Goal: Task Accomplishment & Management: Manage account settings

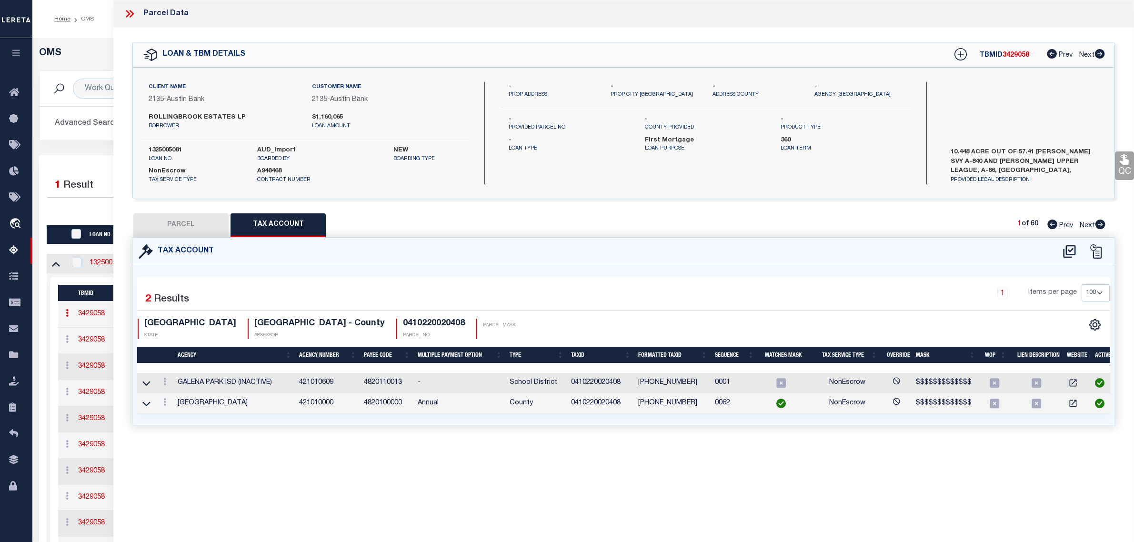
select select "200"
select select "100"
click at [74, 210] on div at bounding box center [315, 211] width 536 height 12
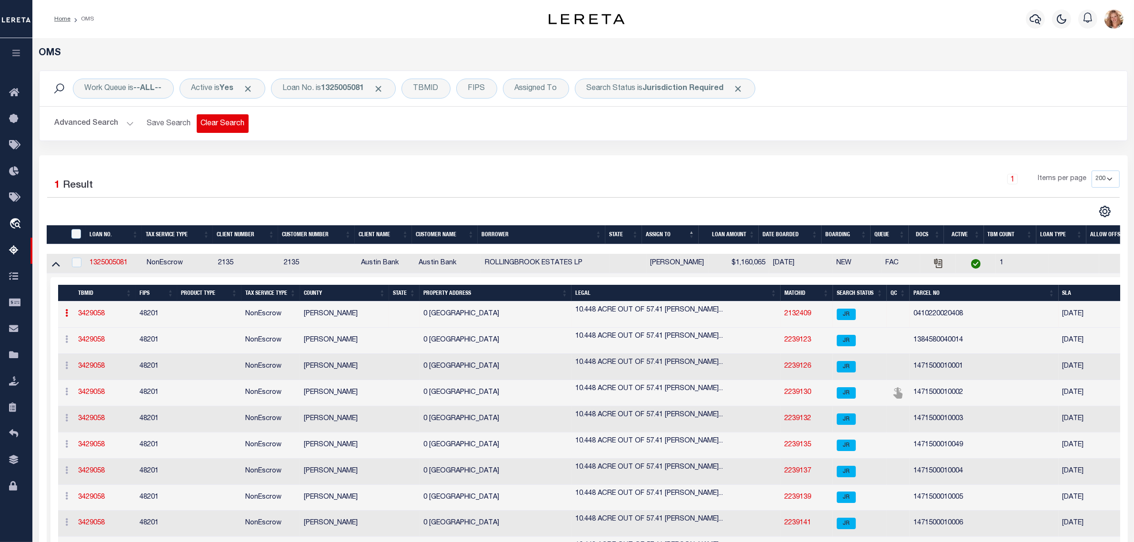
click at [229, 127] on button "Clear Search" at bounding box center [223, 123] width 52 height 19
click at [333, 93] on div "Work Queue is --ALL-- Active is Yes Loan No. TBMID FIPS Assigned To Search Stat…" at bounding box center [583, 89] width 1073 height 20
click at [291, 92] on div "Loan No." at bounding box center [298, 89] width 55 height 20
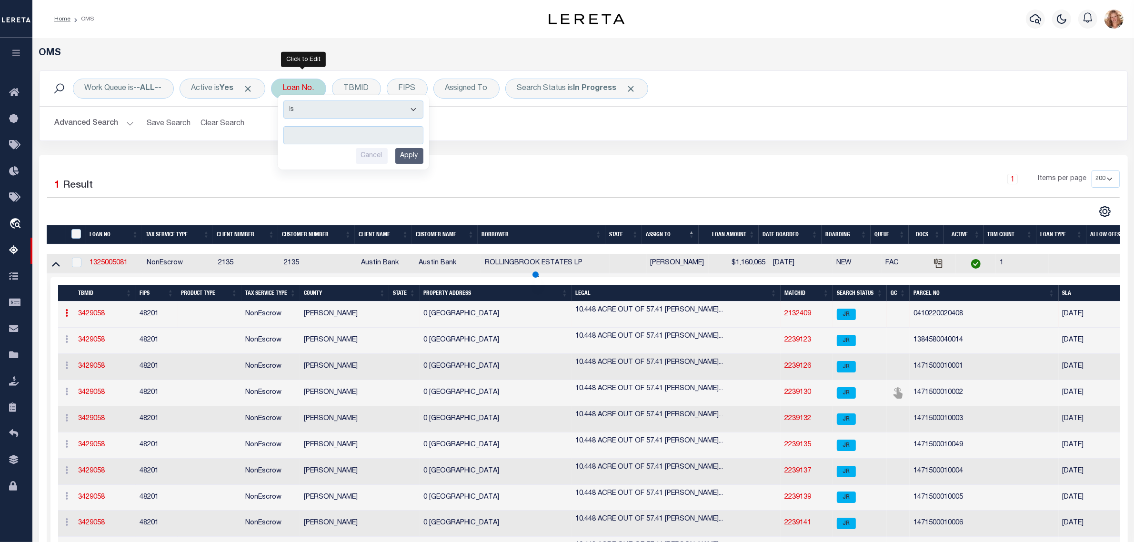
click at [341, 136] on input "text" at bounding box center [353, 135] width 140 height 18
type input "000010948700000000000"
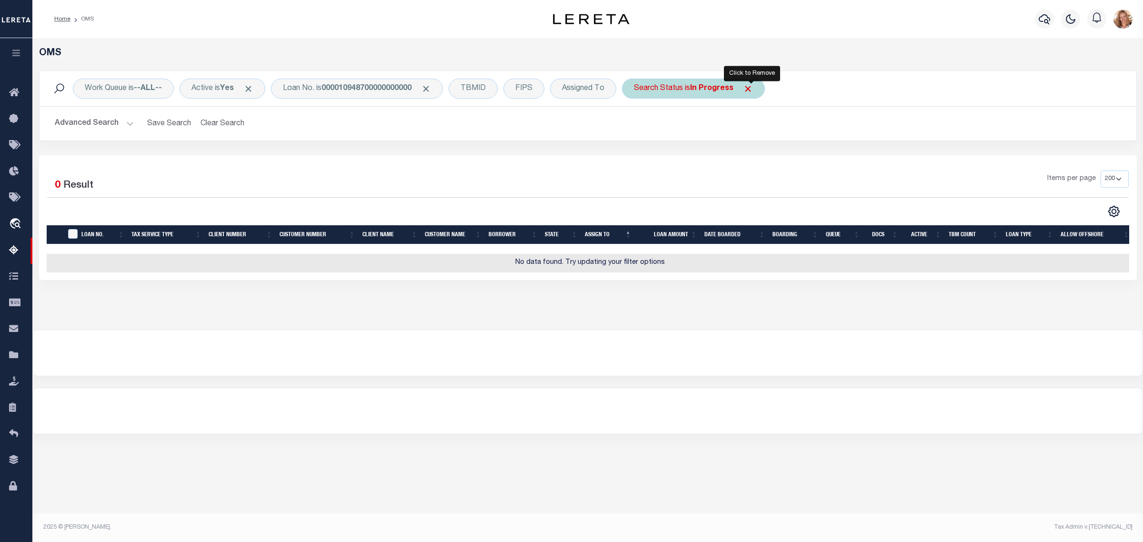
click at [751, 90] on span "Click to Remove" at bounding box center [748, 89] width 10 height 10
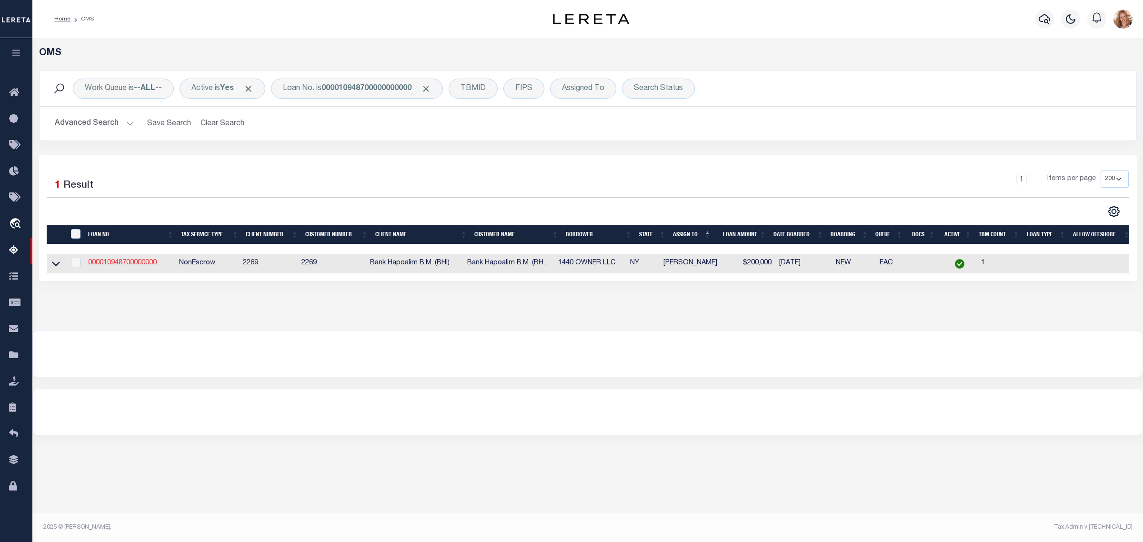
click at [135, 263] on link "000010948700000000..." at bounding box center [124, 263] width 73 height 7
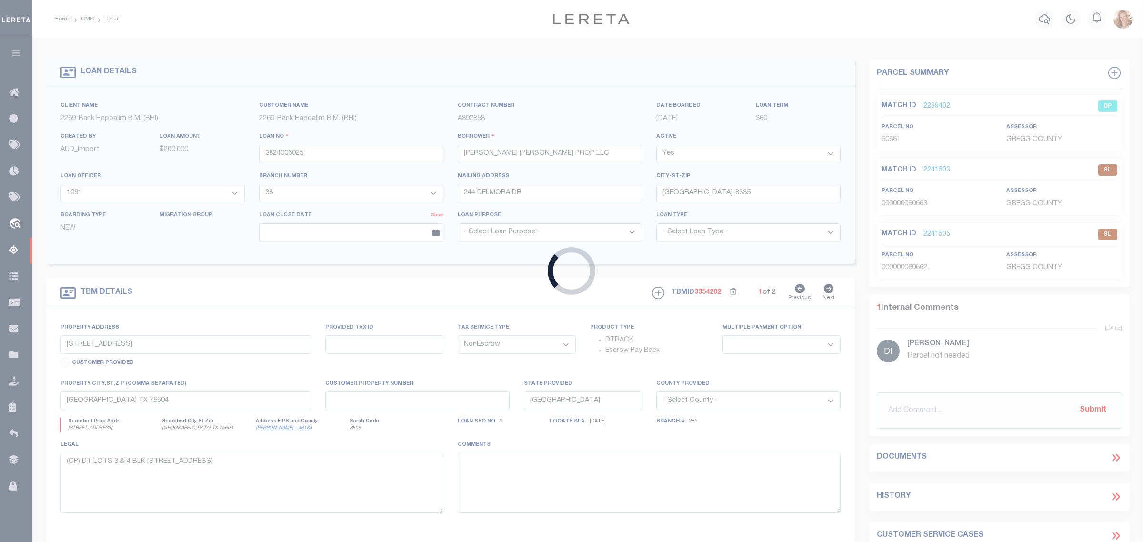
type input "000010948700000000000"
type input "1440 OWNER LLC"
select select
type input "1440 OWNER LLC [STREET_ADDRESS]"
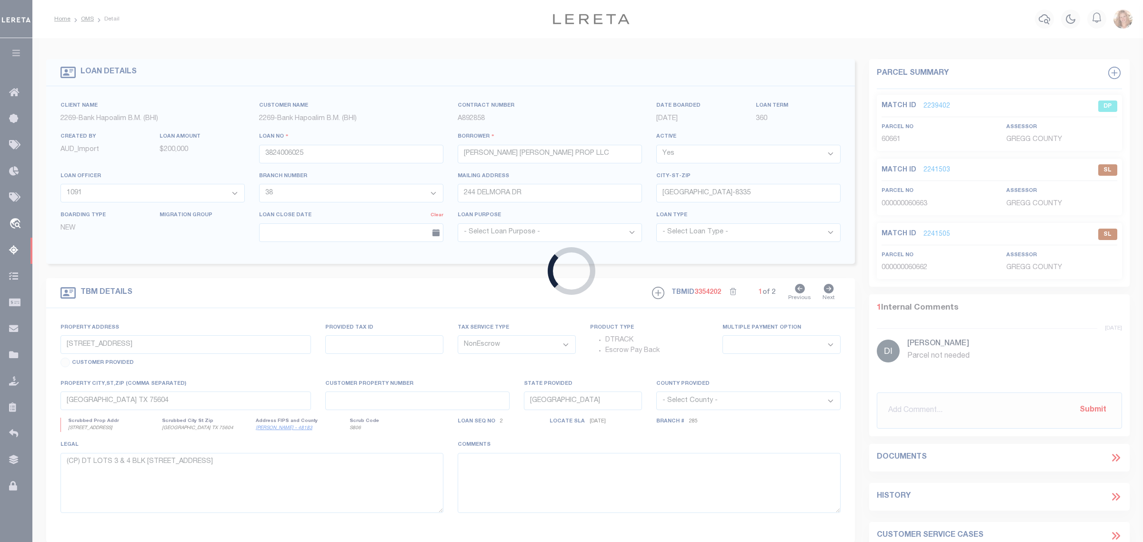
type input "[US_STATE][GEOGRAPHIC_DATA]"
select select
select select "36990"
select select "14748"
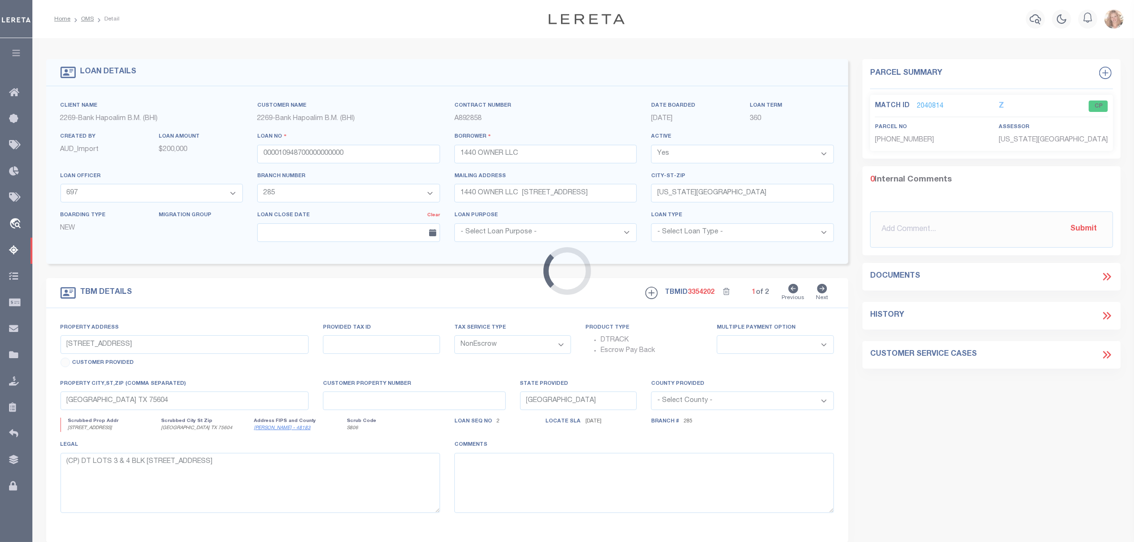
type input "[STREET_ADDRESS]"
type input "1984/28"
type input "[US_STATE][GEOGRAPHIC_DATA]"
type input "REAL ESTATE IMPROVED"
type input "NY"
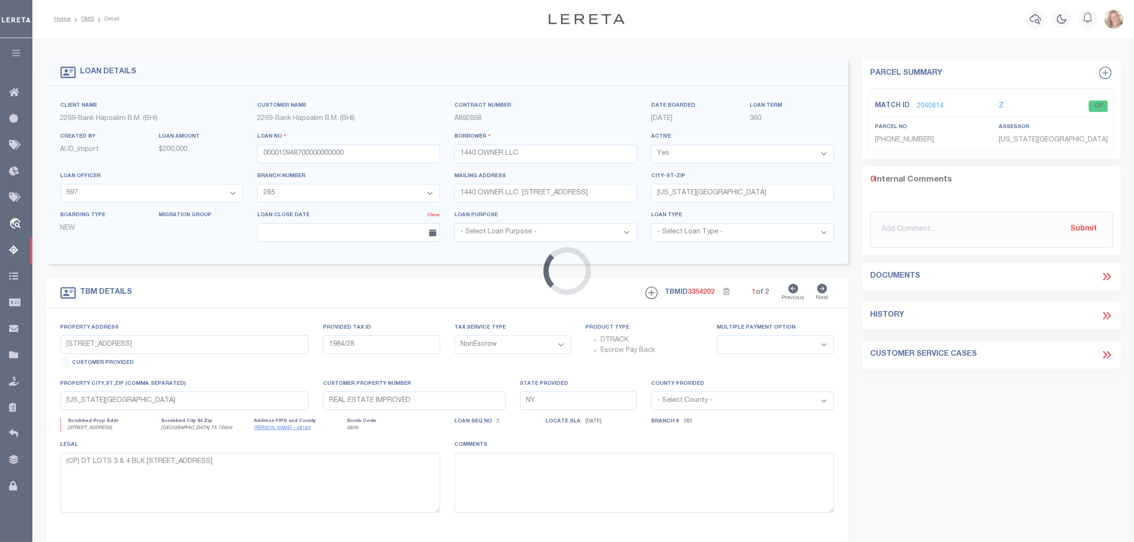
select select
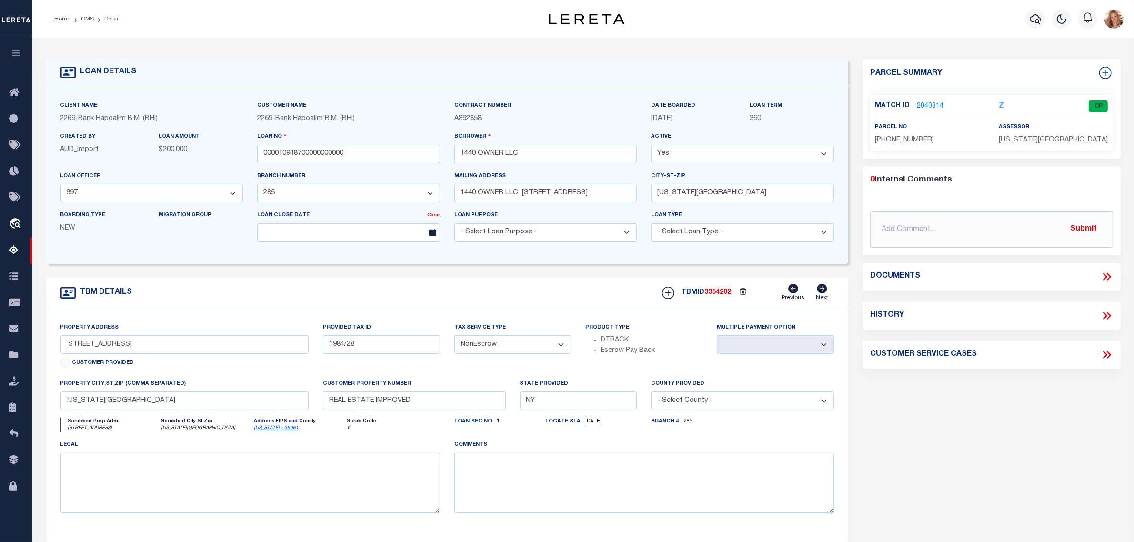
click at [698, 158] on select "Yes No" at bounding box center [742, 154] width 183 height 19
select select "False"
click at [656, 145] on select "Yes No" at bounding box center [742, 154] width 183 height 19
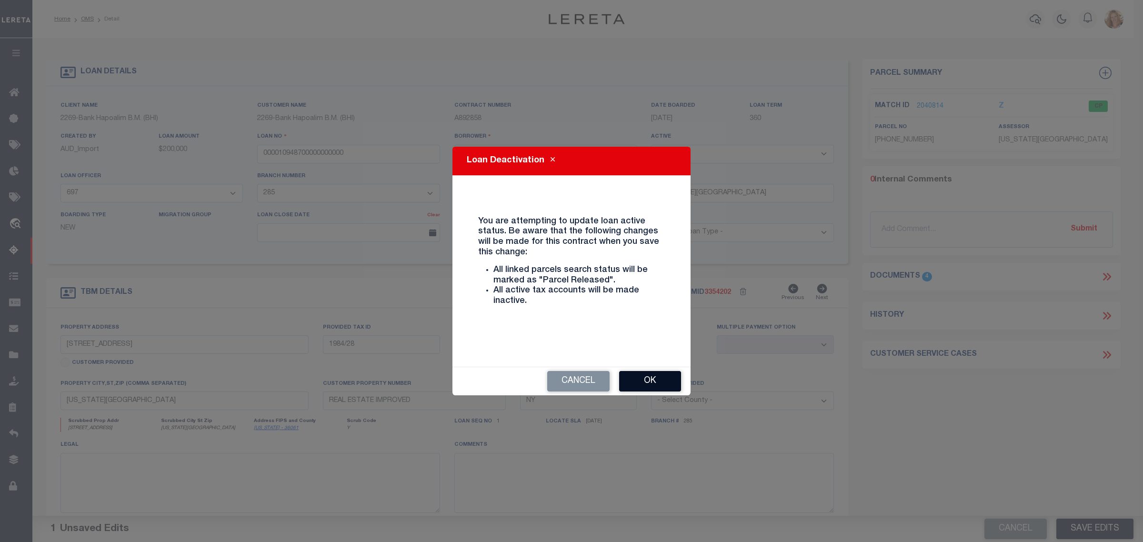
click at [636, 379] on button "Ok" at bounding box center [650, 381] width 62 height 20
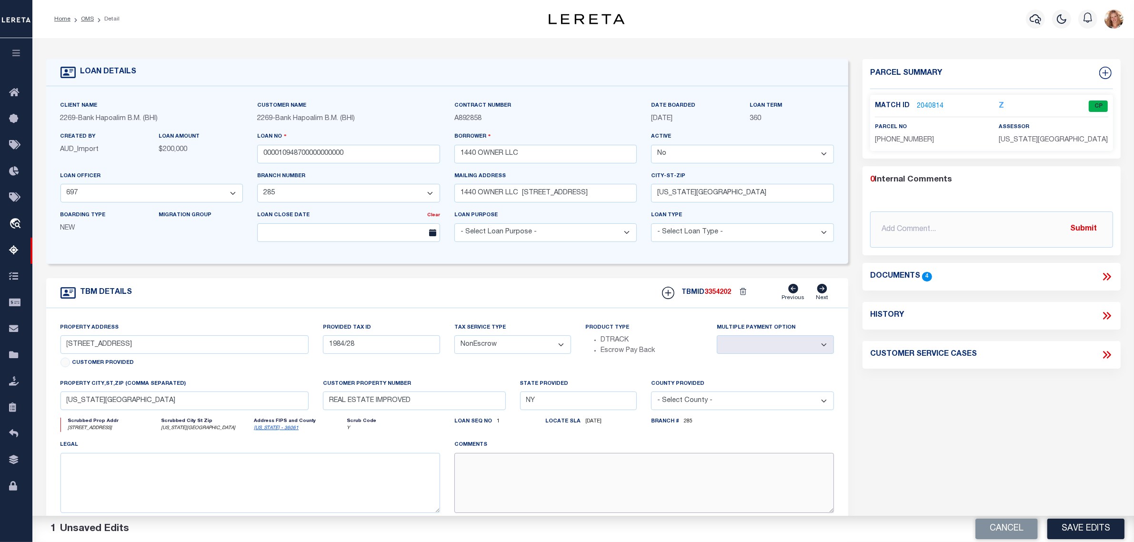
click at [648, 489] on textarea at bounding box center [644, 483] width 380 height 60
type textarea "Loan is inactive per customer file and email. MLC [DATE]"
click at [1104, 531] on button "Save Edits" at bounding box center [1085, 529] width 77 height 20
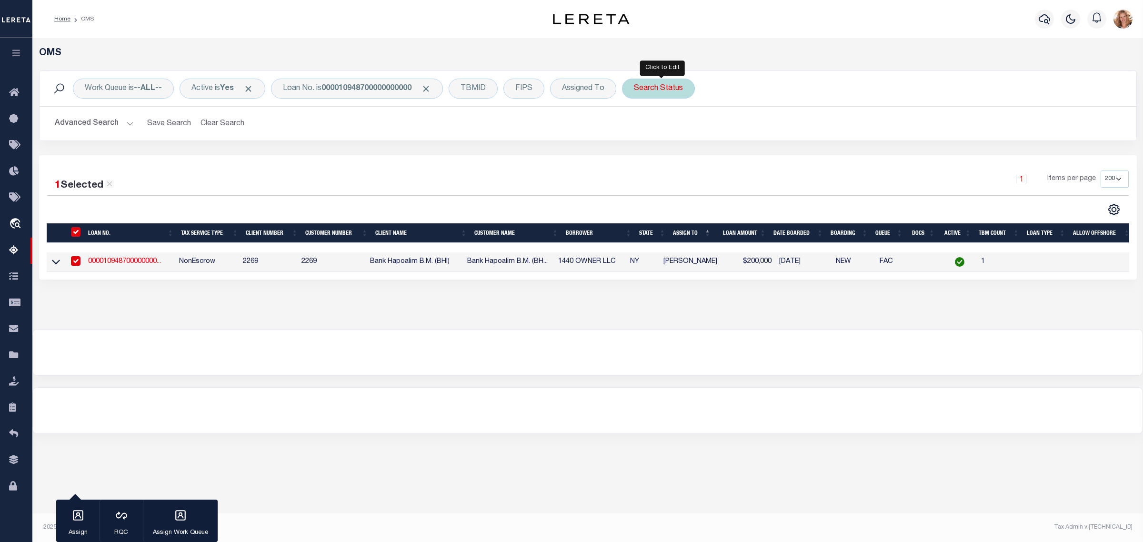
click at [654, 92] on div "Search Status" at bounding box center [658, 89] width 73 height 20
click at [677, 137] on select "Automated Search Bad Parcel Complete Duplicate Parcel High Dollar Reporting In …" at bounding box center [704, 135] width 140 height 18
select select "JR"
click at [638, 127] on select "Automated Search Bad Parcel Complete Duplicate Parcel High Dollar Reporting In …" at bounding box center [704, 135] width 140 height 18
click at [765, 158] on input "Apply" at bounding box center [760, 156] width 28 height 16
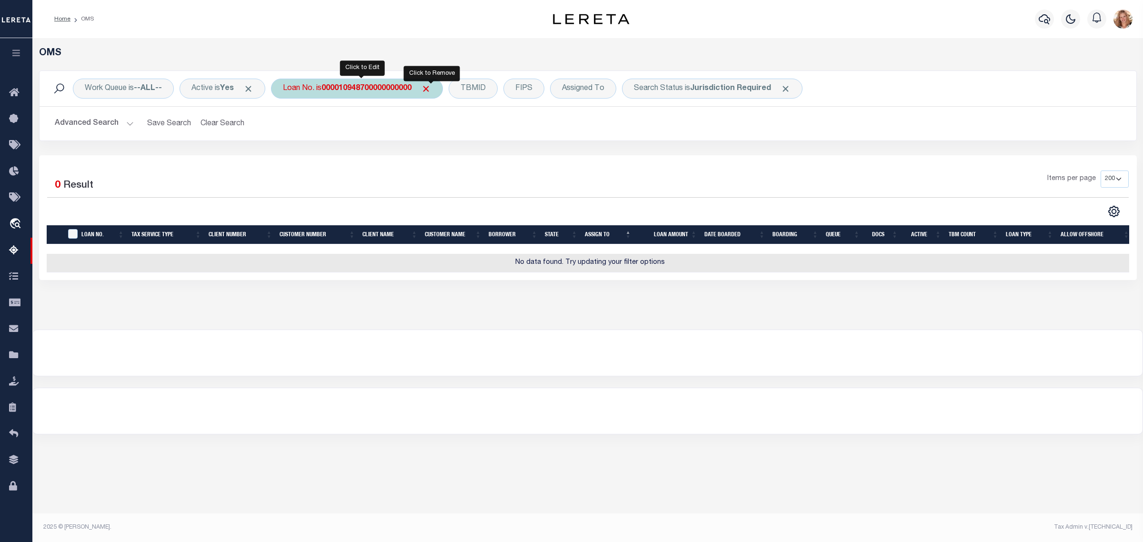
click at [431, 86] on span "Click to Remove" at bounding box center [426, 89] width 10 height 10
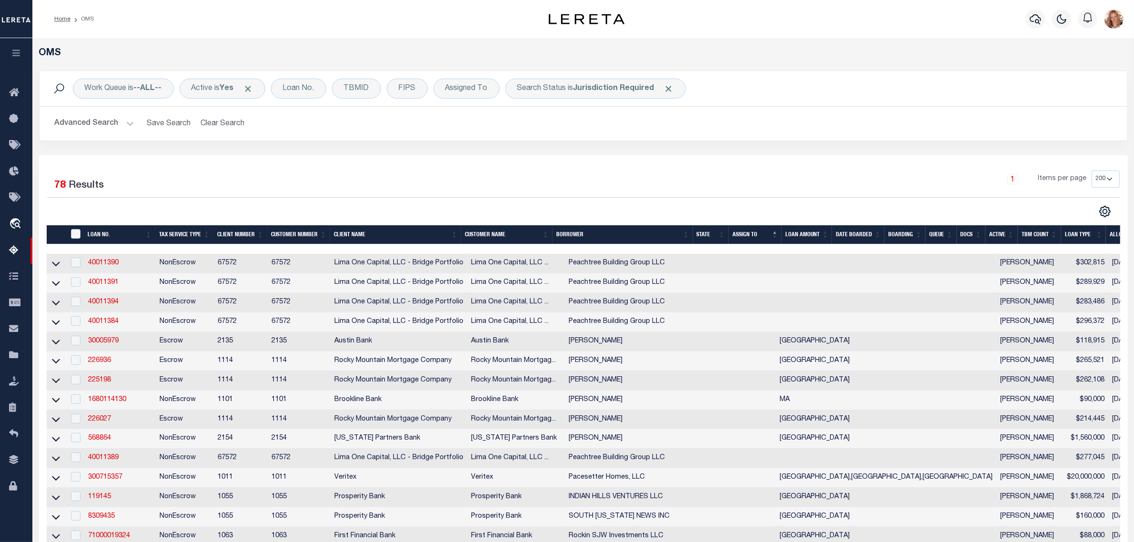
click at [108, 235] on th "LOAN NO." at bounding box center [119, 235] width 71 height 20
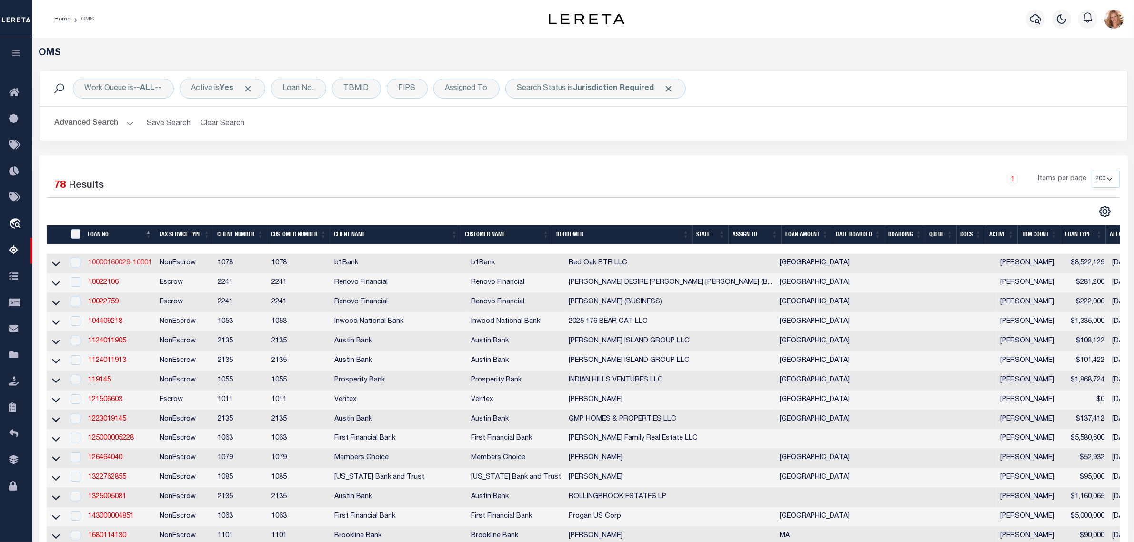
click at [129, 264] on link "10000160029-10001" at bounding box center [120, 263] width 64 height 7
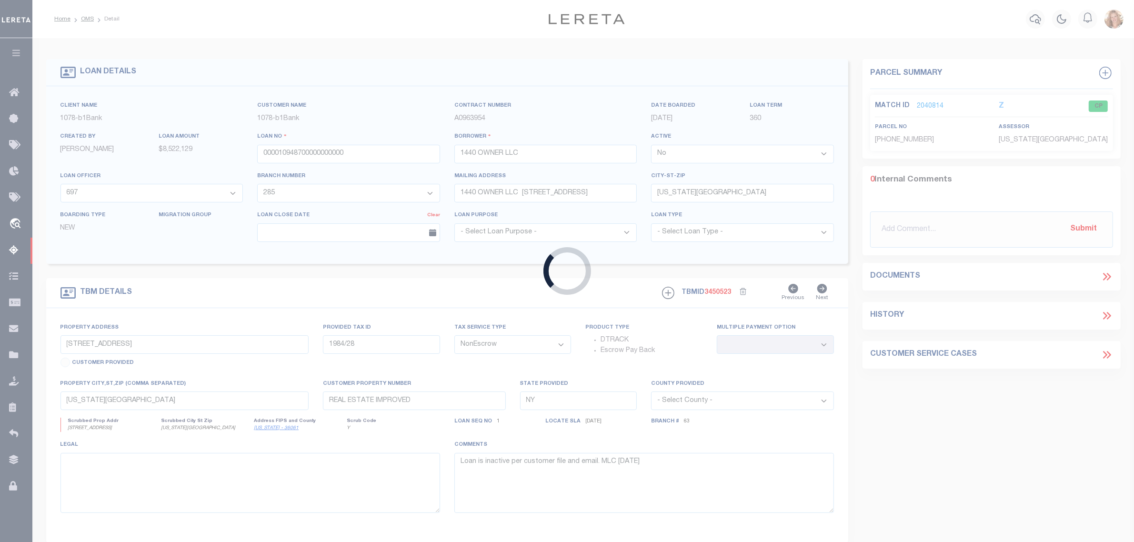
type input "10000160029-10001"
type input "Red Oak BTR LLC"
select select "True"
select select
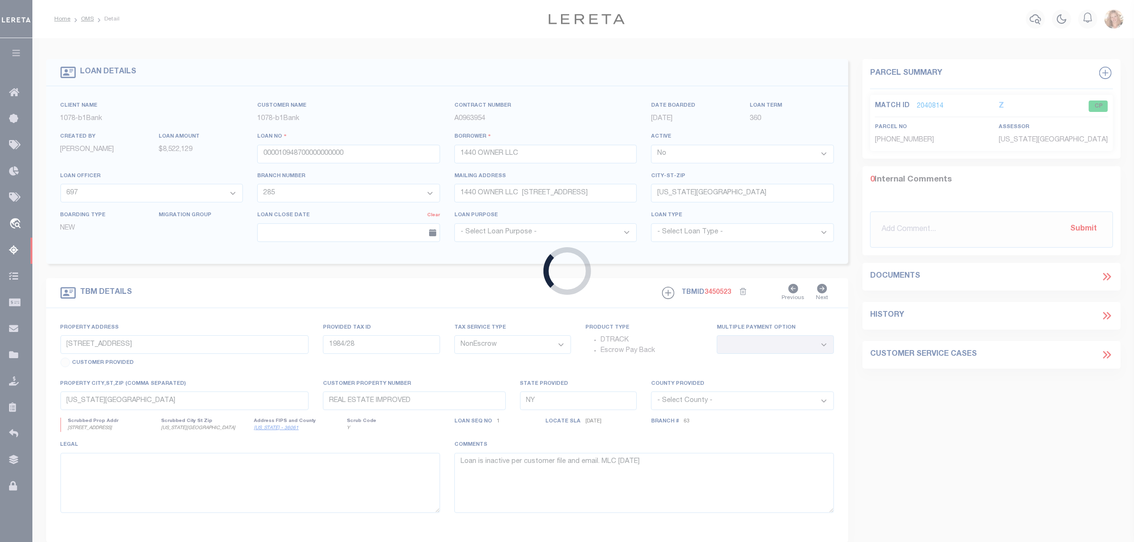
type input "[DATE]"
select select "10"
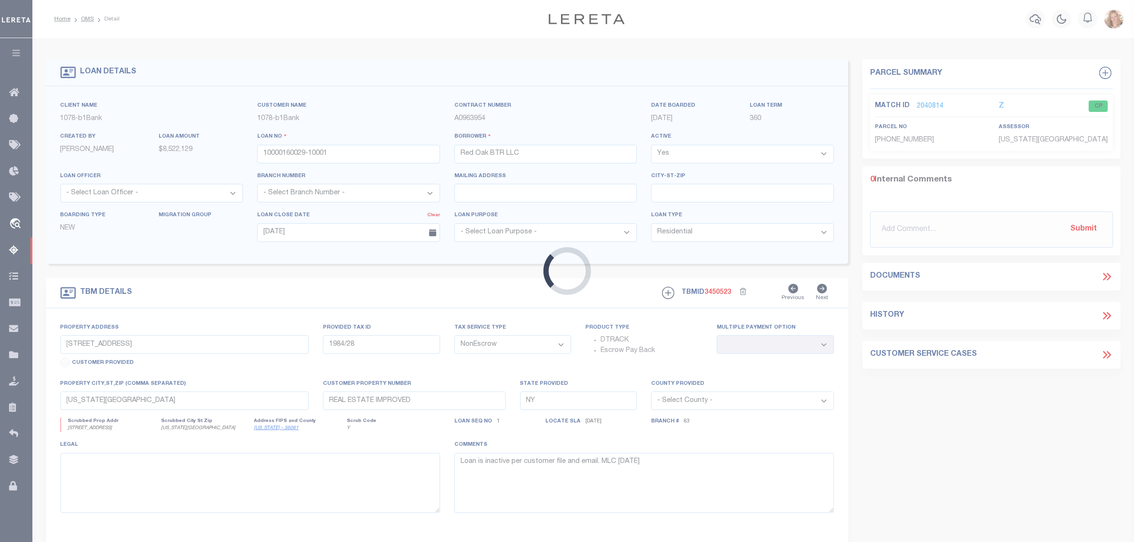
type input "0 Red Oakland Dr (Lot 1, Blk 1)"
select select
type input "[GEOGRAPHIC_DATA]"
type input "1470420010001"
type input "[GEOGRAPHIC_DATA]"
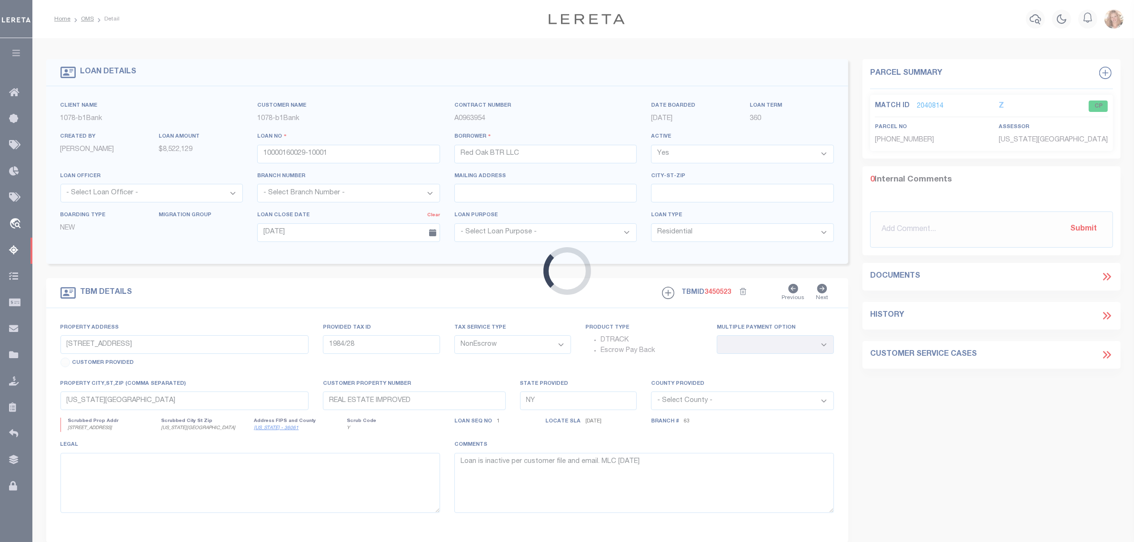
type textarea "LT 1, BLK 1, RED OAK"
select select "57259"
select select "6085"
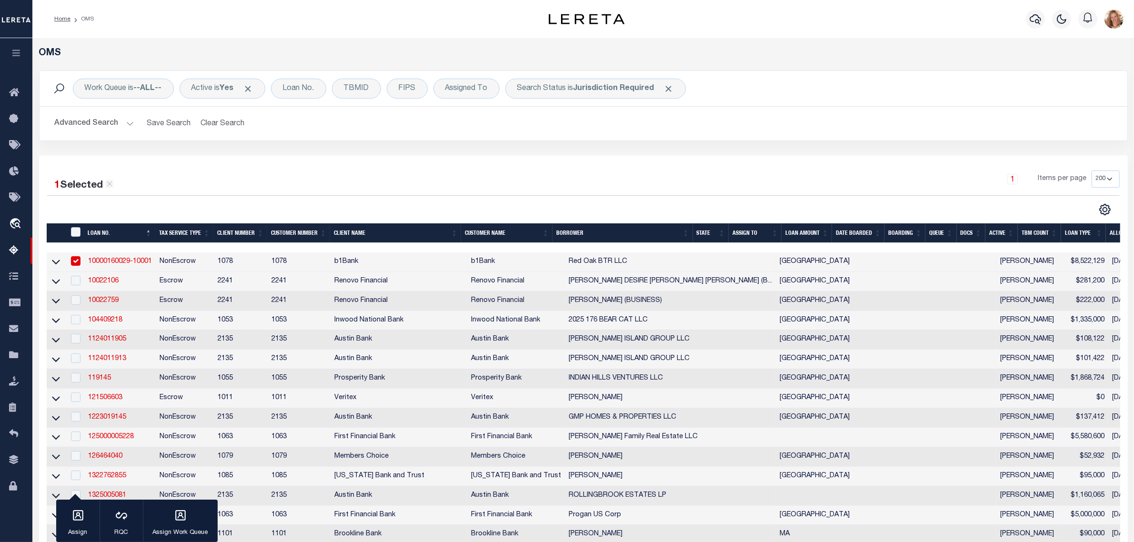
click at [75, 262] on input "checkbox" at bounding box center [76, 261] width 10 height 10
checkbox input "false"
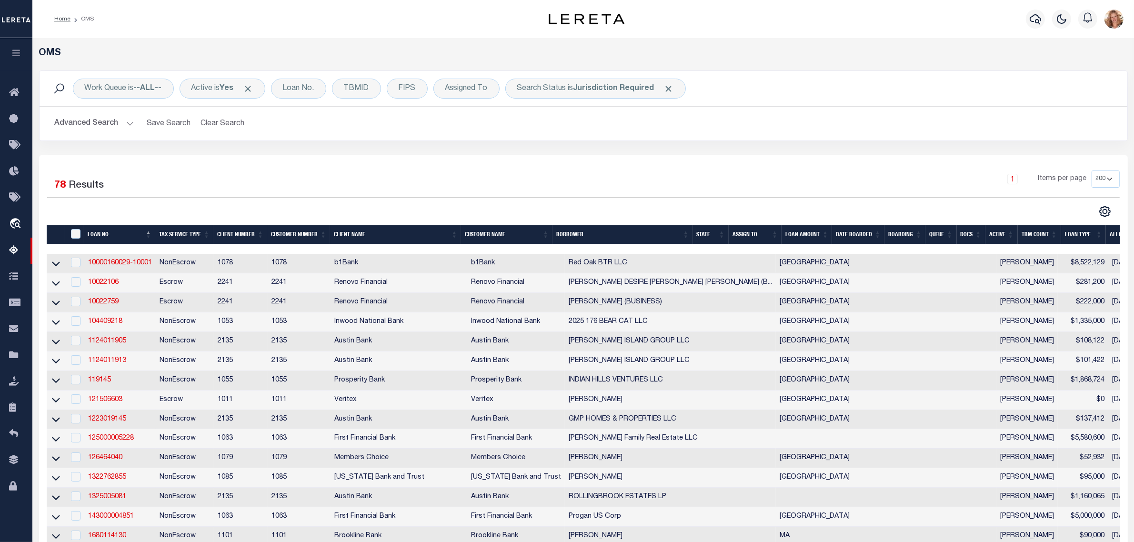
click at [58, 266] on icon at bounding box center [56, 264] width 8 height 5
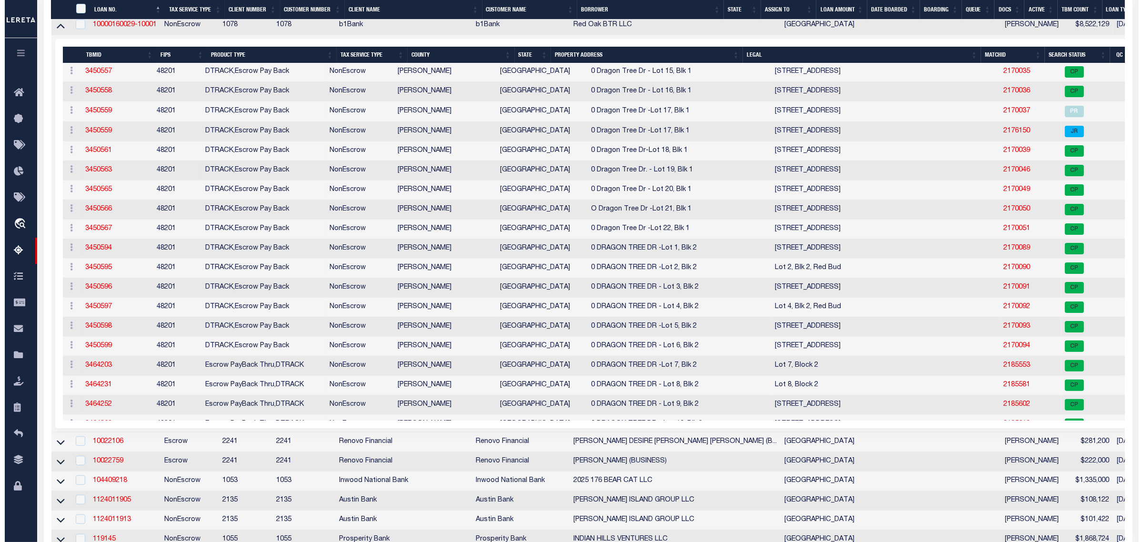
scroll to position [298, 0]
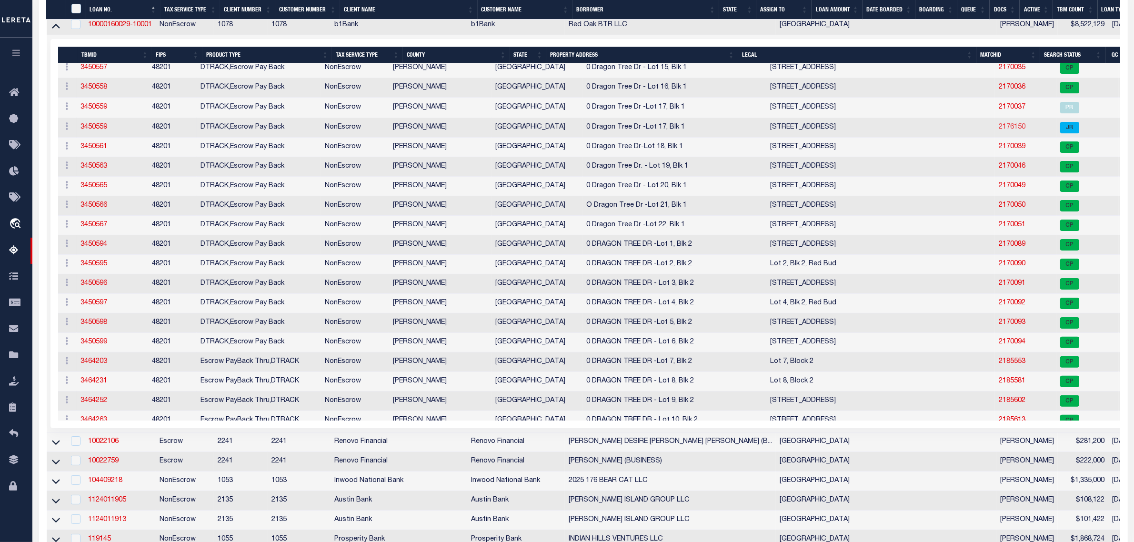
click at [999, 131] on link "2176150" at bounding box center [1012, 127] width 27 height 7
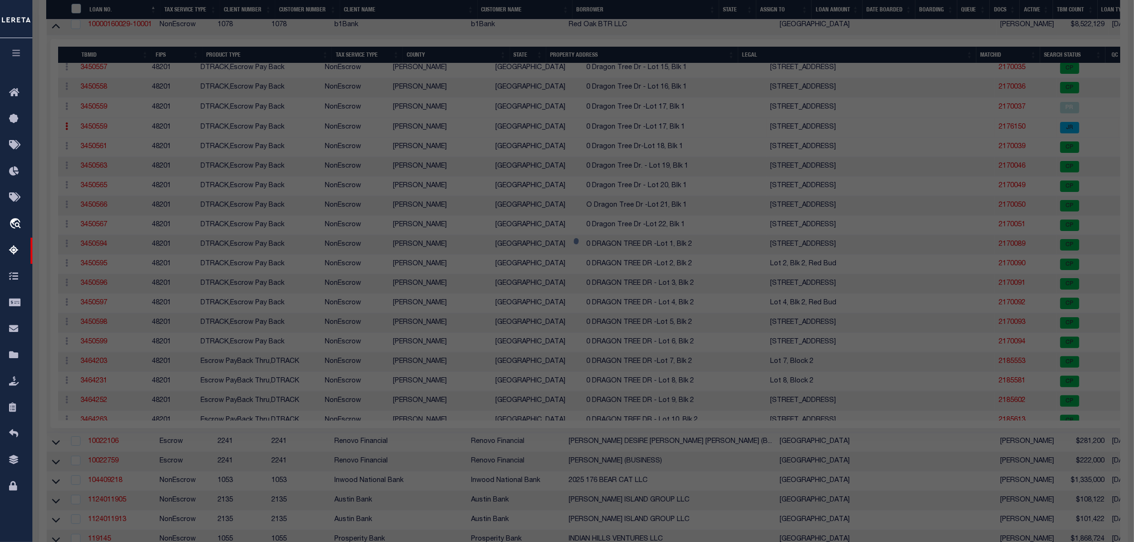
select select "AS"
checkbox input "false"
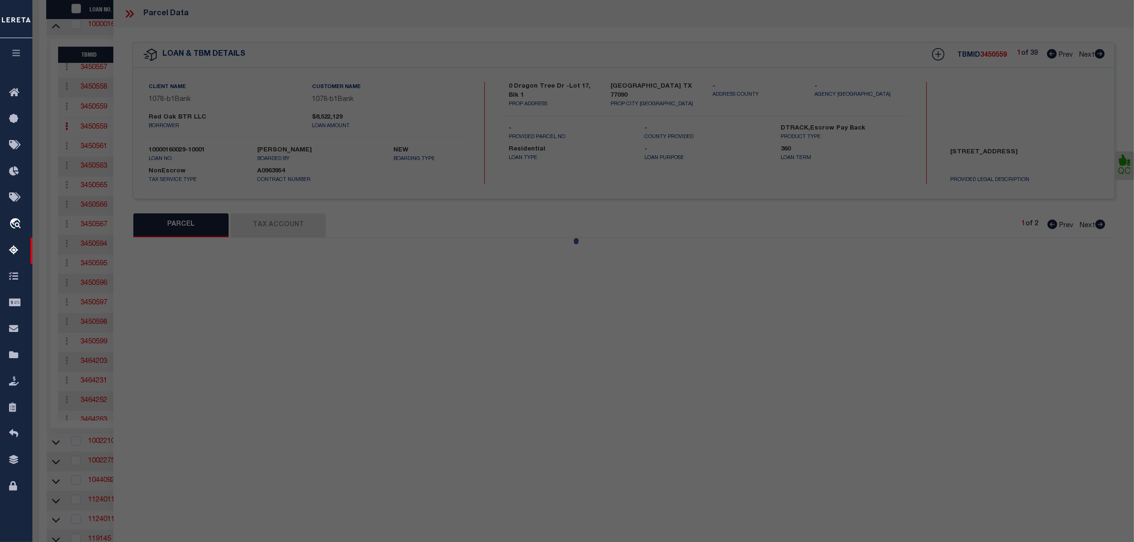
select select "JR"
type input "RED OAK BTR LLC"
select select "AGW"
select select "LEG"
type input "0 DRAGON TREE DR"
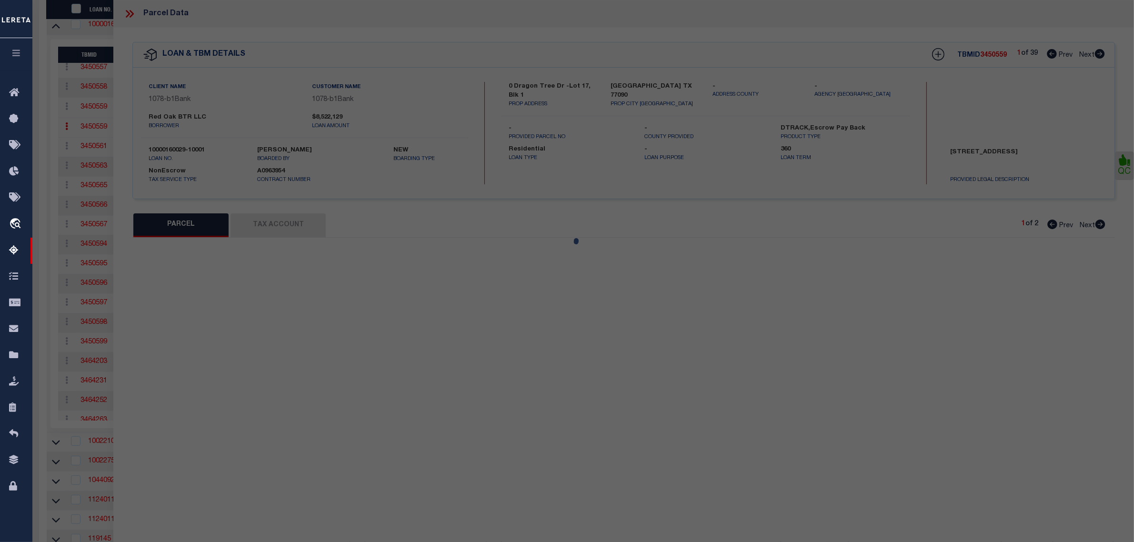
type input "[GEOGRAPHIC_DATA]"
type textarea "LT 17 BLK 1 RED OAK"
type textarea "need Spring ISD"
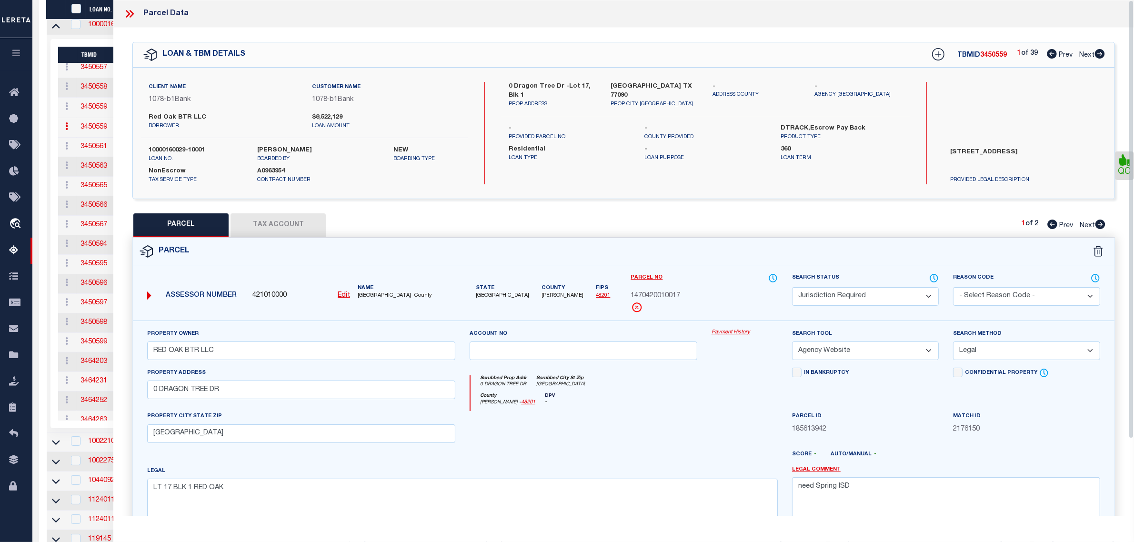
click at [288, 217] on button "Tax Account" at bounding box center [278, 225] width 95 height 24
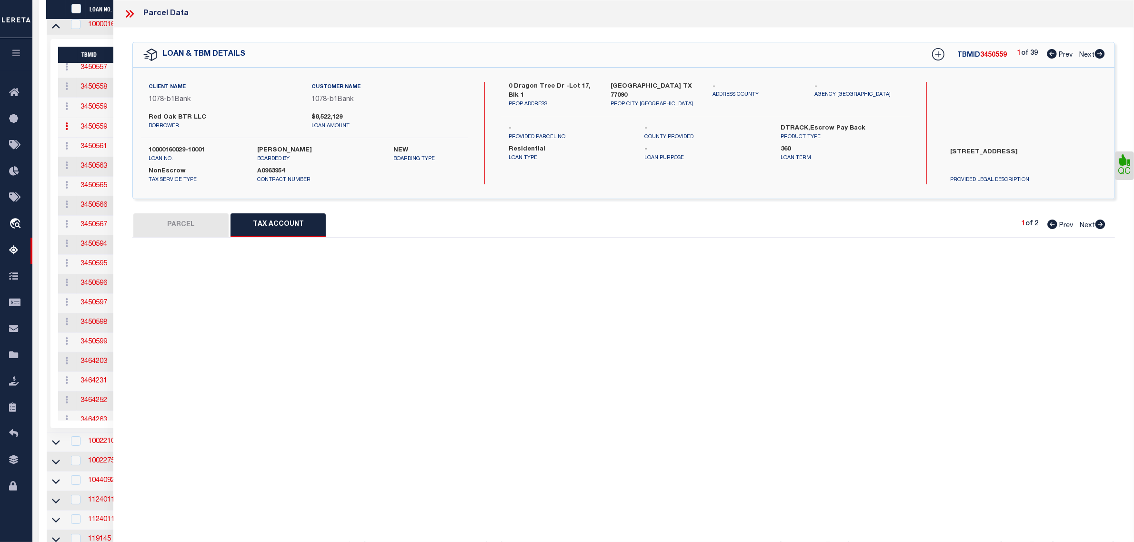
select select "100"
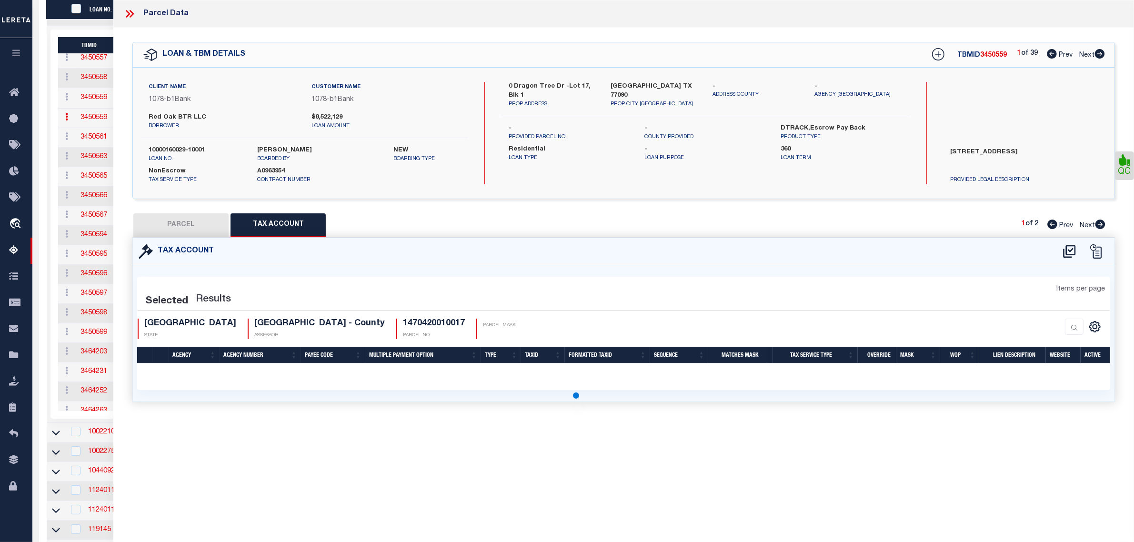
select select "100"
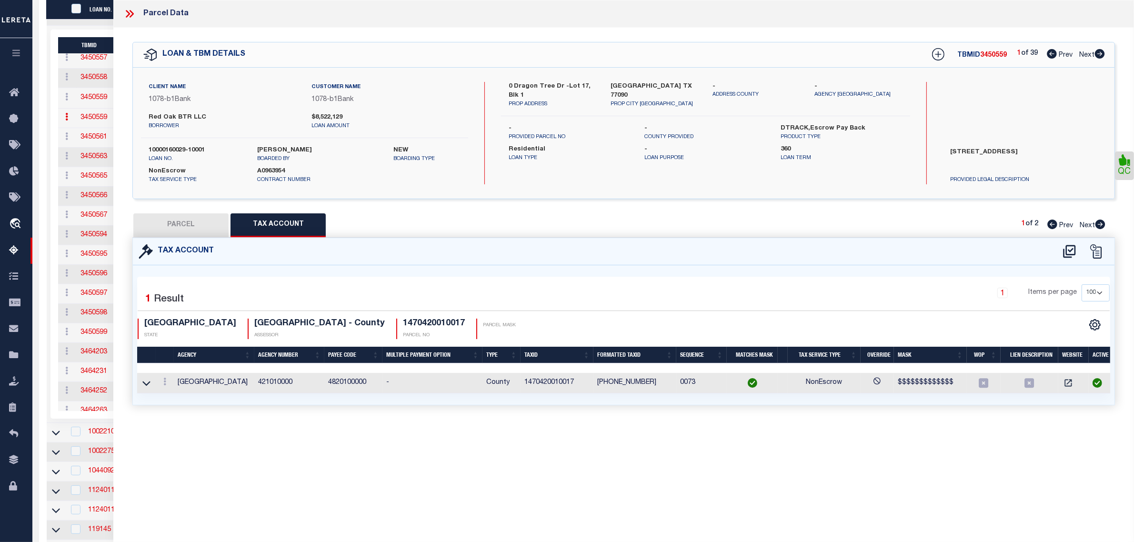
click at [1067, 249] on icon at bounding box center [1070, 251] width 16 height 15
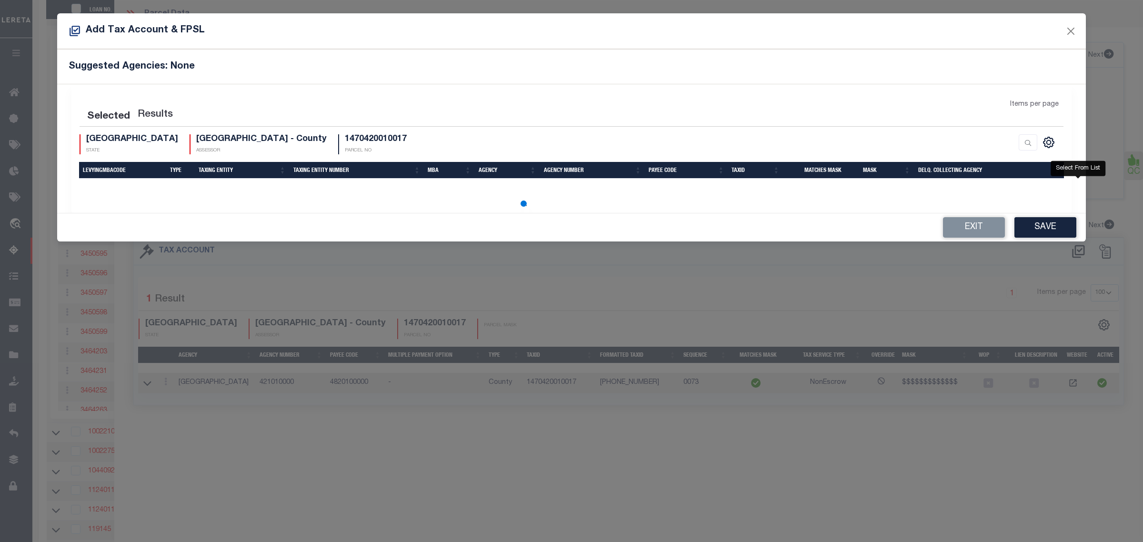
scroll to position [0, 0]
click at [446, 66] on h5 "Suggested Agencies: None" at bounding box center [572, 66] width 1006 height 11
click at [859, 88] on div "Selected Results Items per page TX STATE" at bounding box center [571, 148] width 1000 height 129
select select "100"
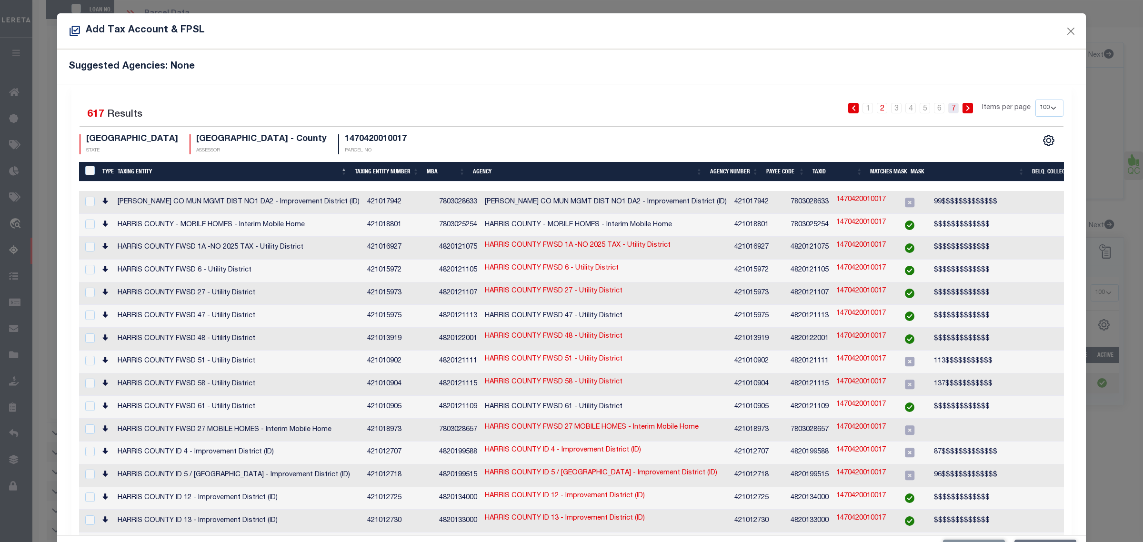
click at [948, 110] on link "7" at bounding box center [953, 108] width 10 height 10
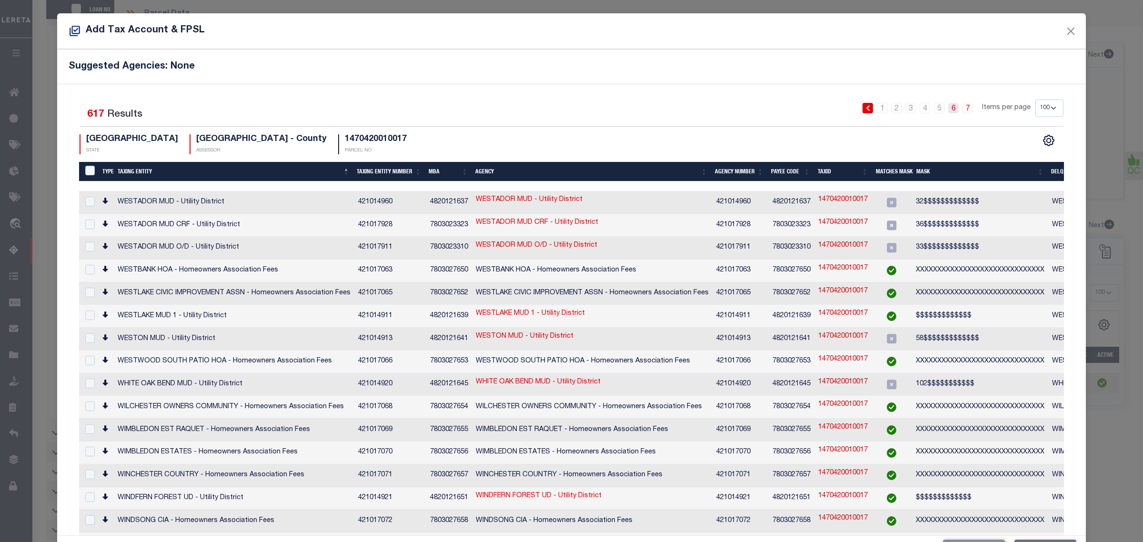
click at [948, 110] on link "6" at bounding box center [953, 108] width 10 height 10
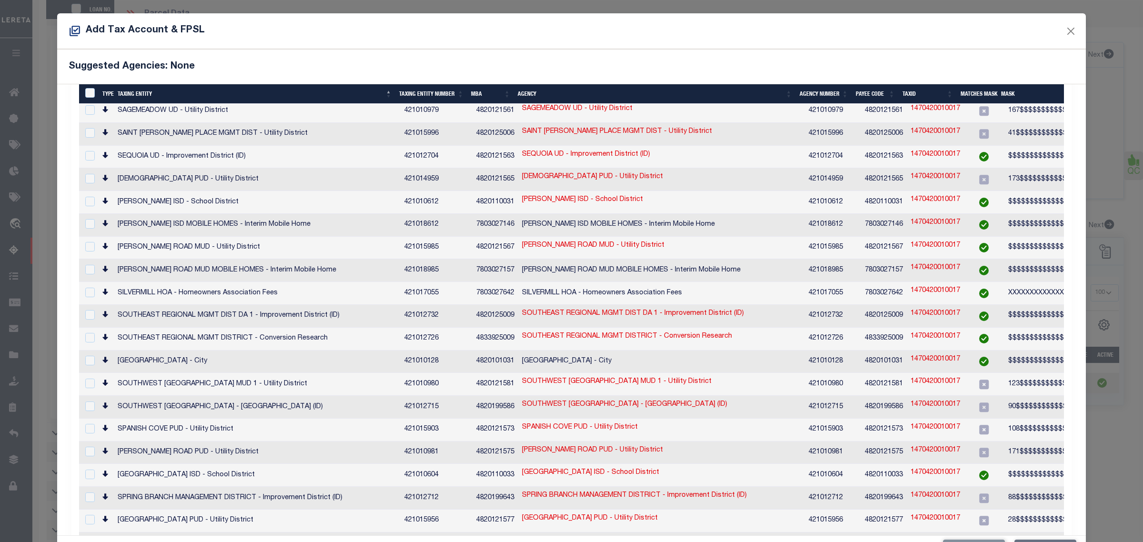
scroll to position [1072, 0]
click at [872, 531] on td "4820110035" at bounding box center [884, 542] width 46 height 23
checkbox input "true"
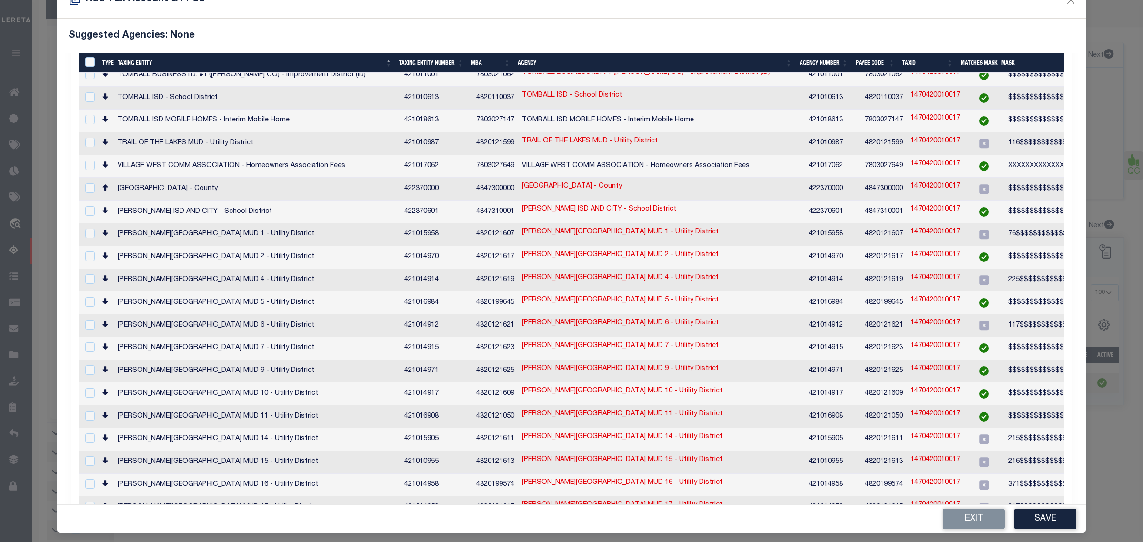
scroll to position [36, 0]
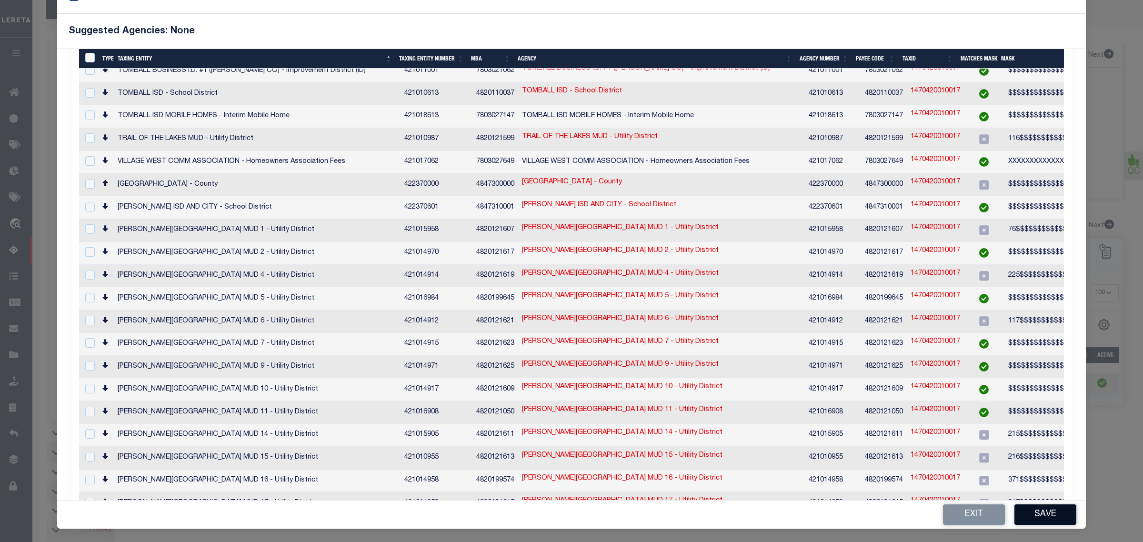
click at [1054, 510] on button "Save" at bounding box center [1046, 514] width 62 height 20
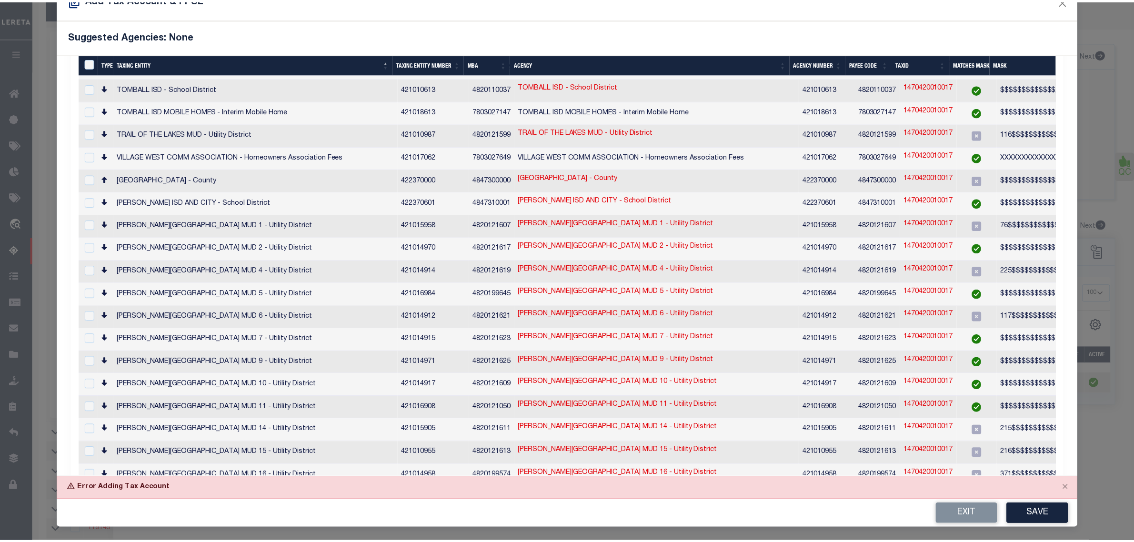
scroll to position [30, 0]
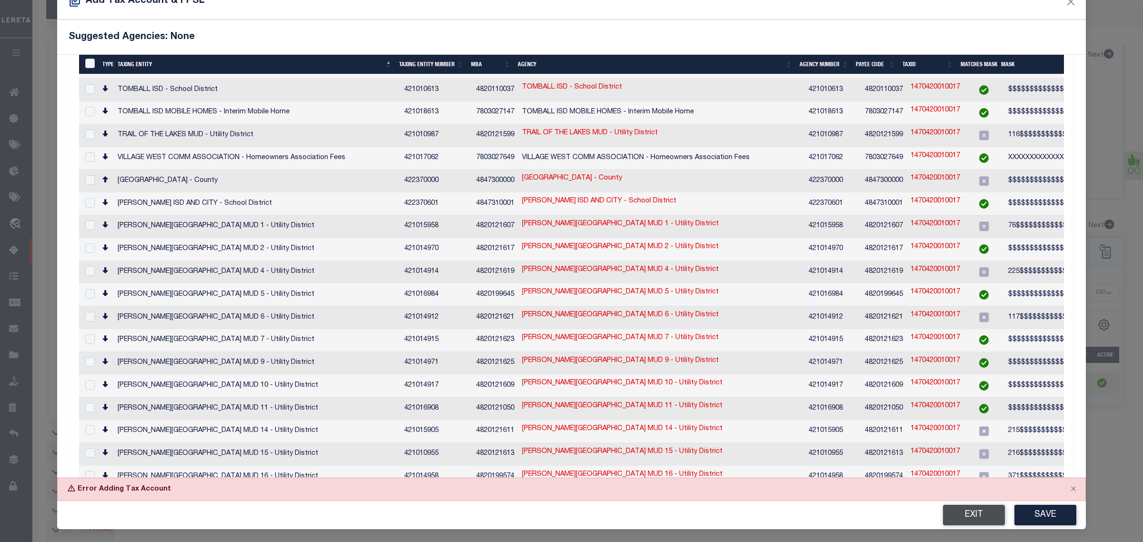
click at [968, 513] on button "Exit" at bounding box center [974, 515] width 62 height 20
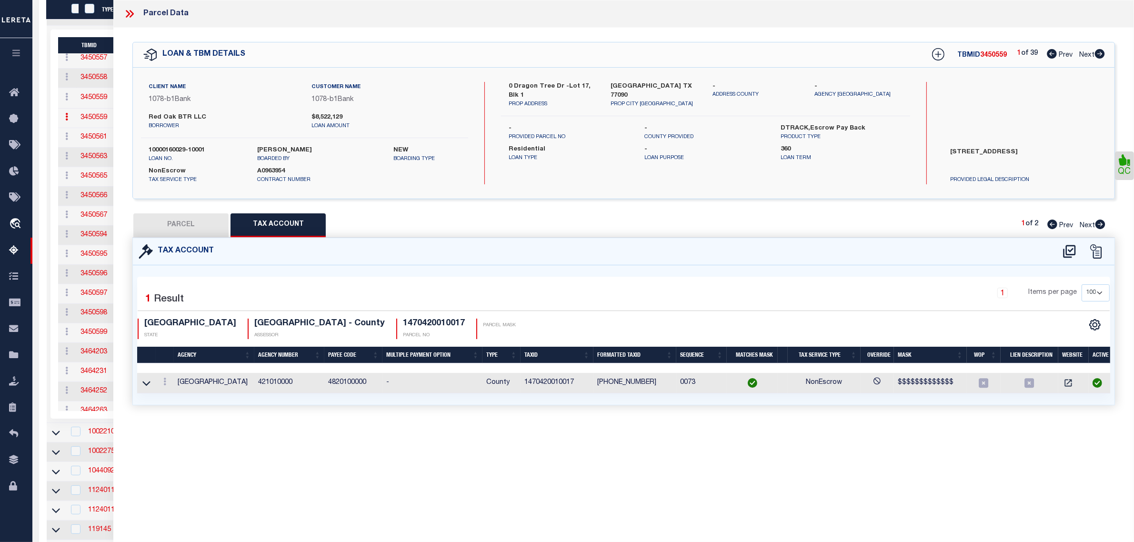
click at [216, 227] on button "PARCEL" at bounding box center [180, 225] width 95 height 24
select select "AS"
select select
checkbox input "false"
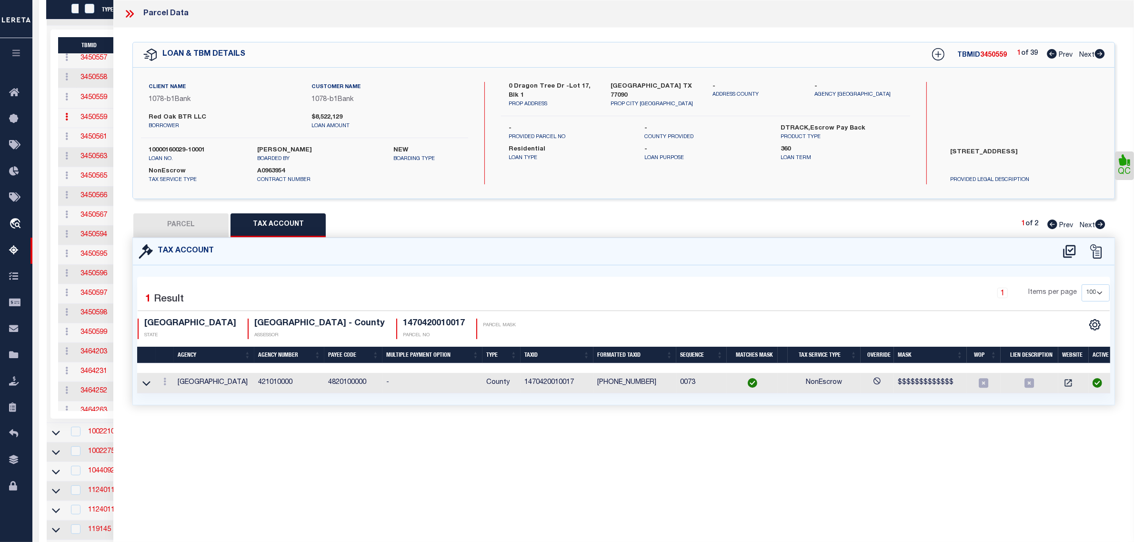
checkbox input "false"
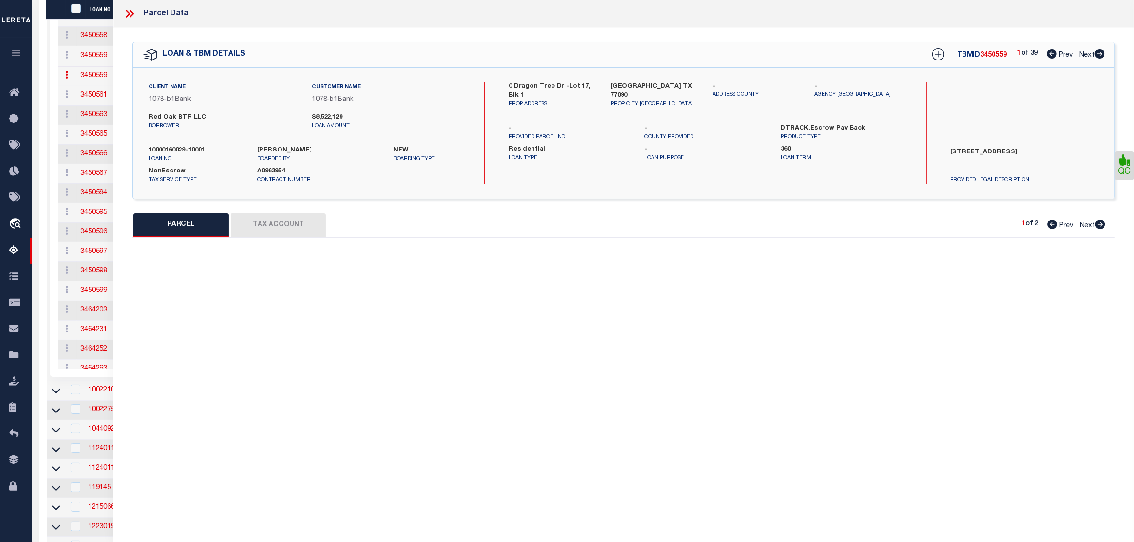
select select "JR"
type input "RED OAK BTR LLC"
select select "AGW"
select select "LEG"
type input "0 DRAGON TREE DR"
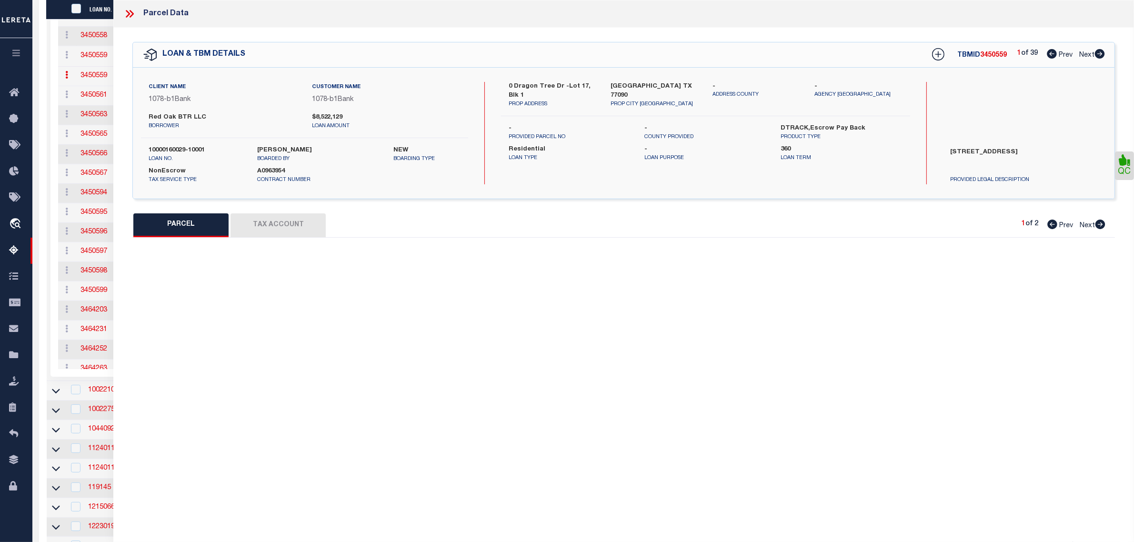
type input "[GEOGRAPHIC_DATA]"
type textarea "LT 17 BLK 1 RED OAK"
type textarea "need Spring ISD"
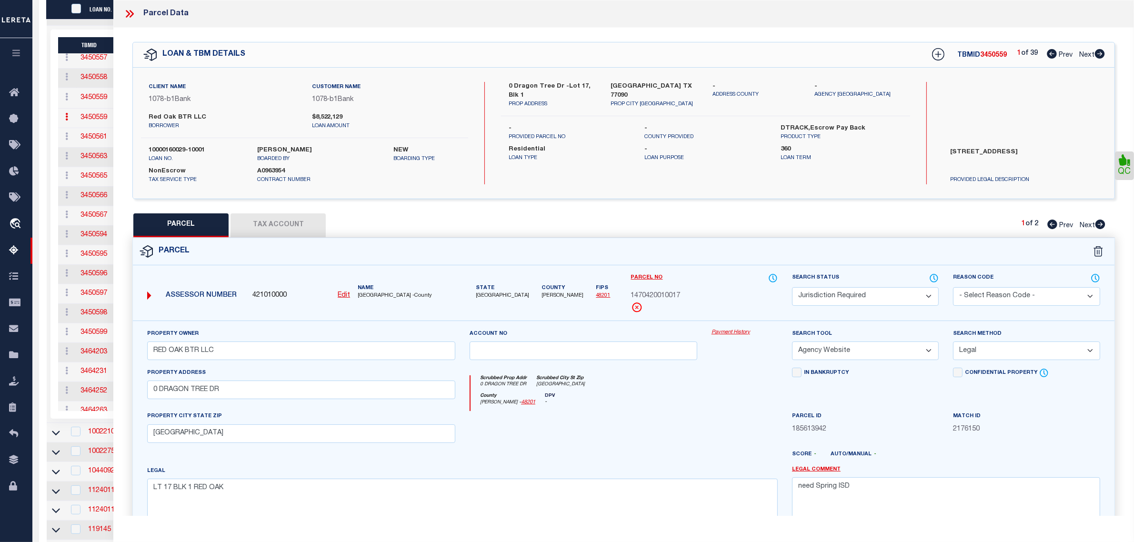
click at [267, 223] on button "Tax Account" at bounding box center [278, 225] width 95 height 24
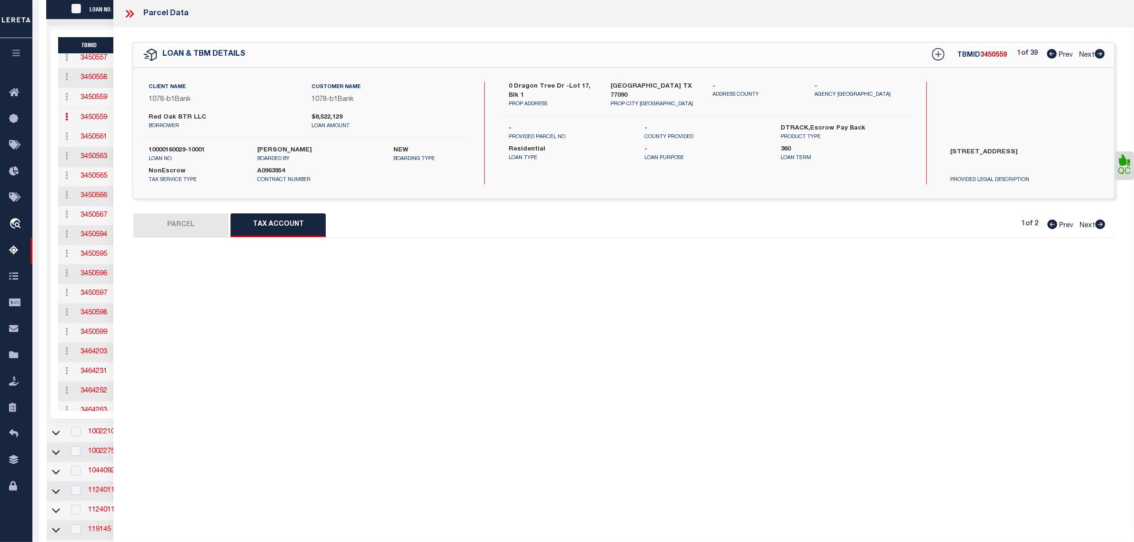
select select "100"
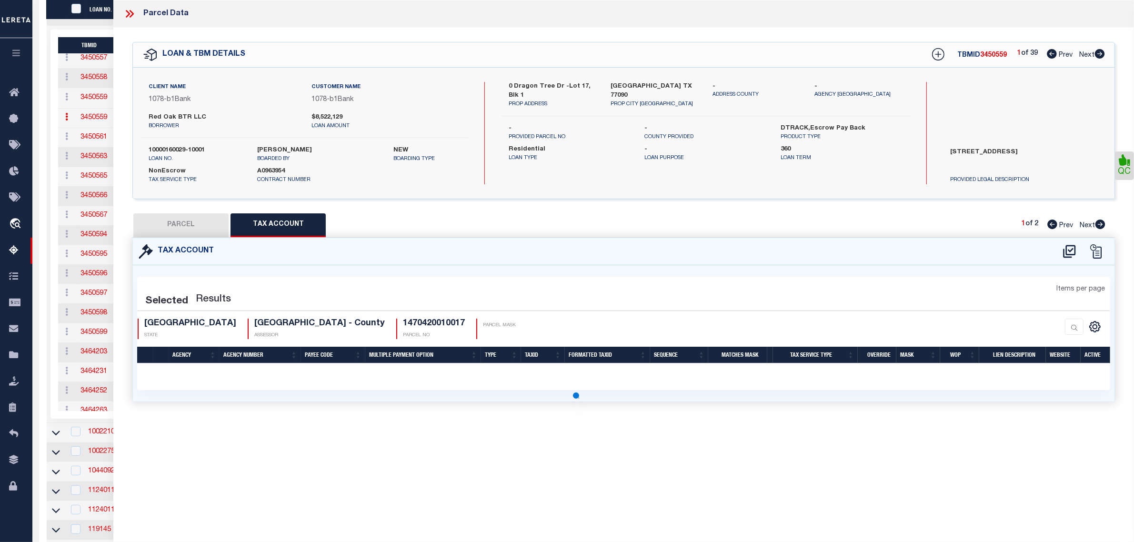
select select "100"
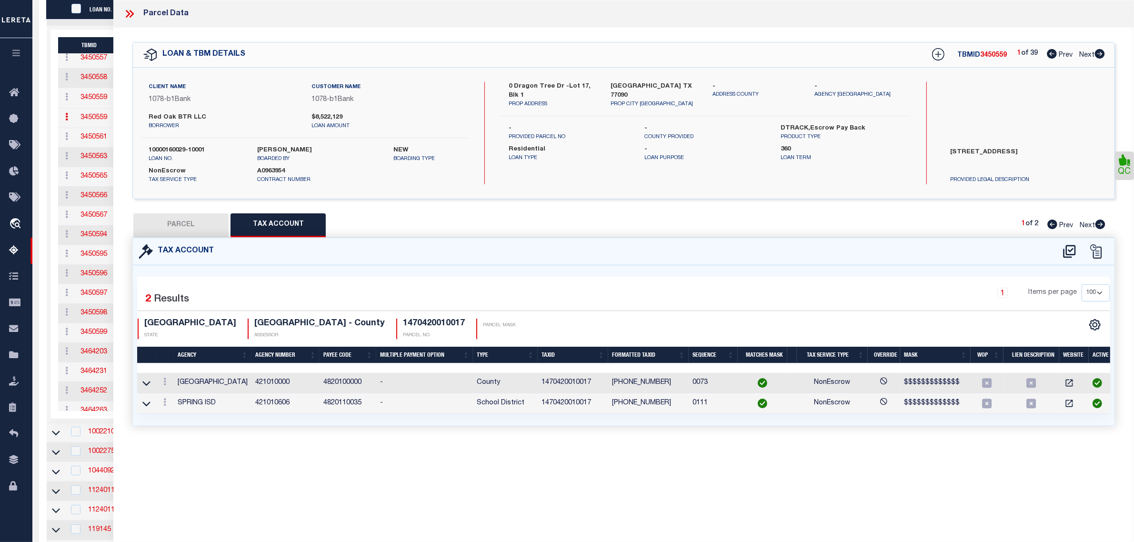
click at [191, 224] on button "PARCEL" at bounding box center [180, 225] width 95 height 24
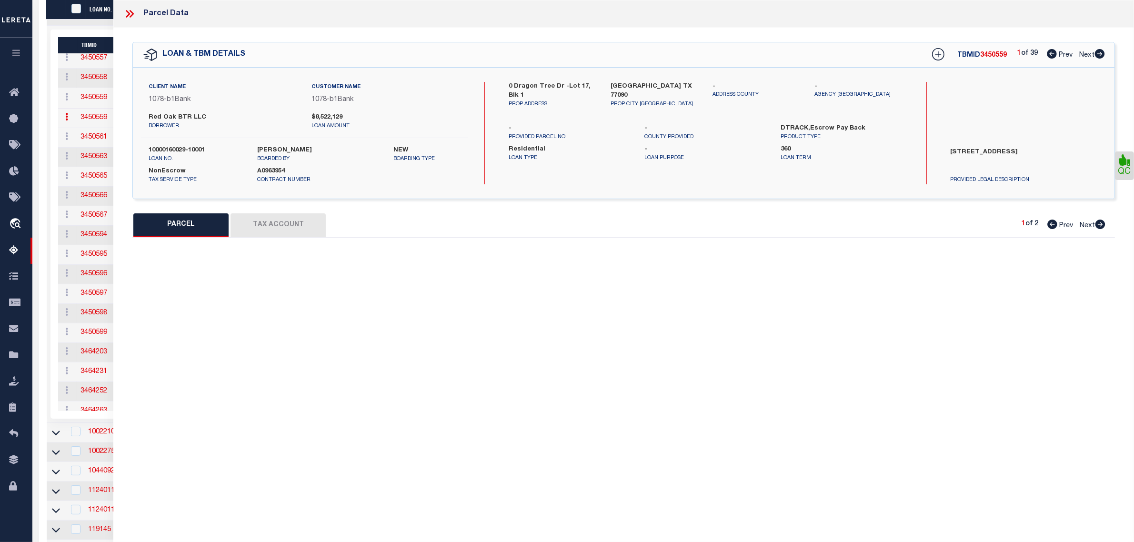
select select "AS"
select select
checkbox input "false"
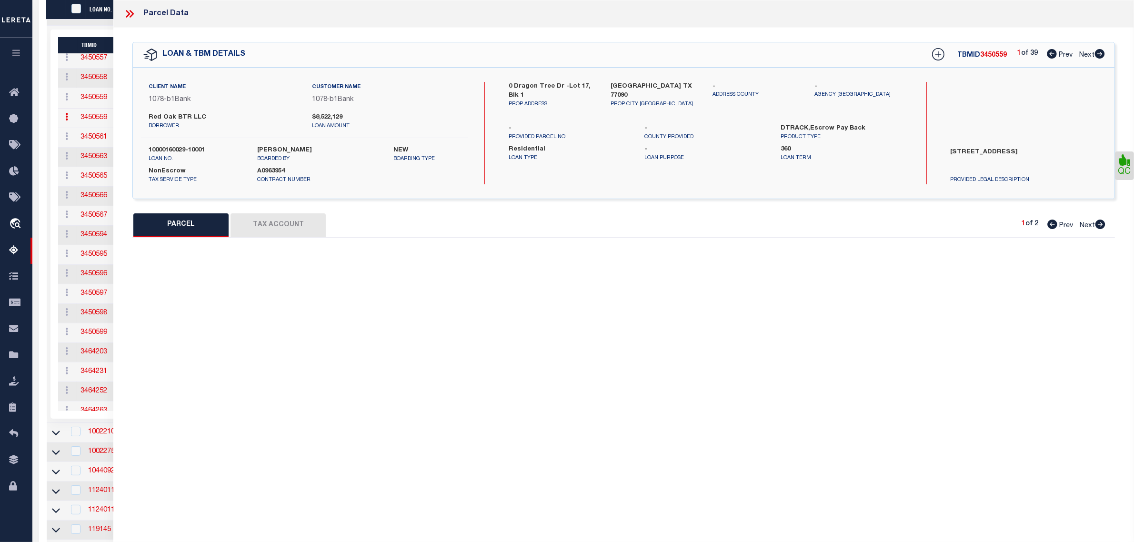
select select "JR"
type input "RED OAK BTR LLC"
select select "AGW"
select select "LEG"
type input "0 DRAGON TREE DR"
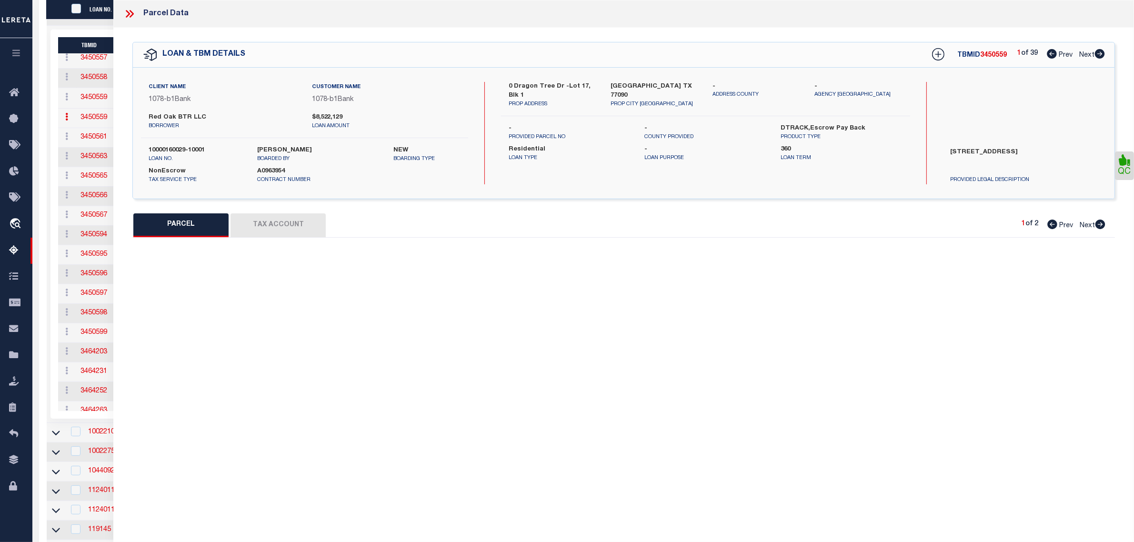
type input "[GEOGRAPHIC_DATA]"
type textarea "LT 17 BLK 1 RED OAK"
type textarea "need Spring ISD"
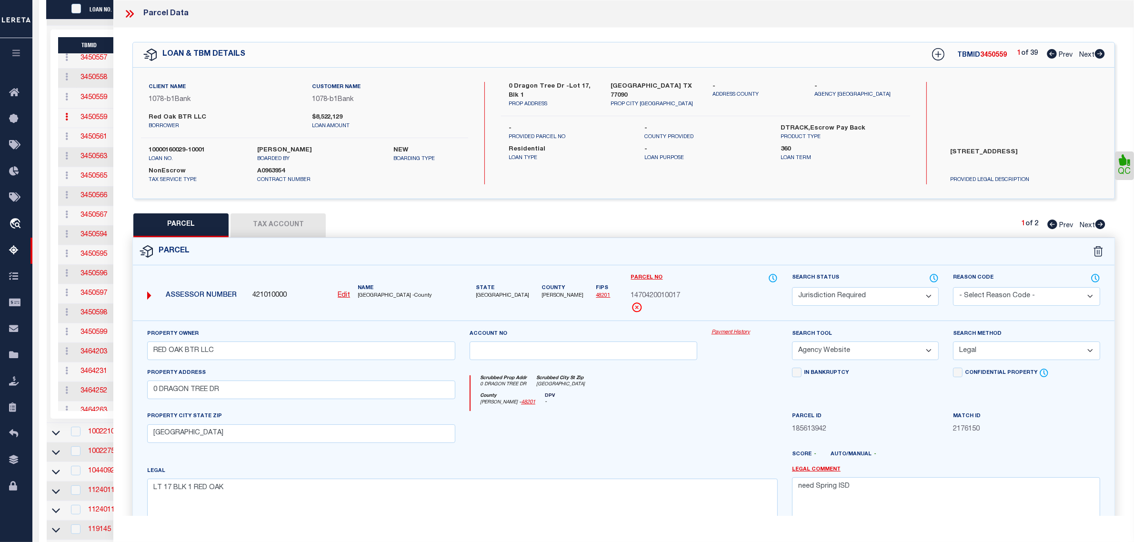
click at [910, 293] on select "Automated Search Bad Parcel Complete Duplicate Parcel High Dollar Reporting In …" at bounding box center [865, 296] width 147 height 19
select select "SL"
click at [792, 287] on select "Automated Search Bad Parcel Complete Duplicate Parcel High Dollar Reporting In …" at bounding box center [865, 296] width 147 height 19
click at [892, 488] on textarea "need Spring ISD" at bounding box center [946, 507] width 308 height 60
type textarea "Spring ISD was already available. MLC [DATE] need Spring ISD"
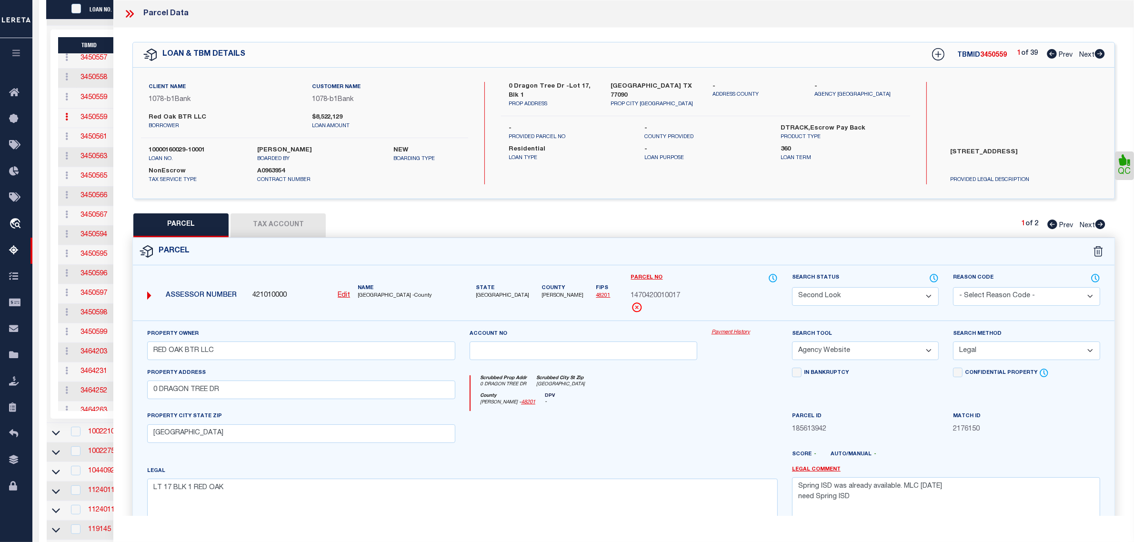
click at [773, 398] on div "County [PERSON_NAME] - 48201 DPV -" at bounding box center [624, 402] width 307 height 19
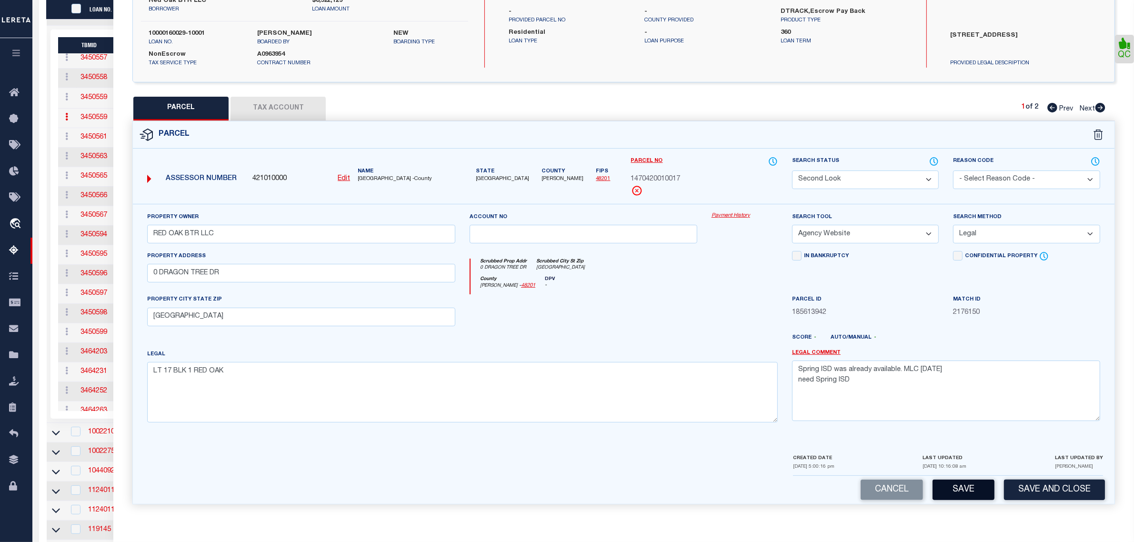
click at [972, 491] on button "Save" at bounding box center [964, 490] width 62 height 20
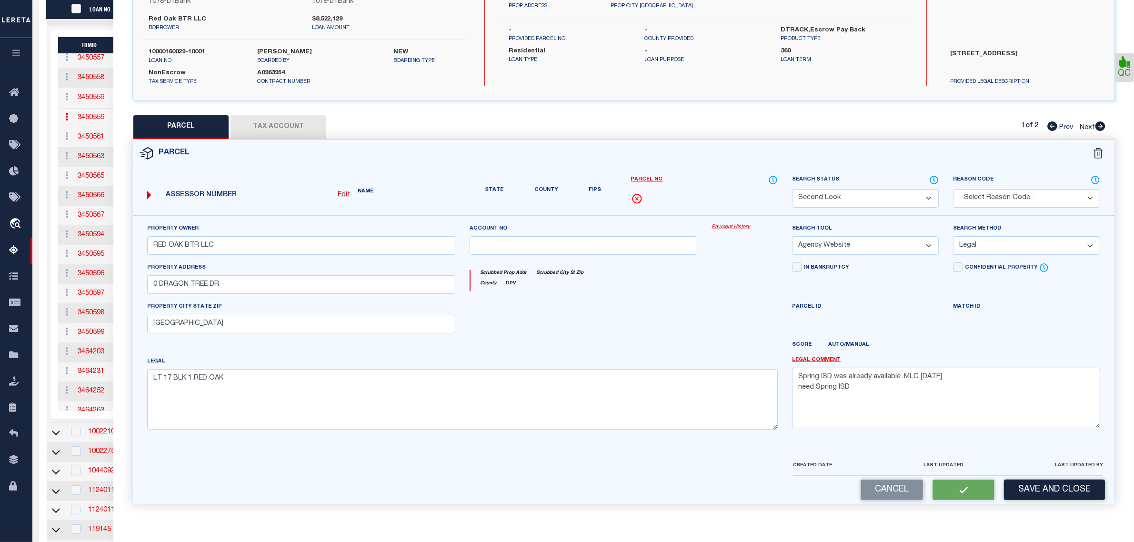
select select "AS"
select select
checkbox input "false"
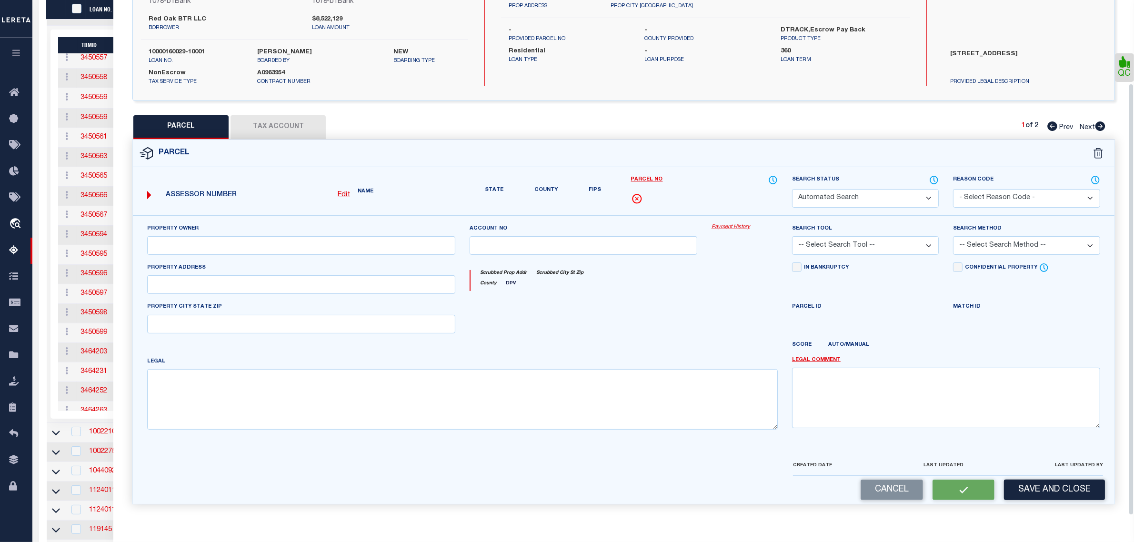
select select "SL"
type input "RED OAK BTR LLC"
select select "AGW"
select select "LEG"
type input "0 DRAGON TREE DR"
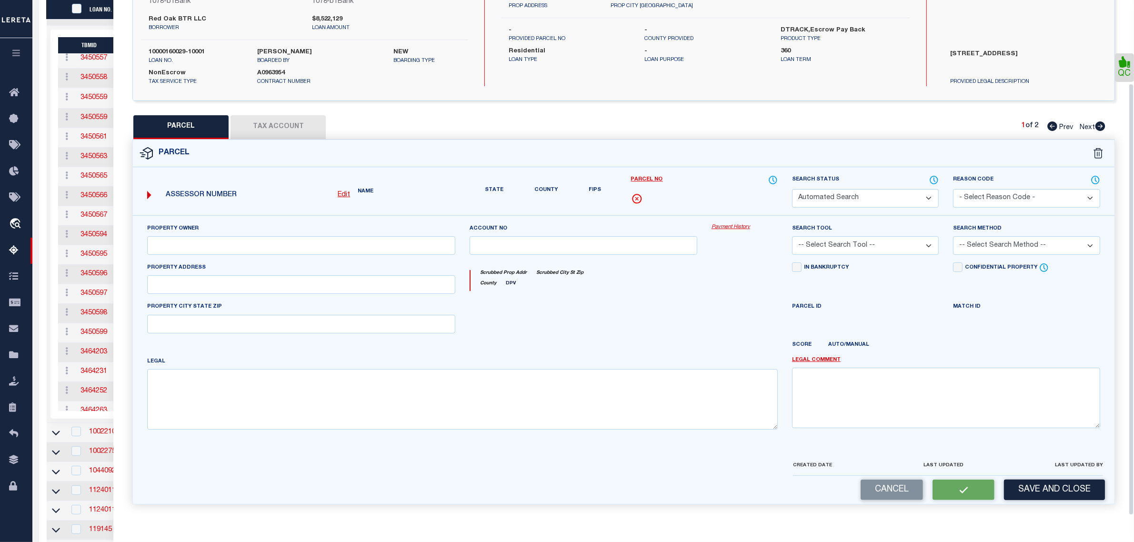
type input "[GEOGRAPHIC_DATA]"
type textarea "LT 17 BLK 1 RED OAK"
type textarea "Spring ISD was already available. MLC [DATE] need Spring ISD"
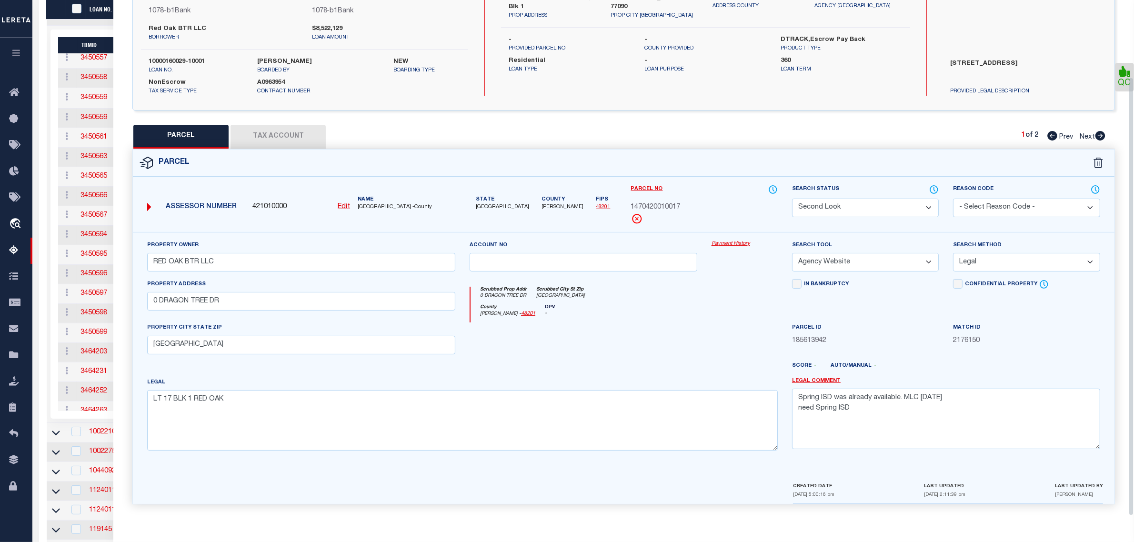
scroll to position [0, 0]
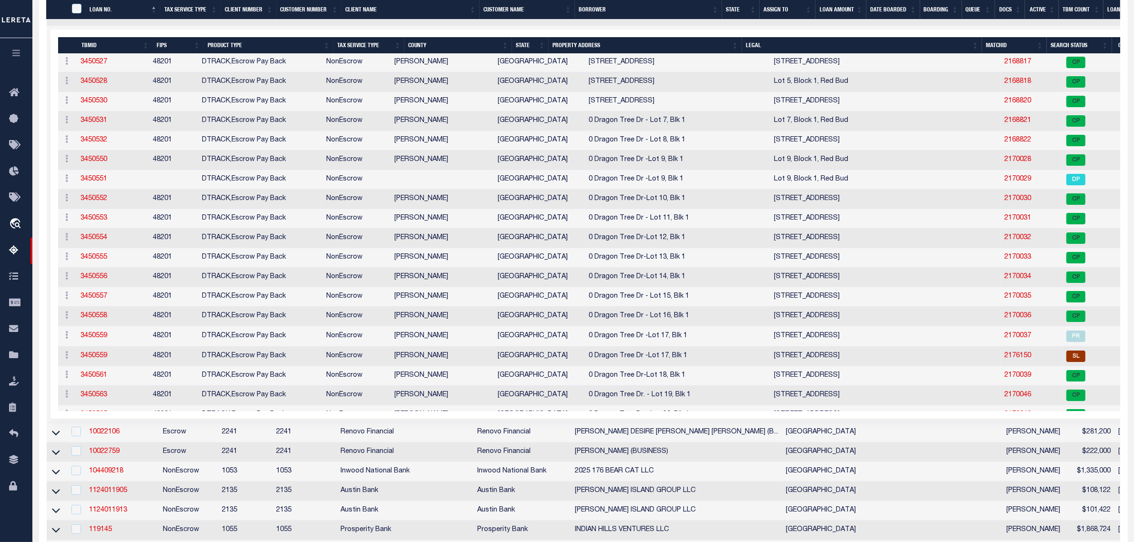
scroll to position [119, 0]
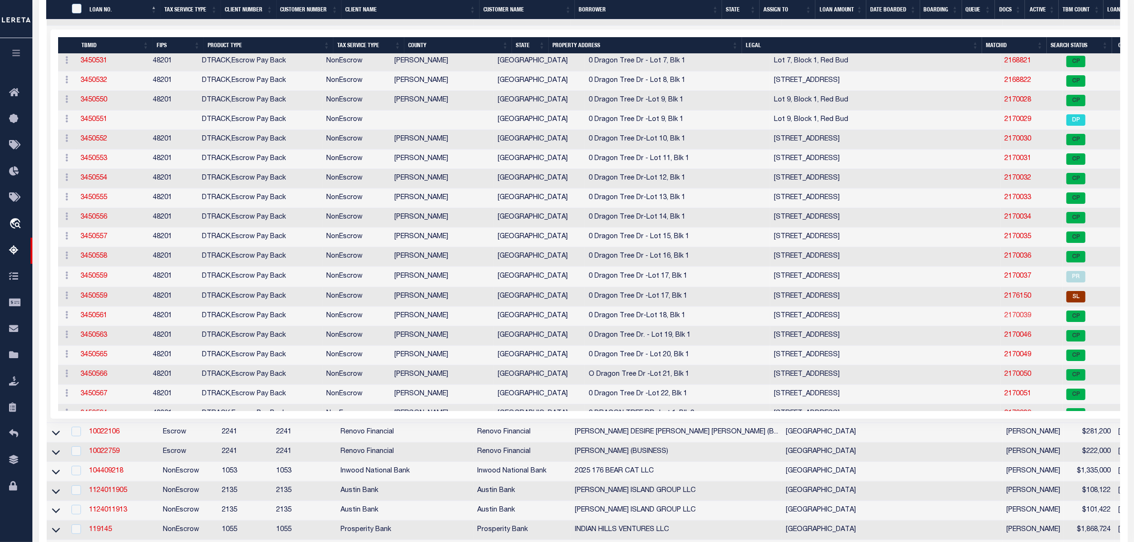
click at [1005, 319] on link "2170039" at bounding box center [1018, 315] width 27 height 7
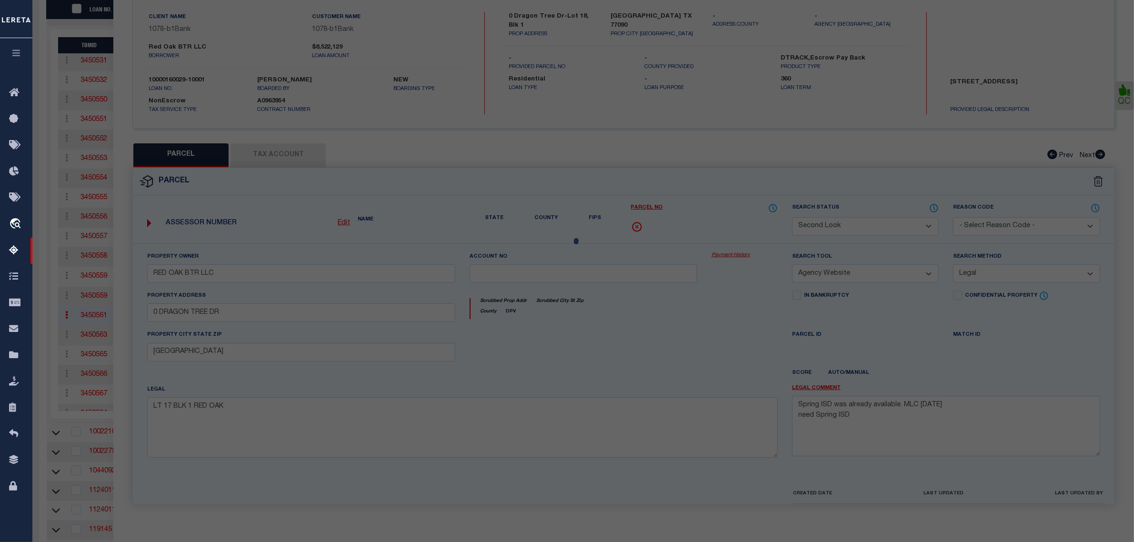
select select "AS"
select select
checkbox input "false"
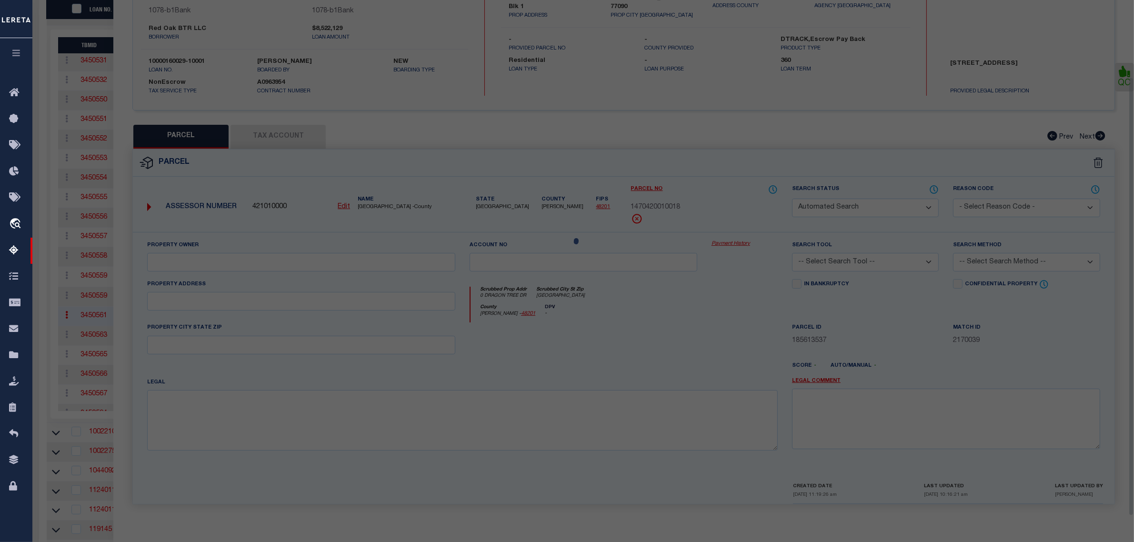
select select "CP"
type input "RED OAK BTR LLC"
select select "AGW"
select select
type input "0 DRAGON TREE DR"
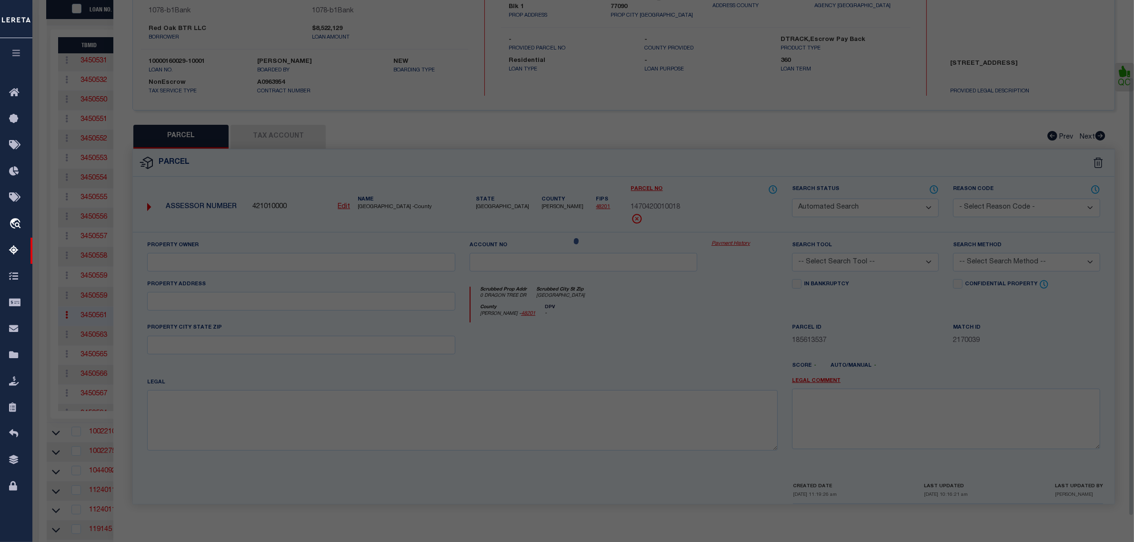
type input "[GEOGRAPHIC_DATA]"
type textarea "LT 18 BLK 1 RED OAK"
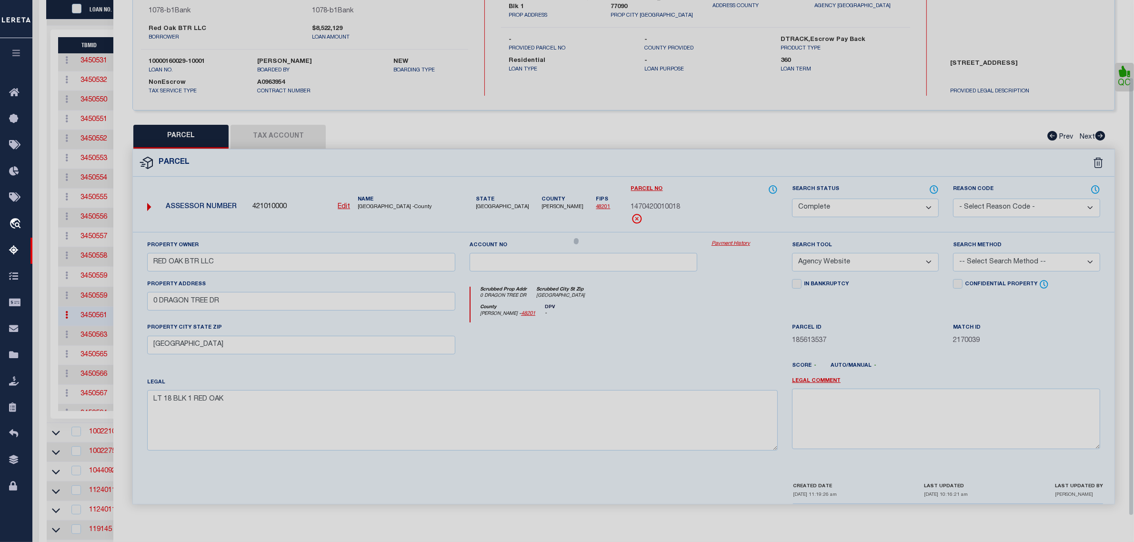
click at [290, 134] on button "Tax Account" at bounding box center [278, 137] width 95 height 24
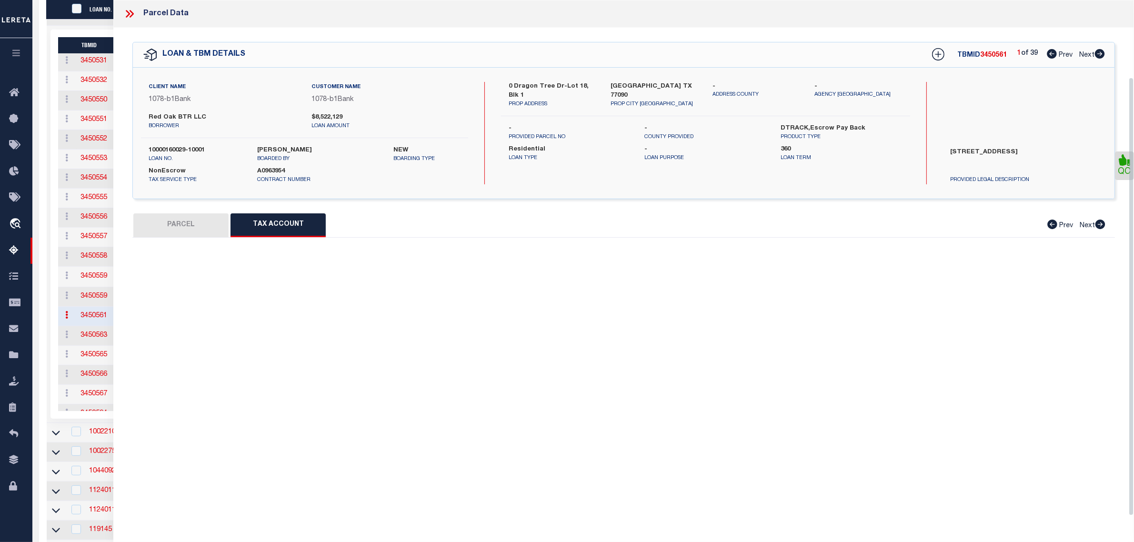
click at [290, 134] on div "Client Name 1078 - b1Bank Customer Name 1078 - b1Bank Red Oak BTR LLC borrower …" at bounding box center [304, 110] width 327 height 56
select select "100"
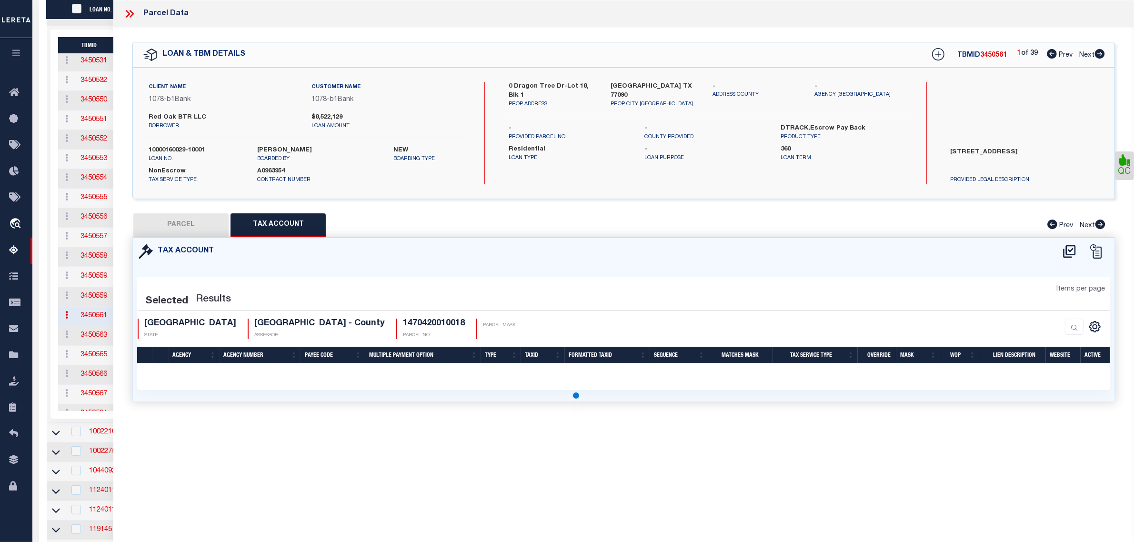
select select "100"
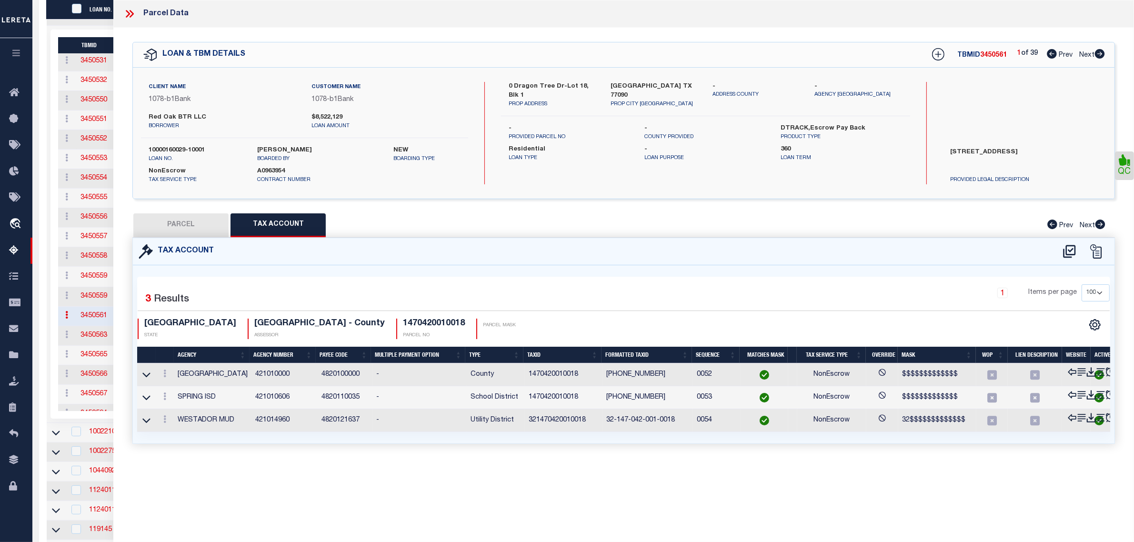
scroll to position [0, 0]
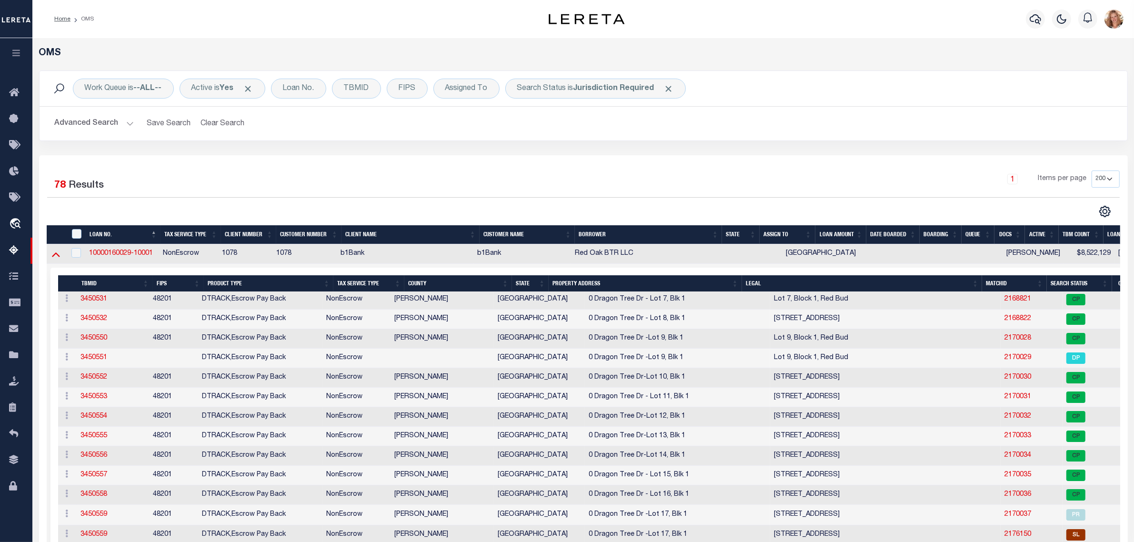
click at [52, 257] on icon at bounding box center [56, 254] width 8 height 5
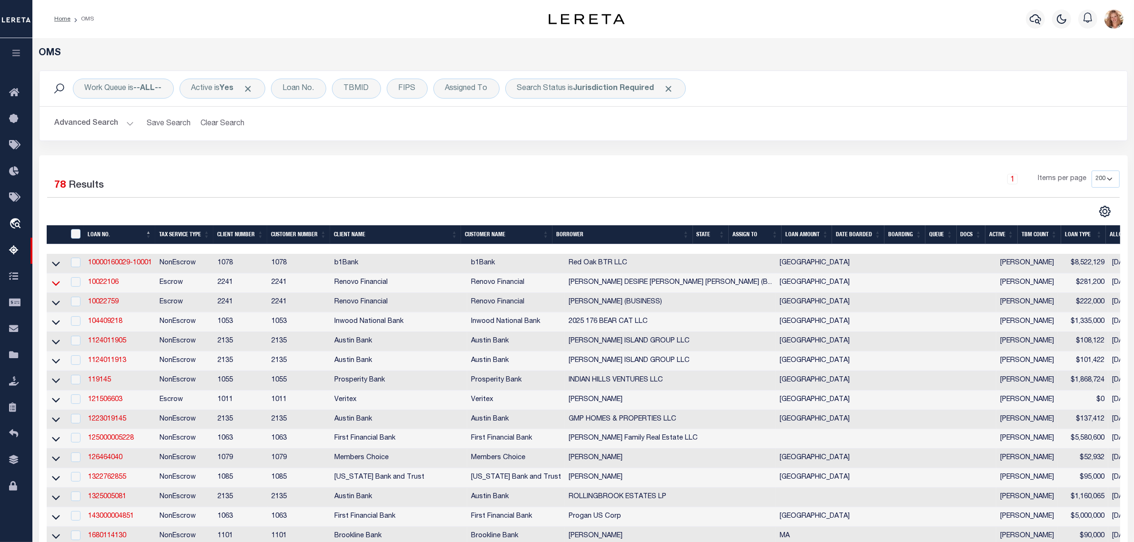
click at [56, 282] on icon at bounding box center [56, 283] width 8 height 10
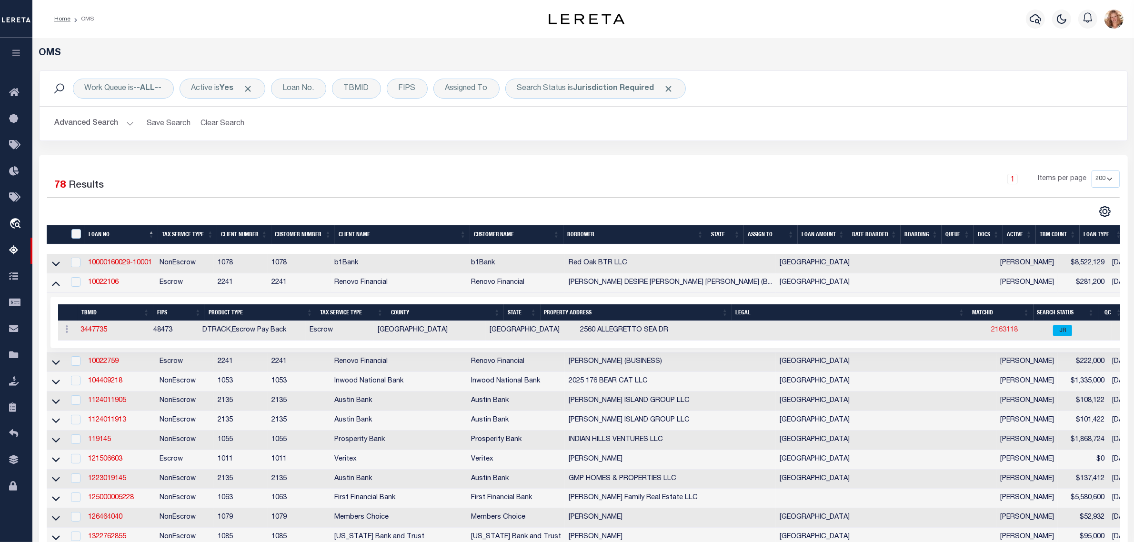
click at [991, 333] on link "2163118" at bounding box center [1004, 330] width 27 height 7
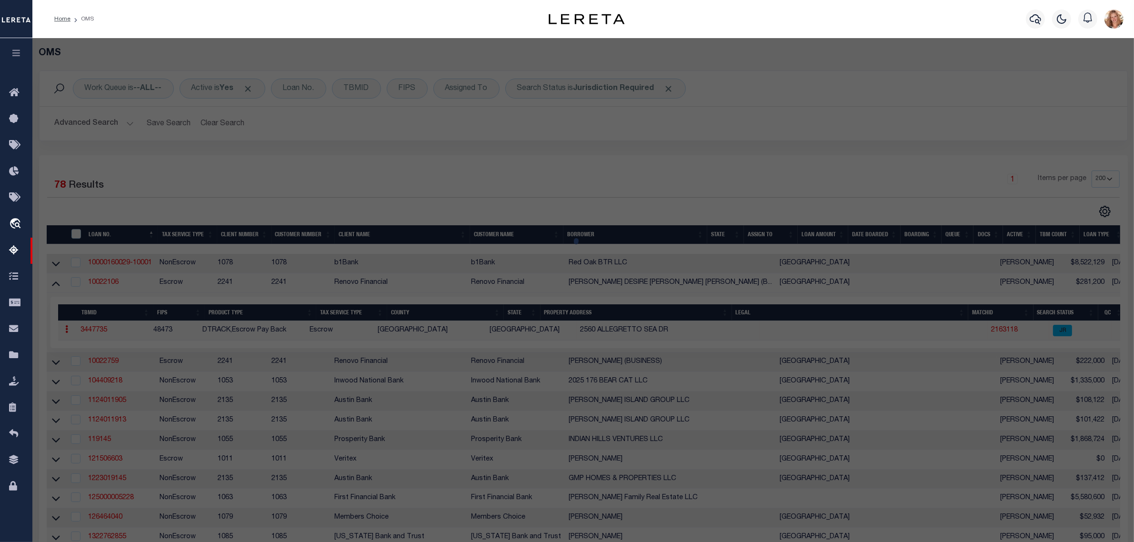
select select "AS"
select select
checkbox input "false"
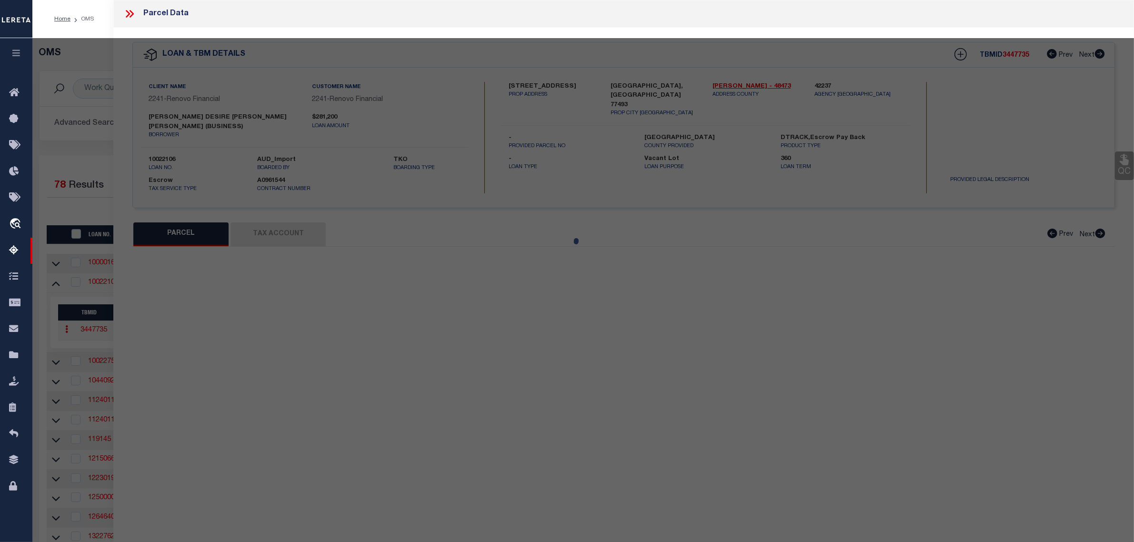
select select "JR"
type input "[PERSON_NAME] DESIRE [PERSON_NAME]"
select select "AGW"
select select "ADD"
type input "2560 ALLEGRETTO SEA DR"
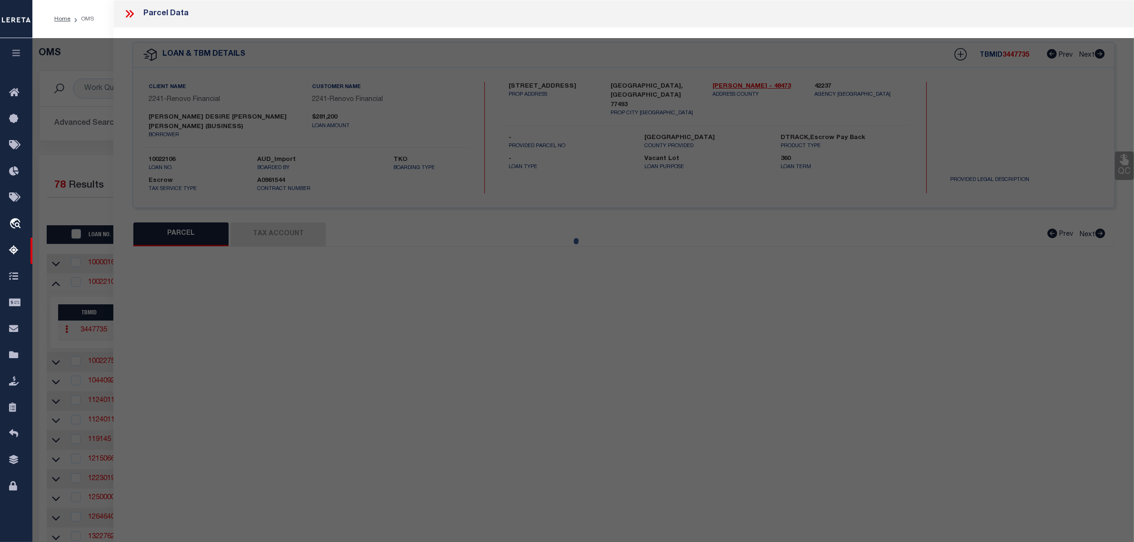
type input "[GEOGRAPHIC_DATA], [GEOGRAPHIC_DATA] 77493"
type textarea "S800025 SUNTERRA 25 BLK 3 LOT 16"
type textarea "For KATY ISD, [GEOGRAPHIC_DATA] is not available on entity list."
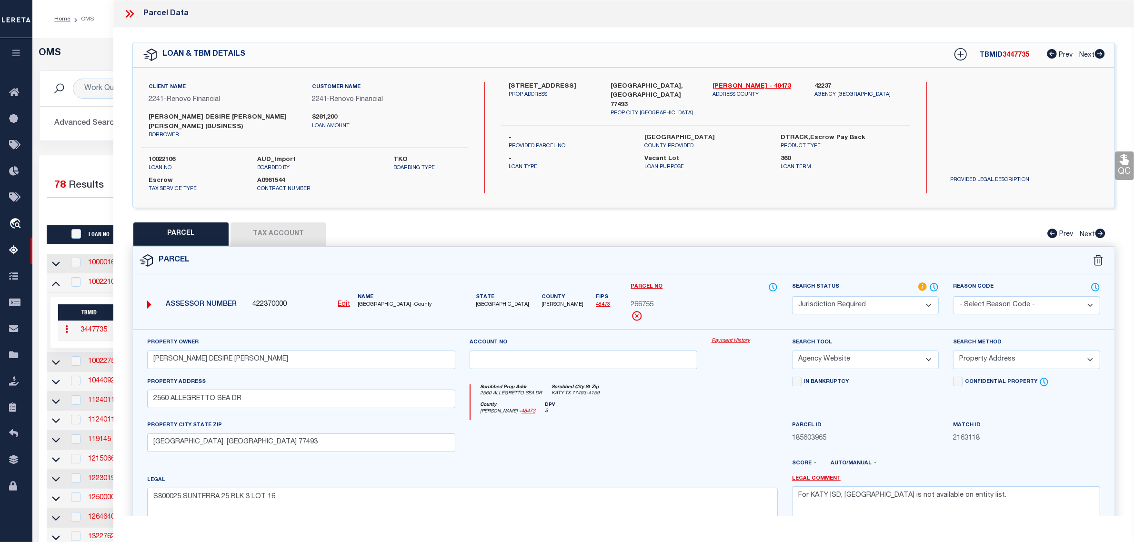
click at [293, 229] on button "Tax Account" at bounding box center [278, 234] width 95 height 24
select select "100"
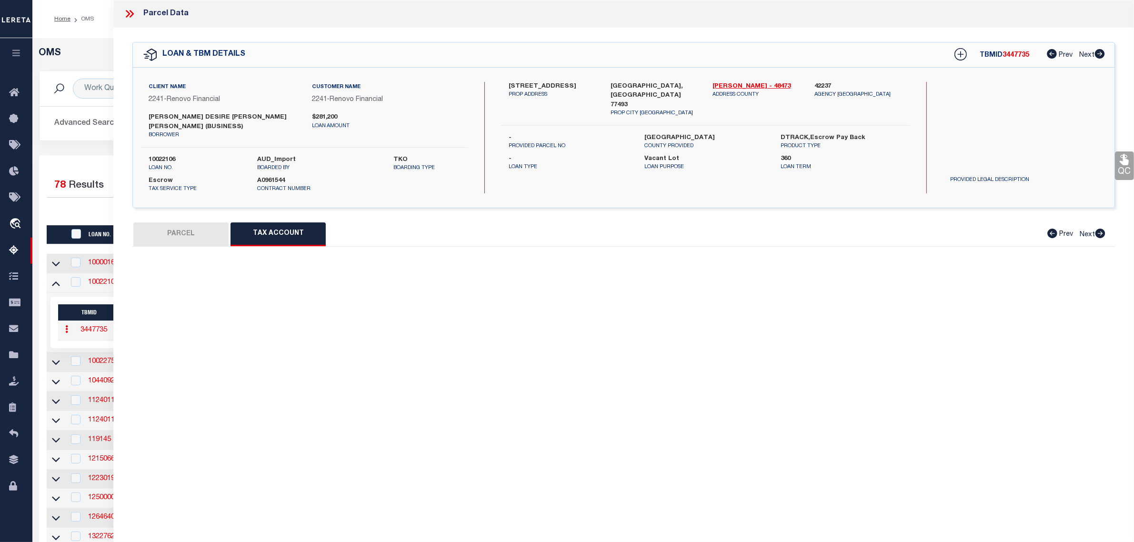
select select "100"
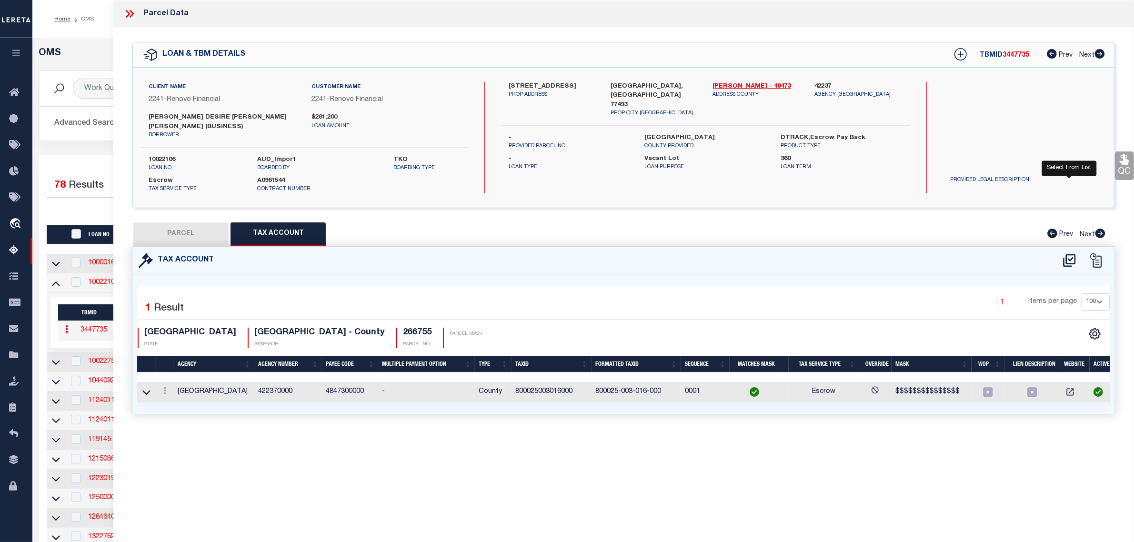
click at [1066, 253] on icon at bounding box center [1070, 260] width 16 height 15
select select "100"
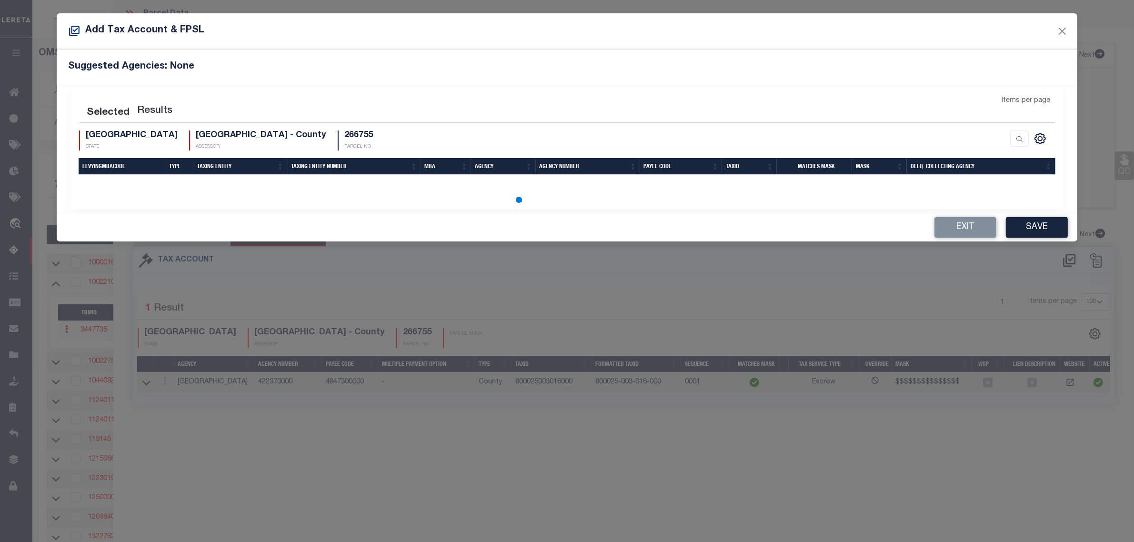
select select "100"
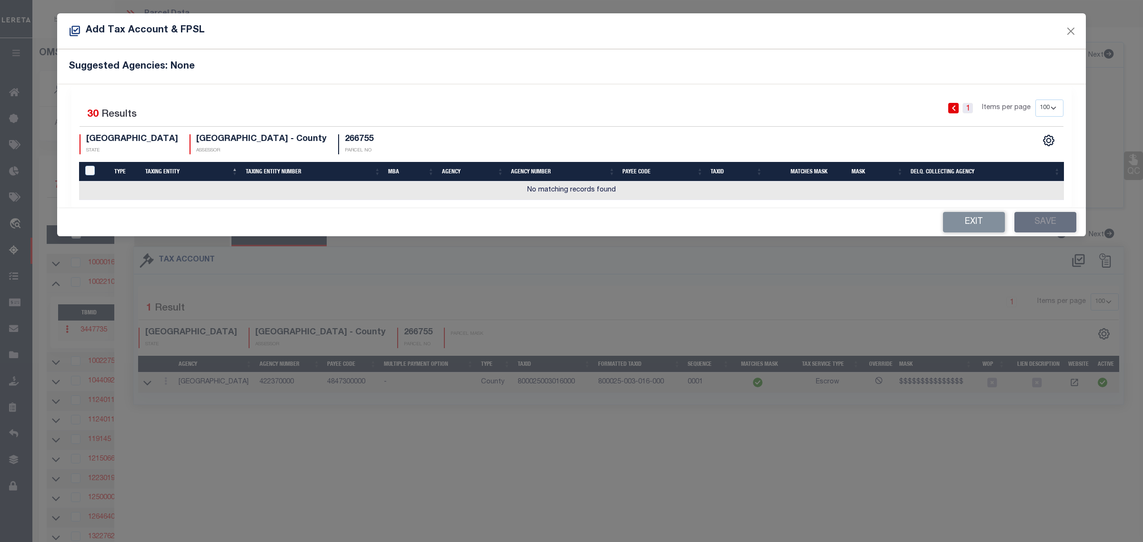
click at [967, 111] on link "1" at bounding box center [968, 108] width 10 height 10
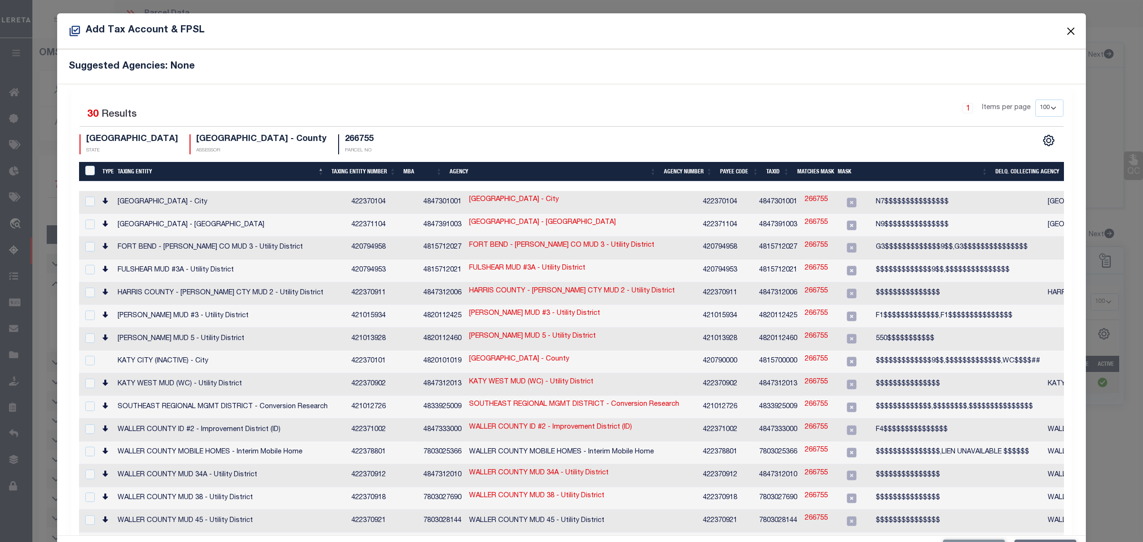
click at [1066, 30] on button "Close" at bounding box center [1071, 31] width 12 height 12
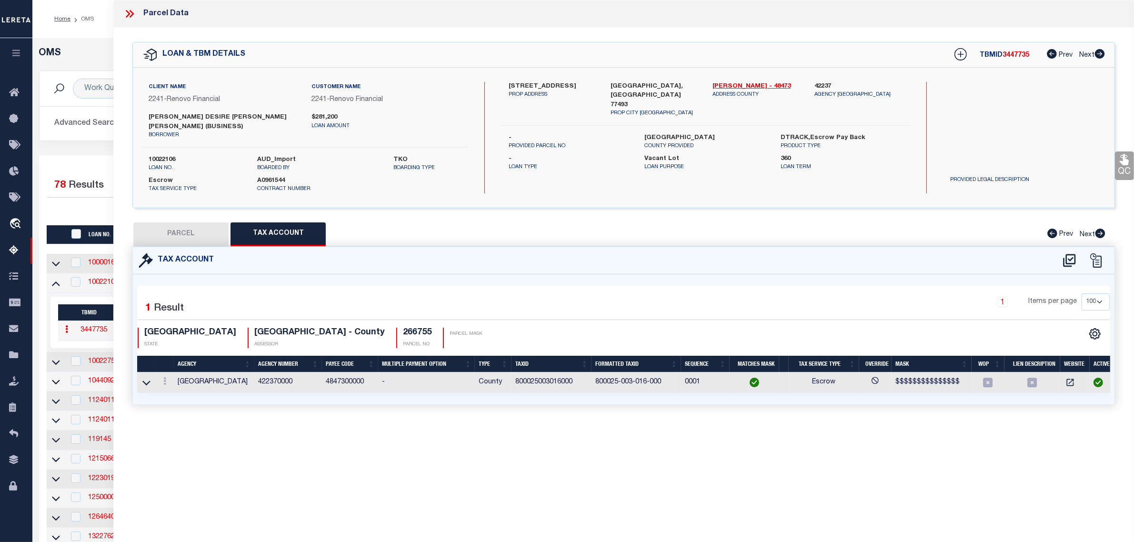
click at [103, 210] on div at bounding box center [315, 211] width 536 height 12
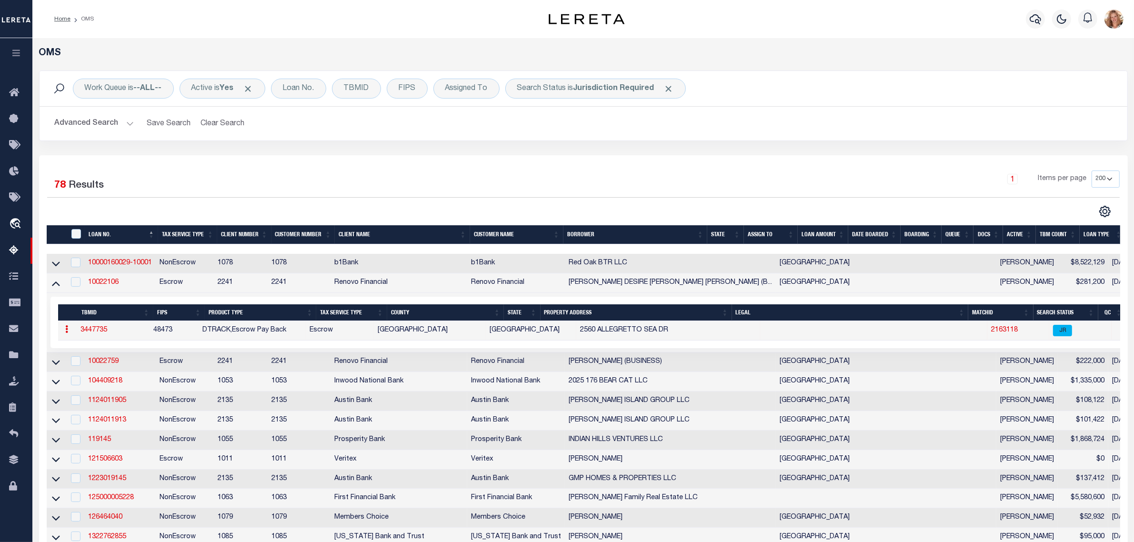
drag, startPoint x: 56, startPoint y: 282, endPoint x: 82, endPoint y: 288, distance: 26.4
click at [56, 282] on icon at bounding box center [56, 283] width 8 height 10
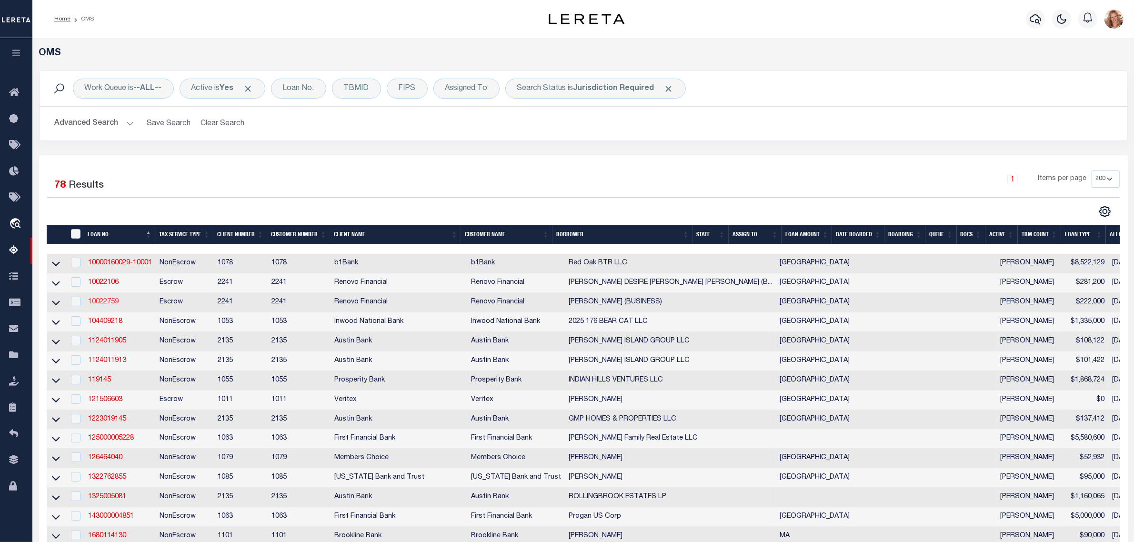
click at [103, 304] on link "10022759" at bounding box center [103, 302] width 30 height 7
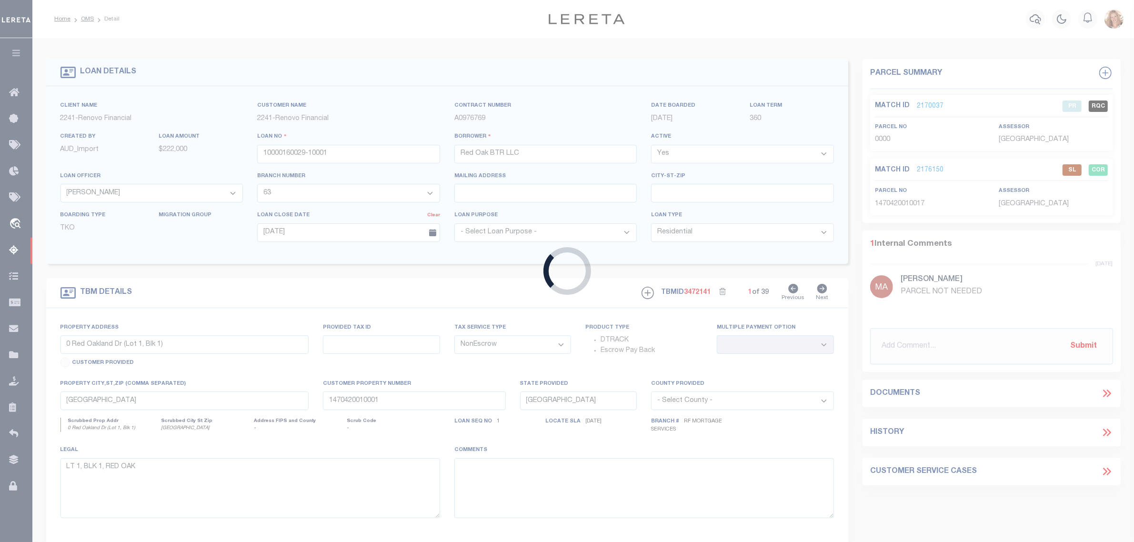
type input "10022759"
type input "[PERSON_NAME] (BUSINESS)"
select select
select select "400"
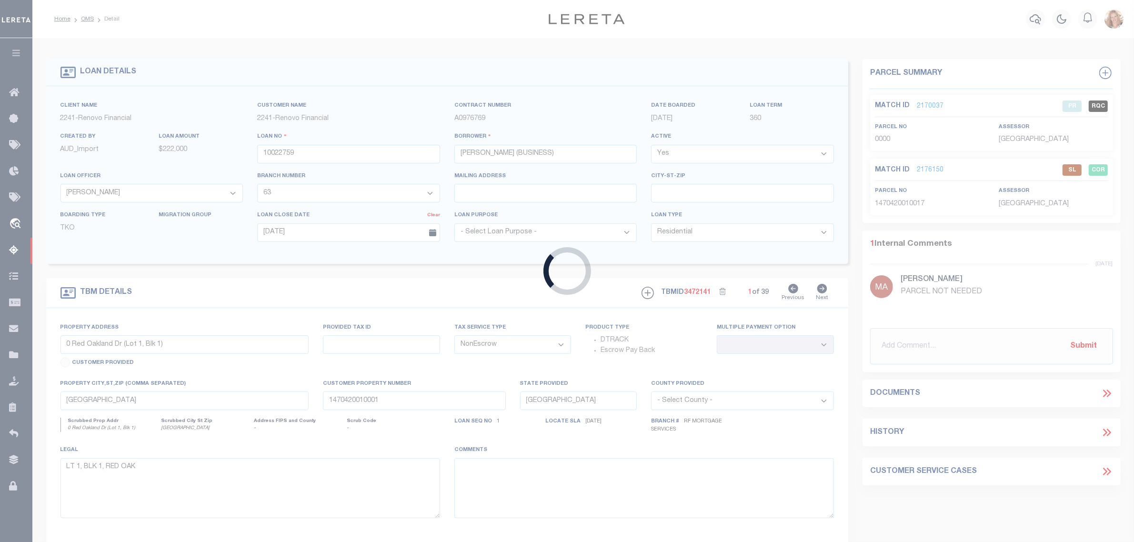
select select
select select "Escrow"
type input "[STREET_ADDRESS]"
select select
type input "WYLIE, [GEOGRAPHIC_DATA] 75098"
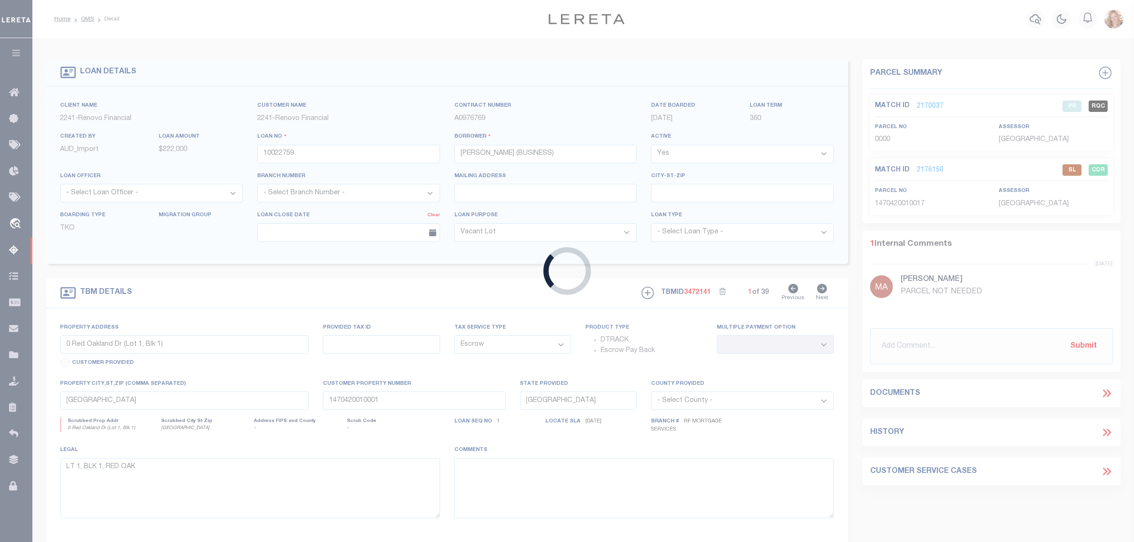
type input "a0kUS00000CNtbB"
select select
select select "25067"
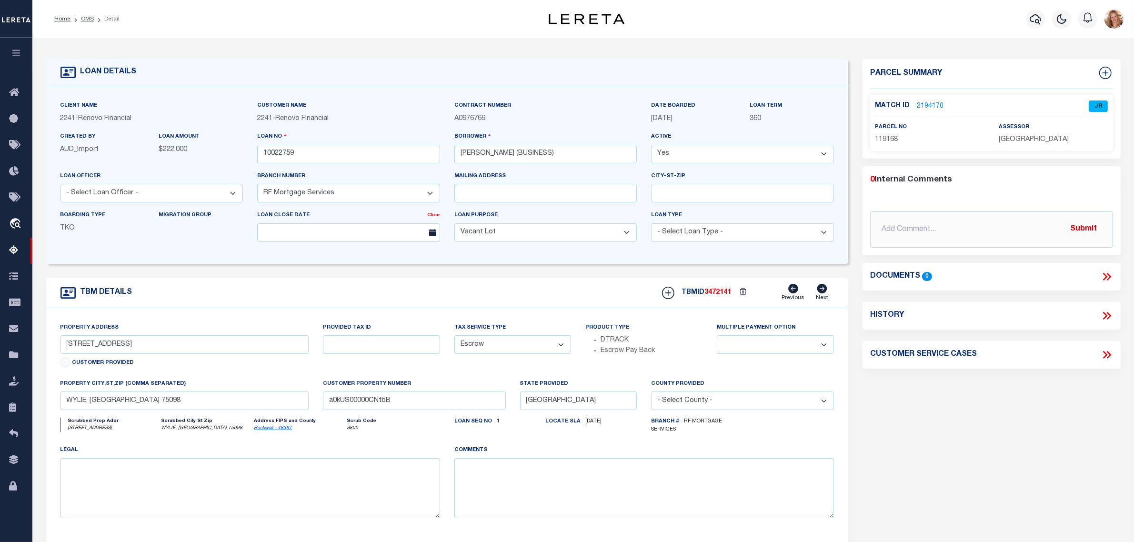
click at [932, 105] on link "2194170" at bounding box center [930, 106] width 27 height 10
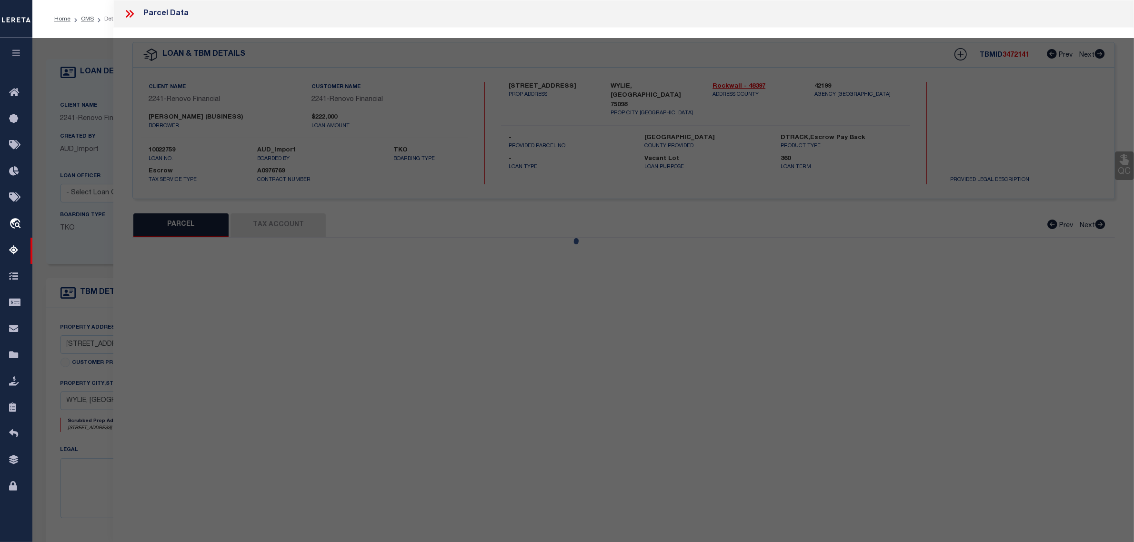
select select "AS"
select select
checkbox input "false"
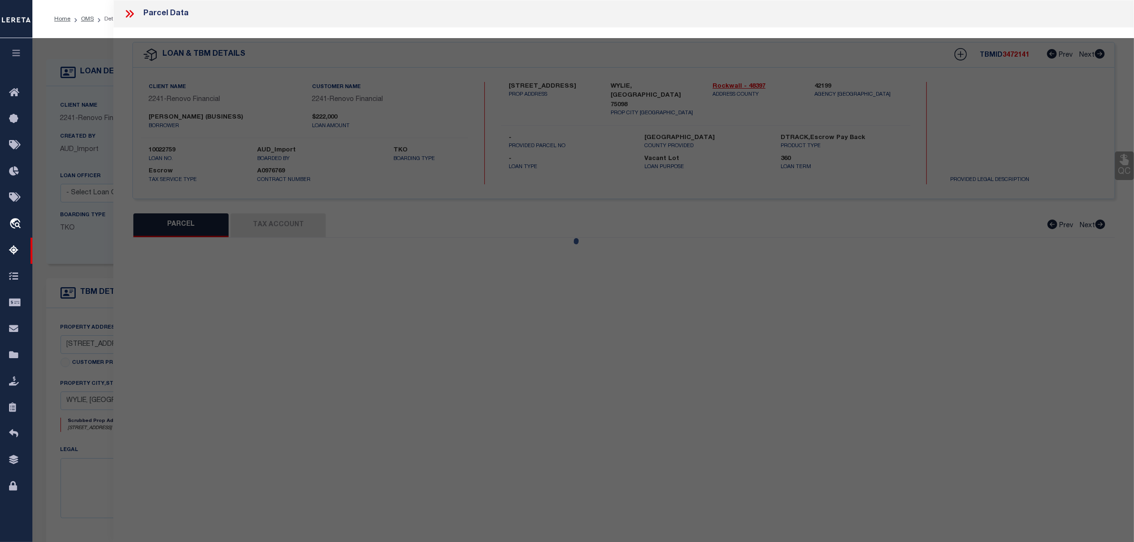
select select "JR"
type input "[PERSON_NAME]"
select select "AGW"
select select "ADD"
type input "[STREET_ADDRESS]"
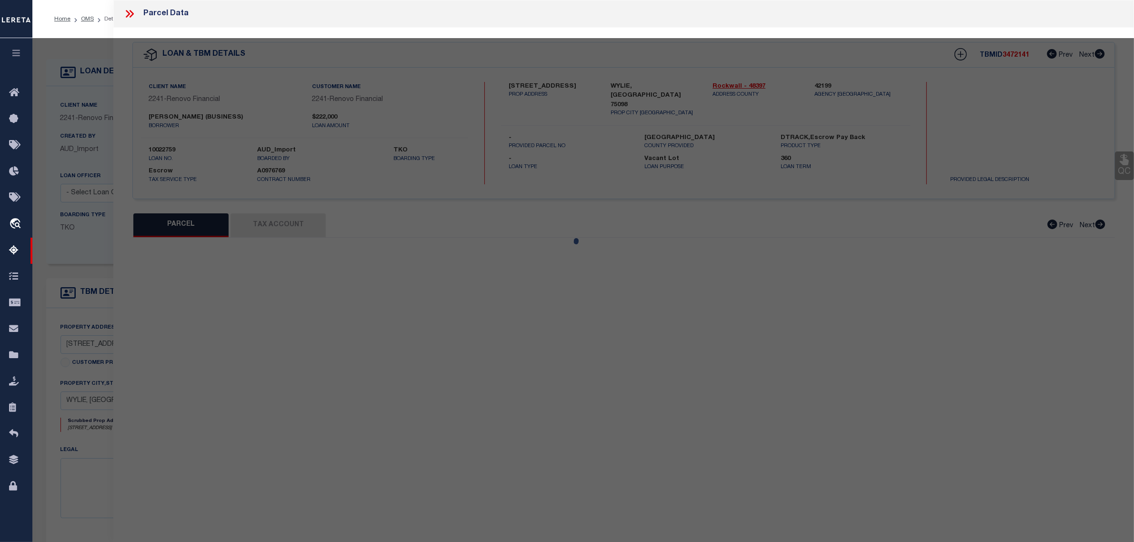
type input "WYLIE, [GEOGRAPHIC_DATA] 75098"
type textarea "[STREET_ADDRESS]"
type textarea "Unable to add parcel to [GEOGRAPHIC_DATA]."
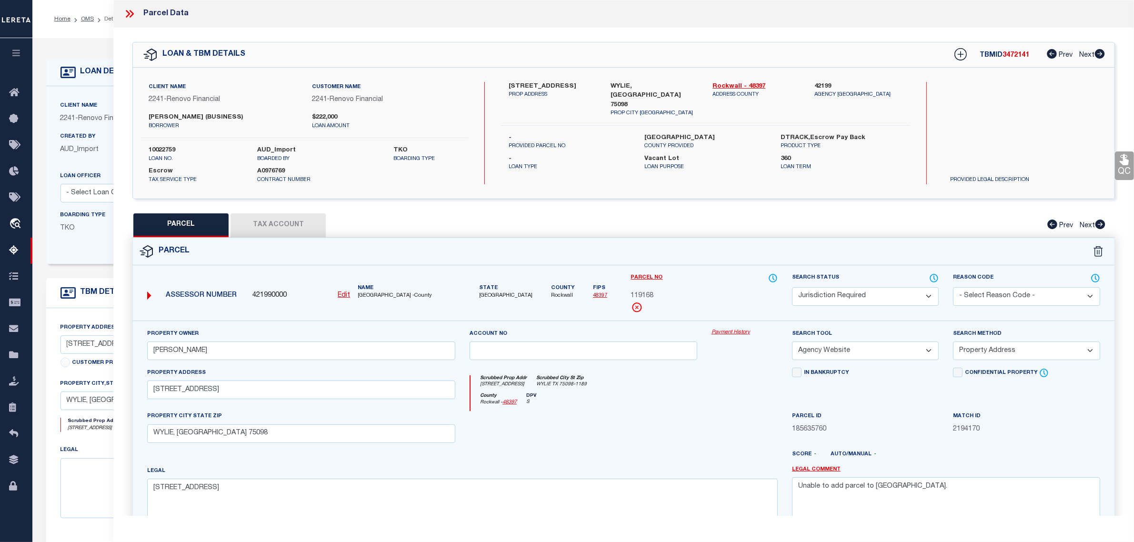
click at [271, 222] on button "Tax Account" at bounding box center [278, 225] width 95 height 24
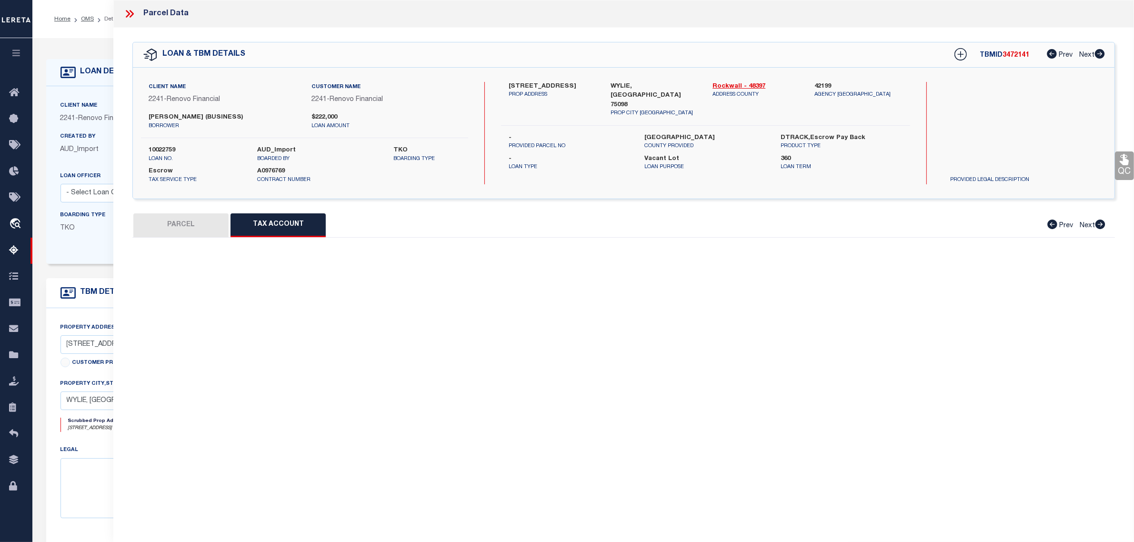
select select "100"
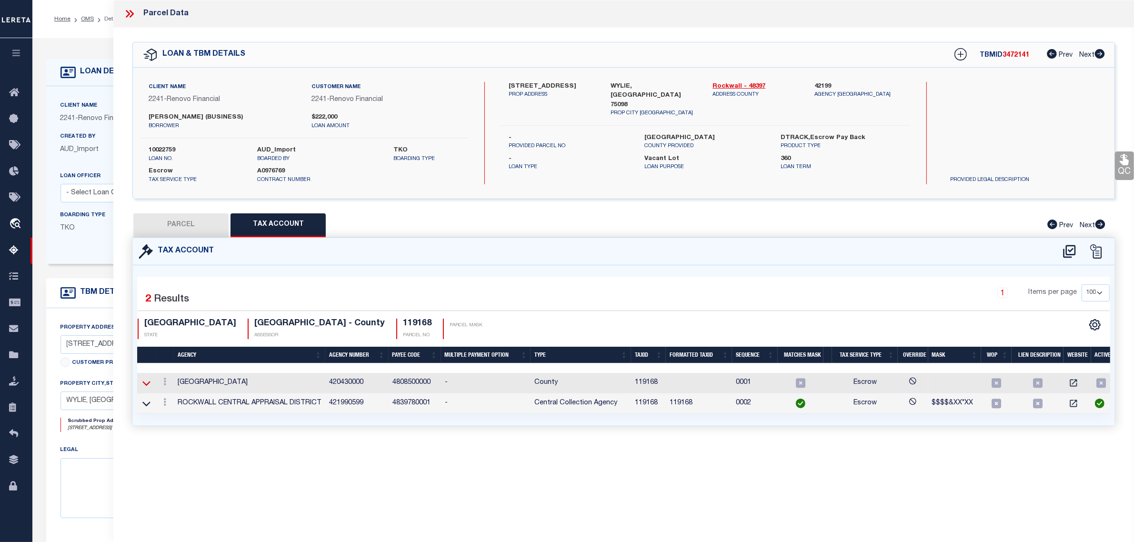
click at [151, 383] on icon at bounding box center [146, 383] width 8 height 10
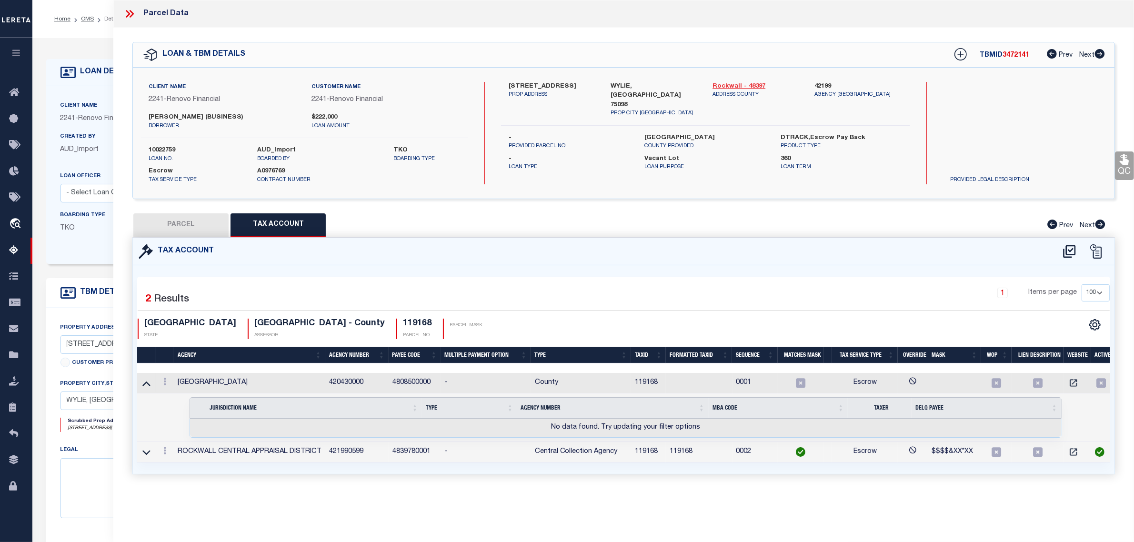
click at [723, 86] on link "Rockwall - 48397" at bounding box center [757, 87] width 88 height 10
click at [143, 453] on icon at bounding box center [146, 452] width 8 height 5
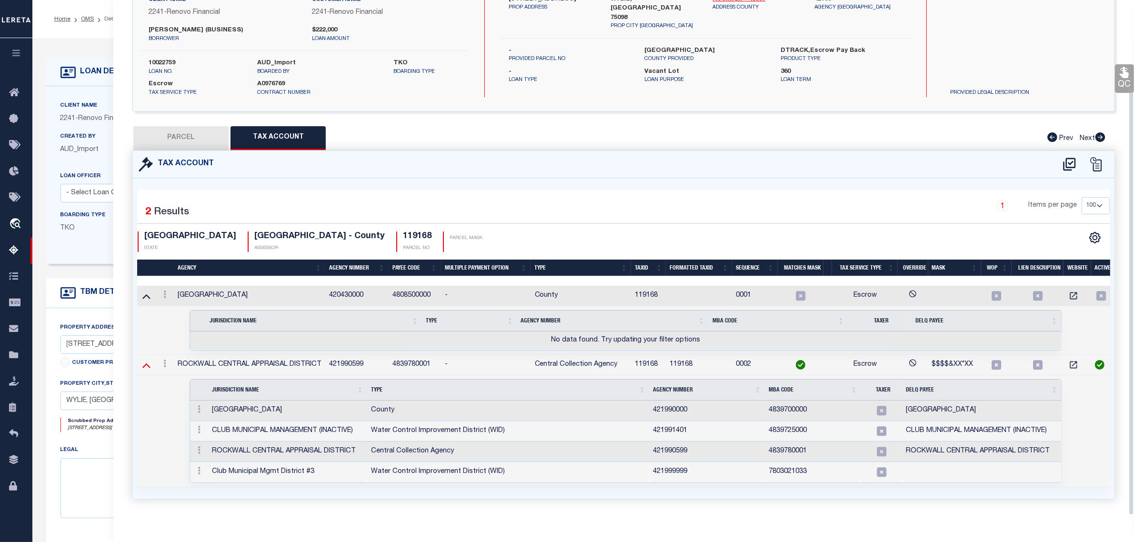
scroll to position [105, 0]
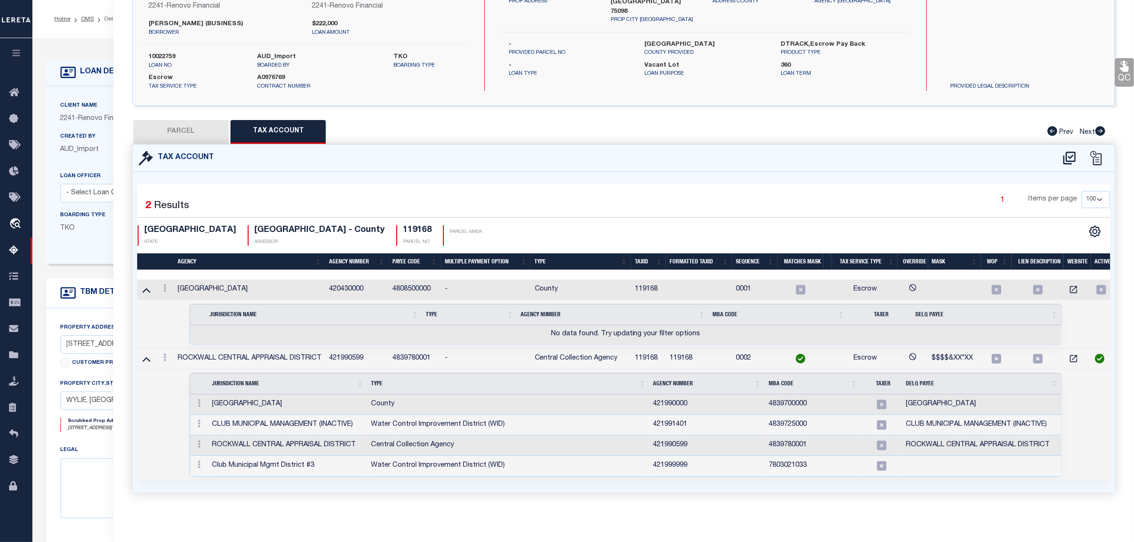
drag, startPoint x: 146, startPoint y: 351, endPoint x: 200, endPoint y: 351, distance: 54.3
click at [146, 354] on icon at bounding box center [146, 359] width 8 height 10
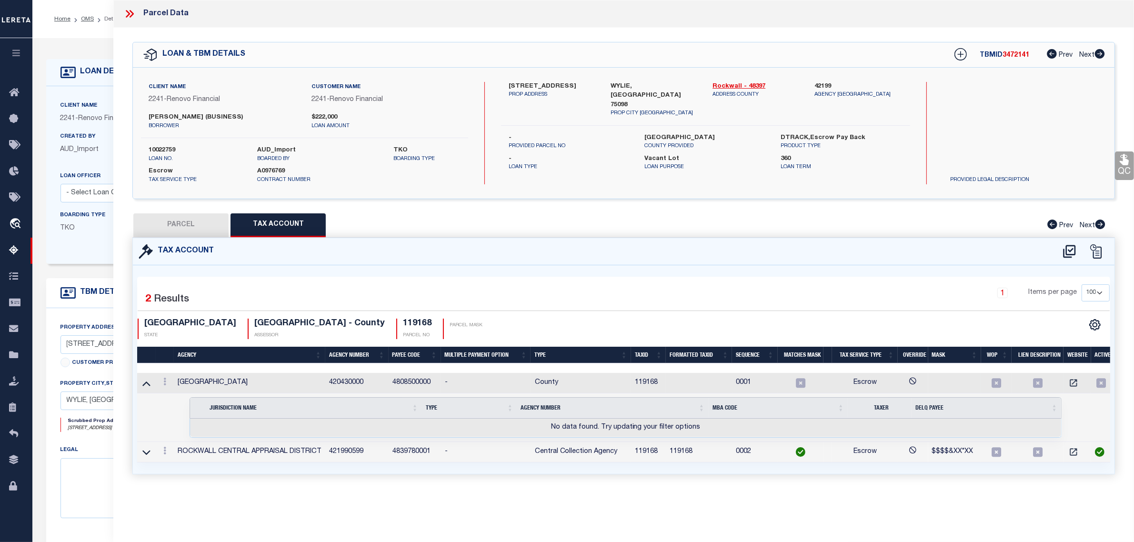
scroll to position [0, 0]
click at [1065, 249] on icon at bounding box center [1070, 251] width 16 height 15
select select "100"
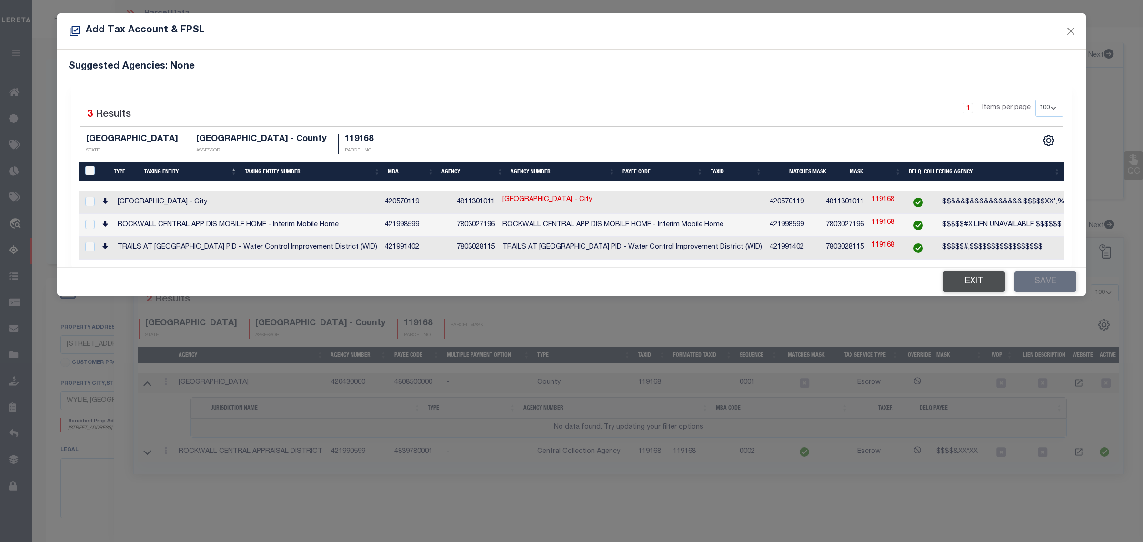
click at [965, 284] on button "Exit" at bounding box center [974, 282] width 62 height 20
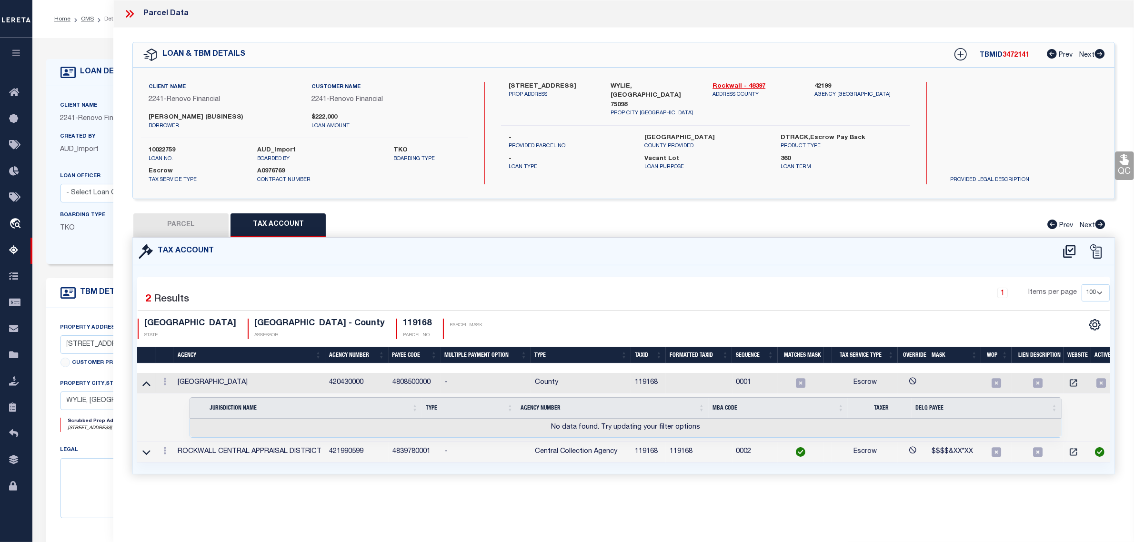
click at [165, 229] on button "PARCEL" at bounding box center [180, 225] width 95 height 24
select select "AS"
select select
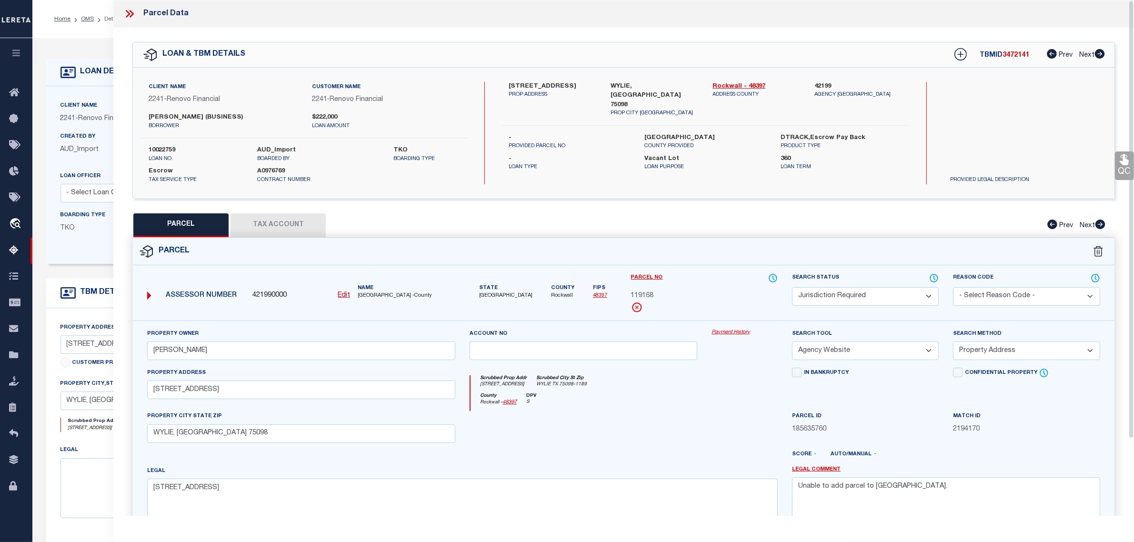
click at [288, 222] on button "Tax Account" at bounding box center [278, 225] width 95 height 24
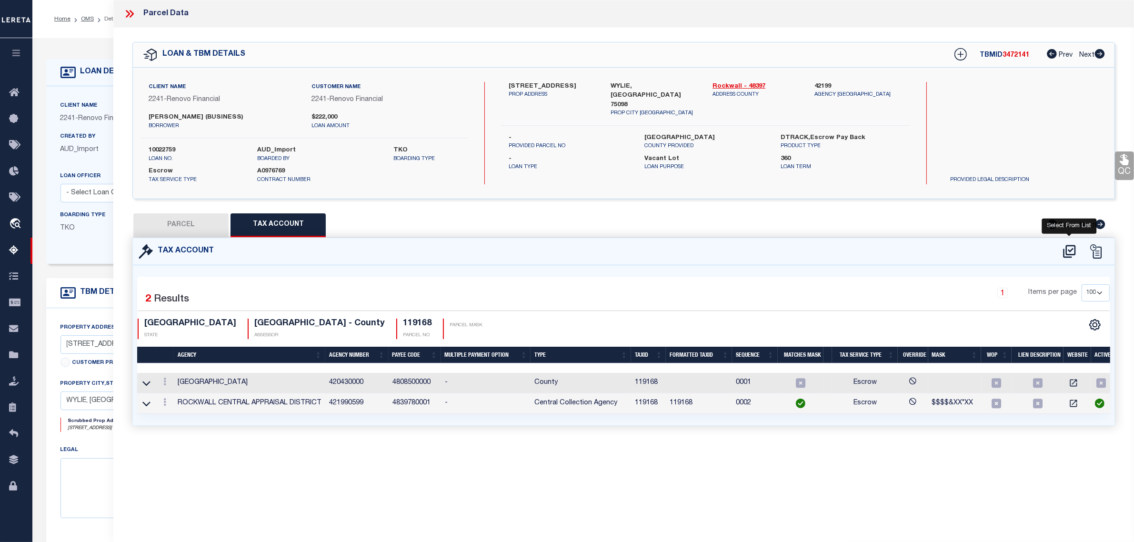
click at [1069, 253] on icon at bounding box center [1070, 251] width 16 height 15
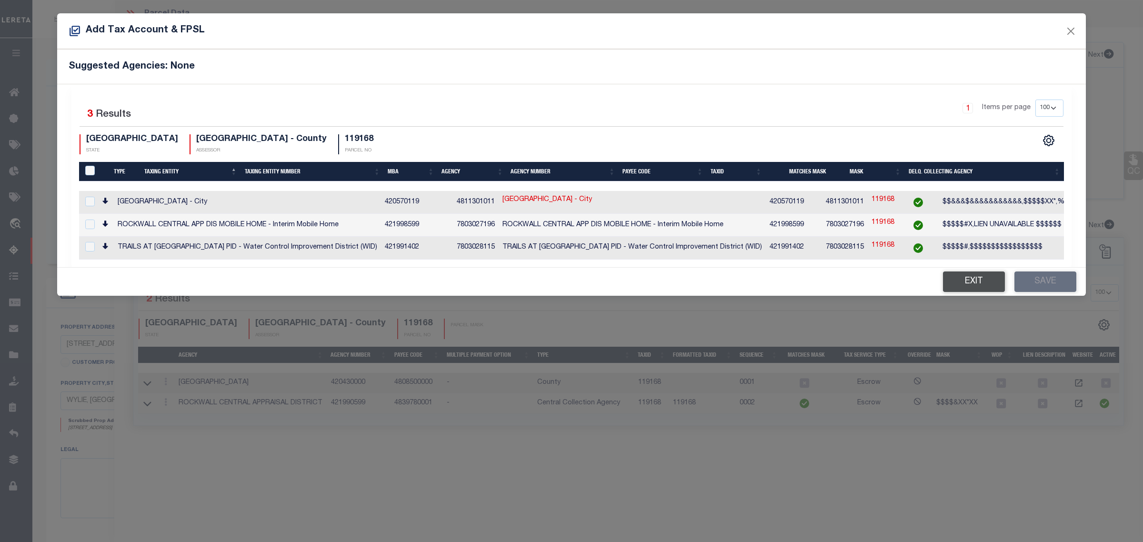
click at [963, 282] on button "Exit" at bounding box center [974, 282] width 62 height 20
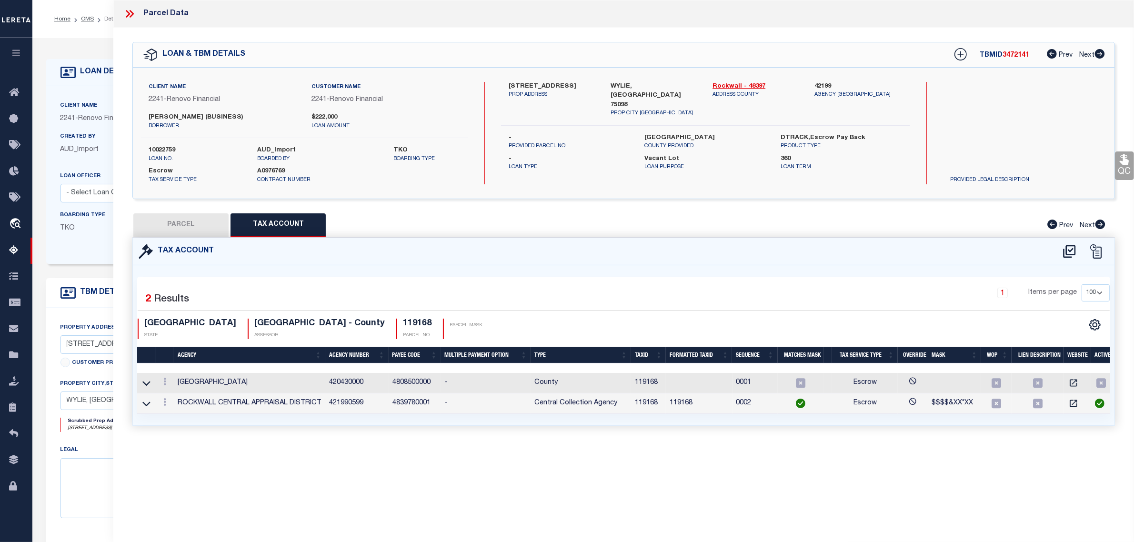
click at [70, 249] on div "Boarding Type TKO Migration Group" at bounding box center [151, 229] width 197 height 39
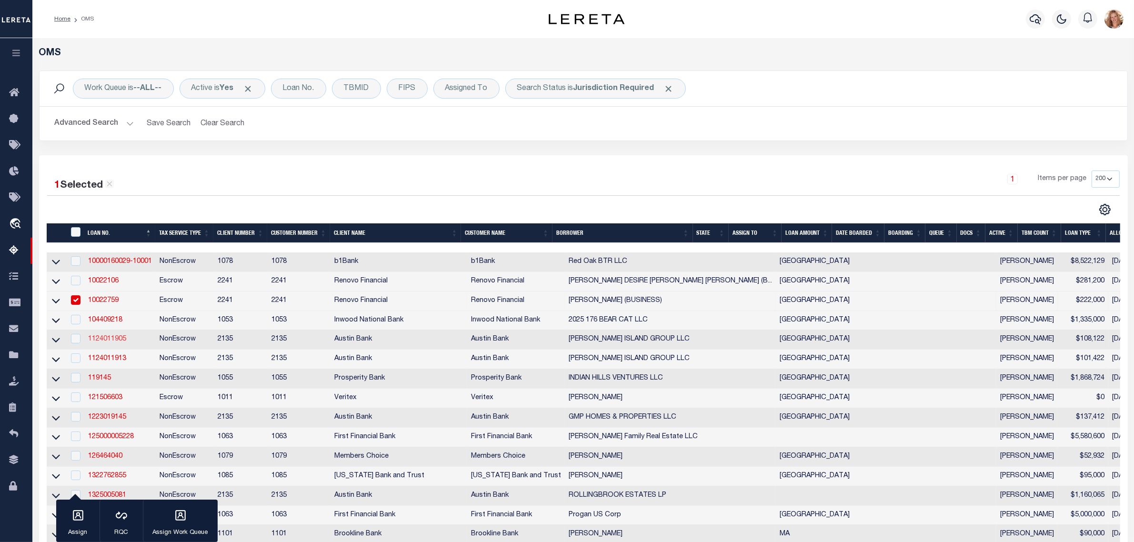
click at [115, 342] on link "1124011905" at bounding box center [107, 339] width 38 height 7
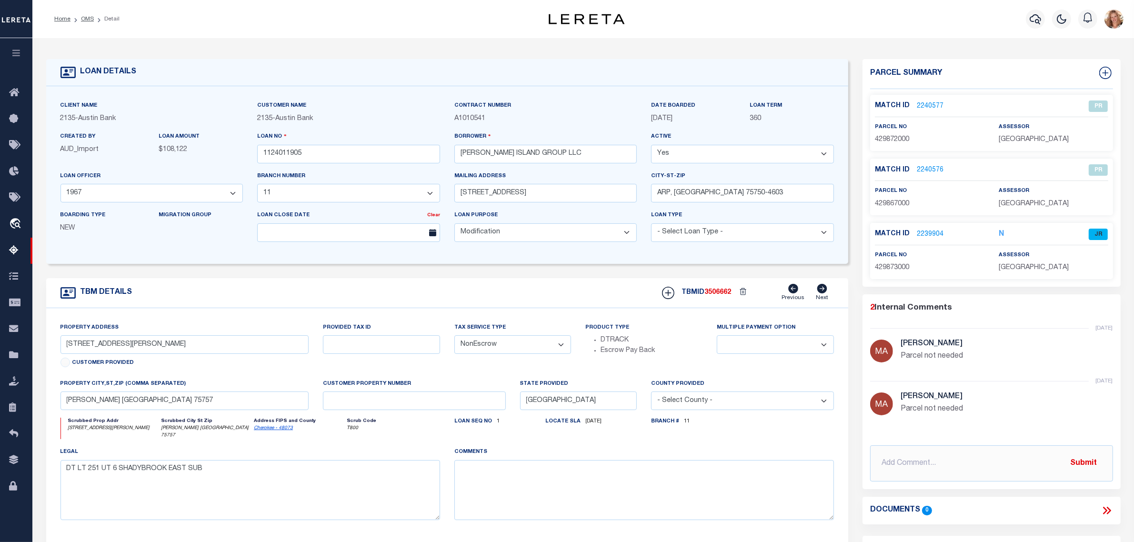
click at [922, 229] on p "2239904" at bounding box center [930, 234] width 27 height 10
click at [922, 230] on link "2239904" at bounding box center [930, 235] width 27 height 10
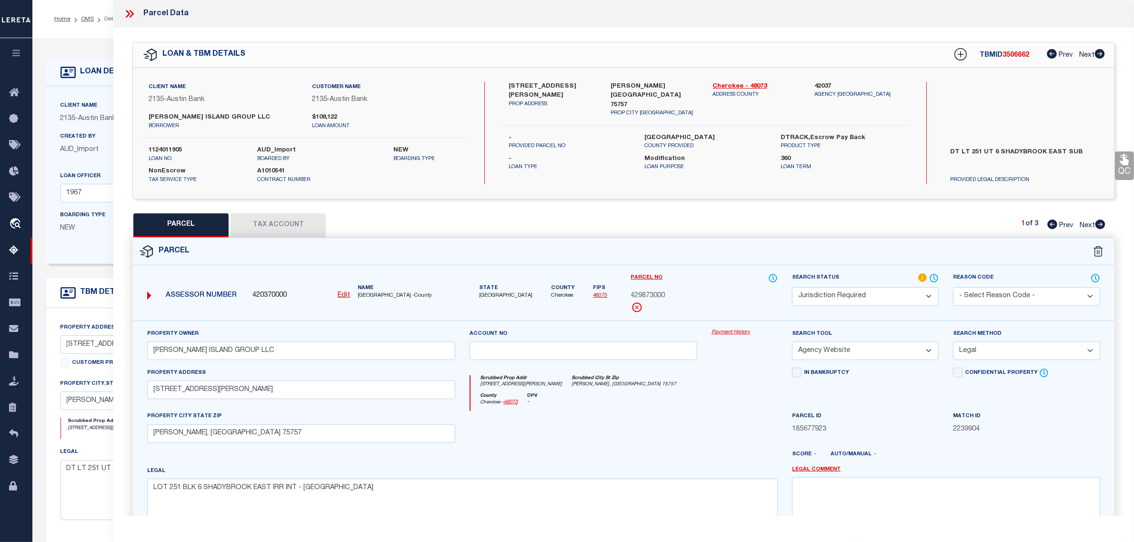
click at [290, 226] on button "Tax Account" at bounding box center [278, 225] width 95 height 24
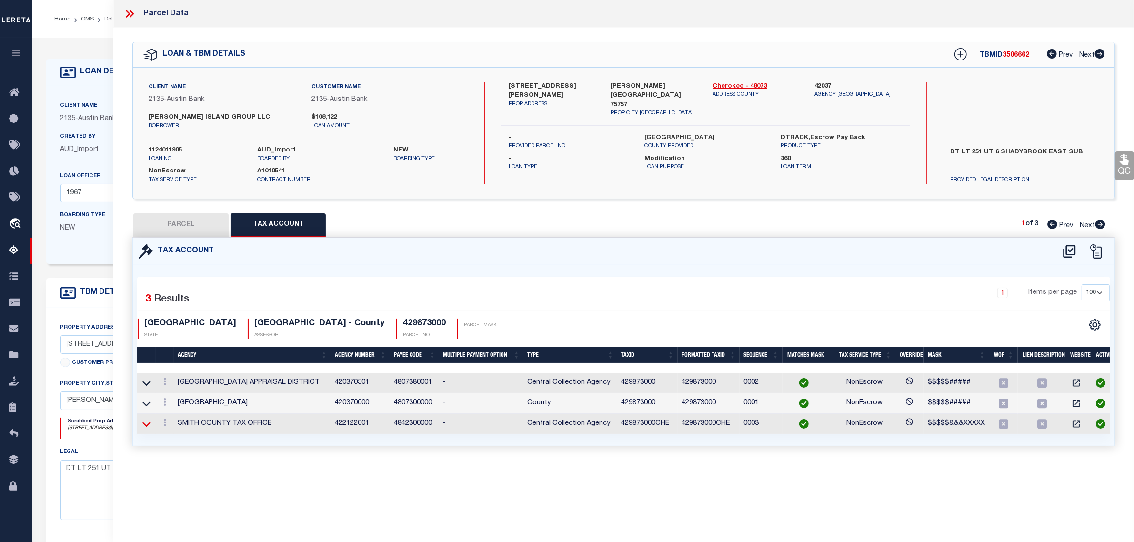
click at [145, 427] on icon at bounding box center [146, 424] width 8 height 5
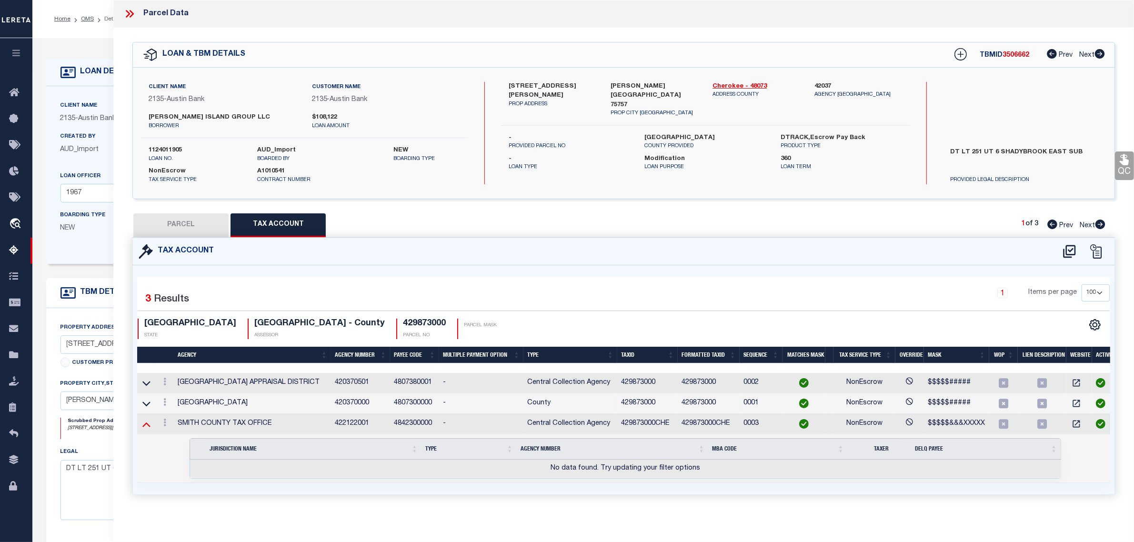
click at [144, 425] on icon at bounding box center [146, 424] width 8 height 10
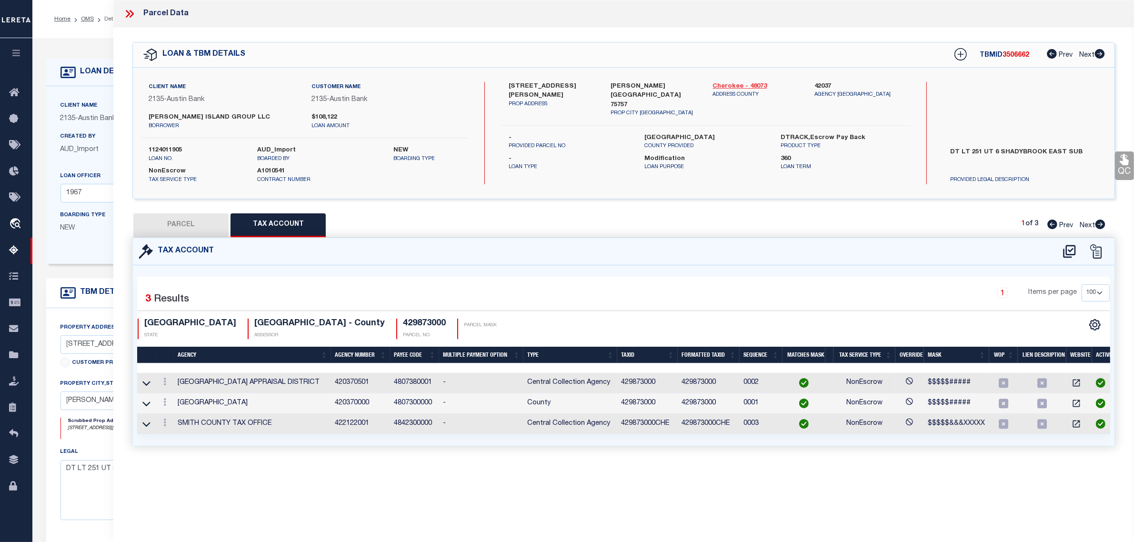
click at [732, 86] on link "Cherokee - 48073" at bounding box center [757, 87] width 88 height 10
click at [146, 382] on icon at bounding box center [146, 383] width 8 height 10
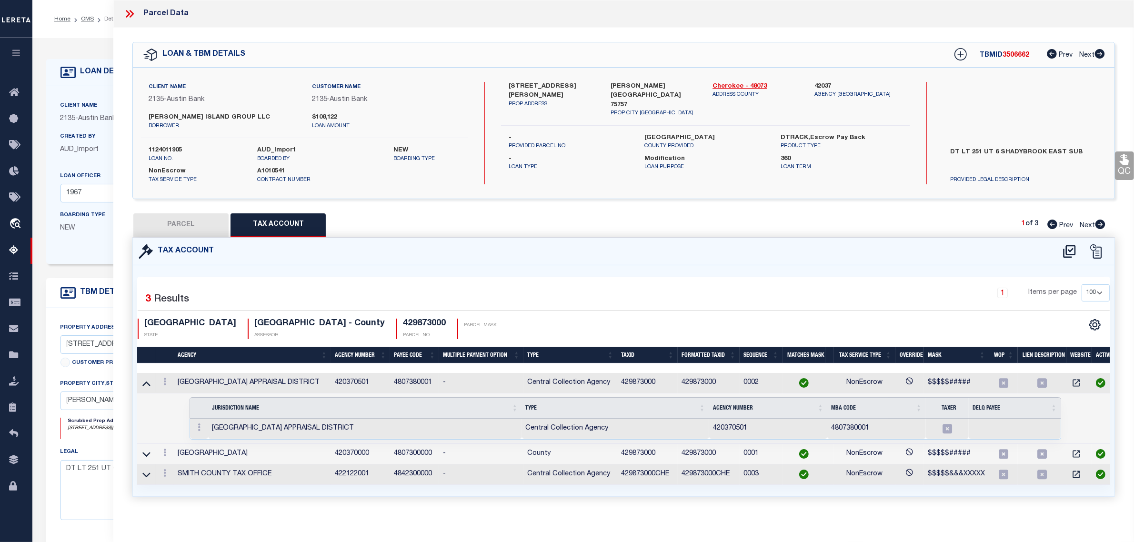
click at [146, 382] on icon at bounding box center [146, 383] width 8 height 10
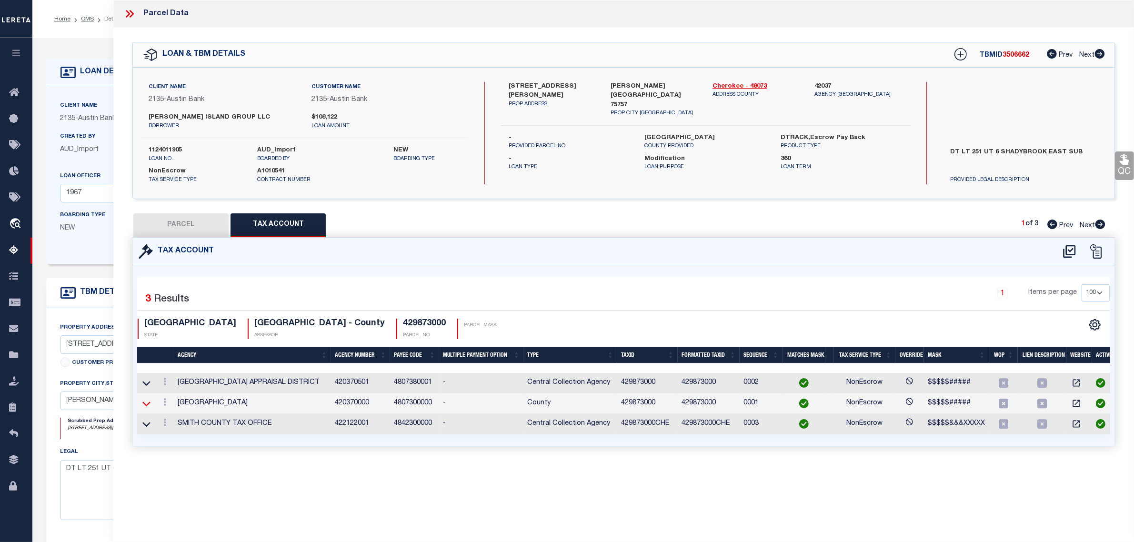
click at [146, 408] on icon at bounding box center [146, 404] width 8 height 10
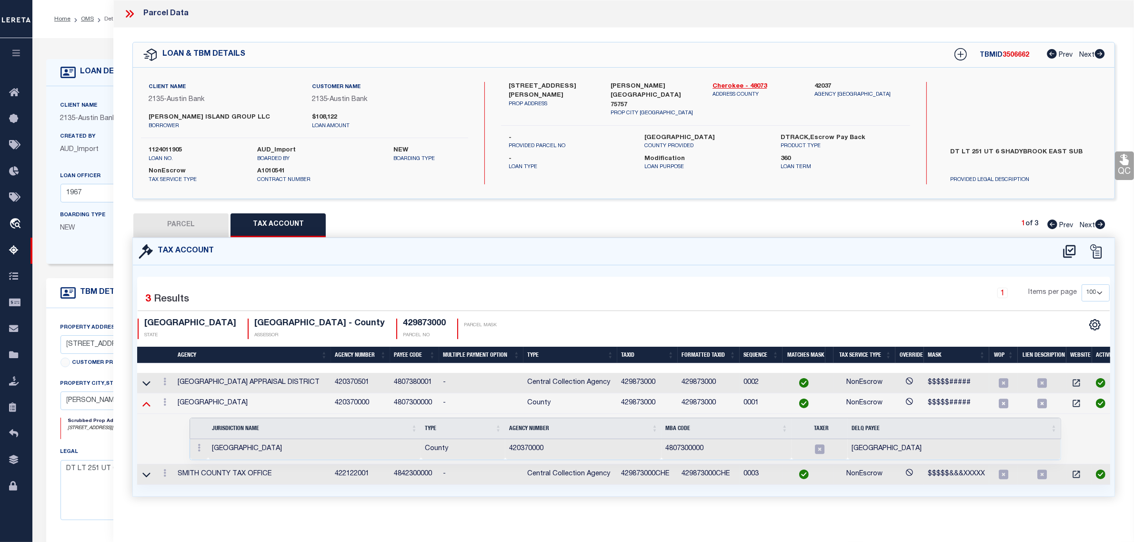
click at [146, 406] on icon at bounding box center [146, 404] width 8 height 10
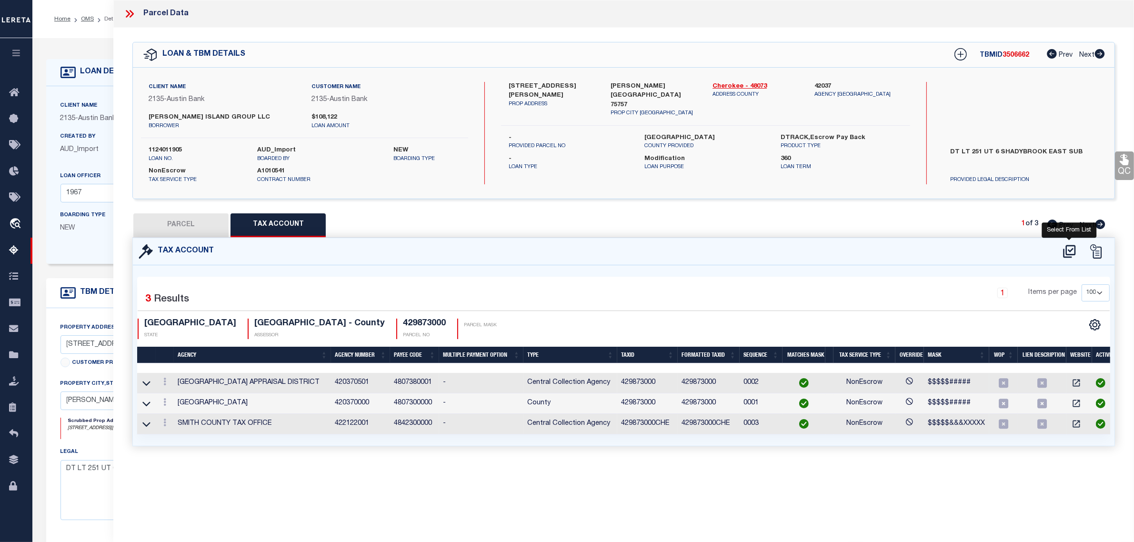
click at [1068, 254] on icon at bounding box center [1069, 251] width 12 height 13
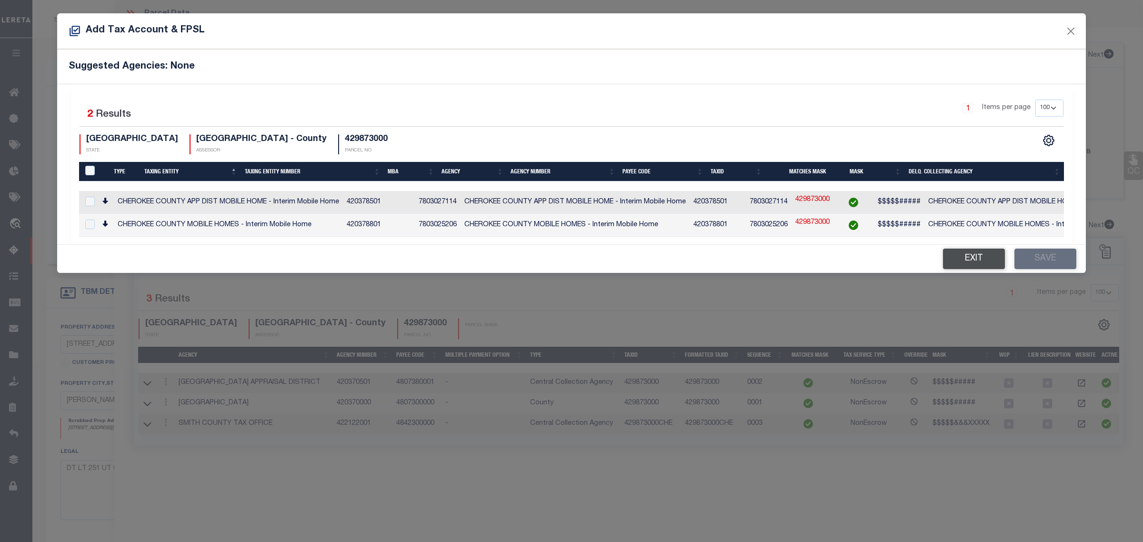
click at [963, 262] on button "Exit" at bounding box center [974, 259] width 62 height 20
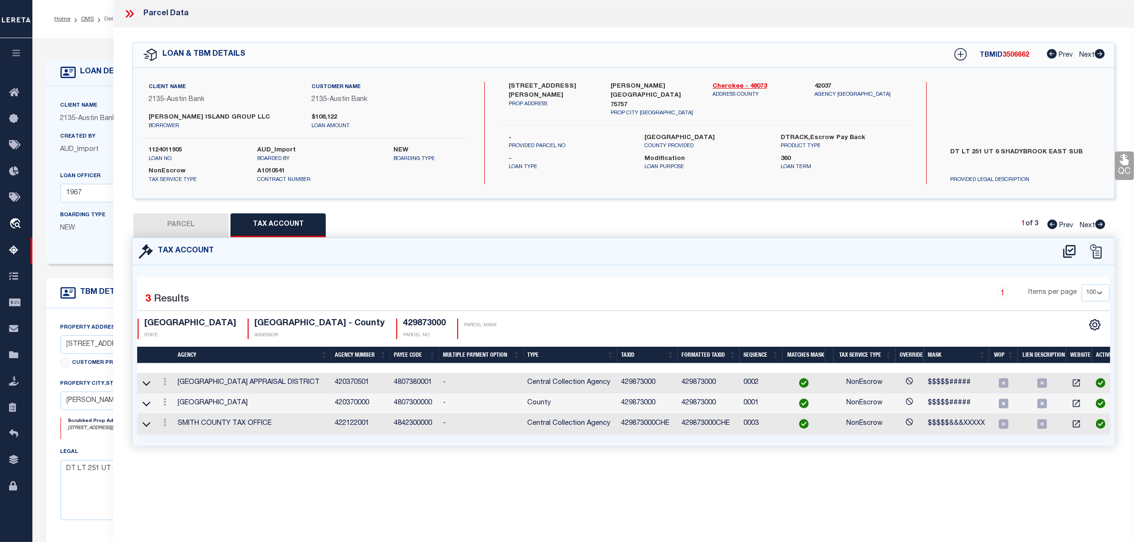
click at [96, 249] on div "Boarding Type NEW Migration Group" at bounding box center [151, 229] width 197 height 39
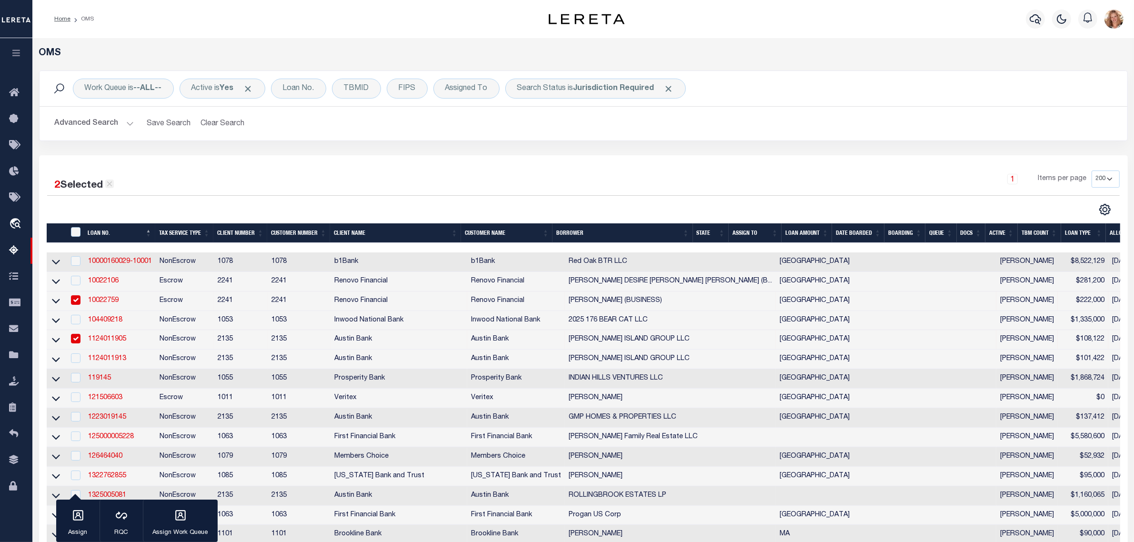
click at [112, 186] on icon at bounding box center [109, 184] width 9 height 9
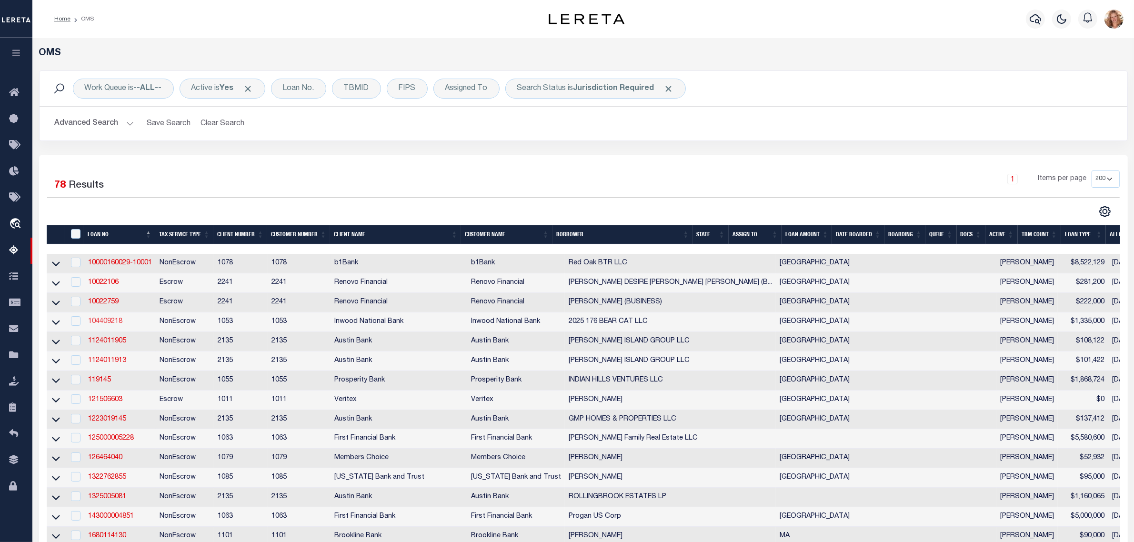
click at [111, 325] on link "104409218" at bounding box center [105, 321] width 34 height 7
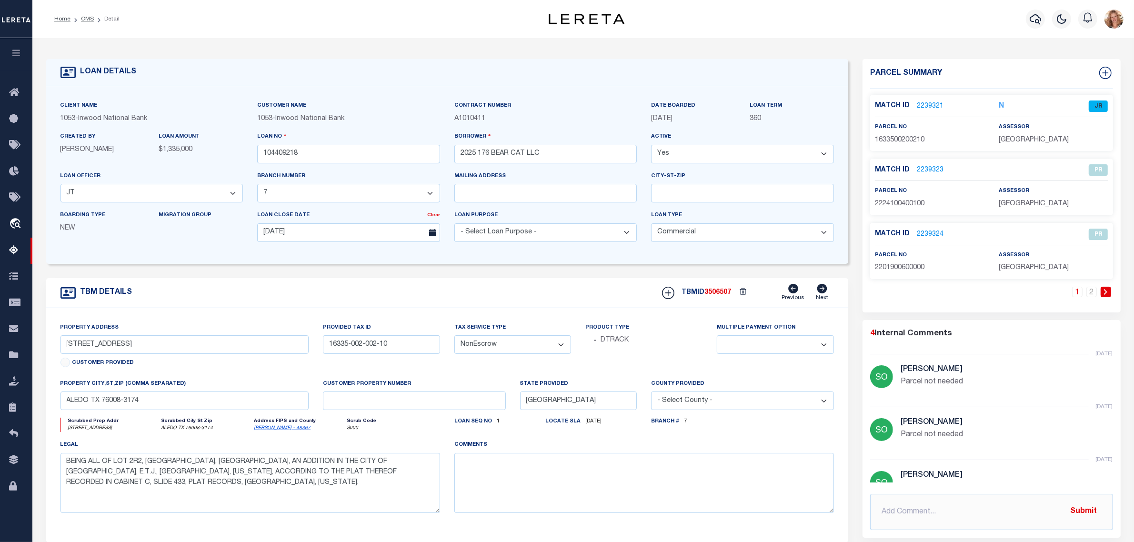
click at [923, 106] on link "2239321" at bounding box center [930, 106] width 27 height 10
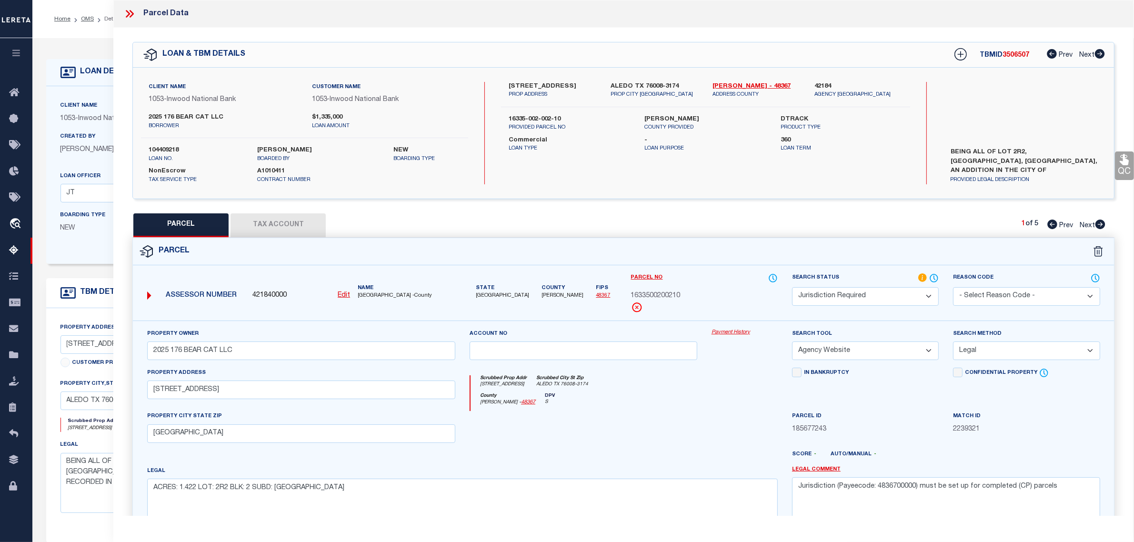
click at [320, 229] on button "Tax Account" at bounding box center [278, 225] width 95 height 24
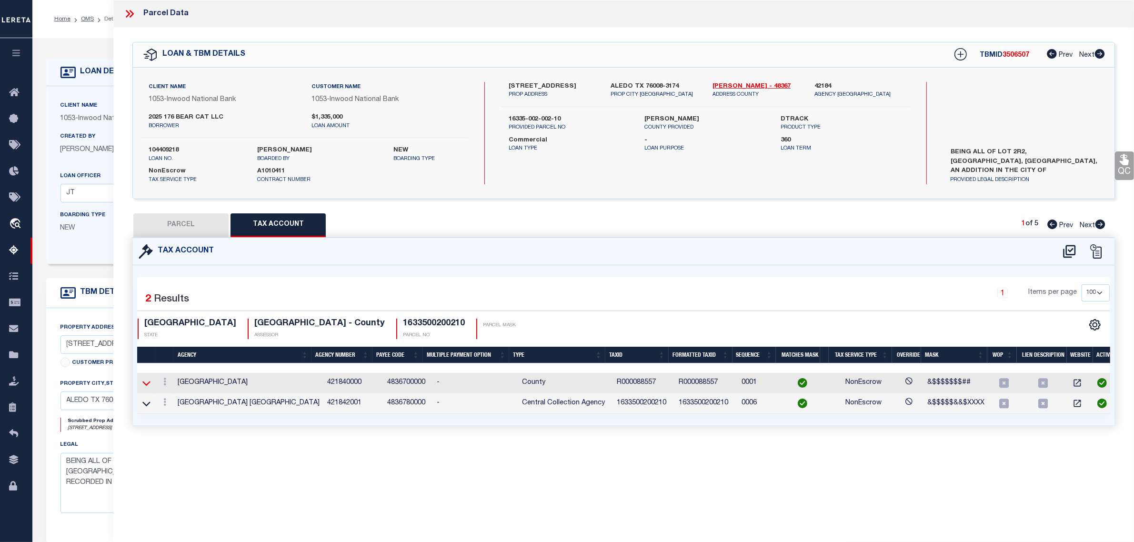
click at [145, 384] on icon at bounding box center [146, 383] width 8 height 5
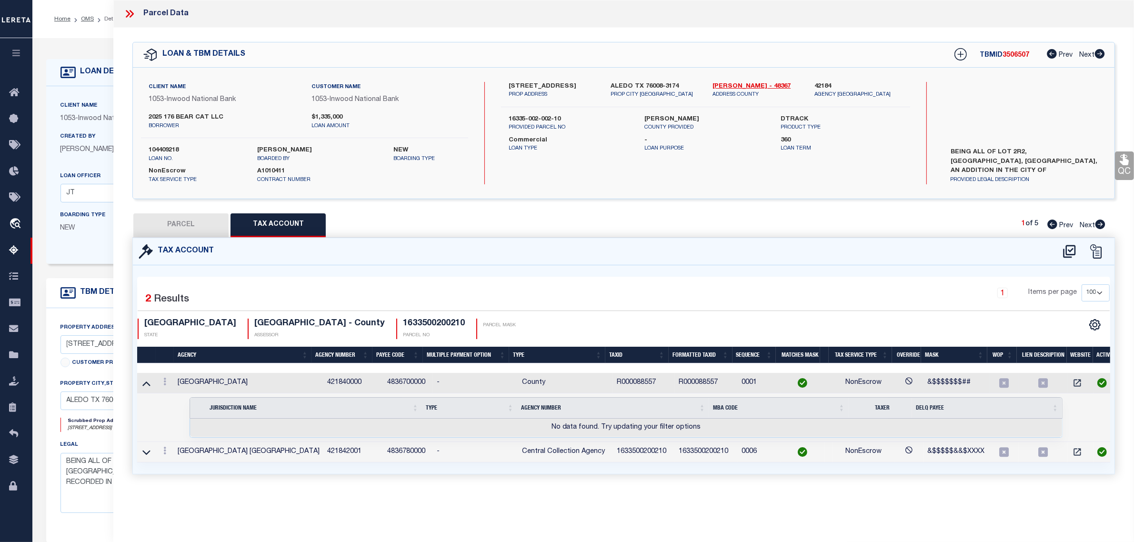
click at [145, 384] on icon at bounding box center [146, 384] width 8 height 5
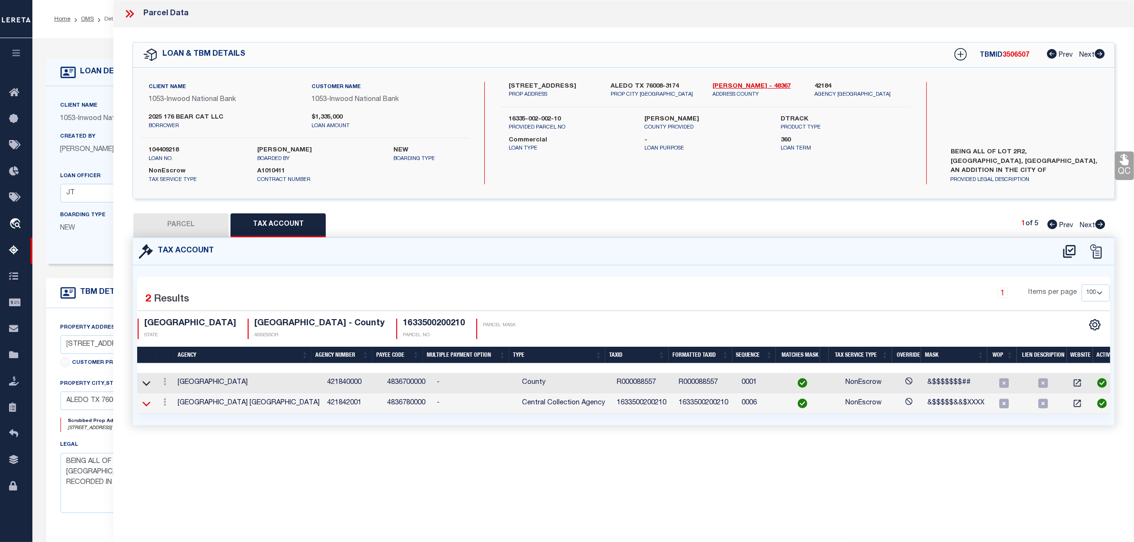
click at [145, 406] on icon at bounding box center [146, 404] width 8 height 5
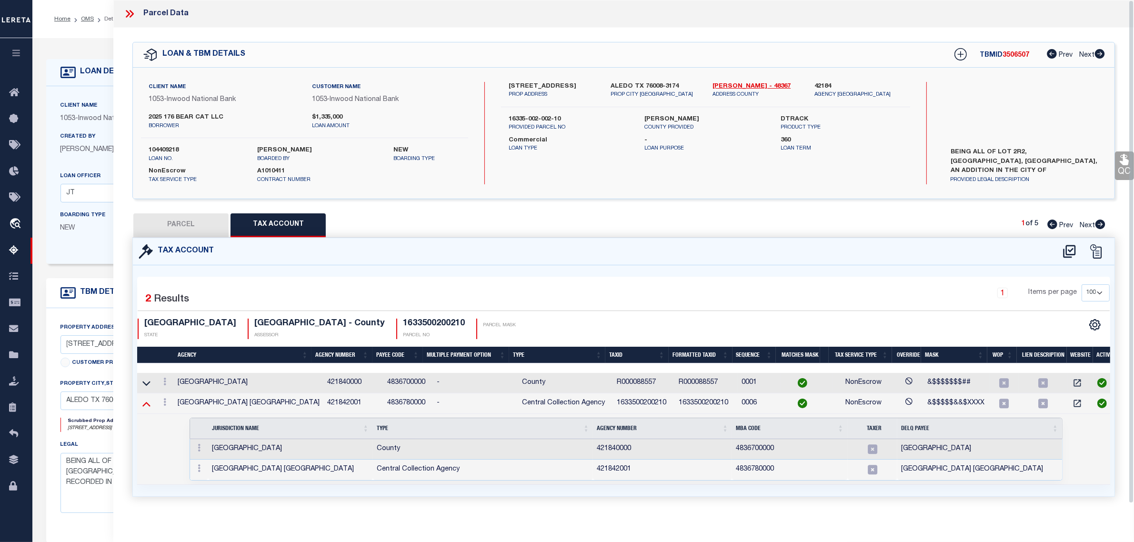
click at [145, 406] on icon at bounding box center [146, 404] width 8 height 5
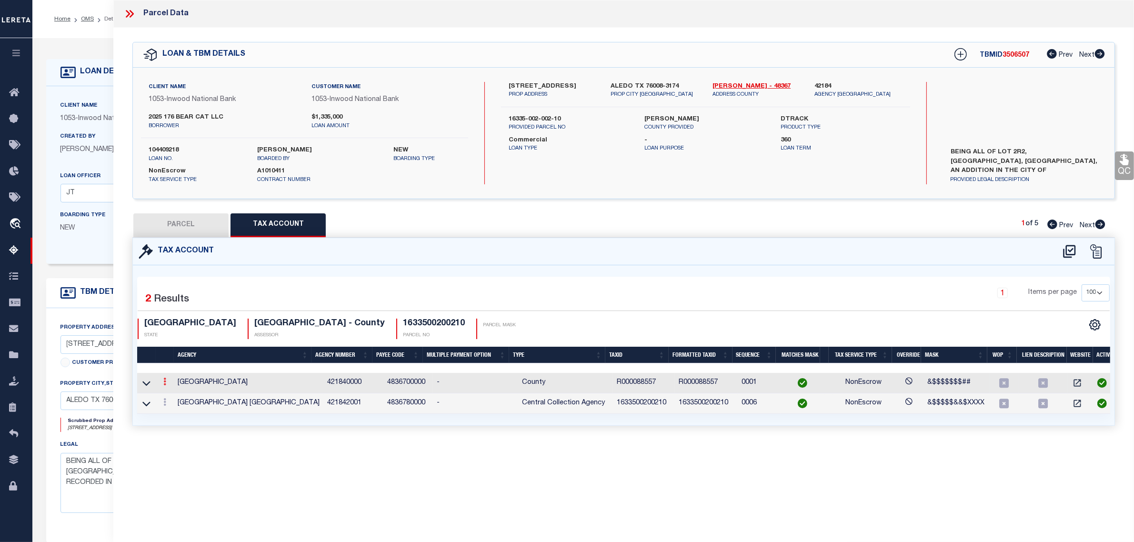
click at [163, 383] on icon at bounding box center [164, 382] width 3 height 8
click at [174, 397] on icon "" at bounding box center [174, 396] width 7 height 7
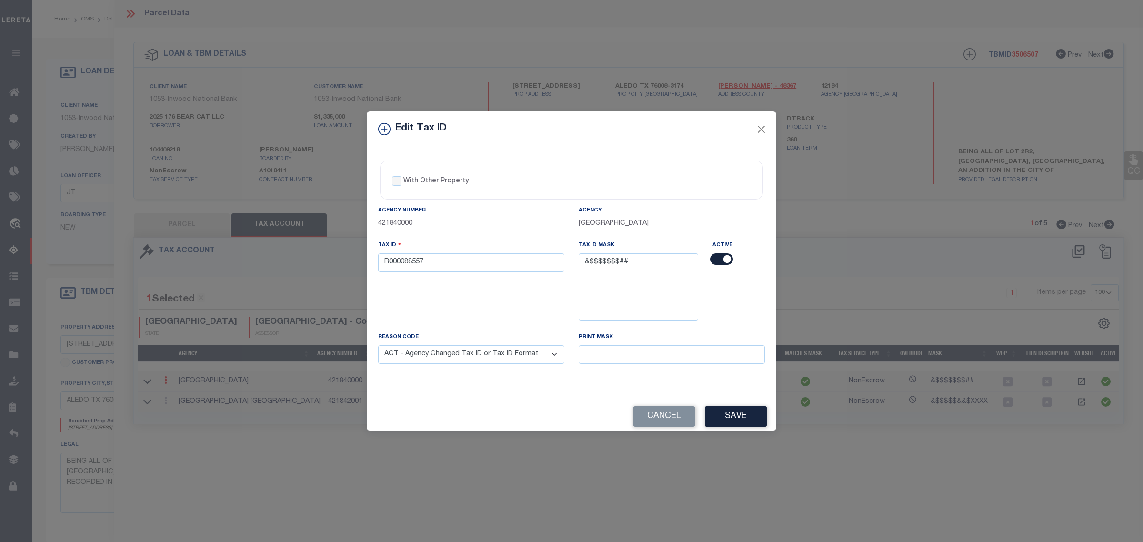
click at [723, 262] on input "checkbox" at bounding box center [721, 258] width 23 height 11
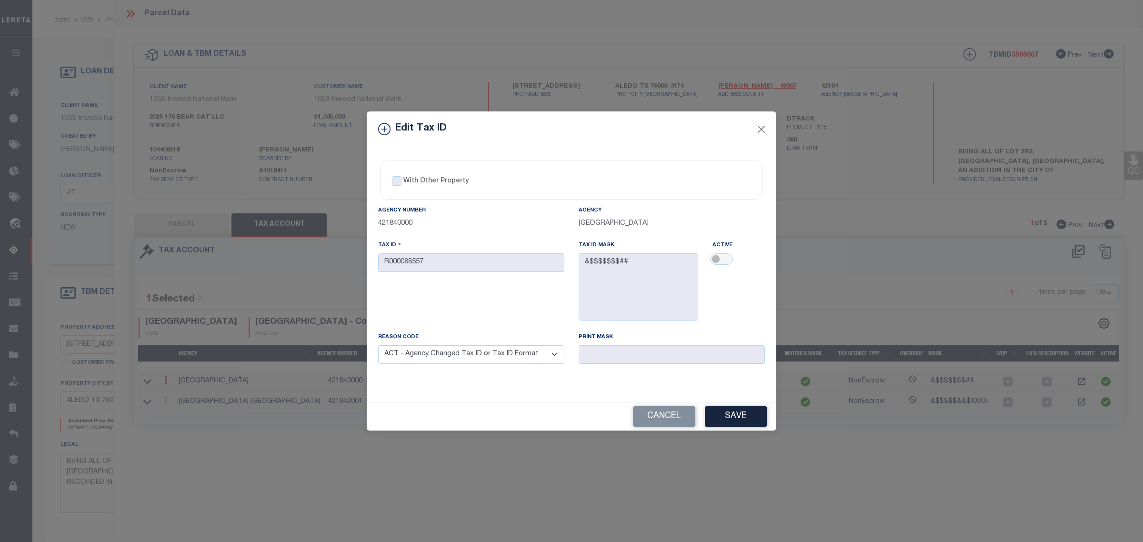
click at [558, 360] on select "- Select Reason - 099 - Other (Provide additional detail) ACT - Agency Changed …" at bounding box center [471, 354] width 186 height 19
click at [378, 347] on select "- Select Reason - 099 - Other (Provide additional detail) ACT - Agency Changed …" at bounding box center [471, 354] width 186 height 19
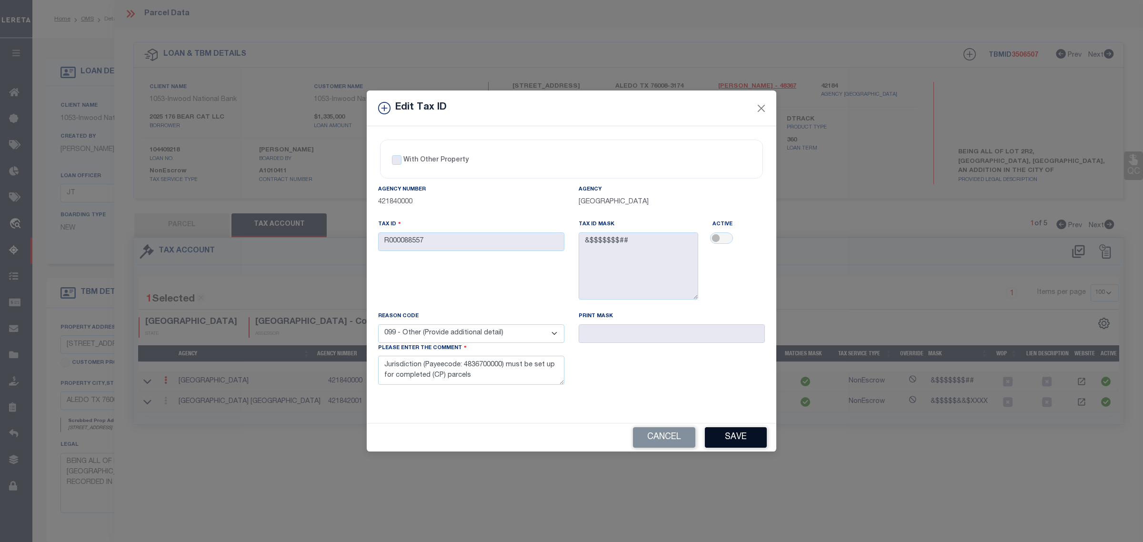
click at [722, 437] on button "Save" at bounding box center [736, 437] width 62 height 20
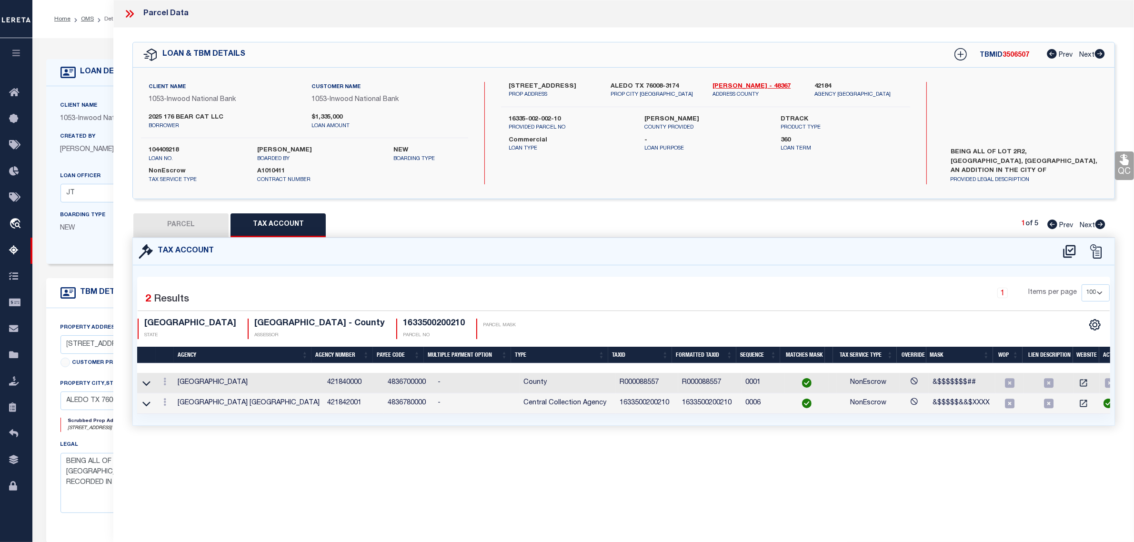
click at [201, 232] on button "PARCEL" at bounding box center [180, 225] width 95 height 24
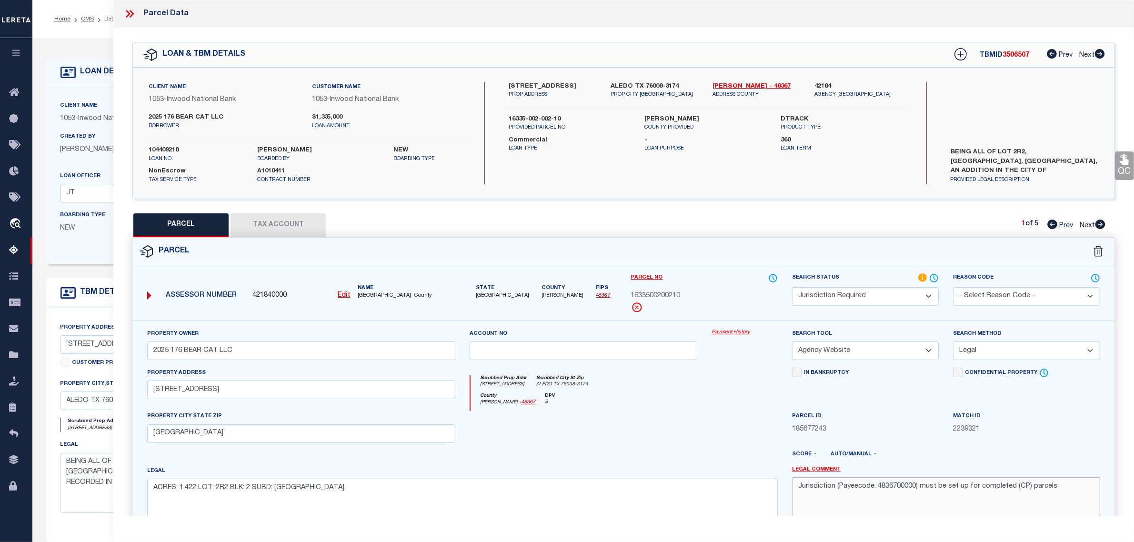
click at [920, 486] on textarea "Jurisdiction (Payeecode: 4836700000) must be set up for completed (CP) parcels" at bounding box center [946, 507] width 308 height 60
click at [906, 379] on div "In Bankruptcy" at bounding box center [865, 373] width 147 height 11
click at [898, 293] on select "Automated Search Bad Parcel Complete Duplicate Parcel High Dollar Reporting In …" at bounding box center [865, 296] width 147 height 19
click at [792, 287] on select "Automated Search Bad Parcel Complete Duplicate Parcel High Dollar Reporting In …" at bounding box center [865, 296] width 147 height 19
click at [893, 326] on div "Property Owner 2025 176 BEAR CAT LLC Account no Payment History Search Tool -- …" at bounding box center [624, 445] width 982 height 249
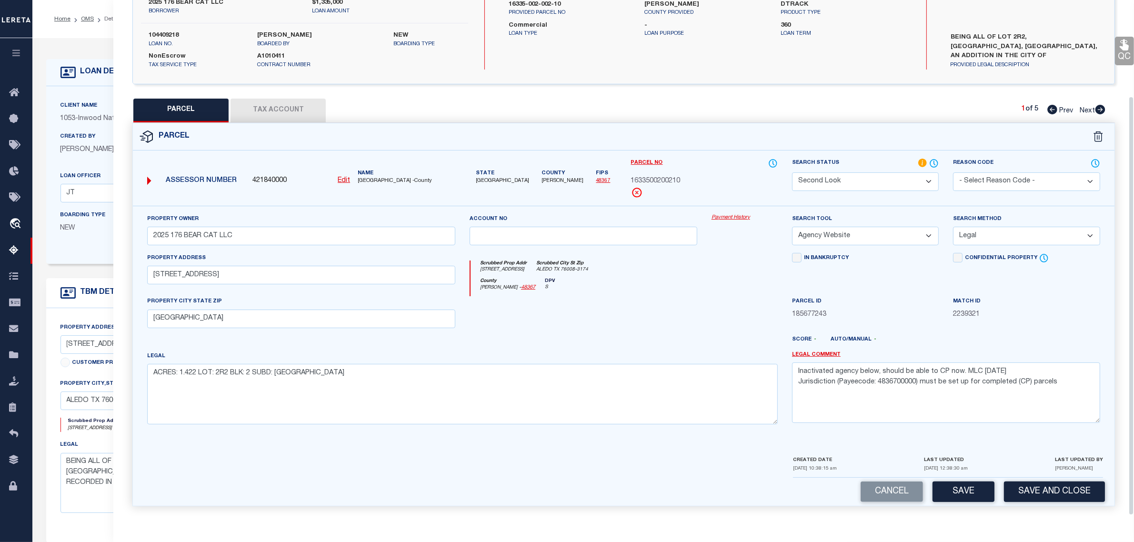
scroll to position [119, 0]
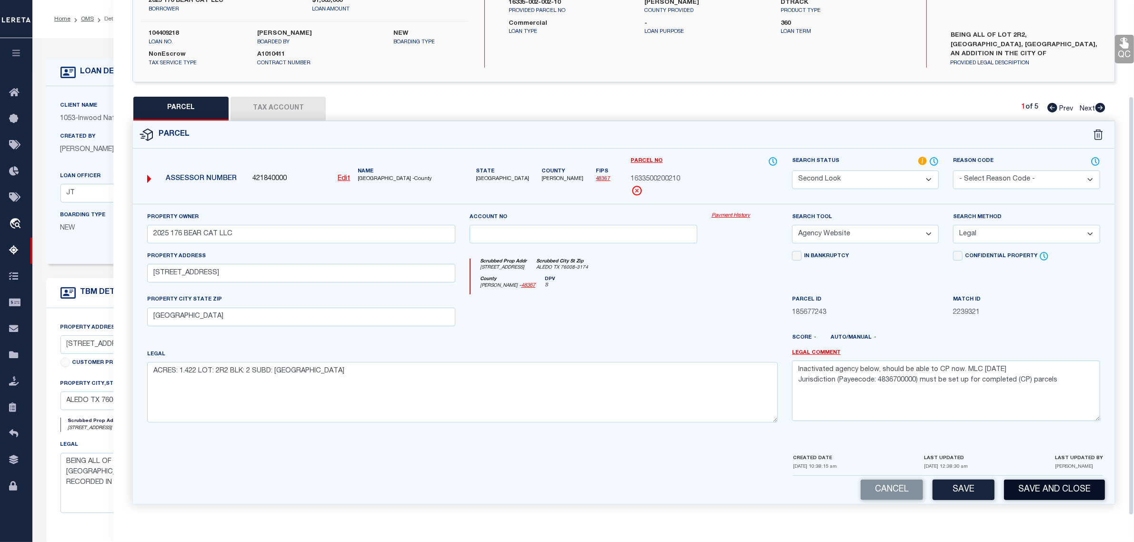
click at [1018, 491] on button "Save and Close" at bounding box center [1054, 490] width 101 height 20
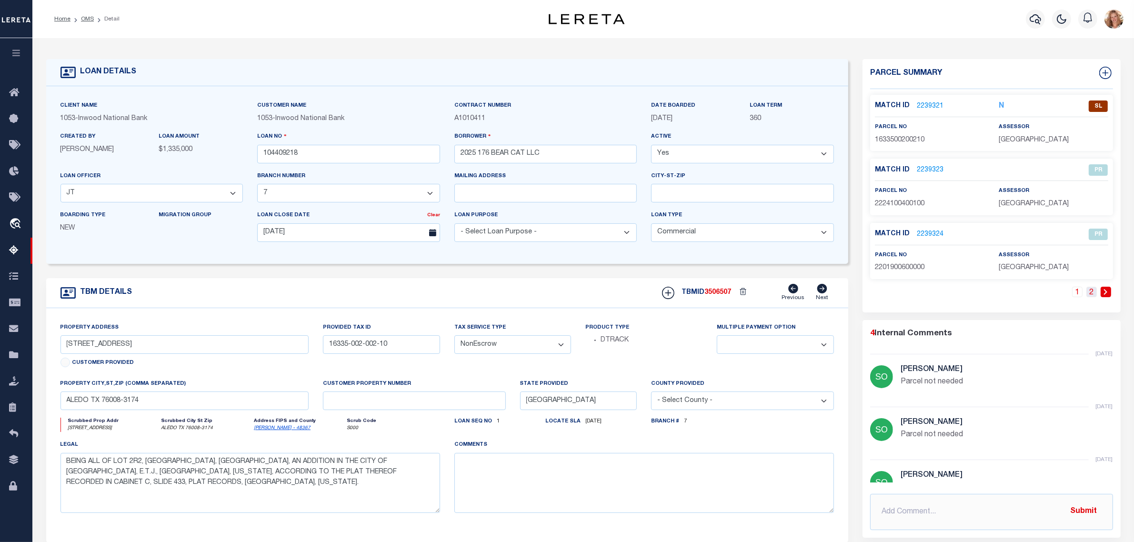
click at [1091, 292] on link "2" at bounding box center [1092, 292] width 10 height 10
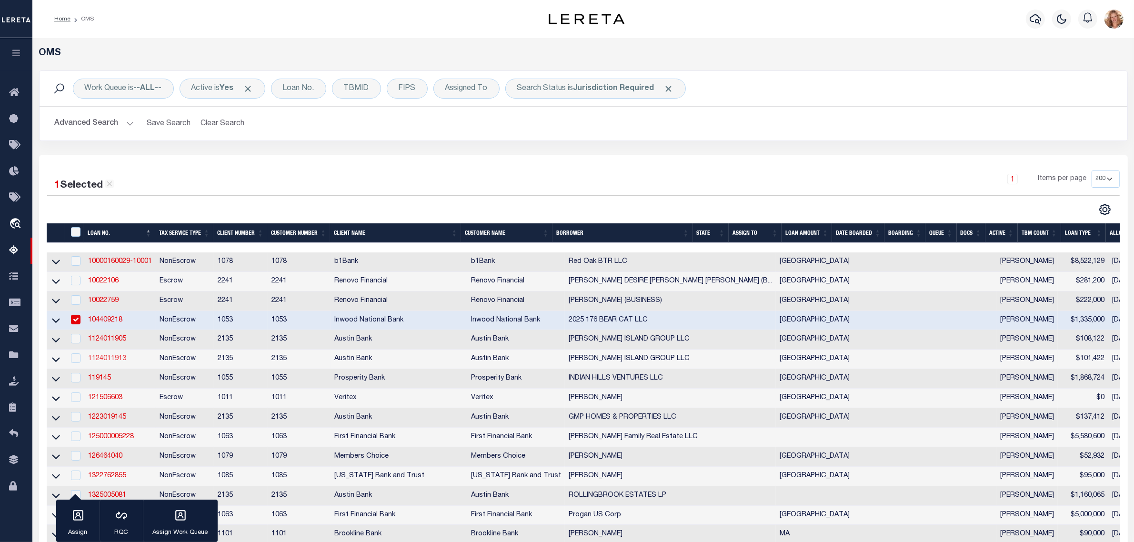
click at [108, 362] on link "1124011913" at bounding box center [107, 358] width 38 height 7
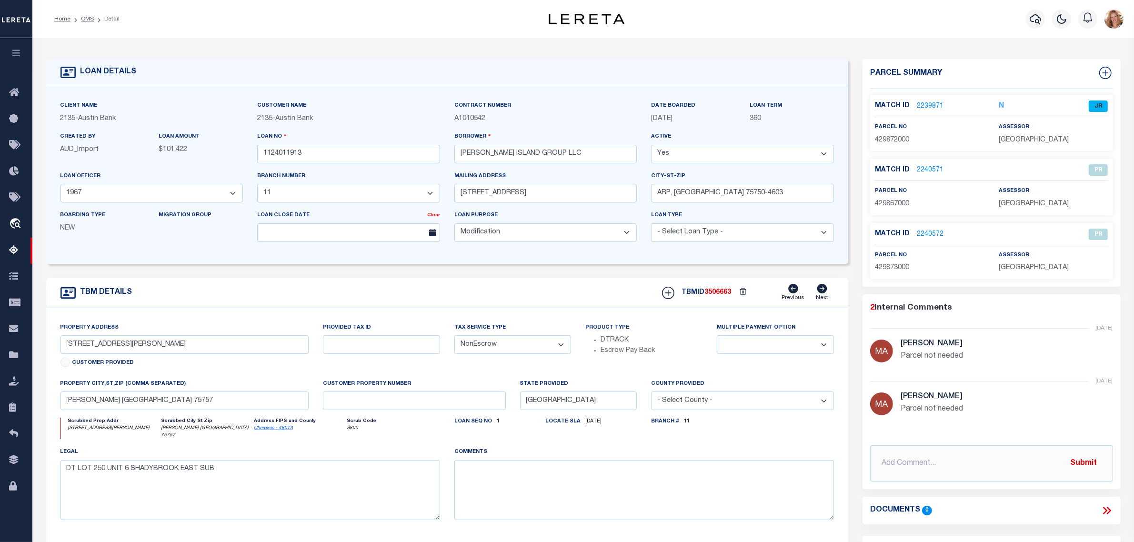
click at [924, 105] on link "2239871" at bounding box center [930, 106] width 27 height 10
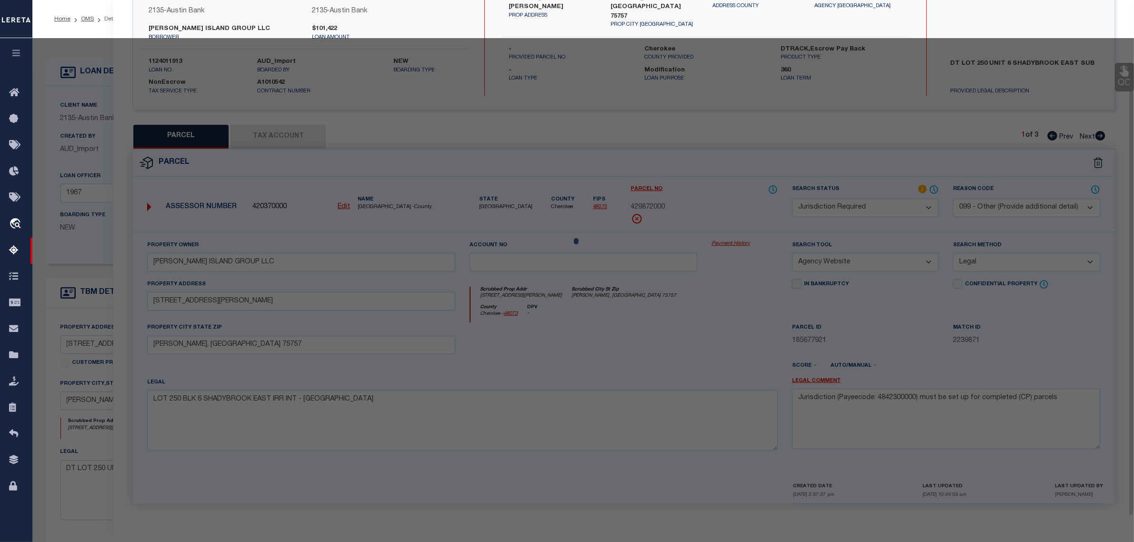
scroll to position [91, 0]
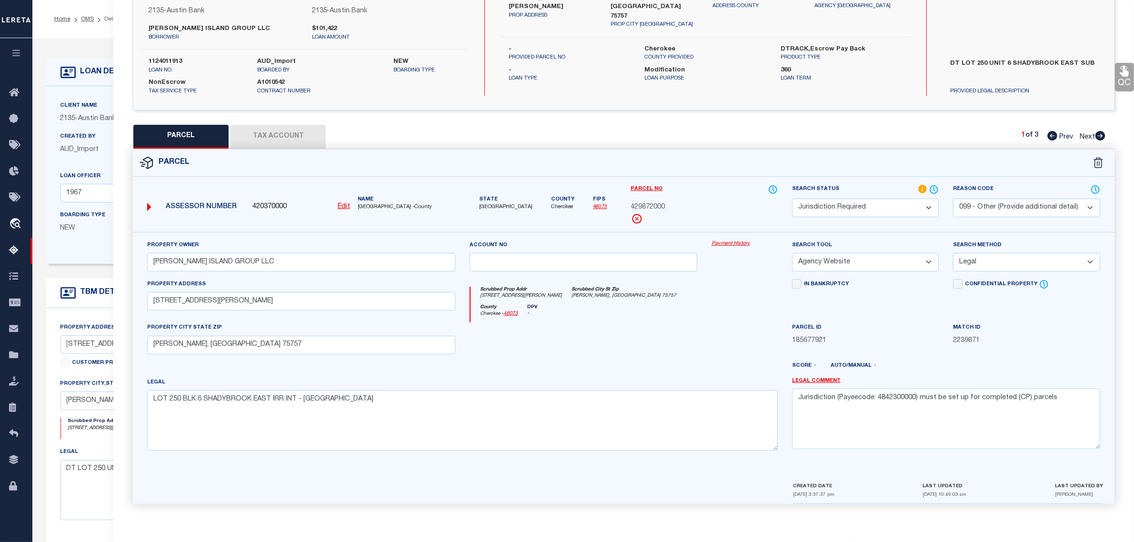
click at [282, 131] on button "Tax Account" at bounding box center [278, 137] width 95 height 24
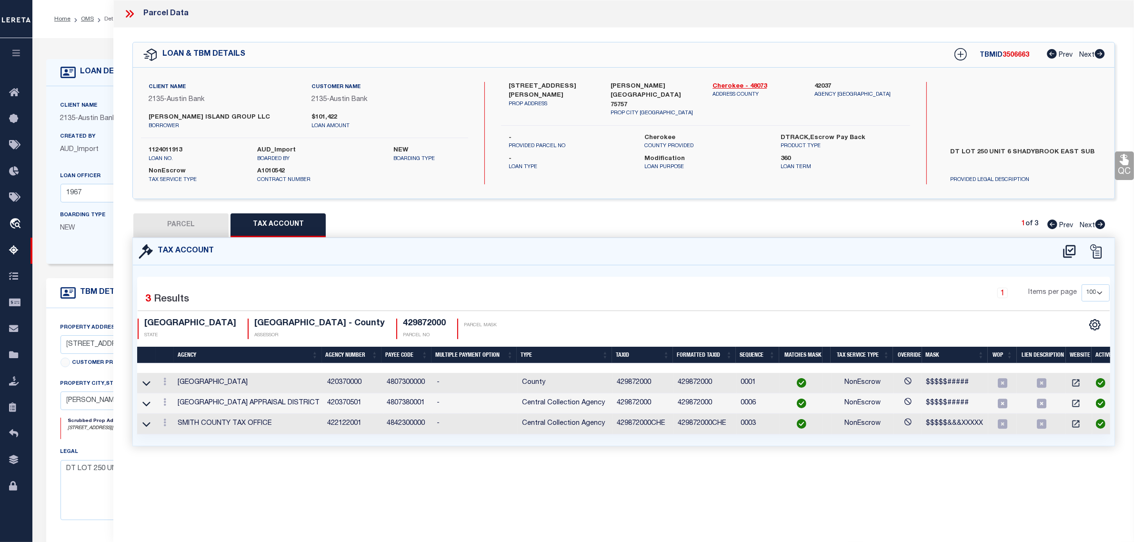
scroll to position [0, 0]
click at [145, 426] on icon at bounding box center [146, 424] width 8 height 10
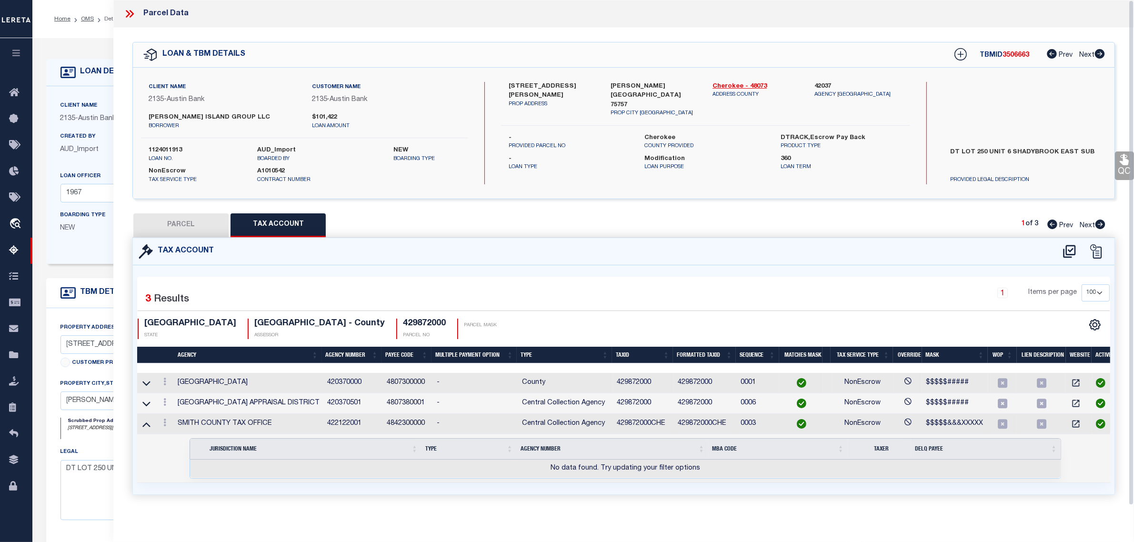
click at [145, 426] on icon at bounding box center [146, 425] width 8 height 5
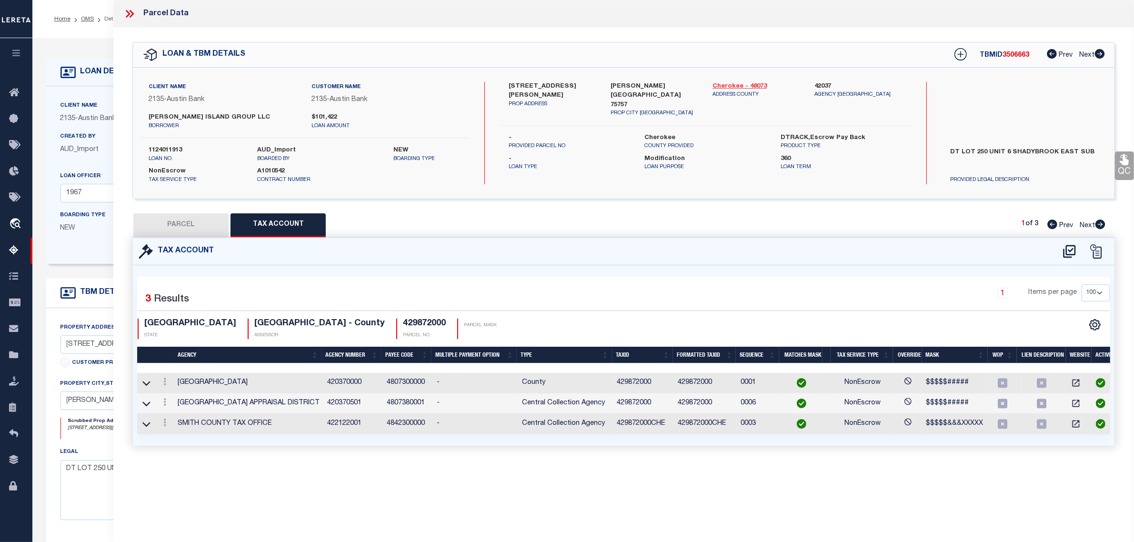
click at [735, 84] on link "Cherokee - 48073" at bounding box center [757, 87] width 88 height 10
click at [1067, 253] on icon at bounding box center [1069, 251] width 12 height 13
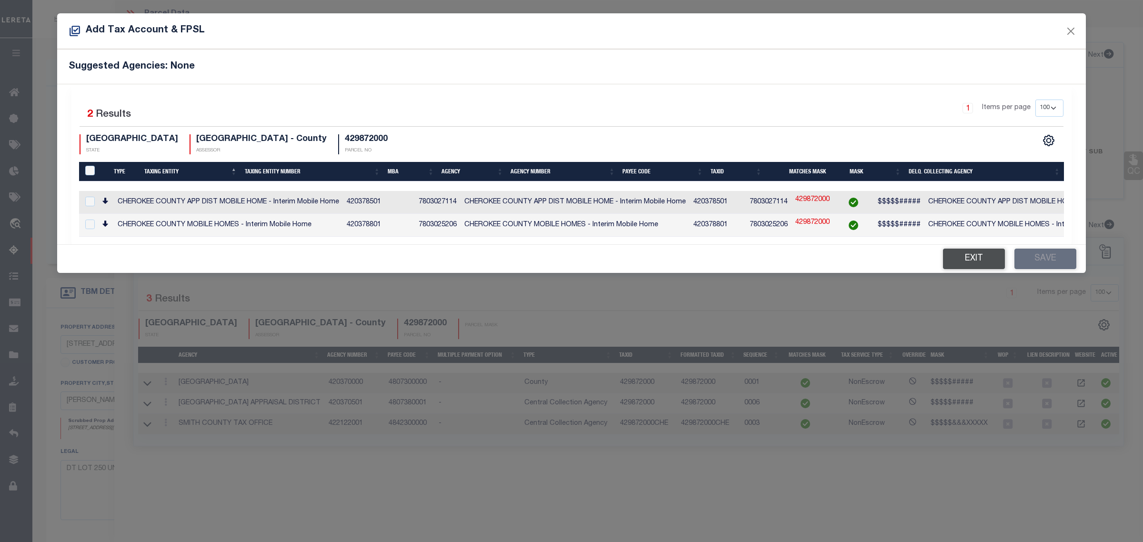
click at [979, 260] on button "Exit" at bounding box center [974, 259] width 62 height 20
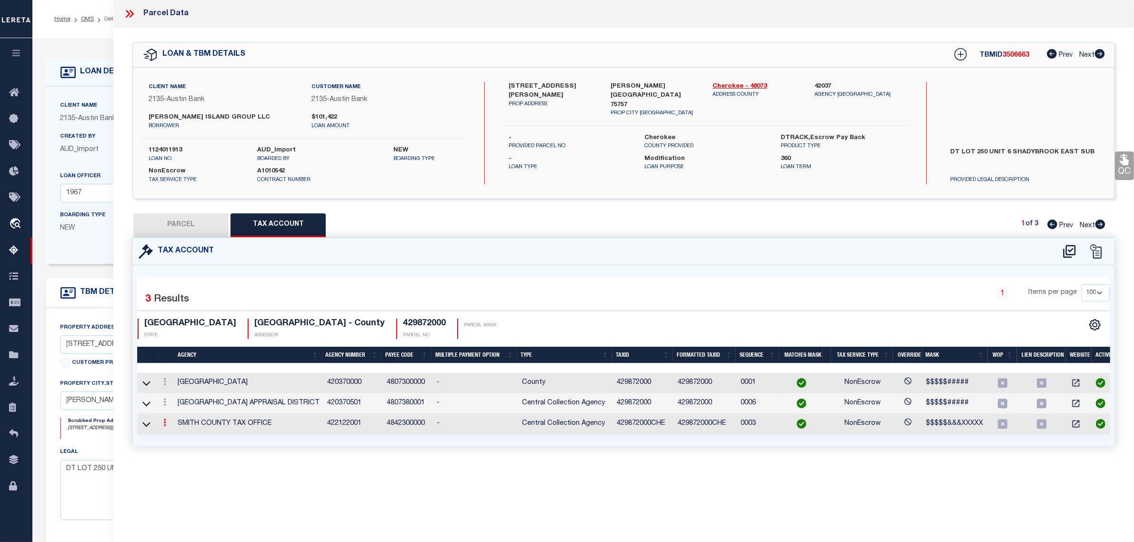
click at [165, 424] on icon at bounding box center [164, 423] width 3 height 8
click at [145, 427] on icon at bounding box center [146, 424] width 8 height 5
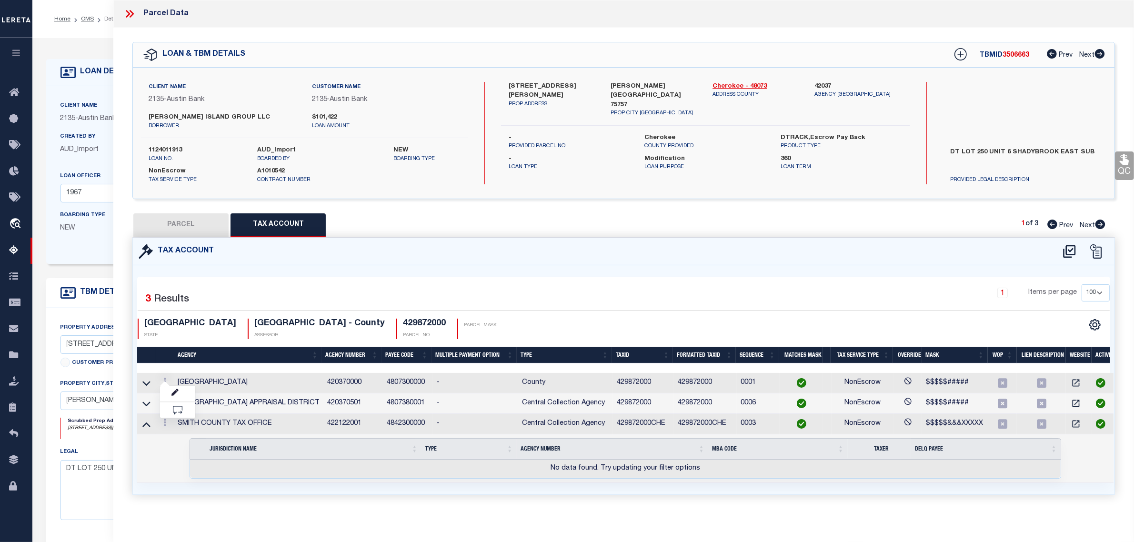
click at [318, 243] on div "Tax Account" at bounding box center [624, 251] width 982 height 27
click at [203, 222] on button "PARCEL" at bounding box center [180, 225] width 95 height 24
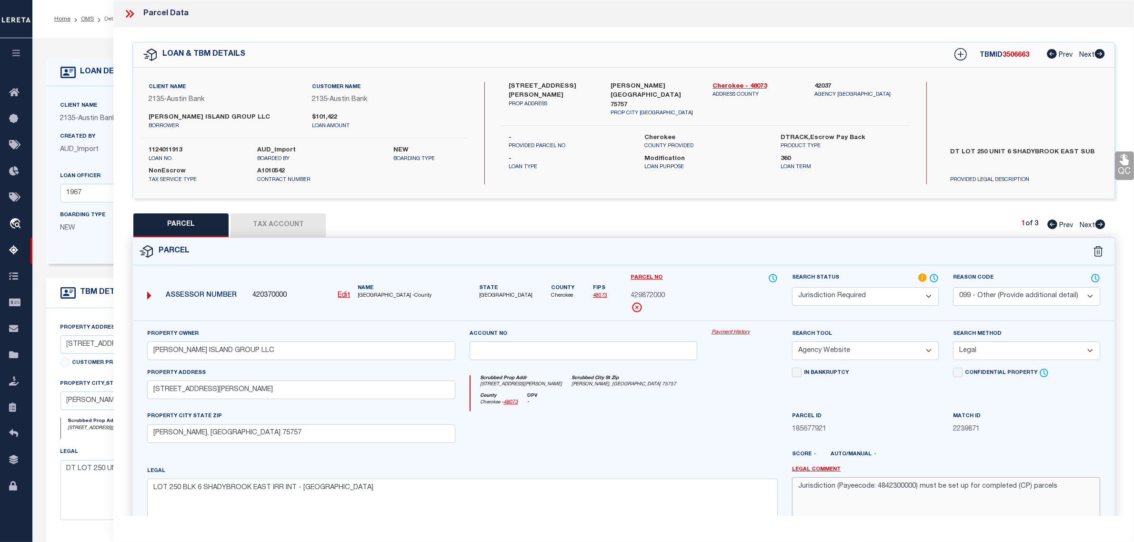
click at [875, 489] on textarea "Jurisdiction (Payeecode: 4842300000) must be set up for completed (CP) parcels" at bounding box center [946, 507] width 308 height 60
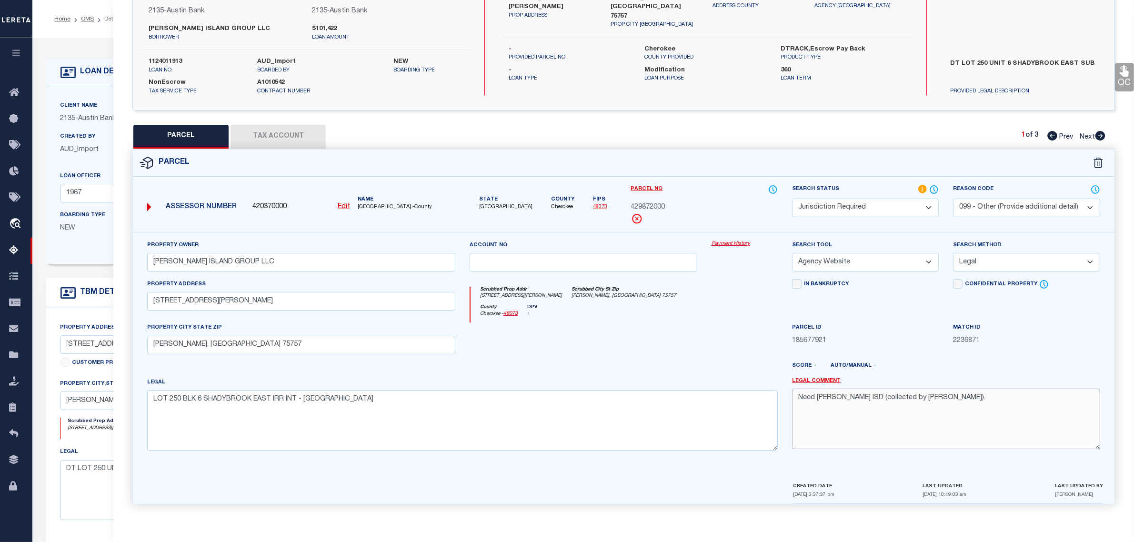
scroll to position [119, 0]
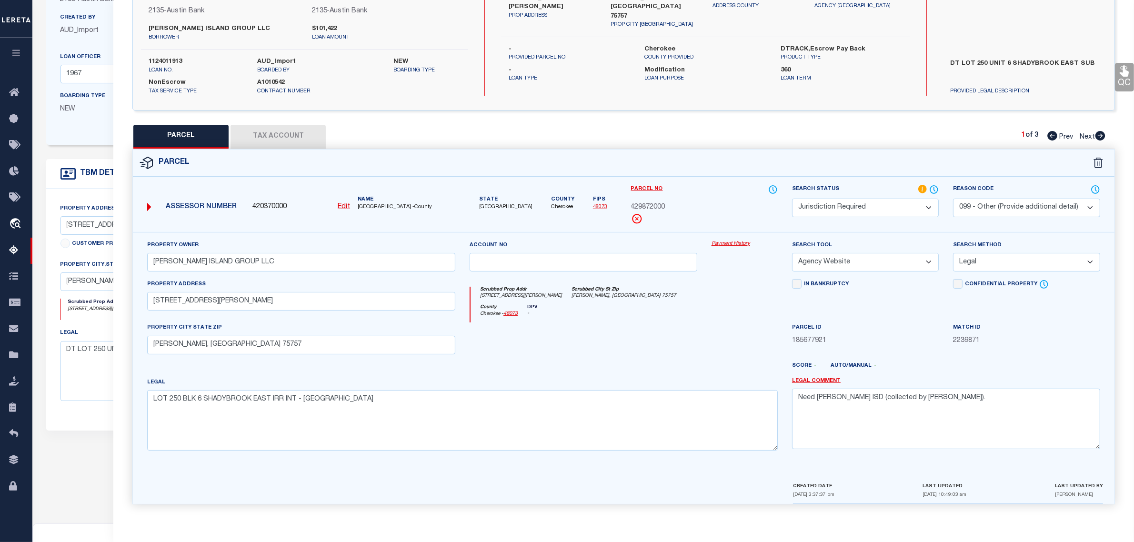
click at [897, 464] on div "Property Owner [PERSON_NAME] ISLAND GROUP LLC Account no Payment History Search…" at bounding box center [624, 356] width 982 height 249
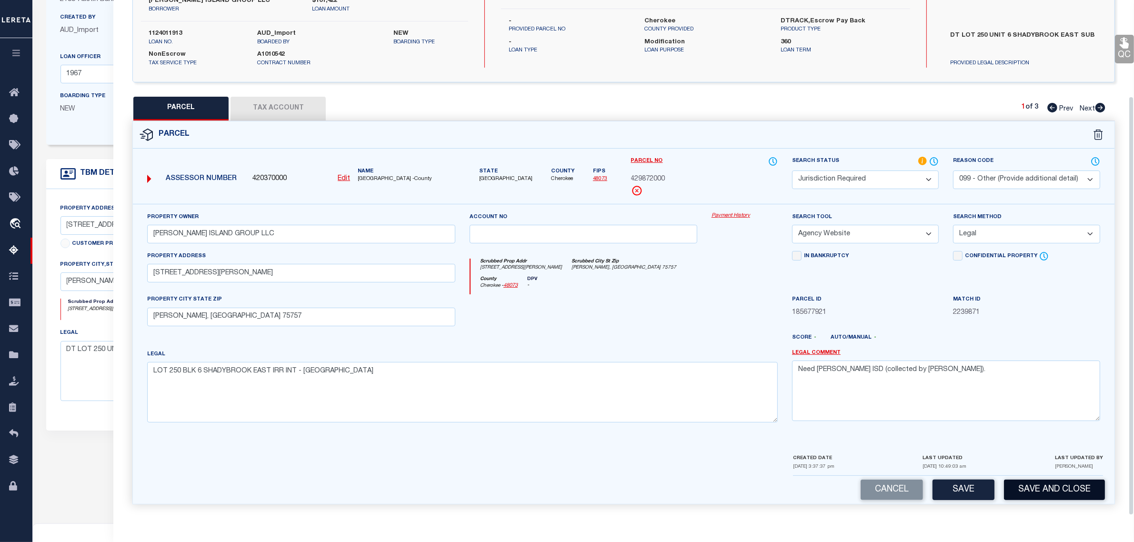
click at [1013, 492] on button "Save and Close" at bounding box center [1054, 490] width 101 height 20
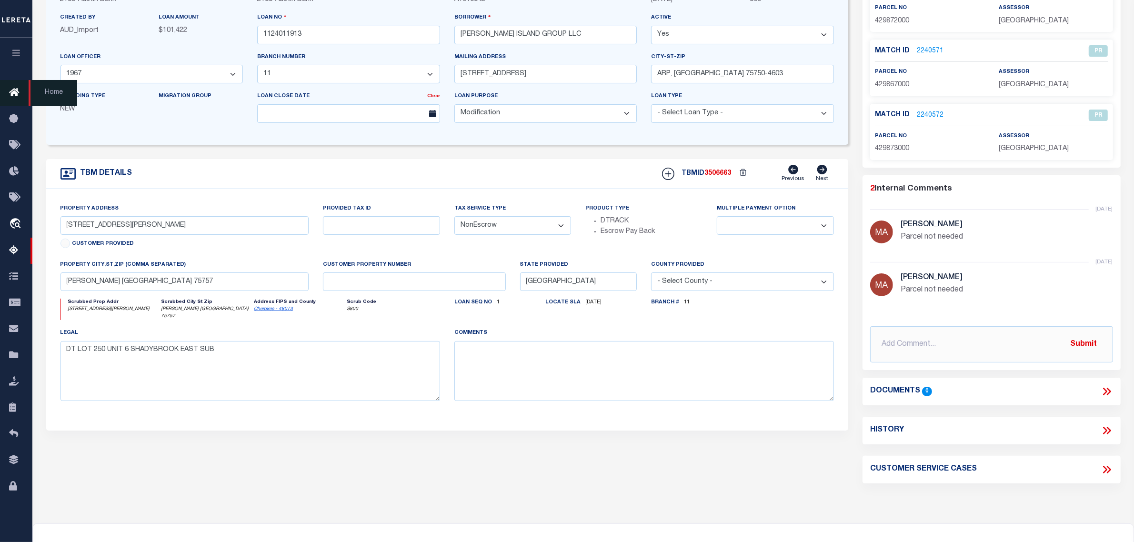
scroll to position [0, 0]
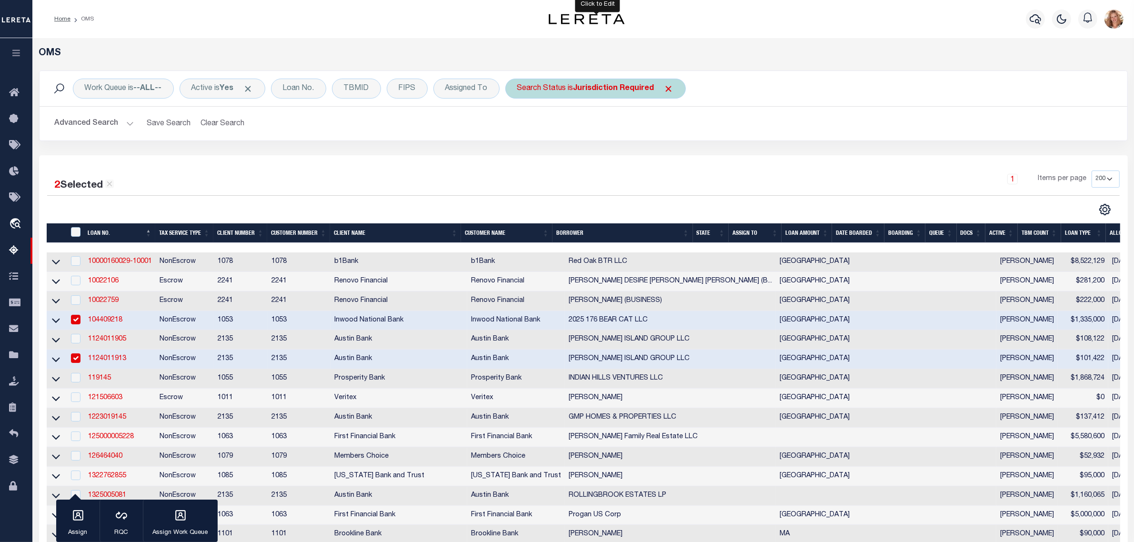
click at [553, 81] on div "Search Status is Jurisdiction Required" at bounding box center [595, 89] width 181 height 20
click at [655, 158] on input "Apply" at bounding box center [644, 156] width 28 height 16
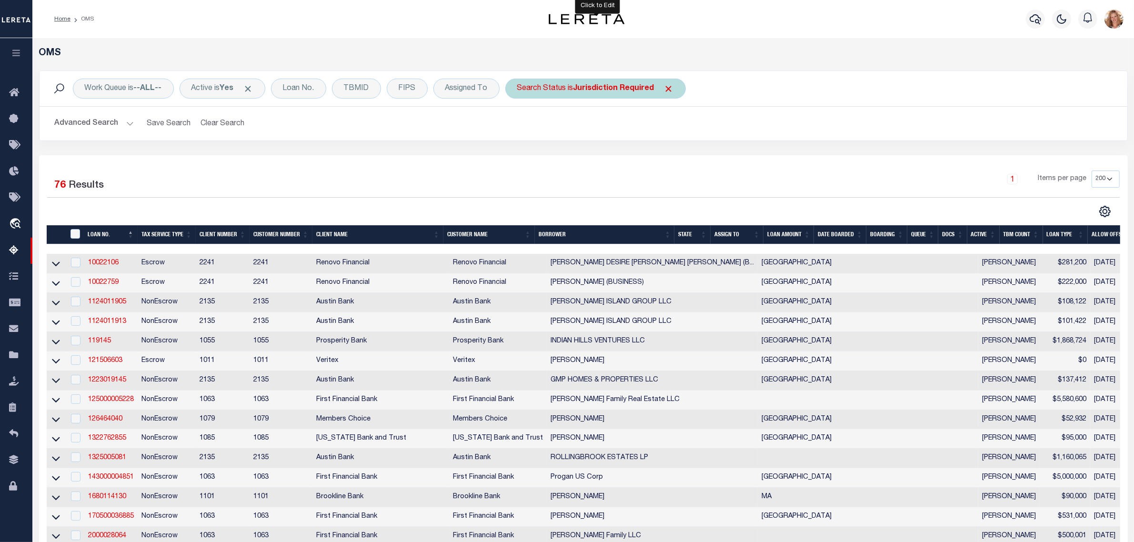
click at [630, 91] on b "Jurisdiction Required" at bounding box center [614, 89] width 81 height 8
click at [618, 139] on select "Automated Search Bad Parcel Complete Duplicate Parcel High Dollar Reporting In …" at bounding box center [588, 135] width 140 height 18
click at [520, 127] on select "Automated Search Bad Parcel Complete Duplicate Parcel High Dollar Reporting In …" at bounding box center [588, 135] width 140 height 18
click at [644, 155] on input "Apply" at bounding box center [644, 156] width 28 height 16
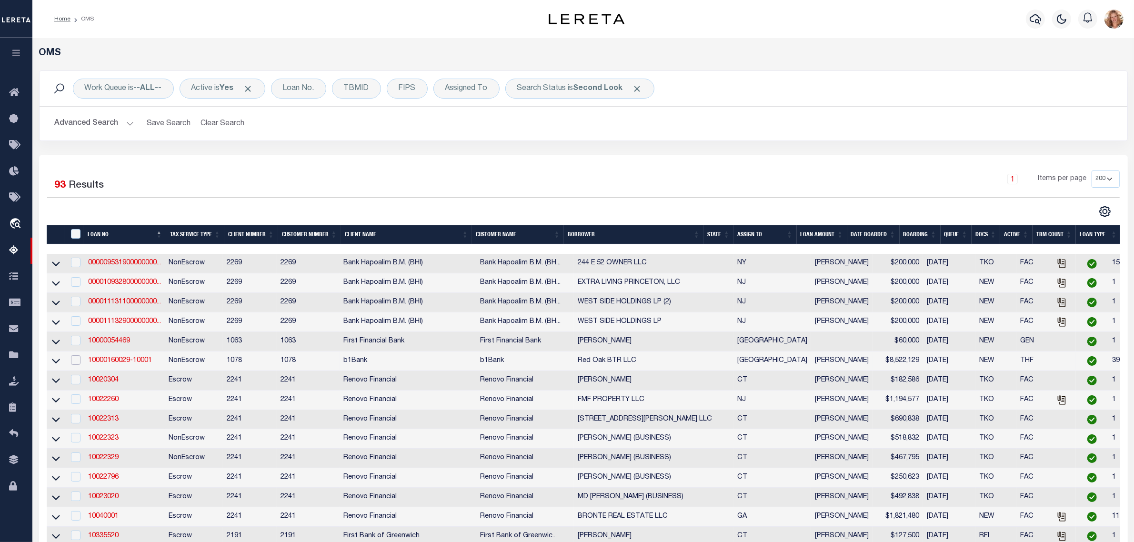
click at [74, 364] on input "checkbox" at bounding box center [76, 360] width 10 height 10
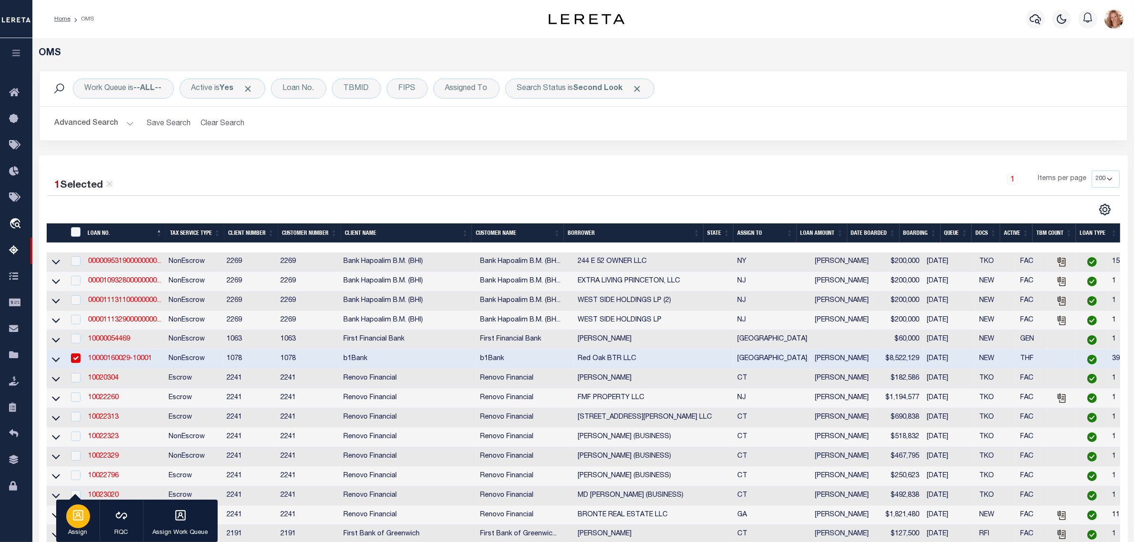
click at [81, 518] on icon "button" at bounding box center [78, 515] width 10 height 10
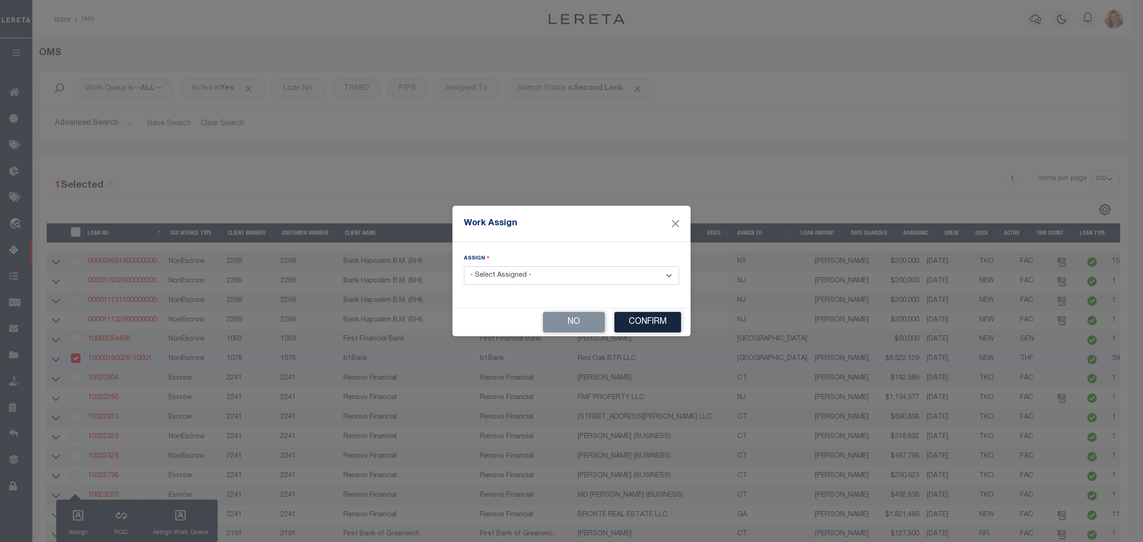
click at [522, 282] on select "- Select Assigned - --Unassigned-- [PERSON_NAME] [PERSON_NAME] [PERSON_NAME] [P…" at bounding box center [571, 275] width 215 height 19
click at [464, 267] on select "- Select Assigned - --Unassigned-- [PERSON_NAME] [PERSON_NAME] [PERSON_NAME] [P…" at bounding box center [571, 275] width 215 height 19
click at [637, 330] on button "Confirm" at bounding box center [647, 322] width 67 height 20
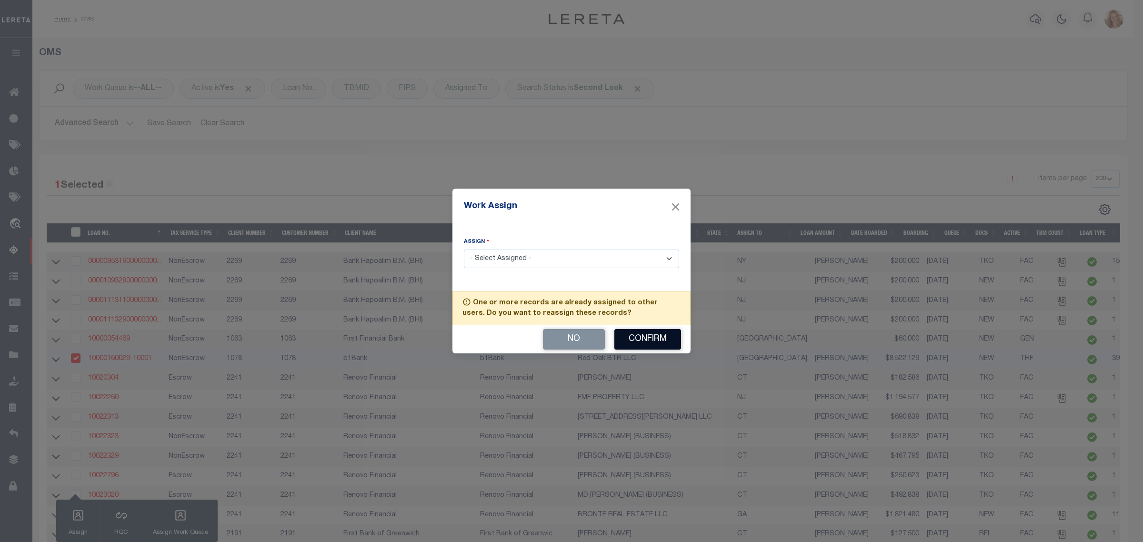
click at [639, 342] on button "Confirm" at bounding box center [647, 339] width 67 height 20
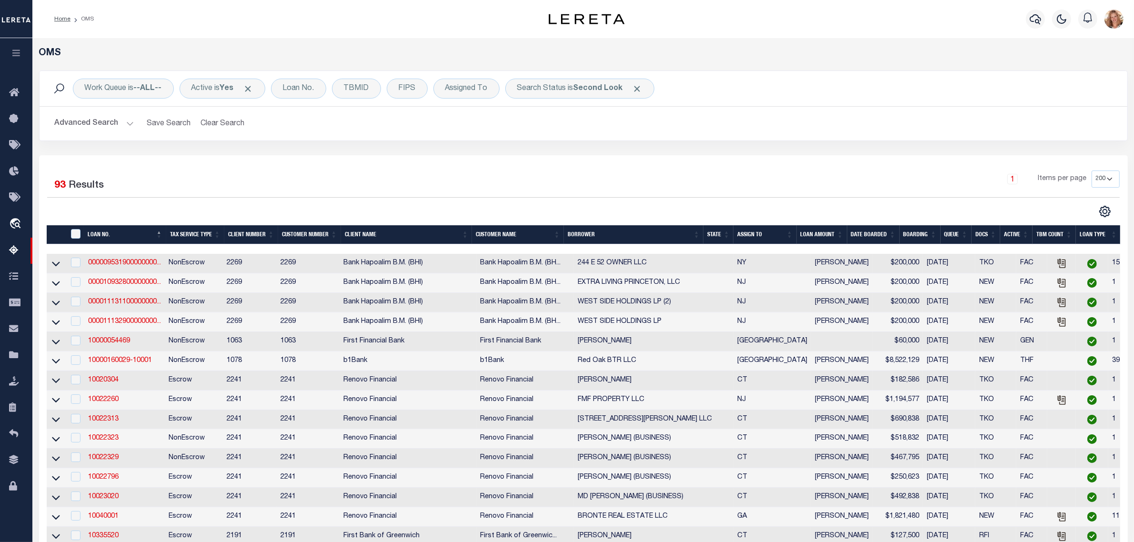
click at [635, 182] on div "1 Items per page 10 25 50 100 200" at bounding box center [719, 183] width 801 height 25
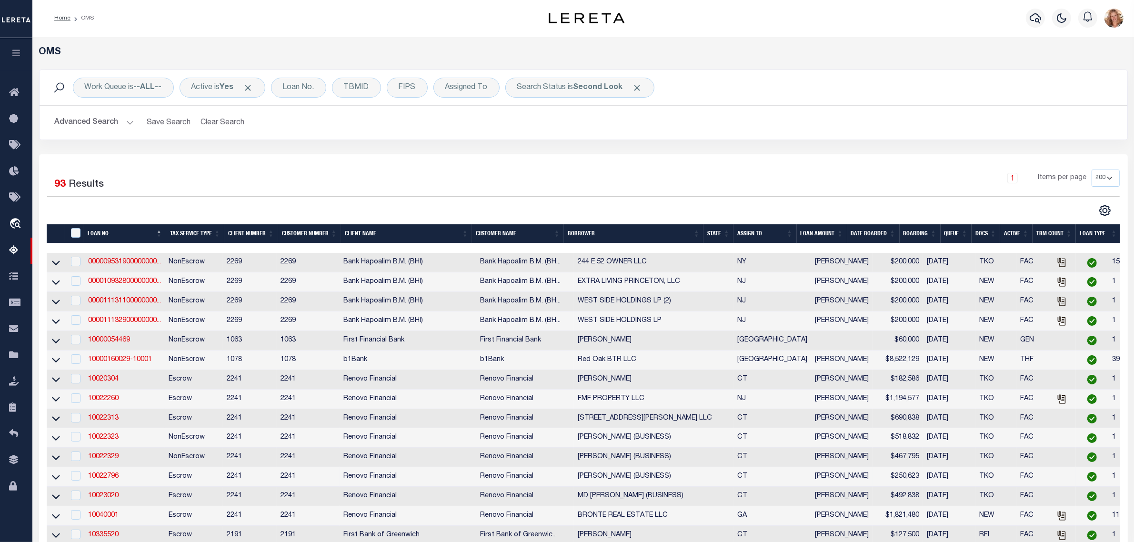
scroll to position [298, 0]
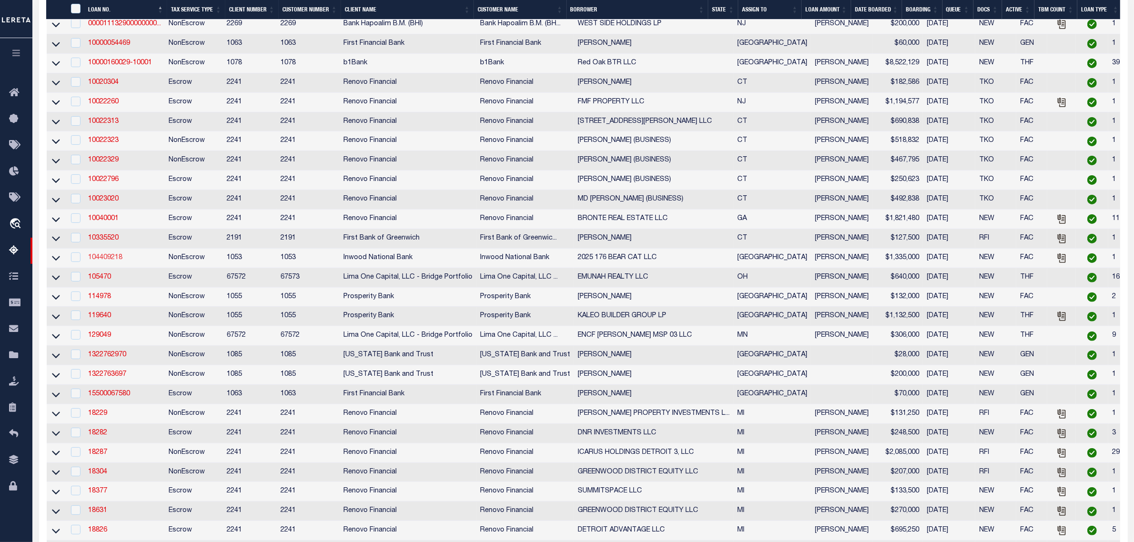
click at [117, 261] on link "104409218" at bounding box center [105, 257] width 34 height 7
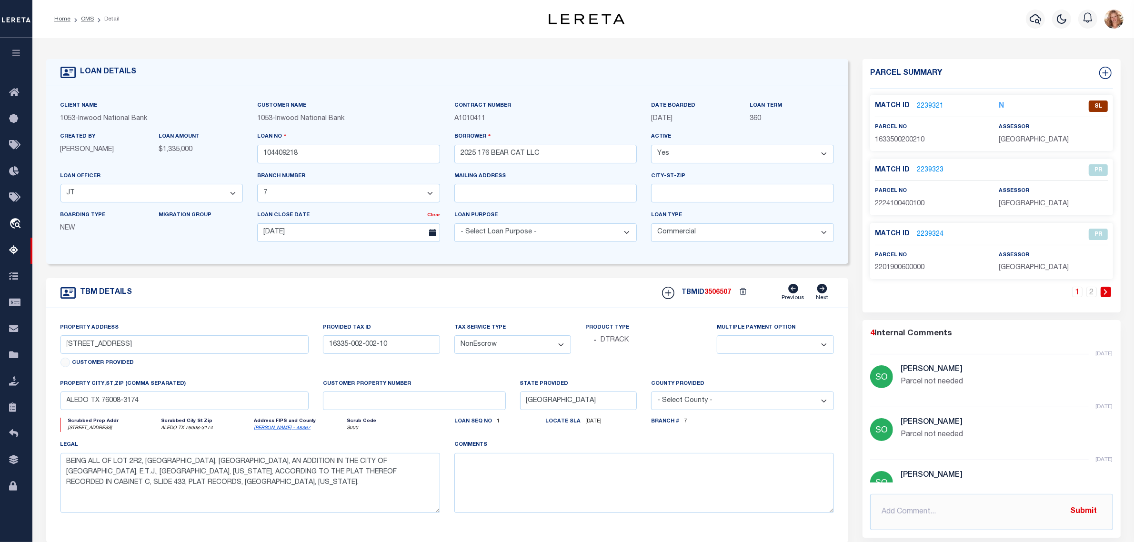
click at [928, 103] on link "2239321" at bounding box center [930, 106] width 27 height 10
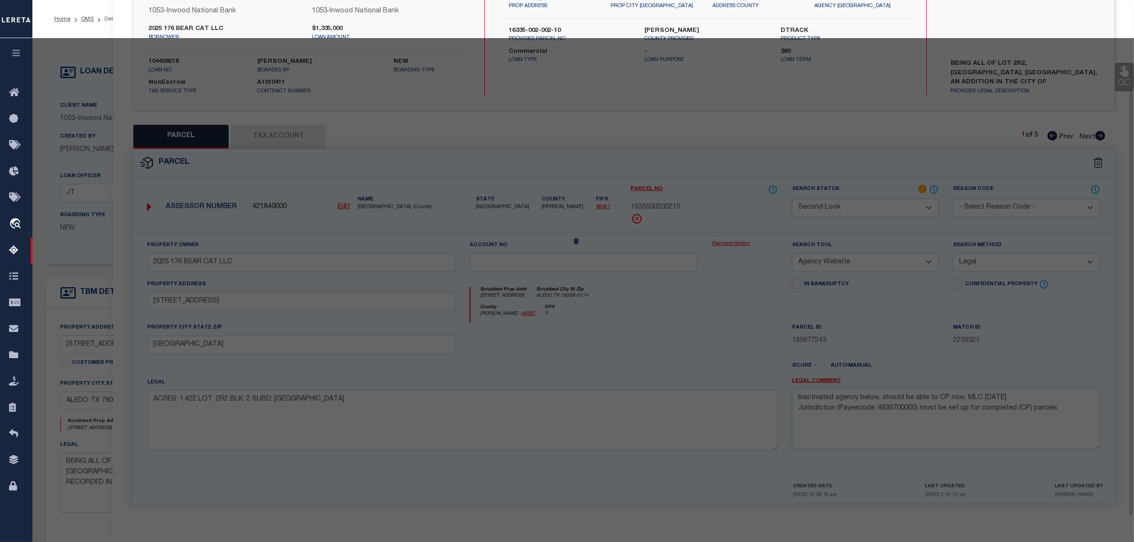
scroll to position [91, 0]
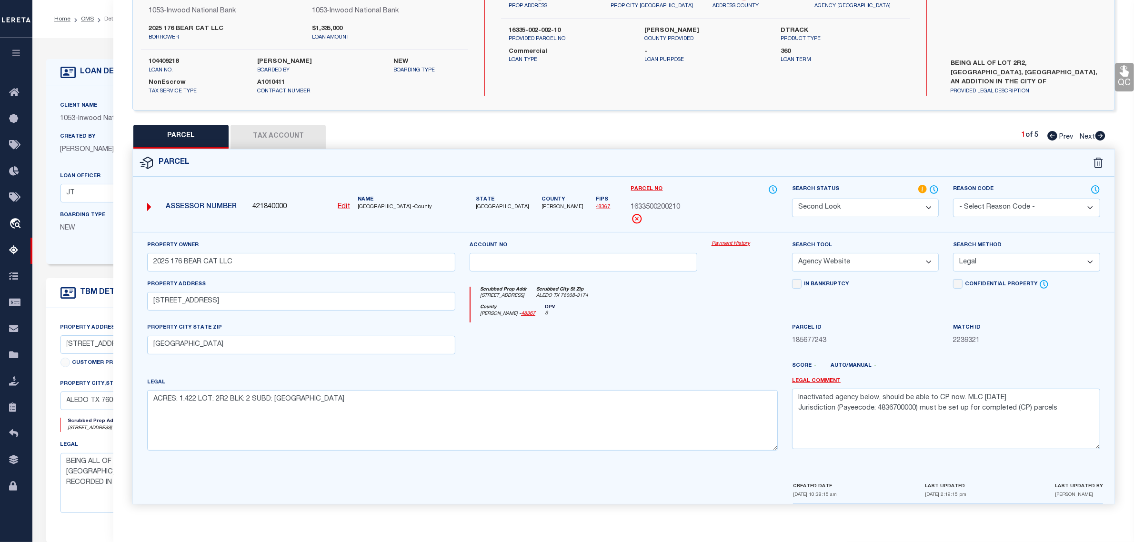
click at [68, 55] on div "LOAN DETAILS Client Name 1053 - Inwood National Bank 1053" at bounding box center [583, 355] width 1089 height 615
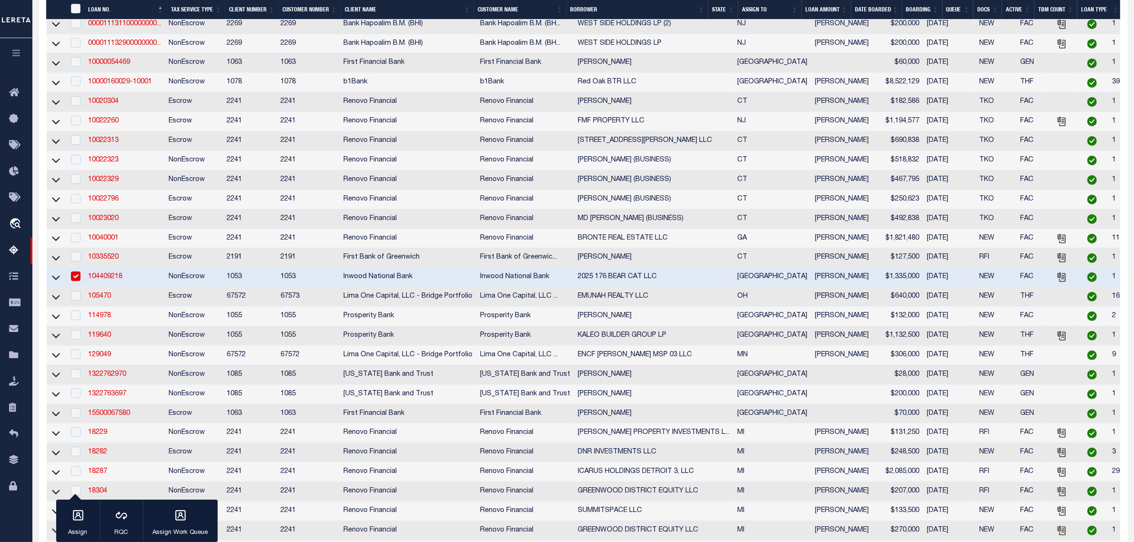
scroll to position [863, 0]
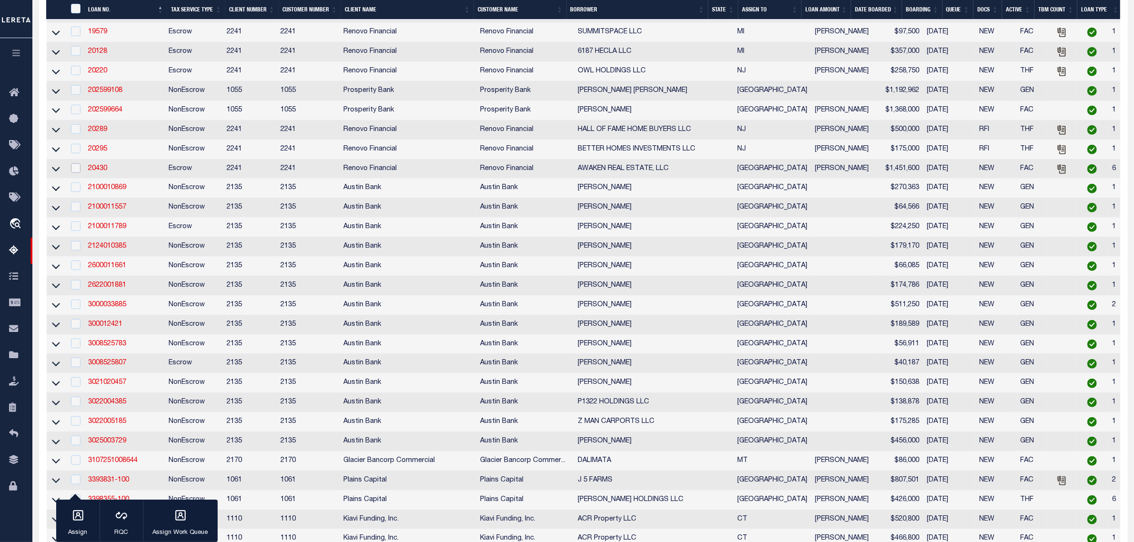
click at [74, 173] on input "checkbox" at bounding box center [76, 168] width 10 height 10
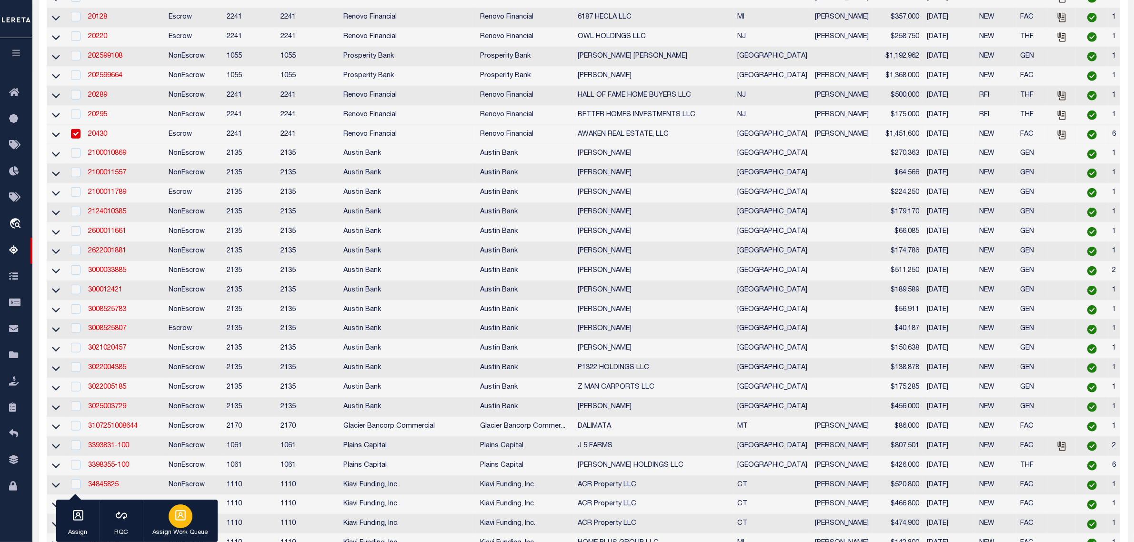
scroll to position [0, 0]
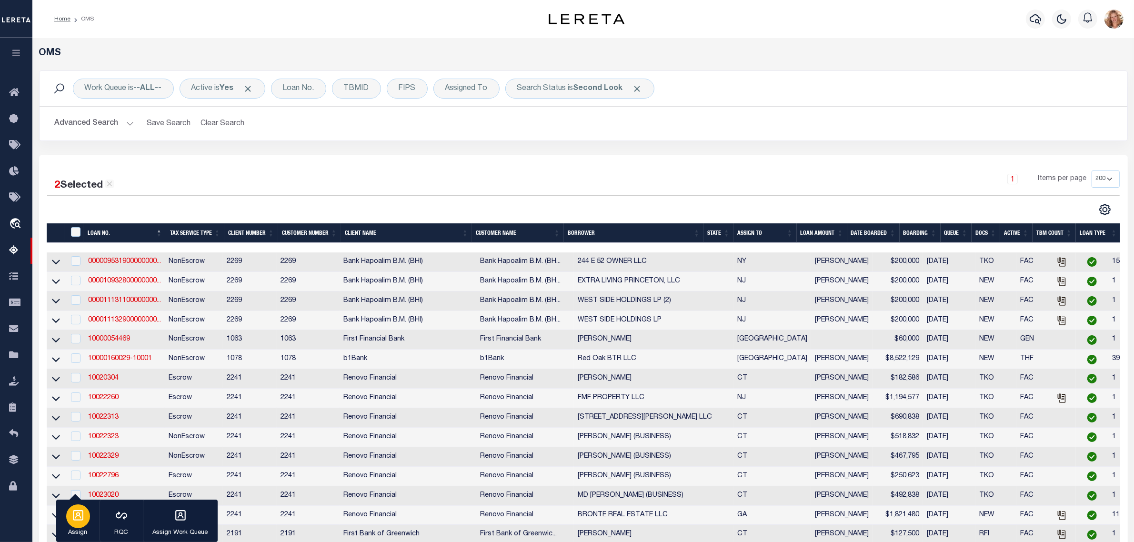
click at [80, 518] on icon "button" at bounding box center [78, 515] width 12 height 12
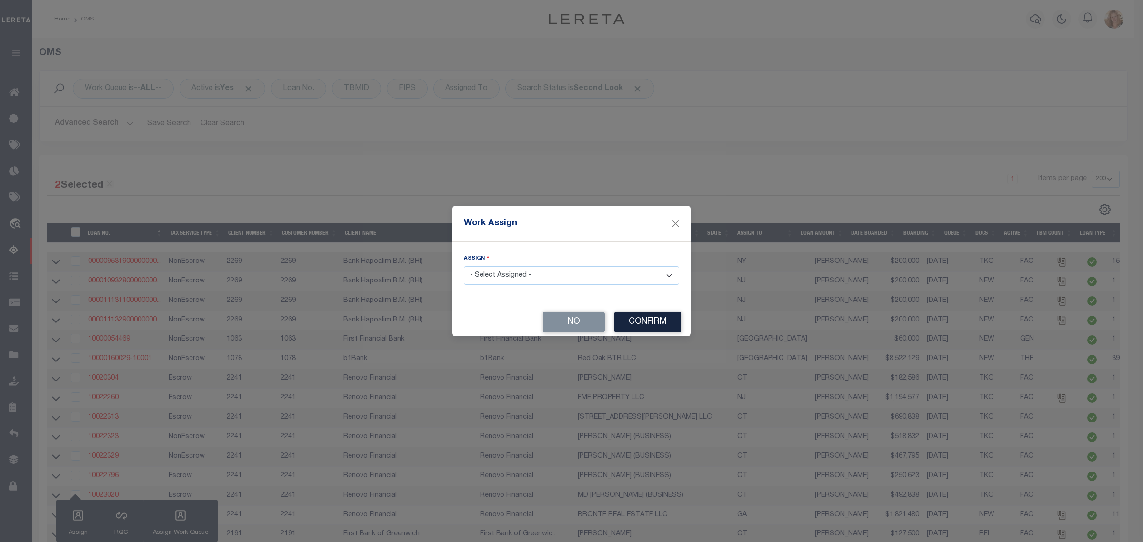
click at [582, 278] on select "- Select Assigned - --Unassigned-- [PERSON_NAME] [PERSON_NAME] [PERSON_NAME] [P…" at bounding box center [571, 275] width 215 height 19
click at [464, 267] on select "- Select Assigned - --Unassigned-- [PERSON_NAME] [PERSON_NAME] [PERSON_NAME] [P…" at bounding box center [571, 275] width 215 height 19
click at [644, 335] on div "No Confirm" at bounding box center [572, 322] width 238 height 28
click at [648, 322] on button "Confirm" at bounding box center [647, 322] width 67 height 20
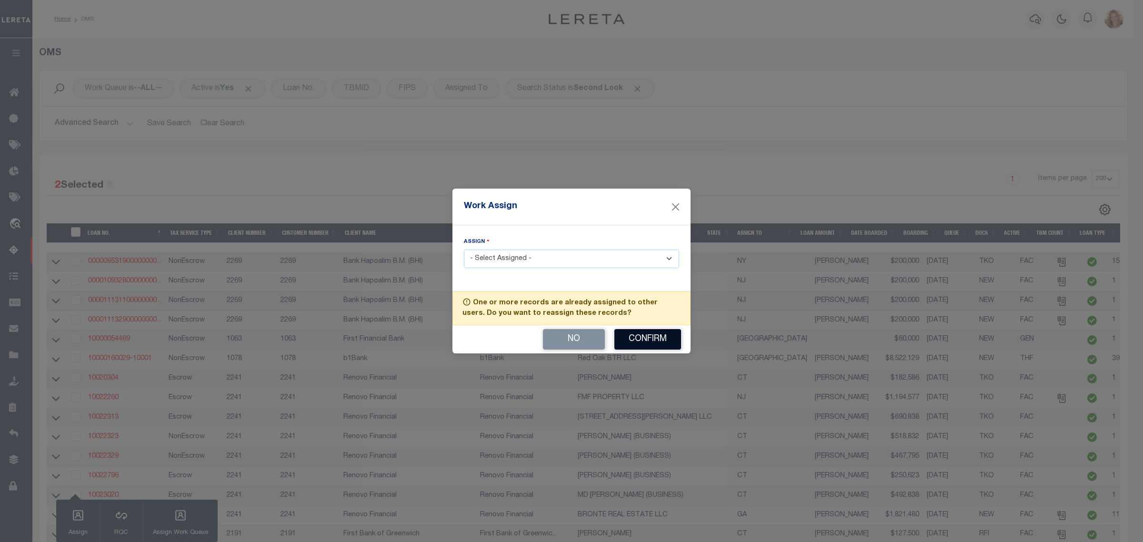
click at [630, 344] on button "Confirm" at bounding box center [647, 339] width 67 height 20
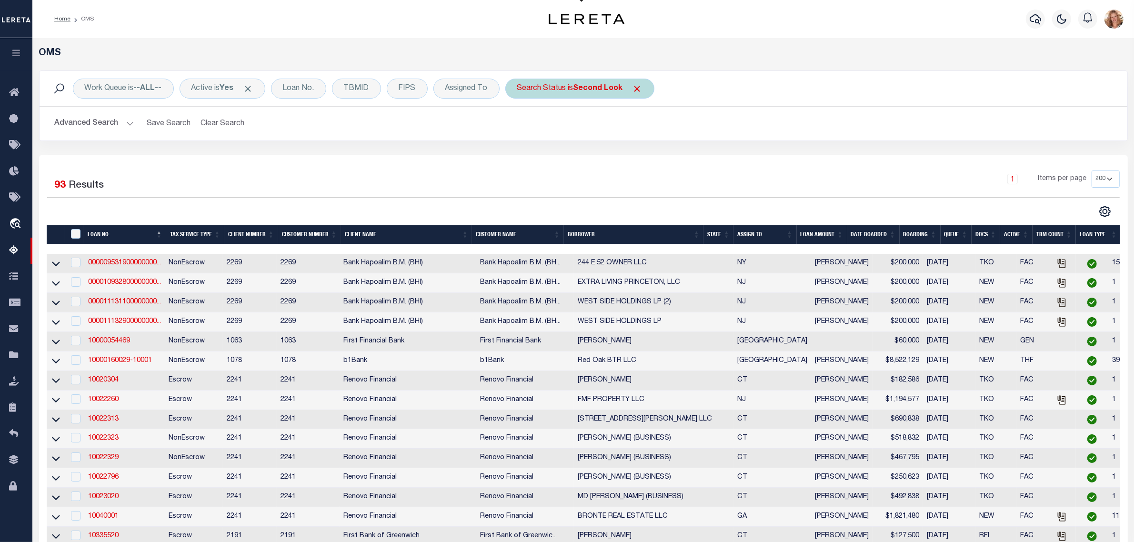
click at [570, 91] on div "Search Status is Second Look" at bounding box center [579, 89] width 149 height 20
click at [564, 139] on select "Automated Search Bad Parcel Complete Duplicate Parcel High Dollar Reporting In …" at bounding box center [588, 135] width 140 height 18
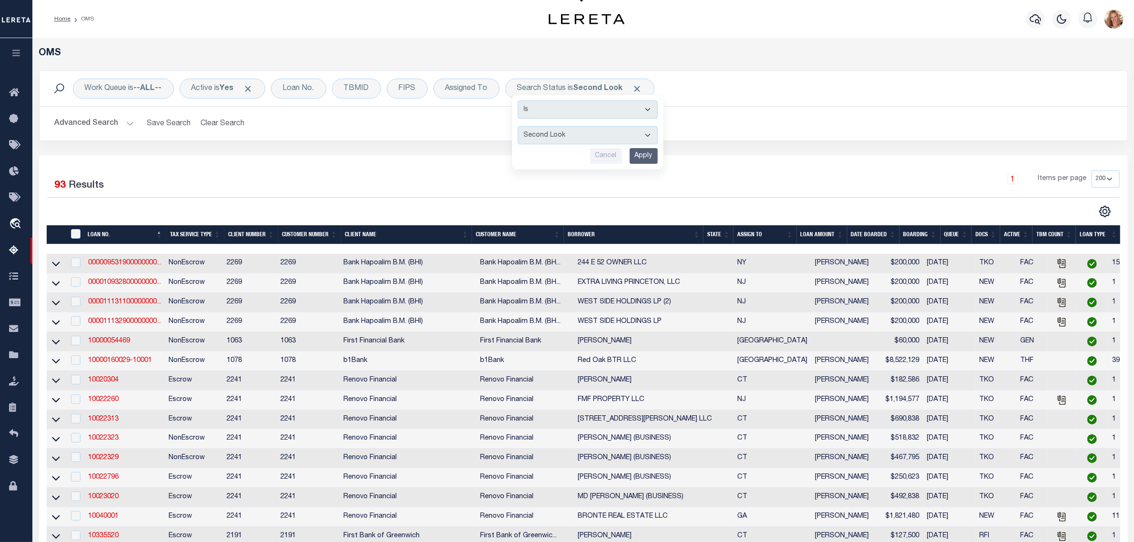
click at [789, 143] on div "Work Queue is --ALL-- Active is Yes Loan No. TBMID FIPS Assigned To Search Stat…" at bounding box center [583, 112] width 1103 height 85
click at [757, 239] on th "ASSIGN TO" at bounding box center [765, 235] width 63 height 20
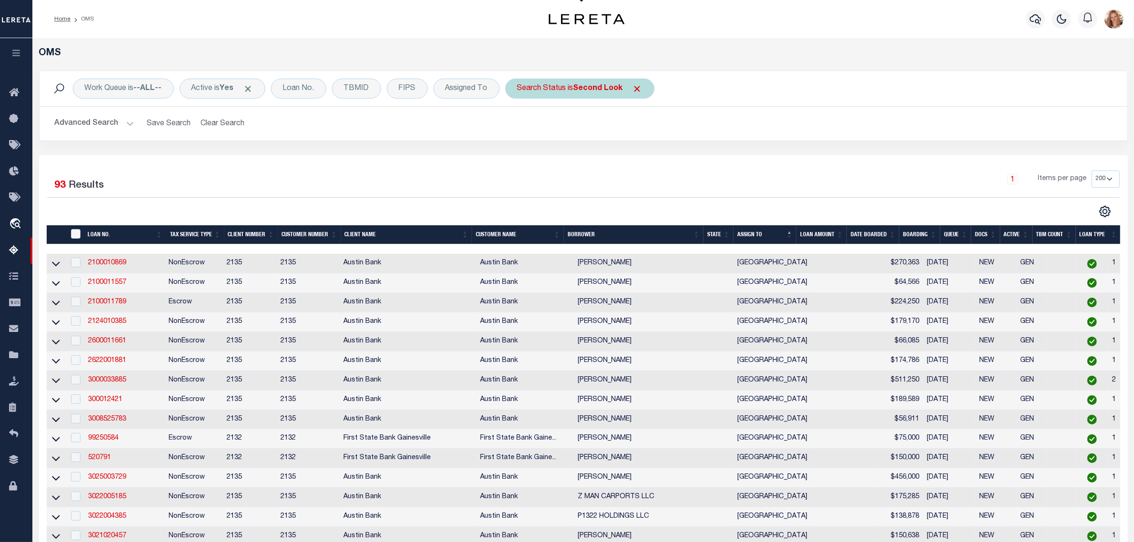
click at [603, 93] on div "Search Status is Second Look Is Contains Automated Search Bad Parcel Complete D…" at bounding box center [579, 89] width 149 height 20
click at [600, 130] on select "Automated Search Bad Parcel Complete Duplicate Parcel High Dollar Reporting In …" at bounding box center [588, 135] width 140 height 18
click at [520, 127] on select "Automated Search Bad Parcel Complete Duplicate Parcel High Dollar Reporting In …" at bounding box center [588, 135] width 140 height 18
click at [641, 156] on input "Apply" at bounding box center [644, 156] width 28 height 16
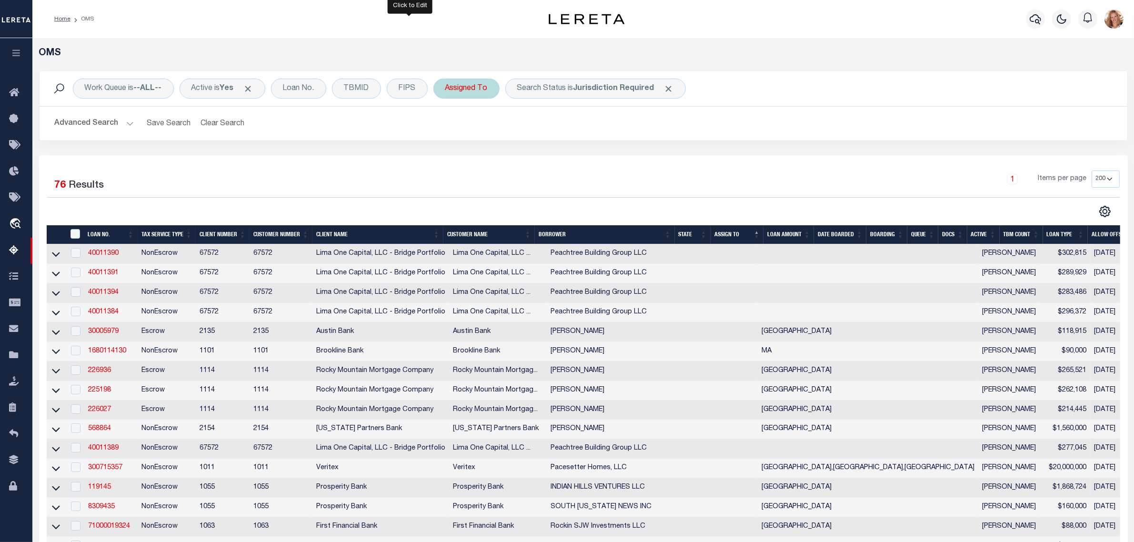
click at [456, 92] on div "Assigned To" at bounding box center [466, 89] width 66 height 20
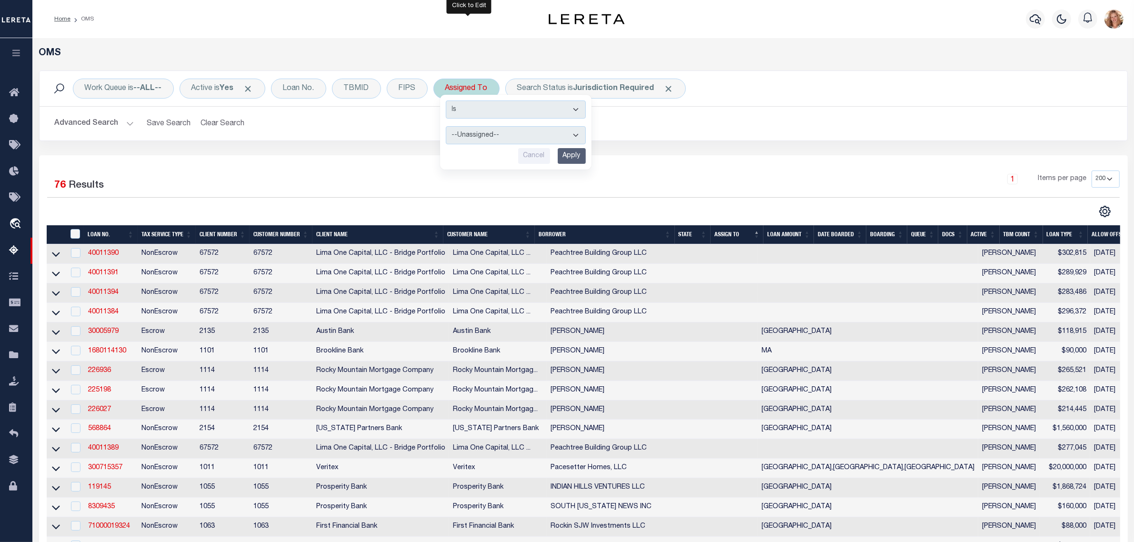
click at [489, 138] on select "--Unassigned-- [PERSON_NAME] [PERSON_NAME] [PERSON_NAME] [PERSON_NAME], [PERSON…" at bounding box center [516, 135] width 140 height 18
click at [448, 127] on select "--Unassigned-- [PERSON_NAME] [PERSON_NAME] [PERSON_NAME] [PERSON_NAME], [PERSON…" at bounding box center [516, 135] width 140 height 18
click at [577, 158] on input "Apply" at bounding box center [572, 156] width 28 height 16
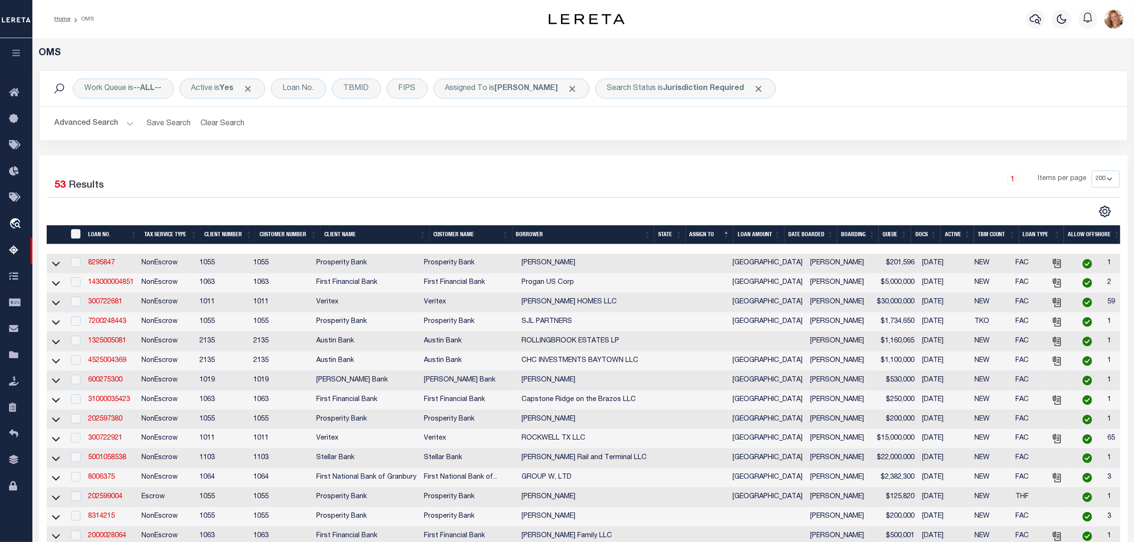
click at [99, 236] on th "LOAN NO." at bounding box center [112, 235] width 56 height 20
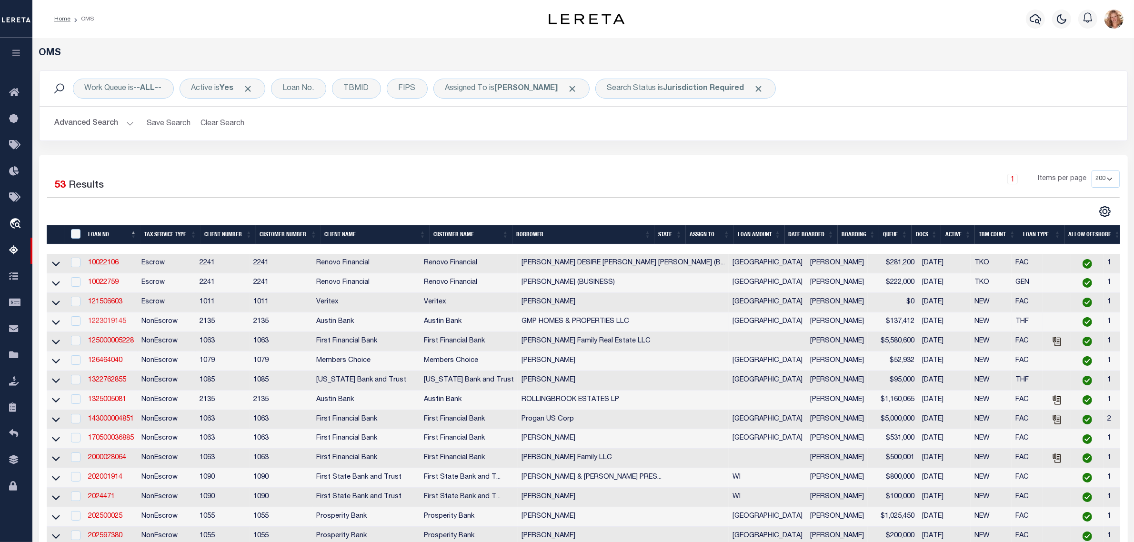
click at [101, 325] on link "1223019145" at bounding box center [107, 321] width 38 height 7
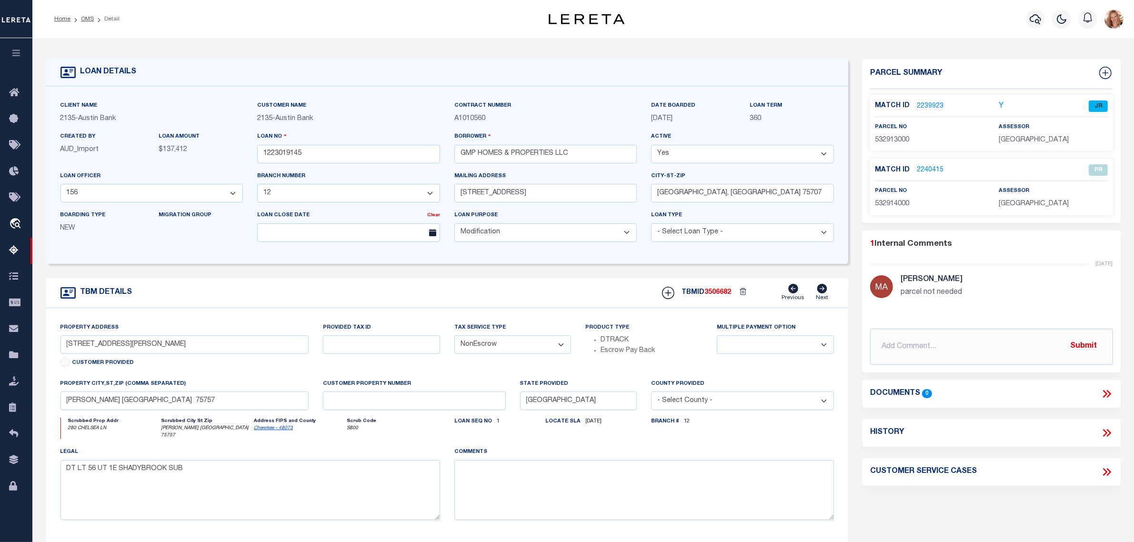
click at [934, 105] on link "2239923" at bounding box center [930, 106] width 27 height 10
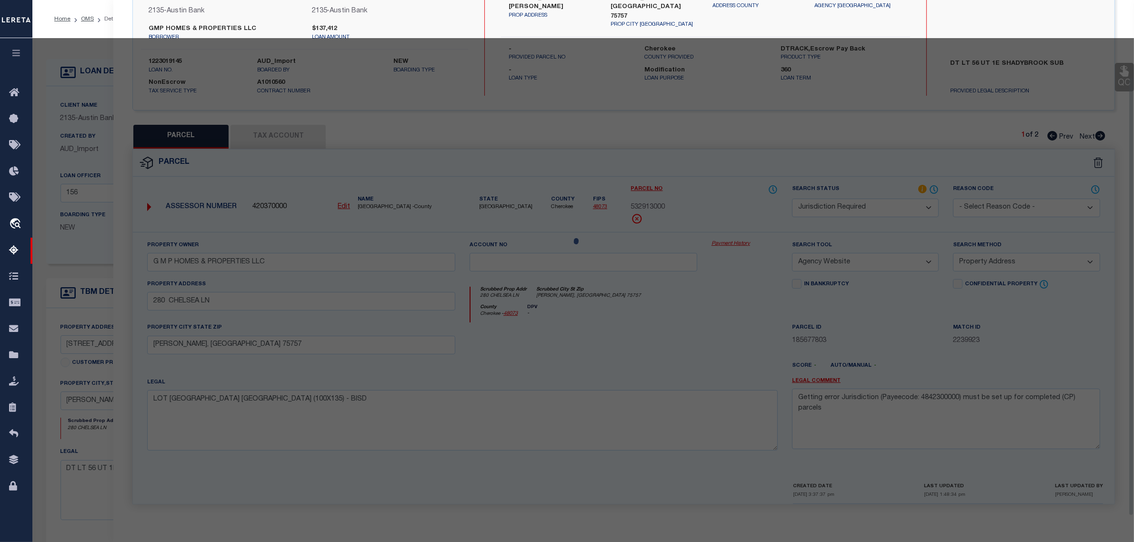
scroll to position [91, 0]
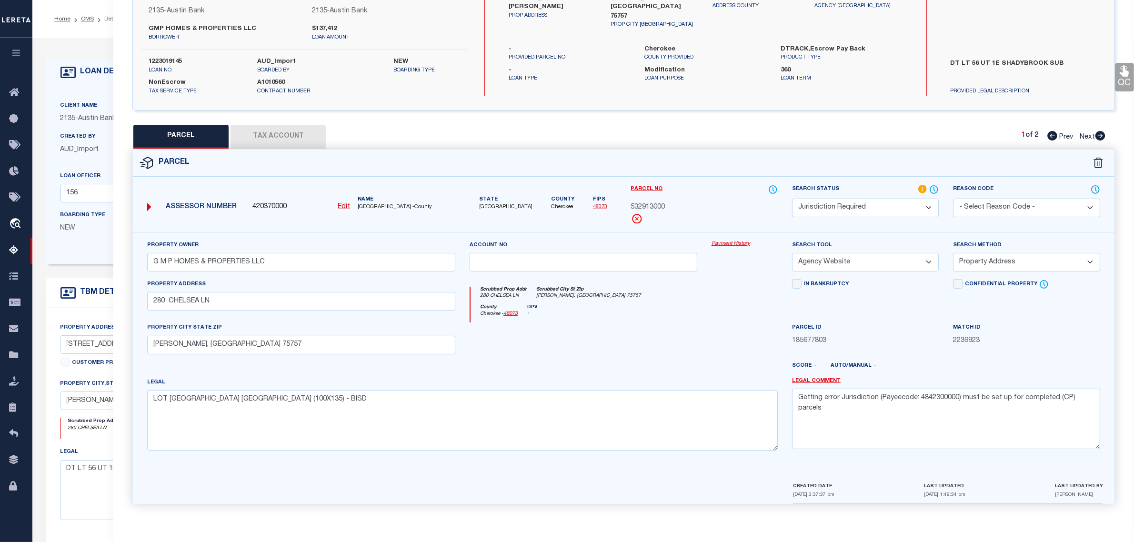
click at [267, 129] on button "Tax Account" at bounding box center [278, 137] width 95 height 24
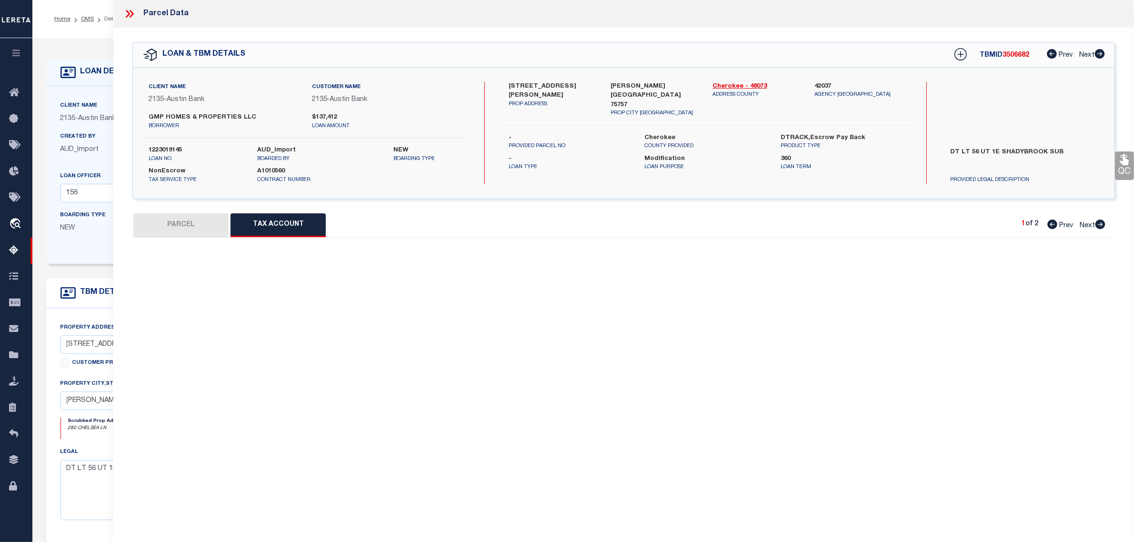
scroll to position [0, 0]
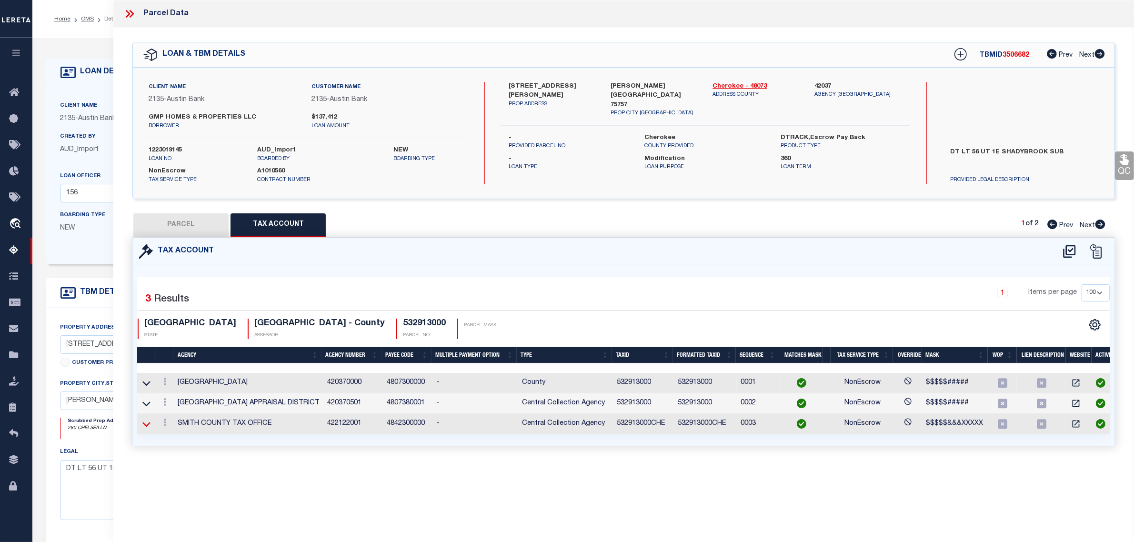
click at [144, 428] on icon at bounding box center [146, 424] width 8 height 10
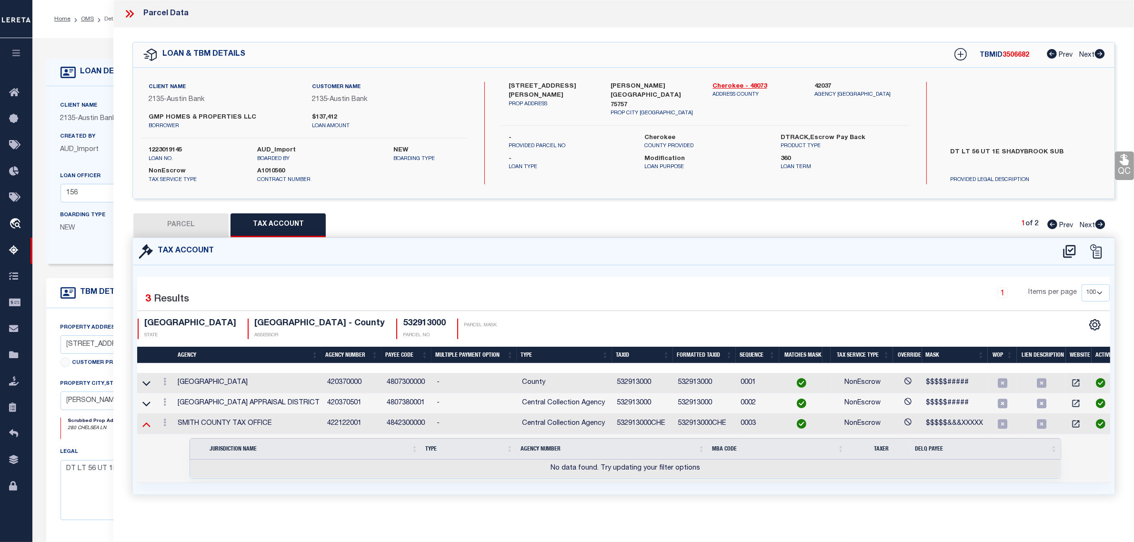
click at [145, 427] on icon at bounding box center [146, 425] width 8 height 5
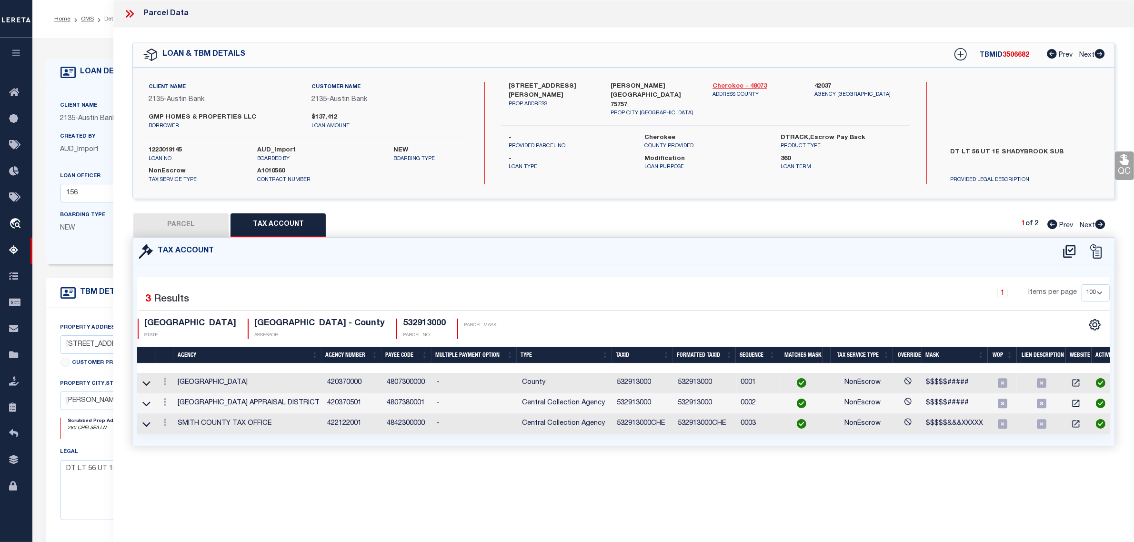
click at [737, 83] on link "Cherokee - 48073" at bounding box center [757, 87] width 88 height 10
click at [195, 224] on button "PARCEL" at bounding box center [180, 225] width 95 height 24
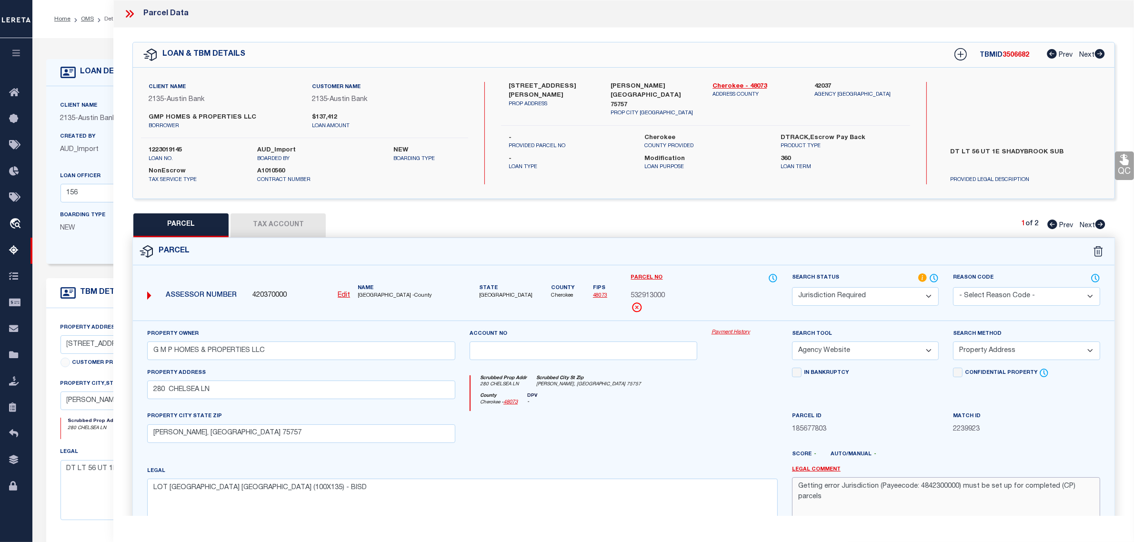
click at [863, 488] on textarea "Getting error Jurisdiction (Payeecode: 4842300000) must be set up for completed…" at bounding box center [946, 507] width 308 height 60
paste textarea "Need [PERSON_NAME] ISD (collected by [PERSON_NAME])."
click at [948, 434] on div "Match ID 2239923" at bounding box center [1026, 430] width 161 height 39
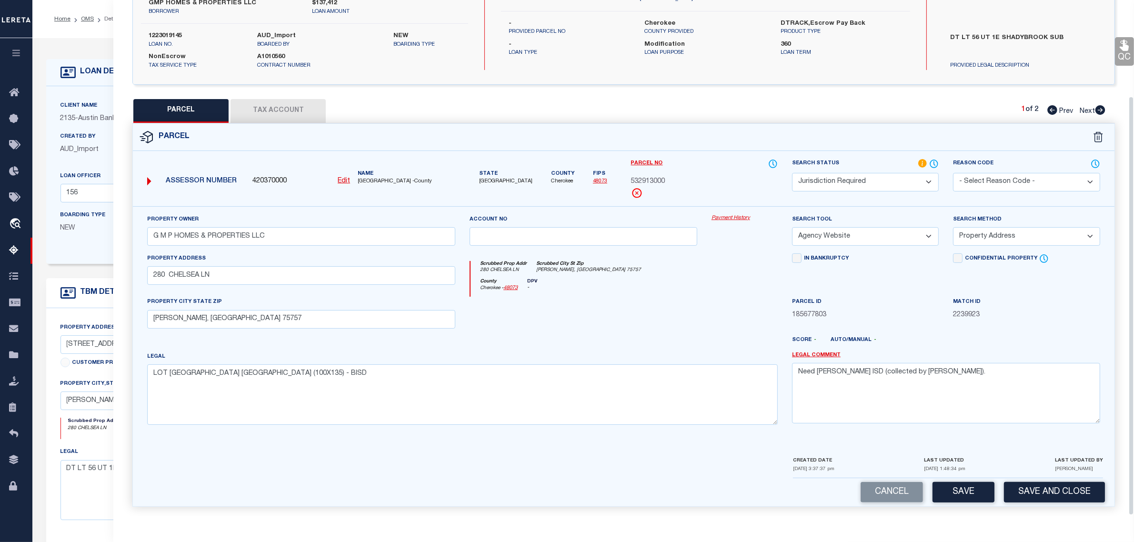
scroll to position [119, 0]
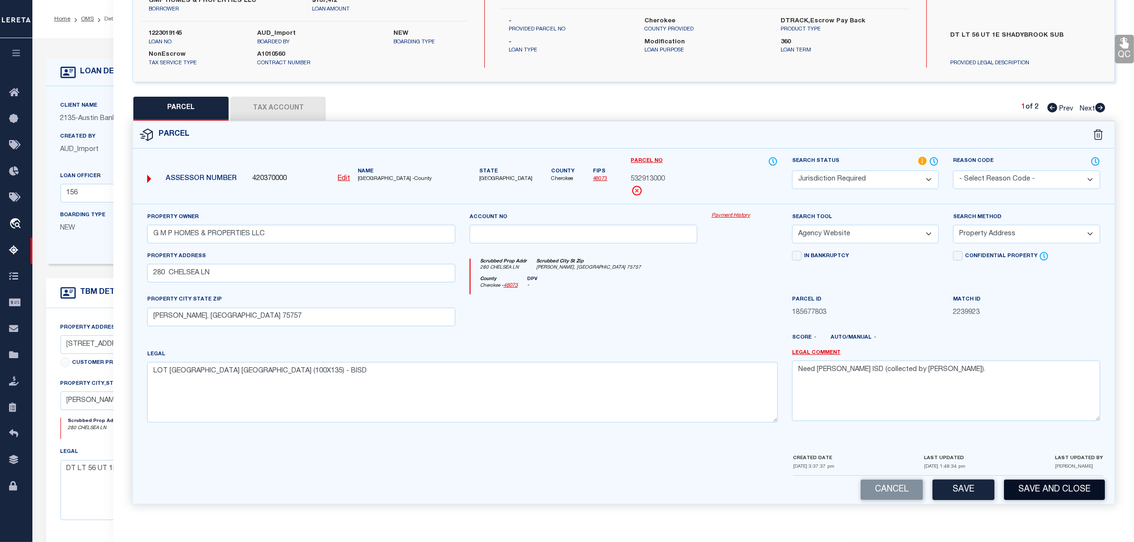
click at [1027, 491] on button "Save and Close" at bounding box center [1054, 490] width 101 height 20
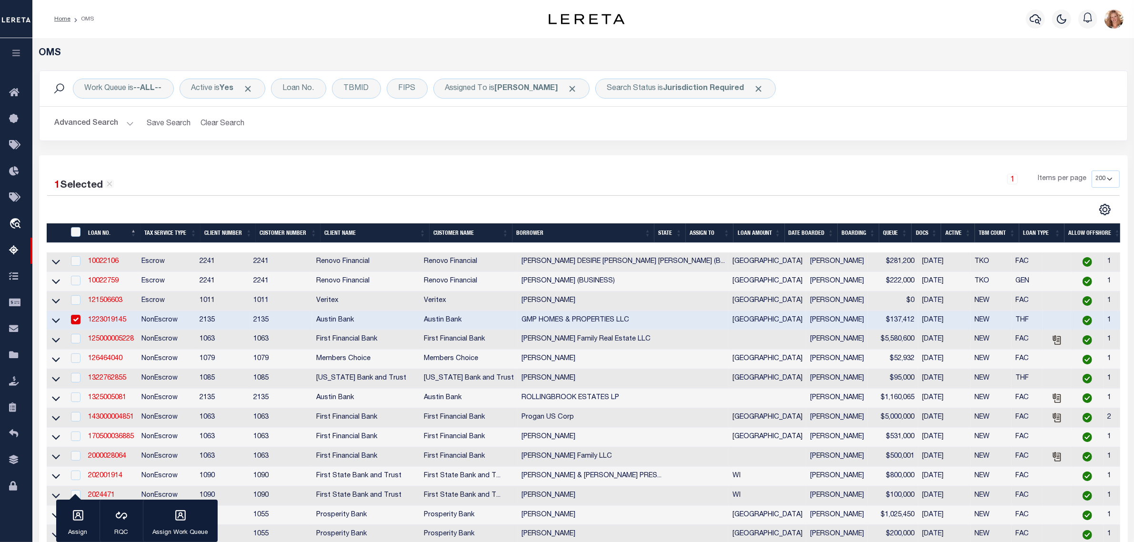
click at [75, 323] on input "checkbox" at bounding box center [76, 320] width 10 height 10
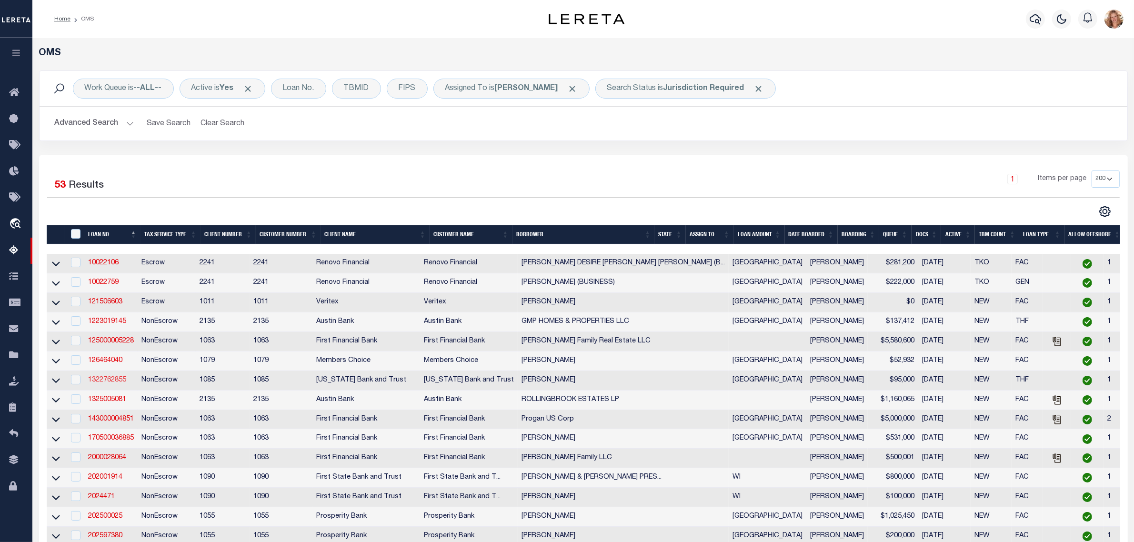
click at [108, 382] on link "1322762855" at bounding box center [107, 380] width 38 height 7
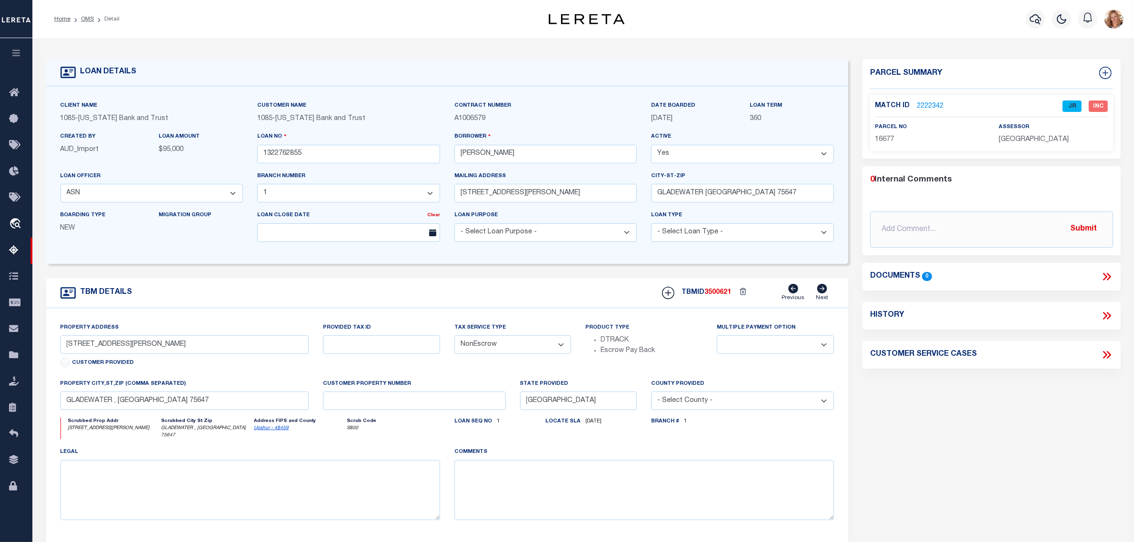
click at [934, 102] on link "2222342" at bounding box center [930, 106] width 27 height 10
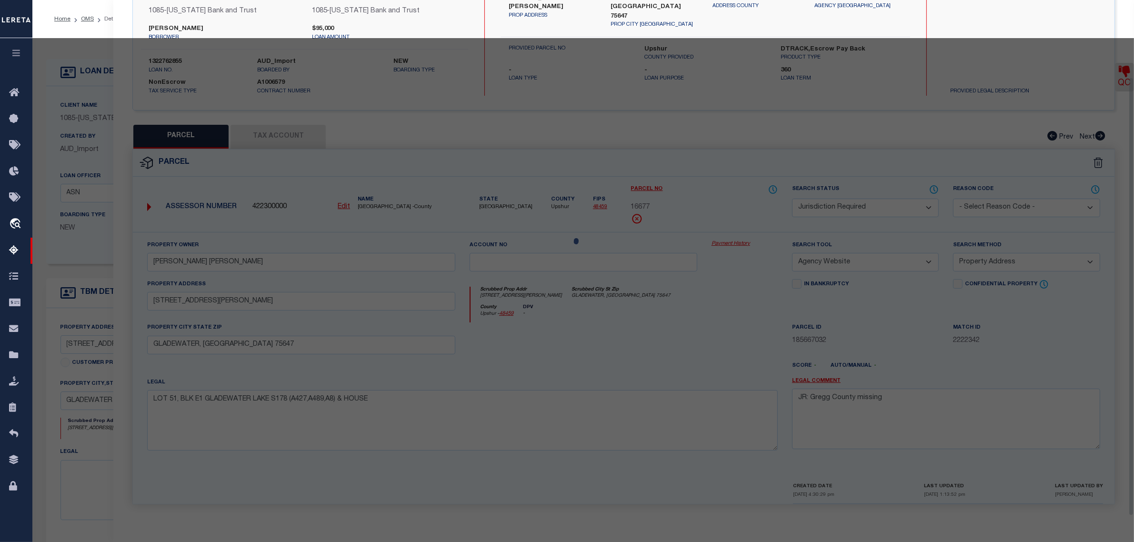
scroll to position [91, 0]
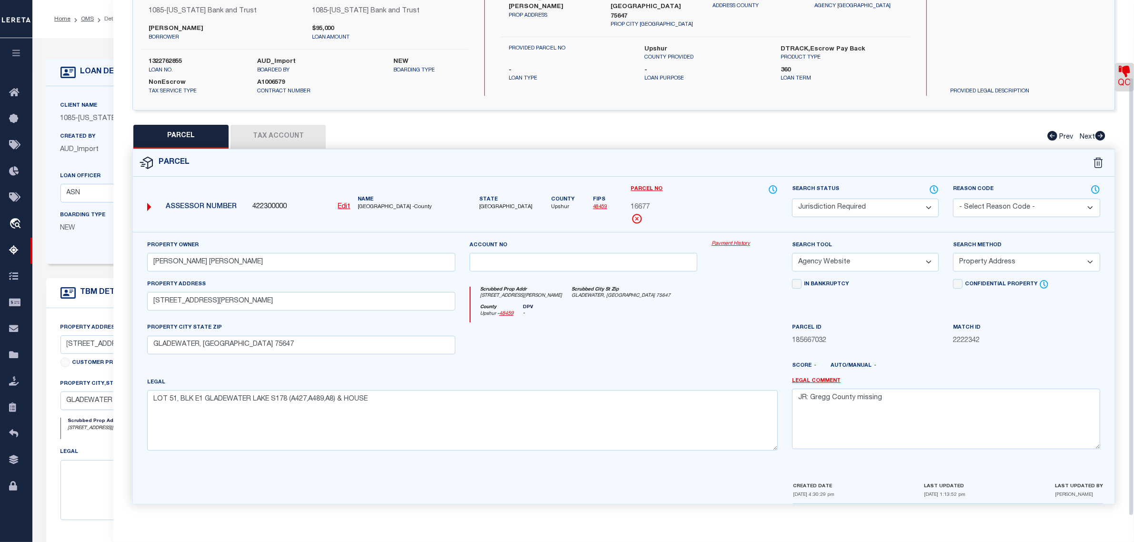
click at [272, 129] on button "Tax Account" at bounding box center [278, 137] width 95 height 24
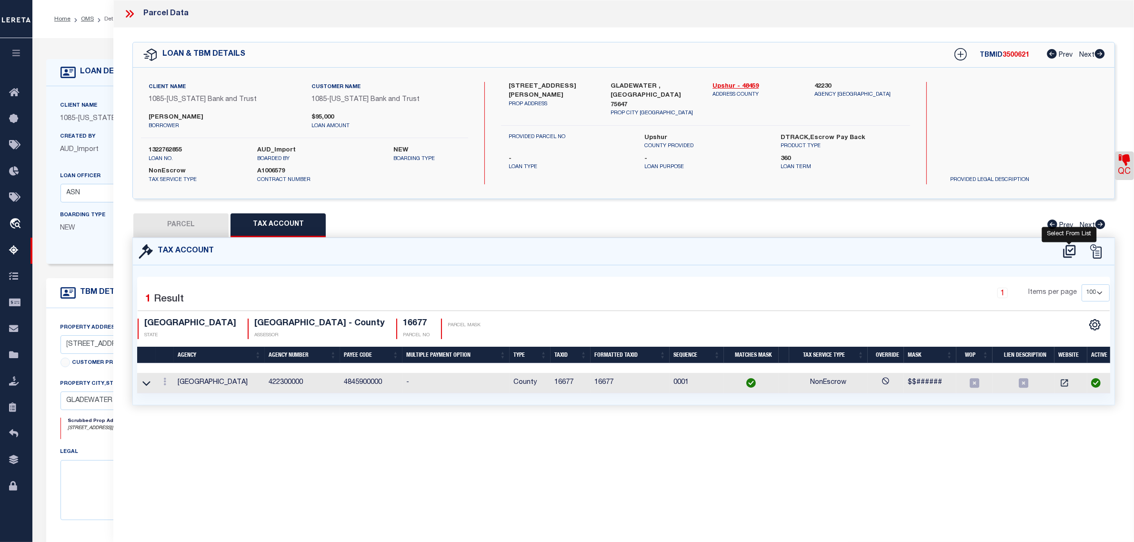
click at [1068, 248] on icon at bounding box center [1070, 251] width 16 height 15
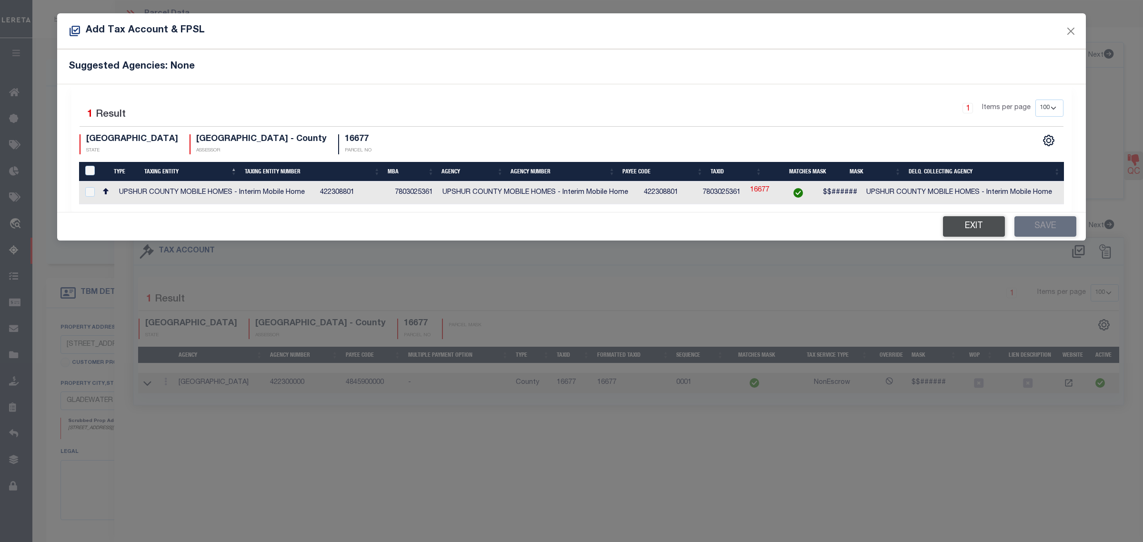
click at [984, 229] on button "Exit" at bounding box center [974, 226] width 62 height 20
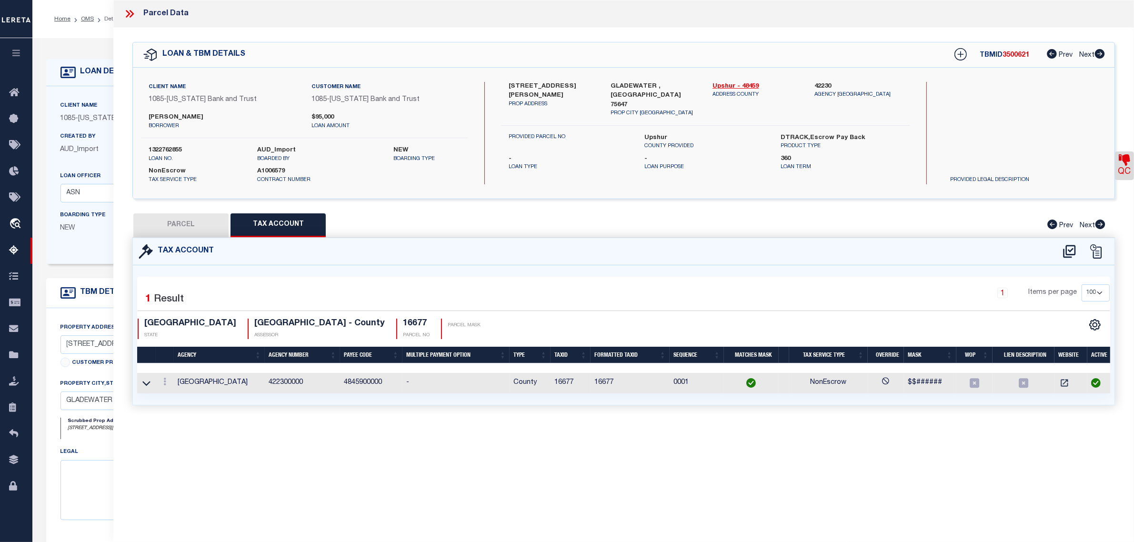
click at [79, 274] on form "LOAN DETAILS Client Name 1085 - Customer Name" at bounding box center [447, 323] width 803 height 528
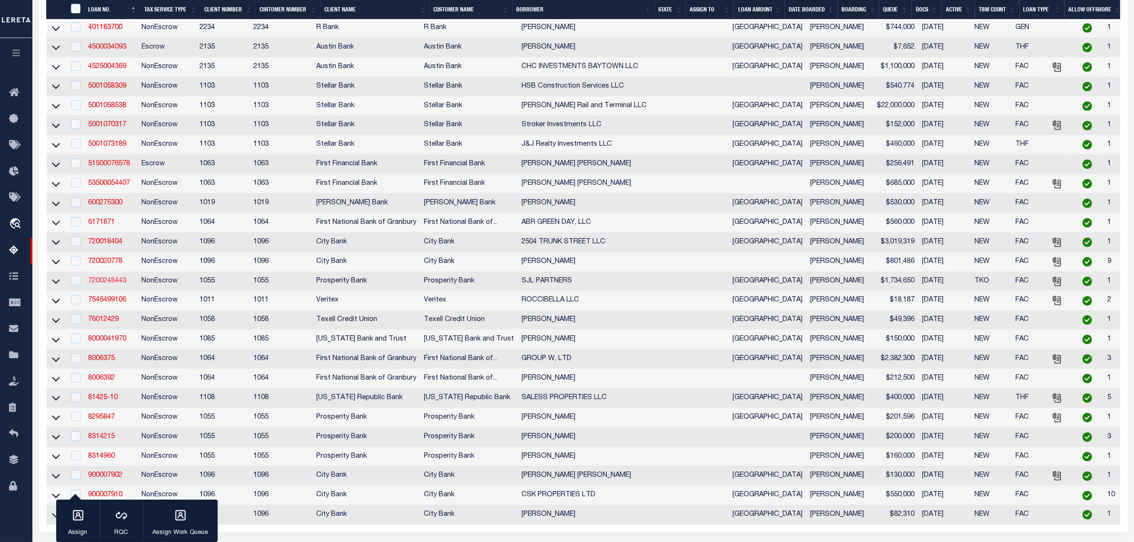
click at [121, 284] on link "7200248443" at bounding box center [107, 281] width 38 height 7
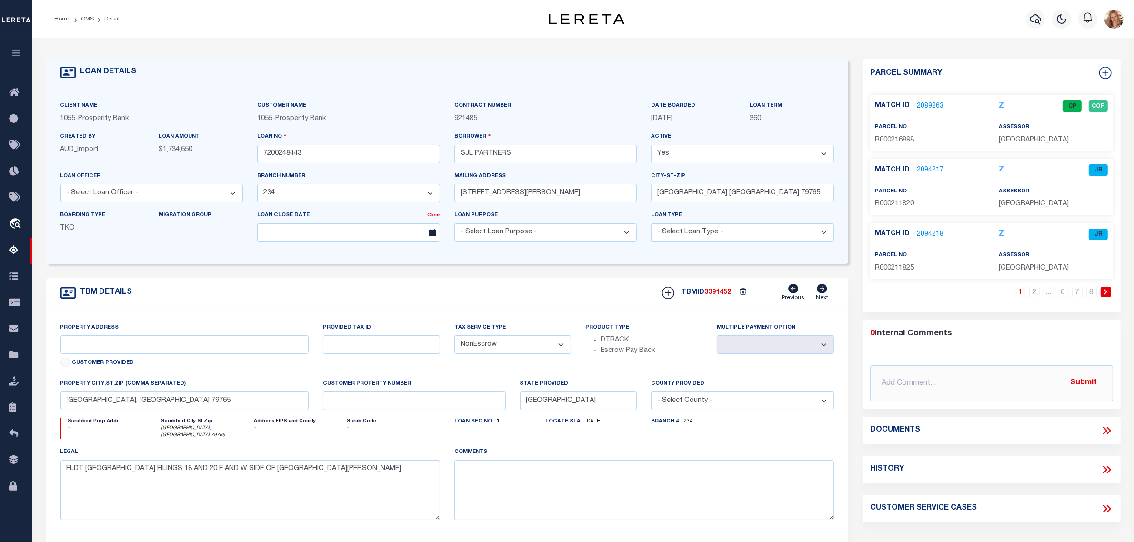
click at [937, 165] on link "2094217" at bounding box center [930, 170] width 27 height 10
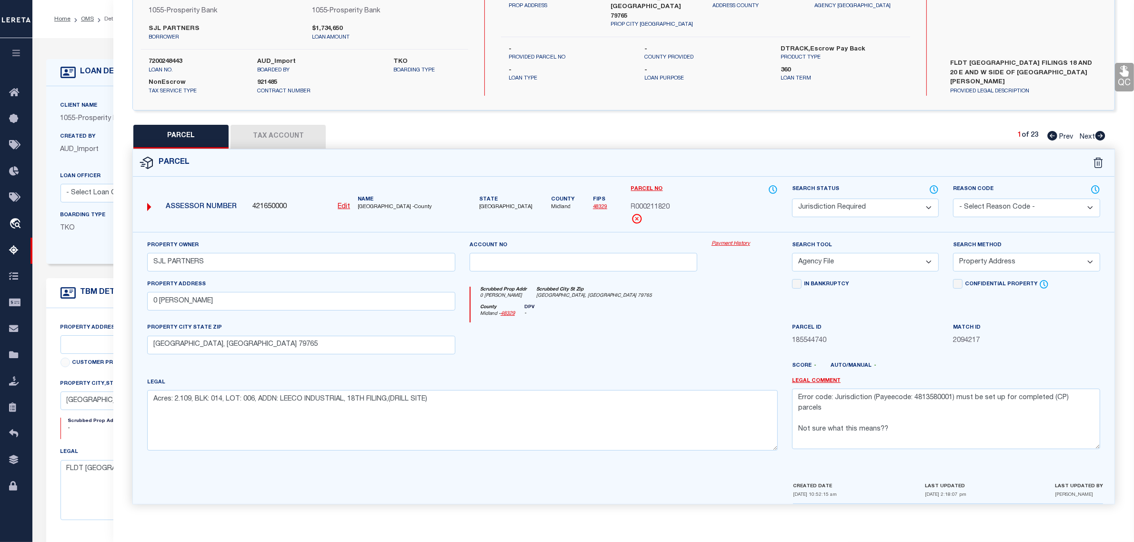
scroll to position [119, 0]
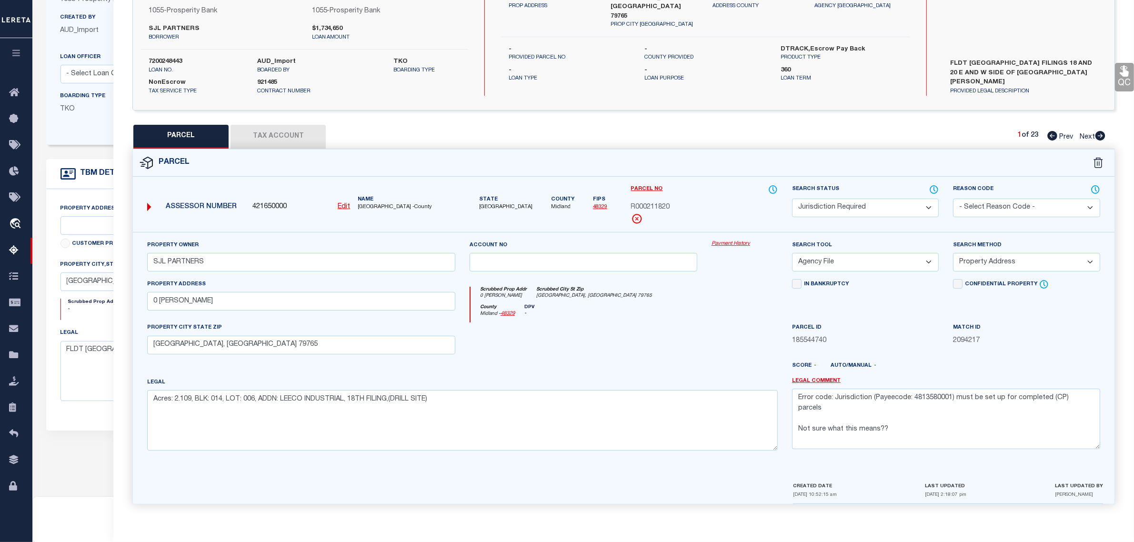
click at [296, 126] on button "Tax Account" at bounding box center [278, 137] width 95 height 24
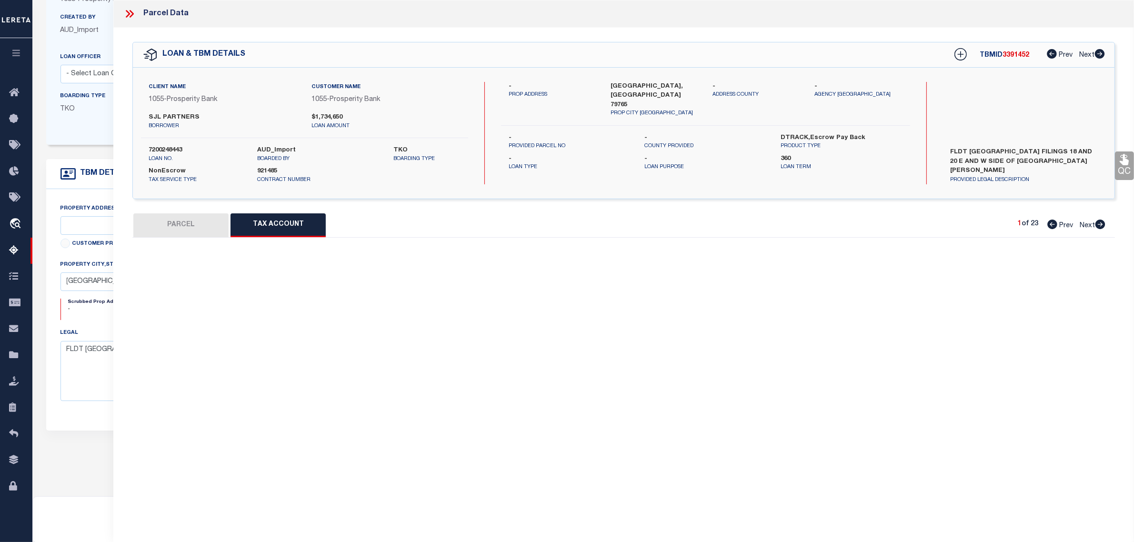
scroll to position [0, 0]
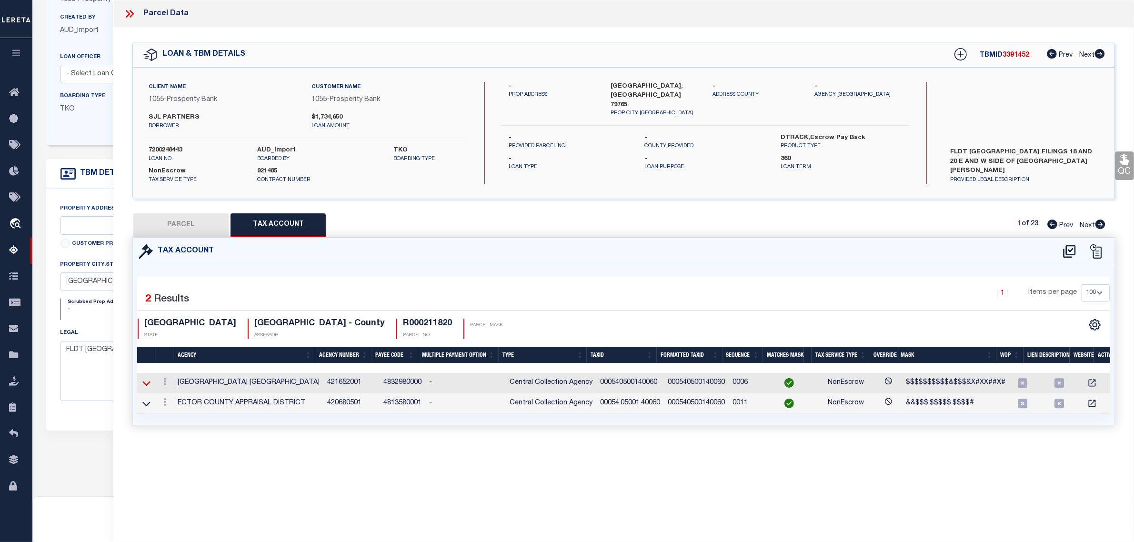
click at [146, 384] on icon at bounding box center [146, 383] width 8 height 10
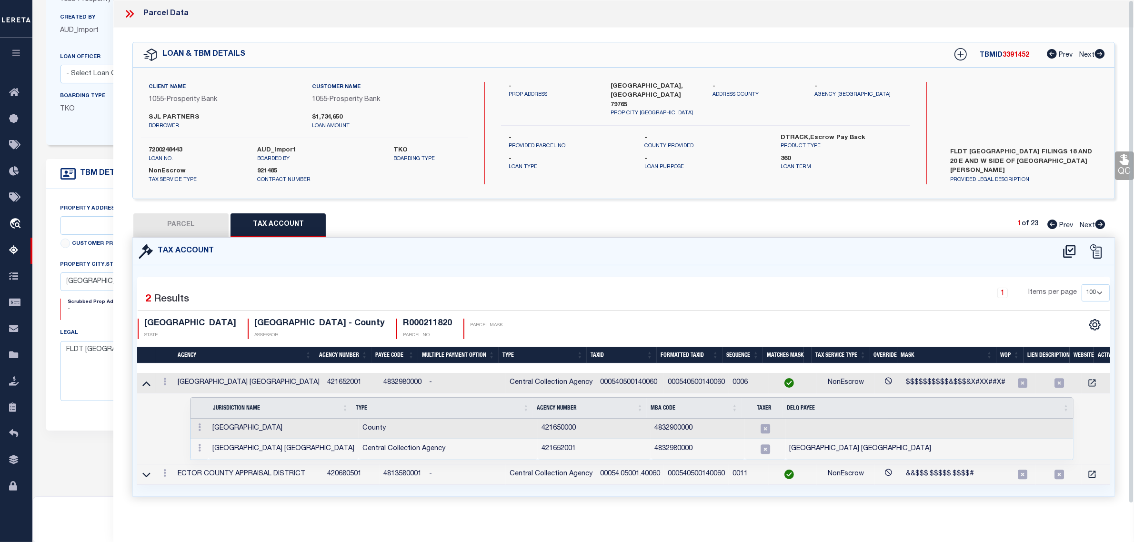
click at [146, 384] on icon at bounding box center [146, 384] width 8 height 5
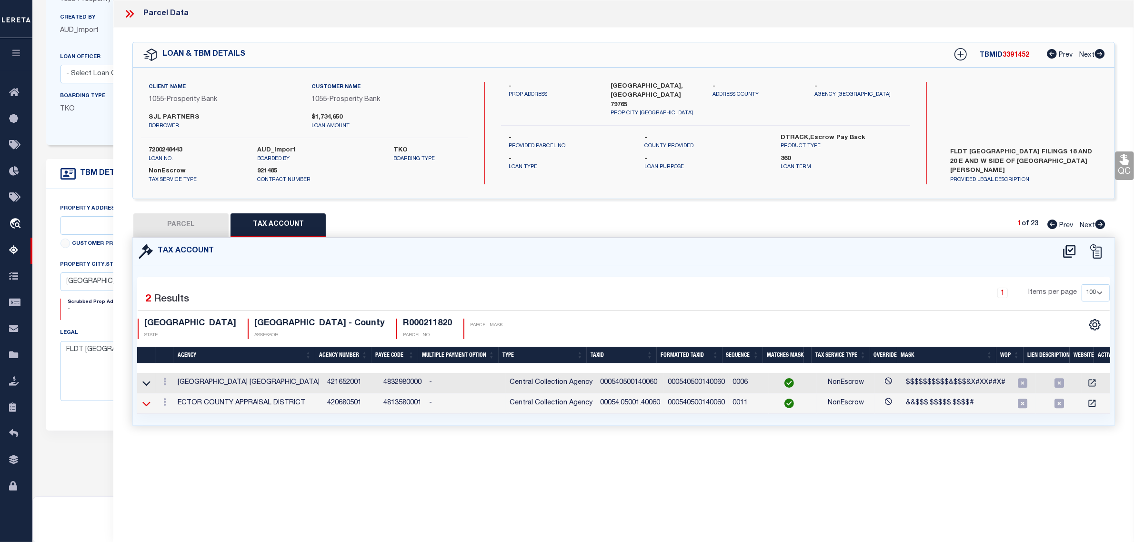
click at [147, 405] on icon at bounding box center [146, 404] width 8 height 10
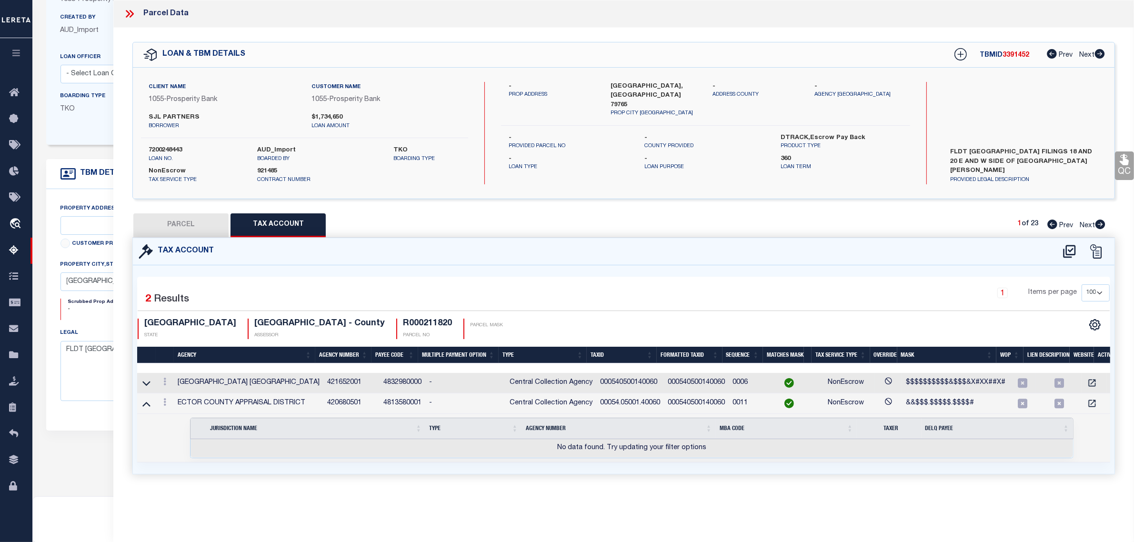
click at [147, 405] on icon at bounding box center [146, 404] width 8 height 10
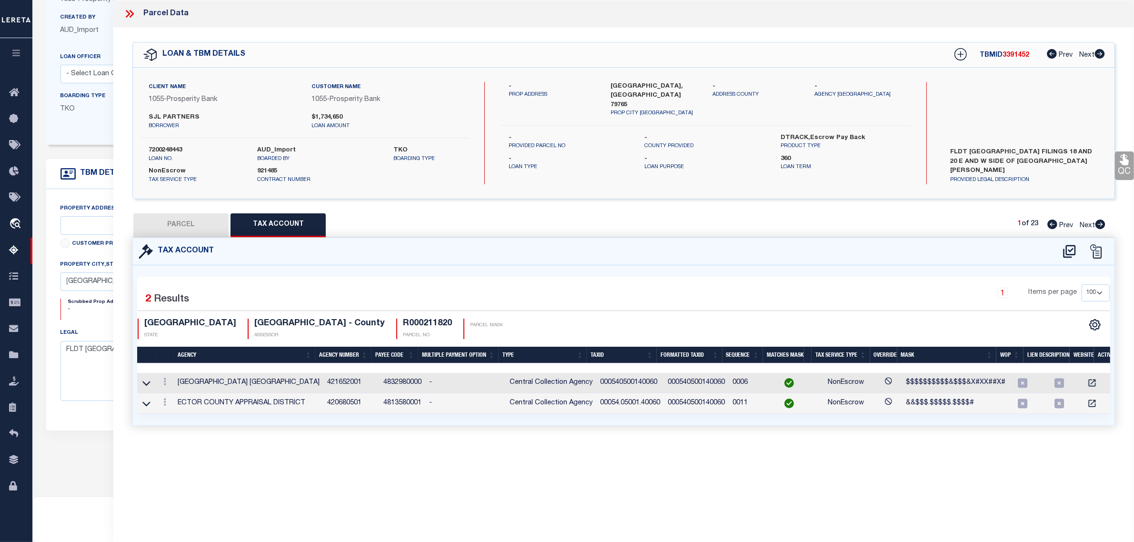
click at [211, 225] on button "PARCEL" at bounding box center [180, 225] width 95 height 24
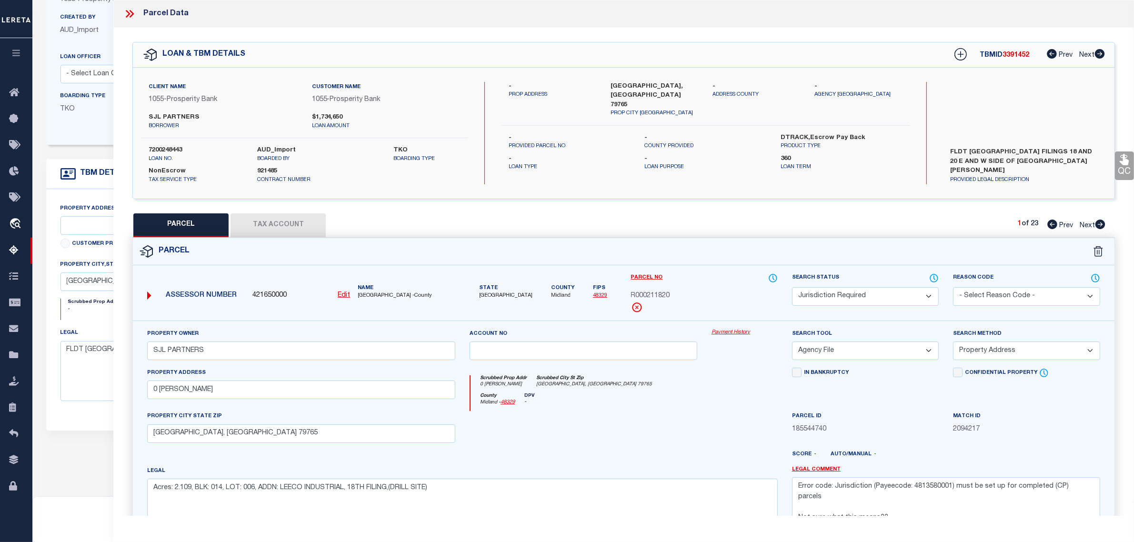
click at [598, 297] on link "48329" at bounding box center [600, 295] width 14 height 5
drag, startPoint x: 270, startPoint y: 222, endPoint x: 337, endPoint y: 403, distance: 193.5
click at [270, 222] on button "Tax Account" at bounding box center [278, 225] width 95 height 24
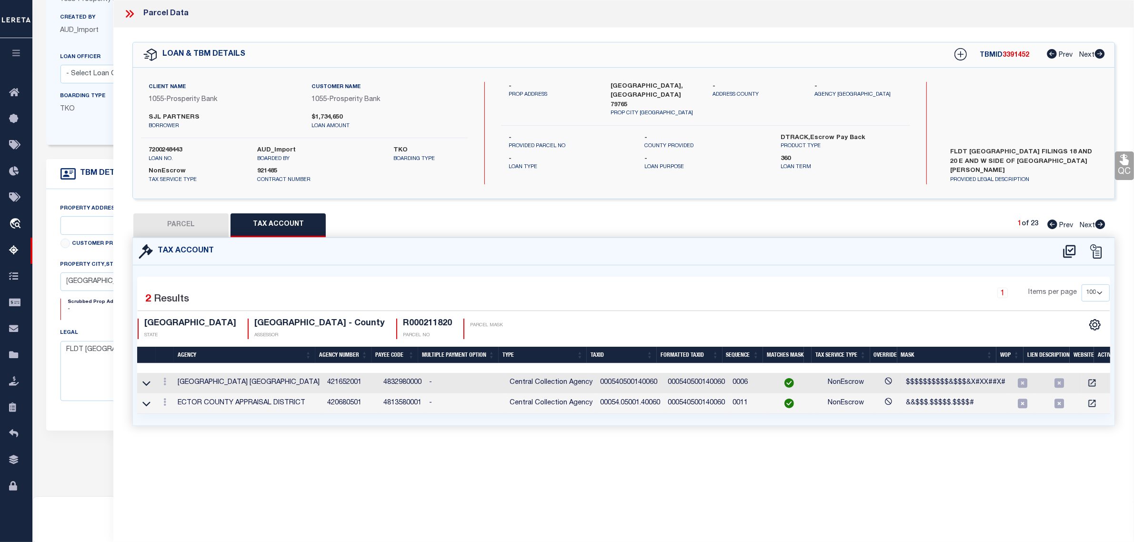
drag, startPoint x: 325, startPoint y: 425, endPoint x: 145, endPoint y: 378, distance: 186.1
click at [145, 379] on link at bounding box center [146, 382] width 11 height 7
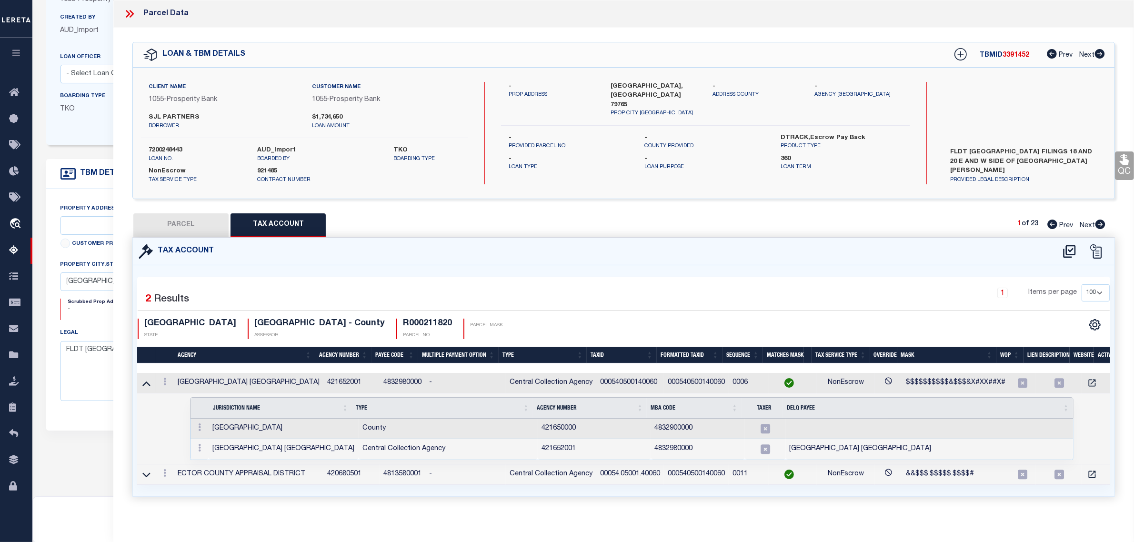
click at [145, 379] on link at bounding box center [146, 382] width 11 height 7
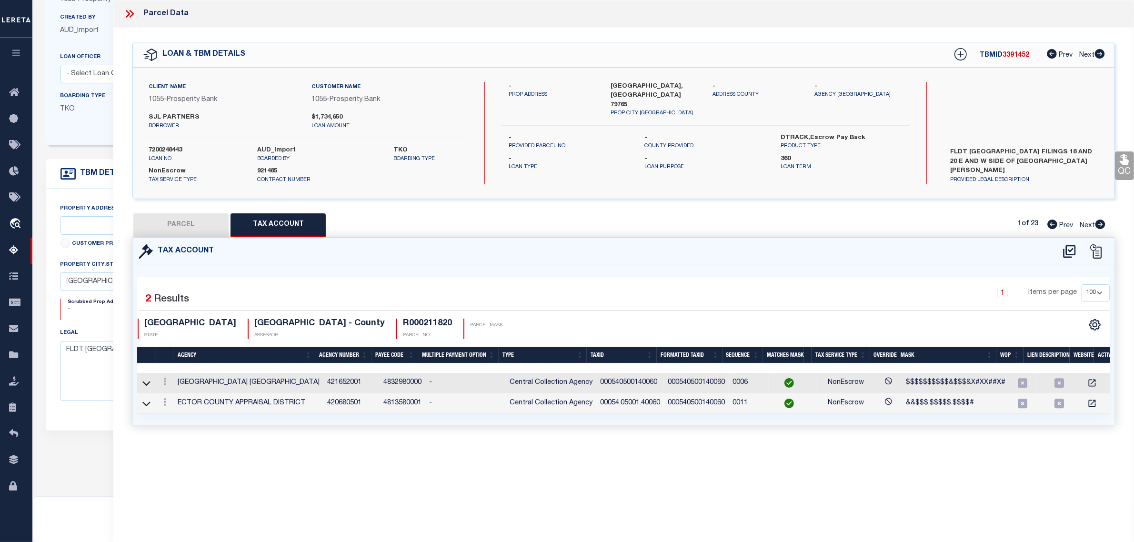
click at [194, 222] on button "PARCEL" at bounding box center [180, 225] width 95 height 24
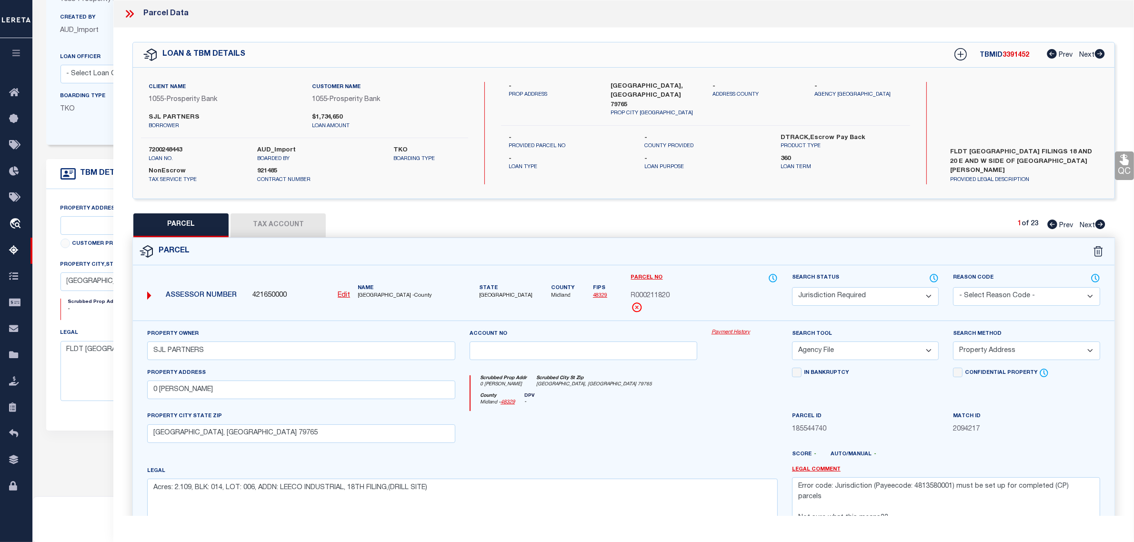
click at [292, 221] on button "Tax Account" at bounding box center [278, 225] width 95 height 24
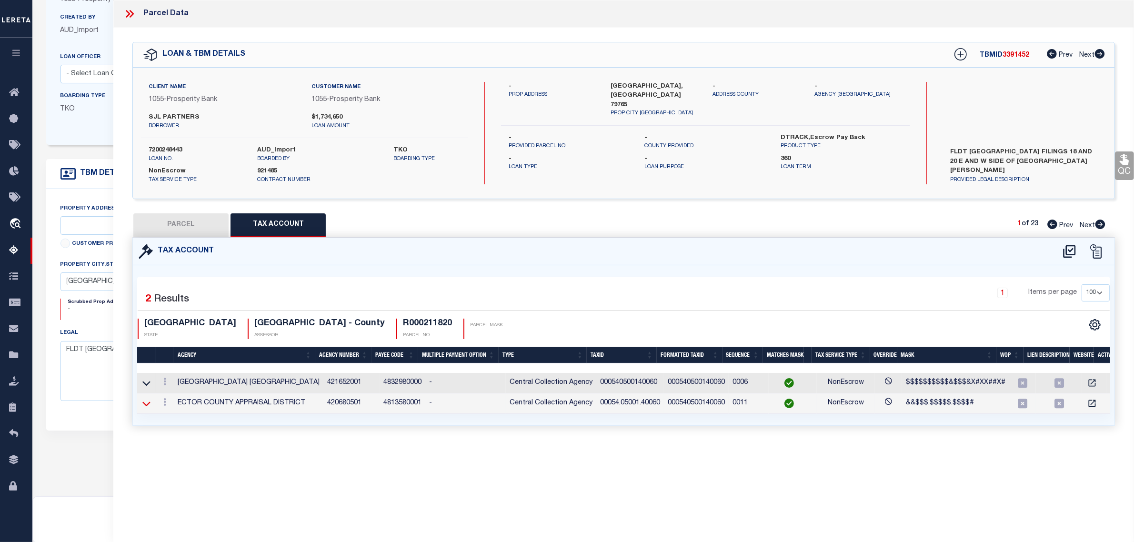
click at [150, 405] on icon at bounding box center [146, 404] width 8 height 10
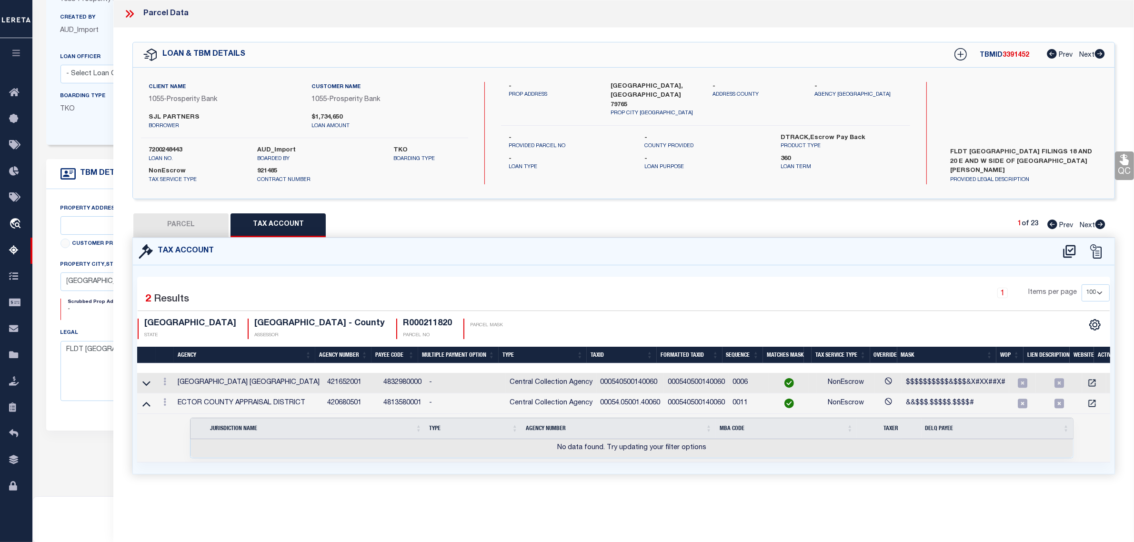
click at [150, 405] on icon at bounding box center [146, 404] width 8 height 10
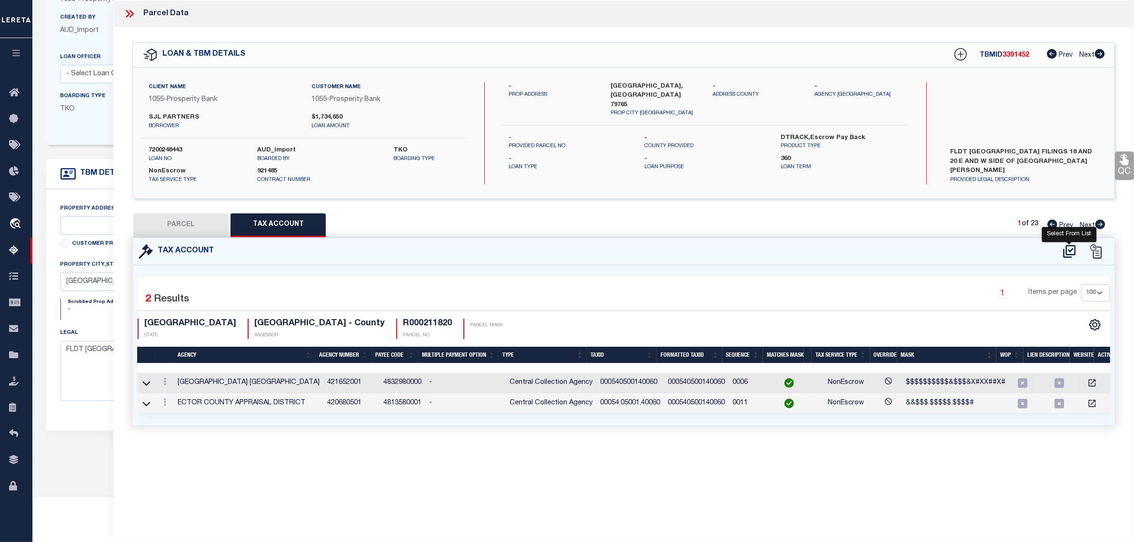
click at [1067, 251] on icon at bounding box center [1069, 251] width 12 height 13
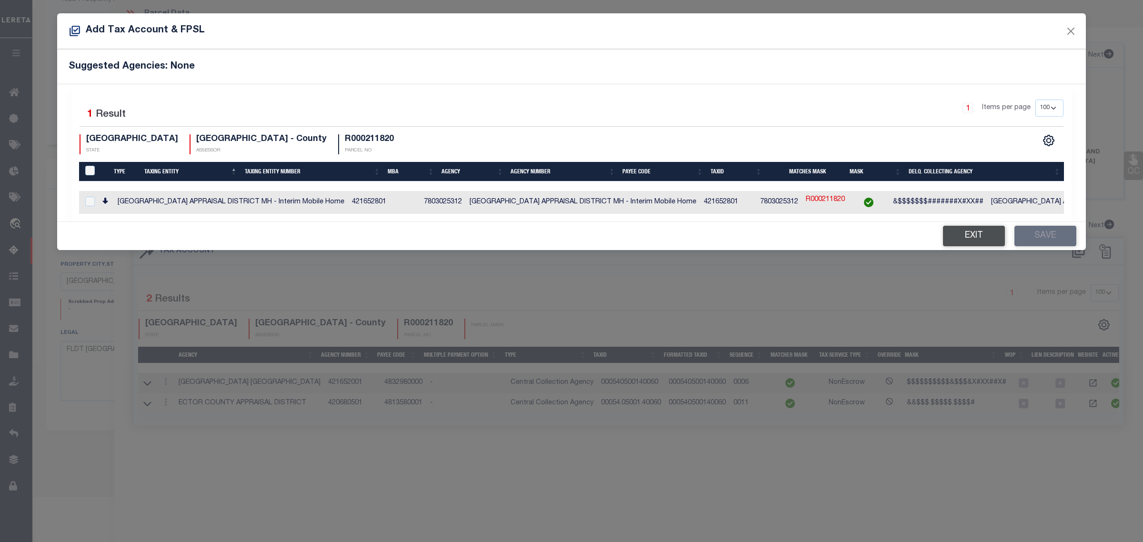
click at [978, 239] on button "Exit" at bounding box center [974, 236] width 62 height 20
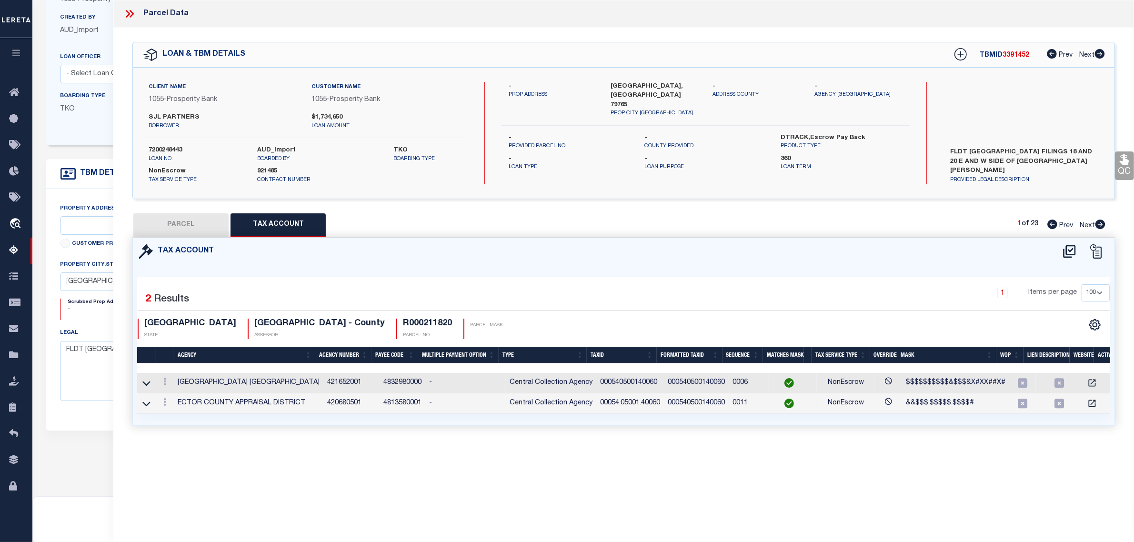
drag, startPoint x: 91, startPoint y: 134, endPoint x: 89, endPoint y: 125, distance: 8.7
click at [91, 134] on div "Client Name 1055 - Prosperity Bank Customer Name 1055 - Prosperity Bank 360" at bounding box center [447, 56] width 803 height 178
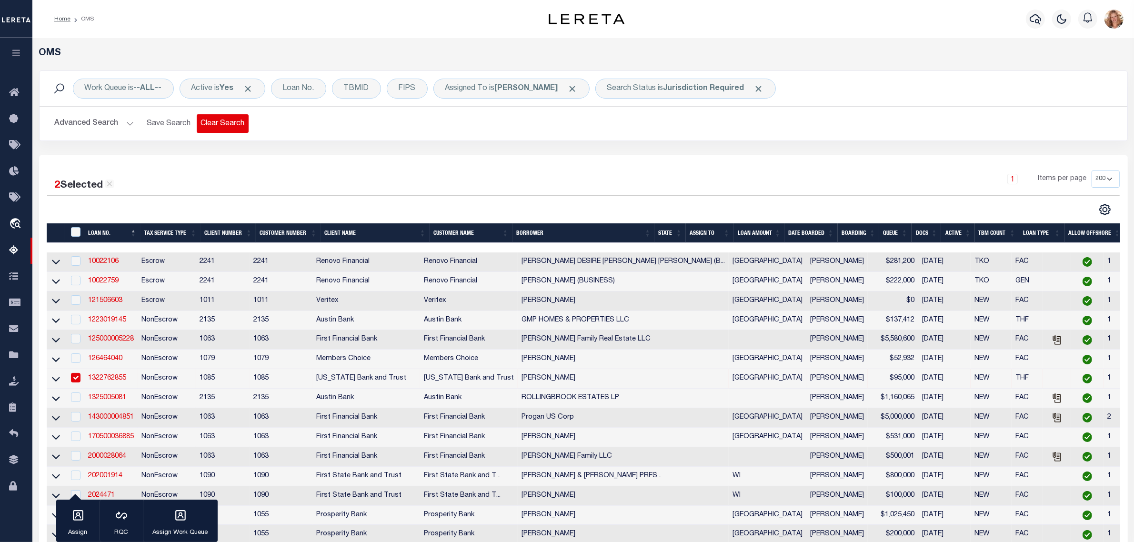
click at [218, 124] on button "Clear Search" at bounding box center [223, 123] width 52 height 19
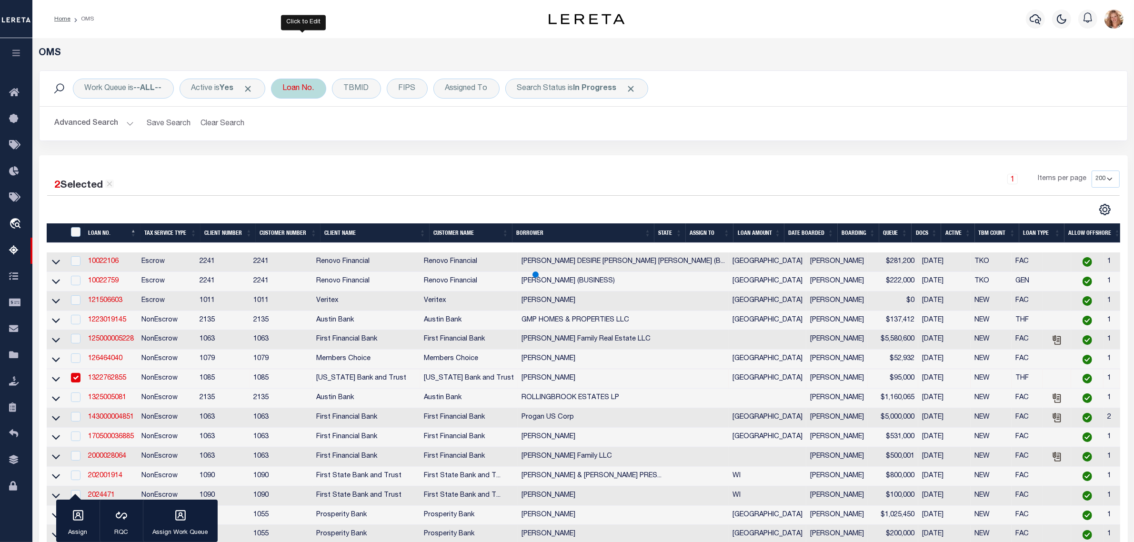
click at [313, 94] on div "Loan No." at bounding box center [298, 89] width 55 height 20
click at [421, 162] on input "Apply" at bounding box center [409, 156] width 28 height 16
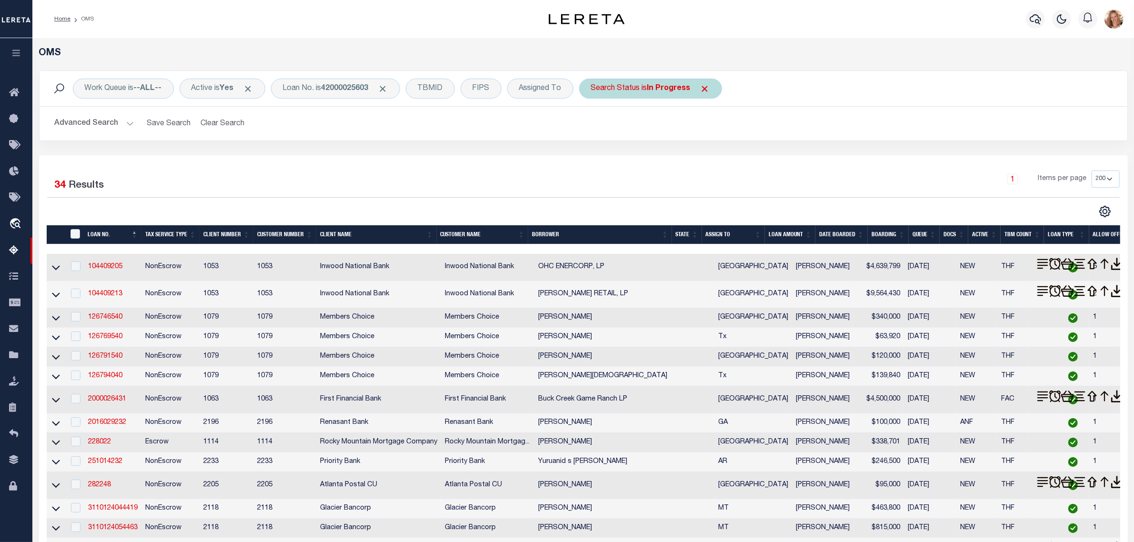
click at [710, 86] on span "Click to Remove" at bounding box center [705, 89] width 10 height 10
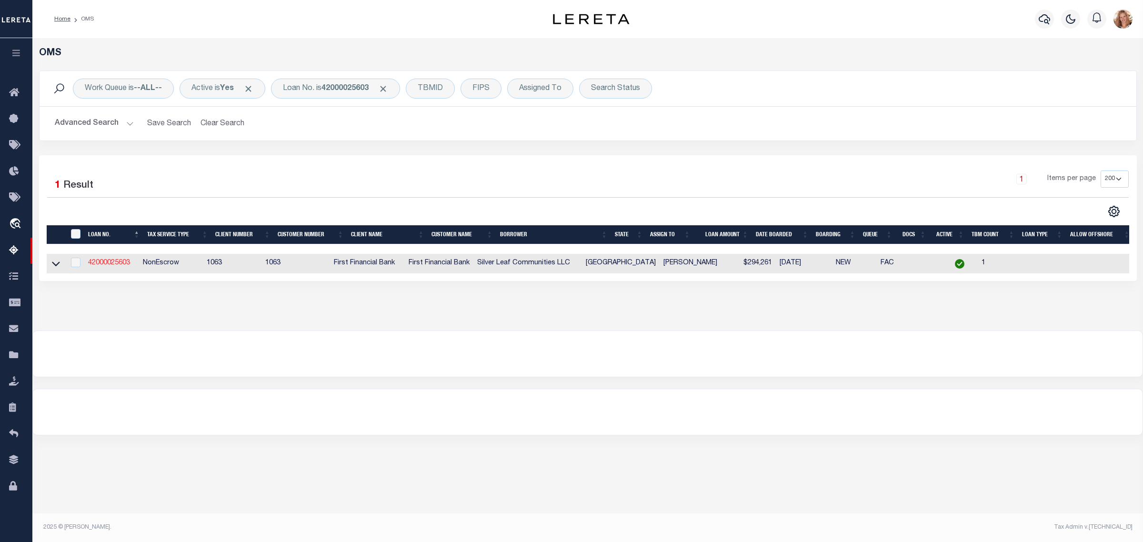
click at [122, 265] on link "42000025603" at bounding box center [109, 263] width 42 height 7
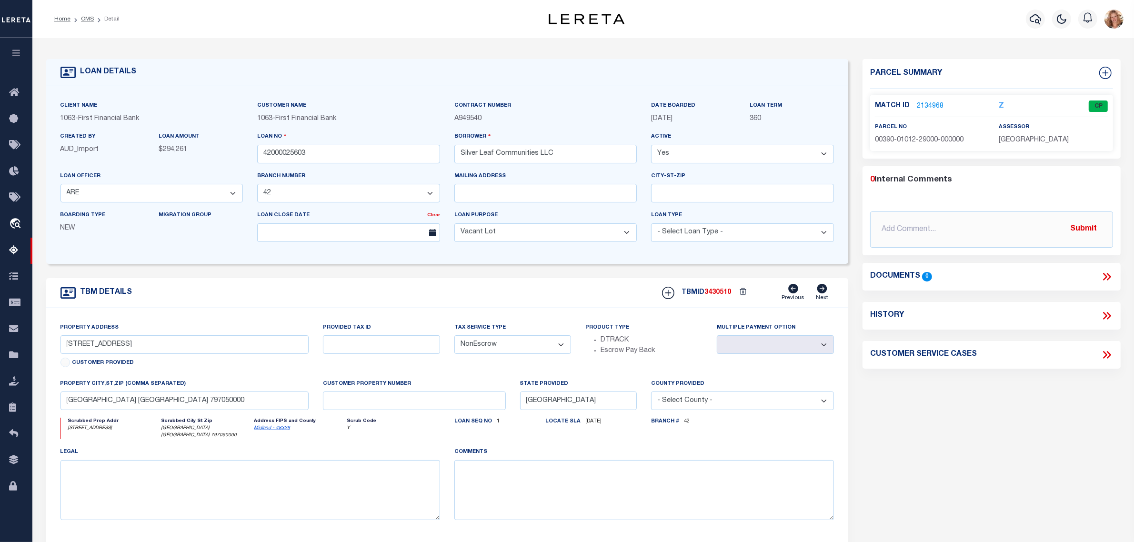
click at [930, 103] on link "2134968" at bounding box center [930, 106] width 27 height 10
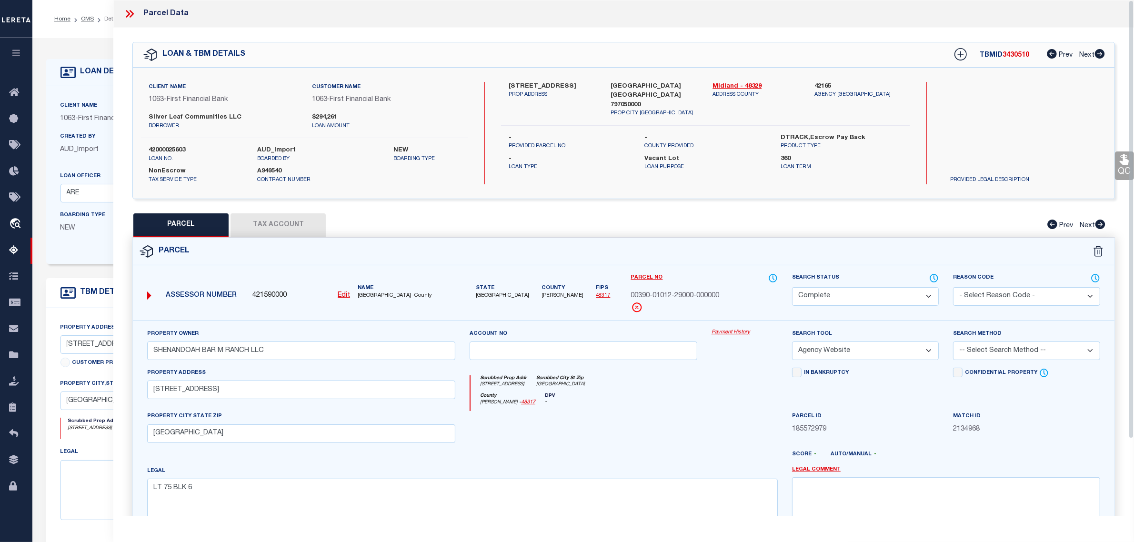
click at [281, 222] on button "Tax Account" at bounding box center [278, 225] width 95 height 24
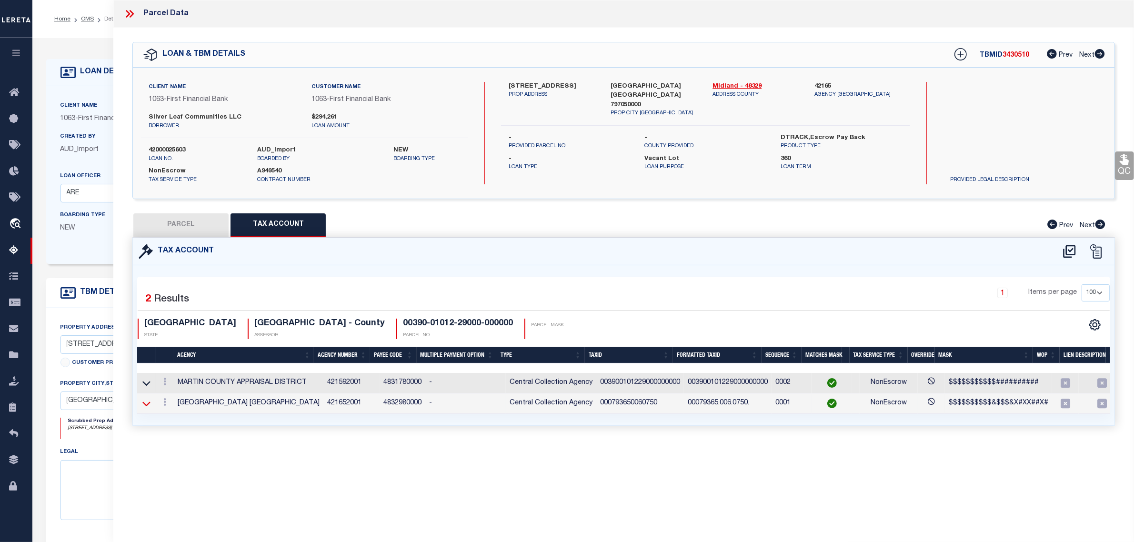
click at [146, 406] on icon at bounding box center [146, 404] width 8 height 5
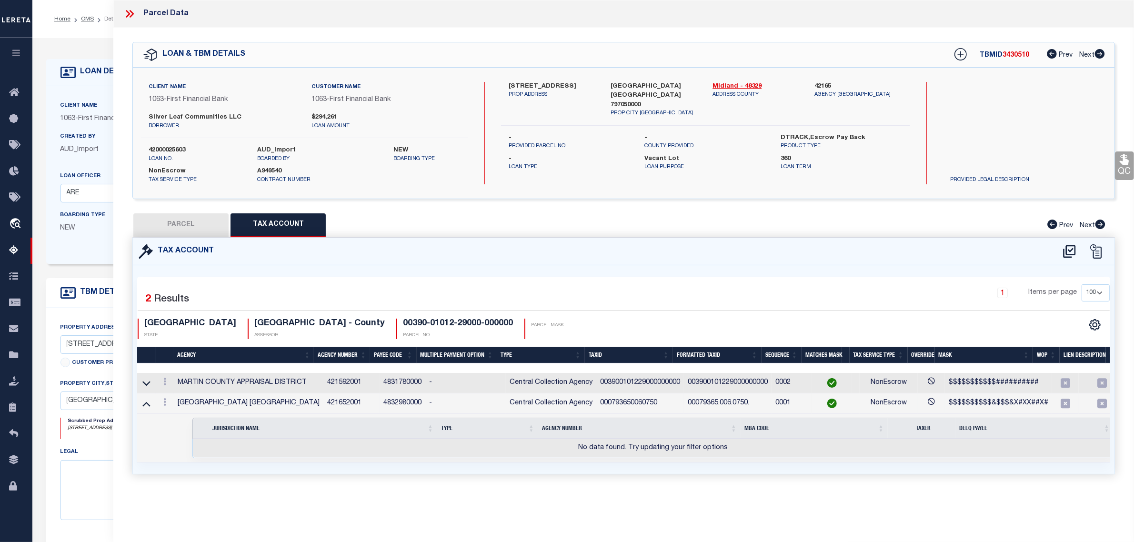
click at [146, 406] on icon at bounding box center [146, 404] width 8 height 10
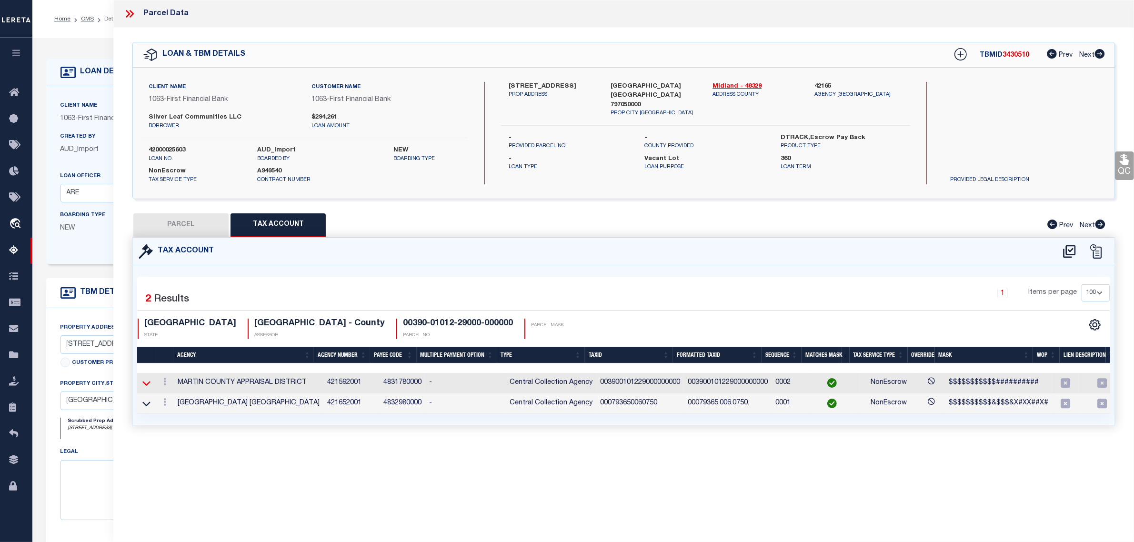
click at [144, 382] on icon at bounding box center [146, 383] width 8 height 10
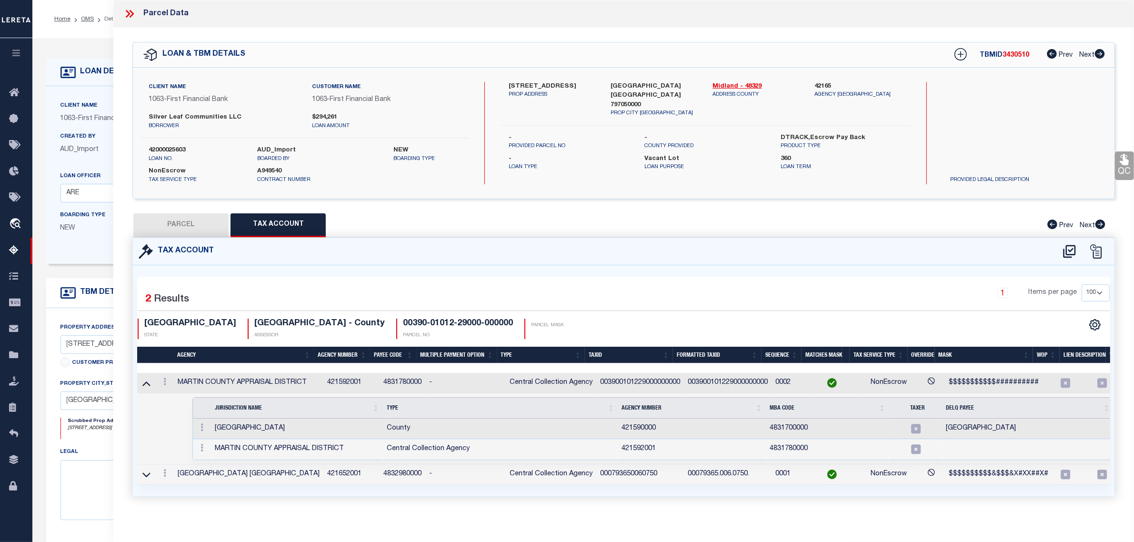
click at [144, 382] on icon at bounding box center [146, 383] width 8 height 10
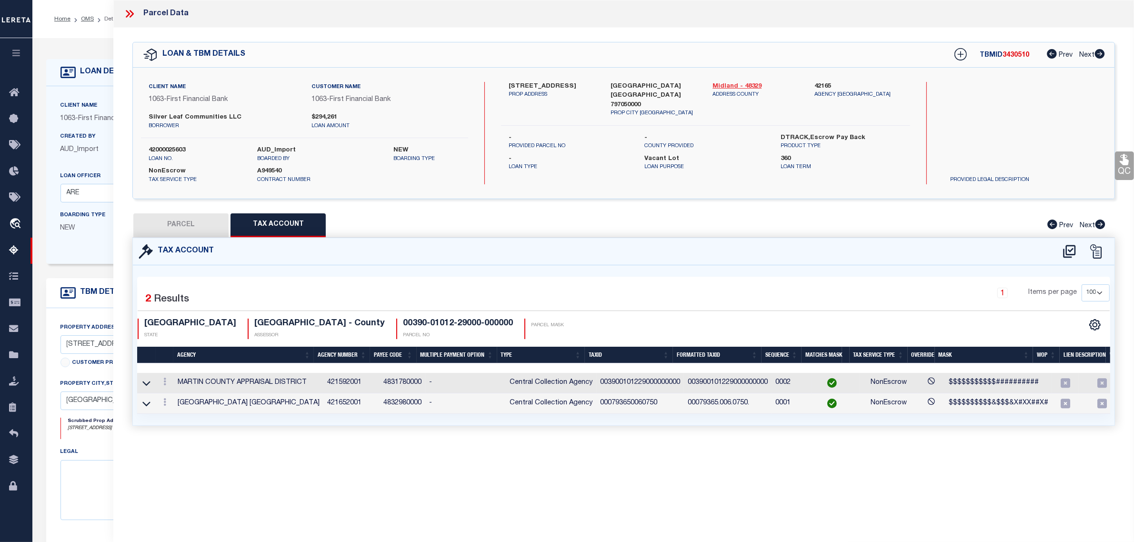
click at [742, 83] on link "Midland - 48329" at bounding box center [757, 87] width 88 height 10
click at [160, 228] on button "PARCEL" at bounding box center [180, 225] width 95 height 24
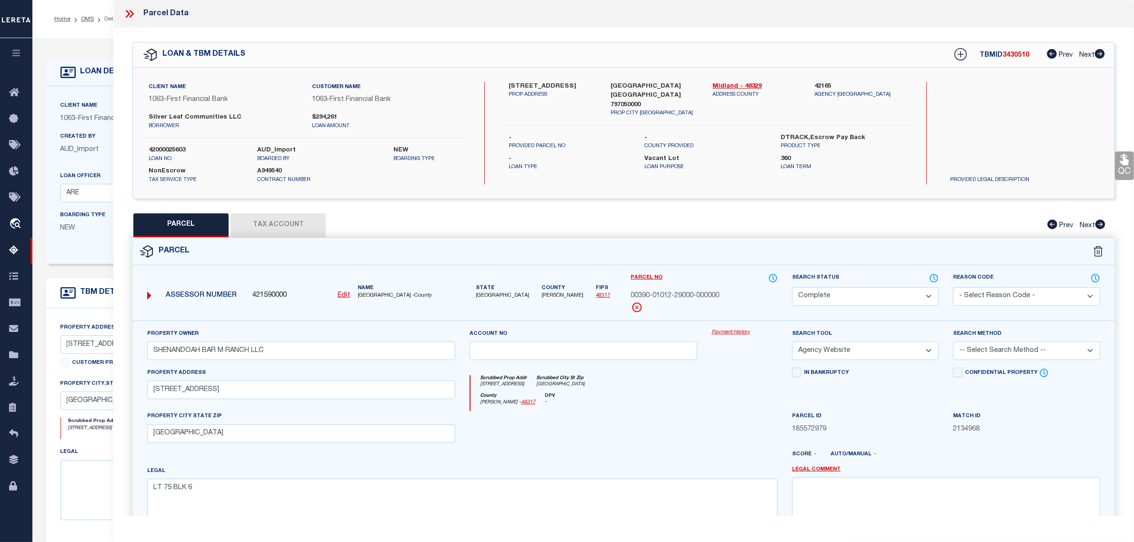
drag, startPoint x: 262, startPoint y: 225, endPoint x: 365, endPoint y: 395, distance: 198.9
click at [262, 225] on button "Tax Account" at bounding box center [278, 225] width 95 height 24
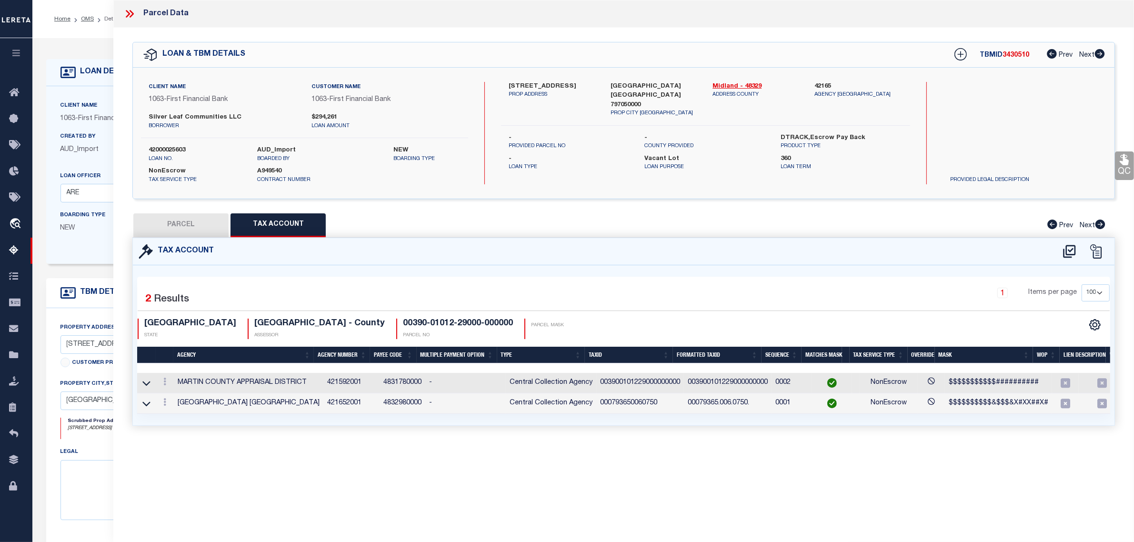
click at [68, 246] on div "Boarding Type NEW Migration Group" at bounding box center [151, 229] width 197 height 39
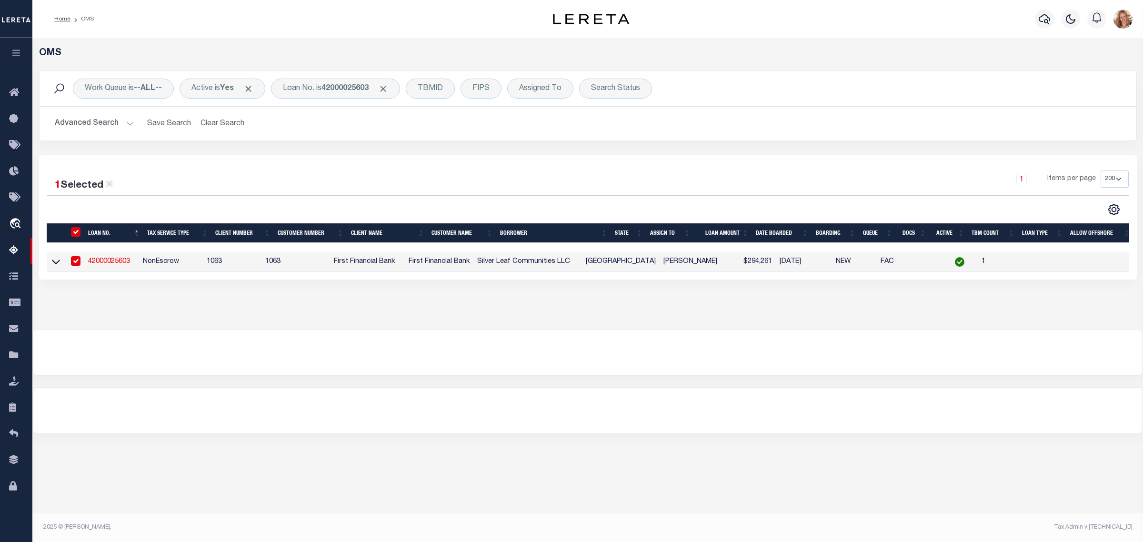
click at [90, 260] on link "42000025603" at bounding box center [109, 261] width 42 height 7
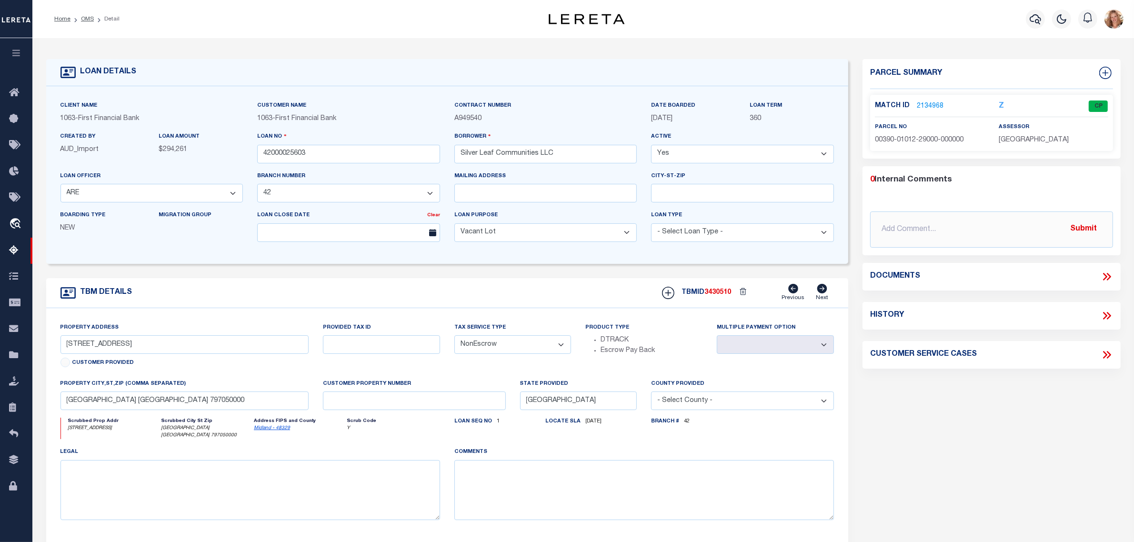
click at [935, 108] on link "2134968" at bounding box center [930, 106] width 27 height 10
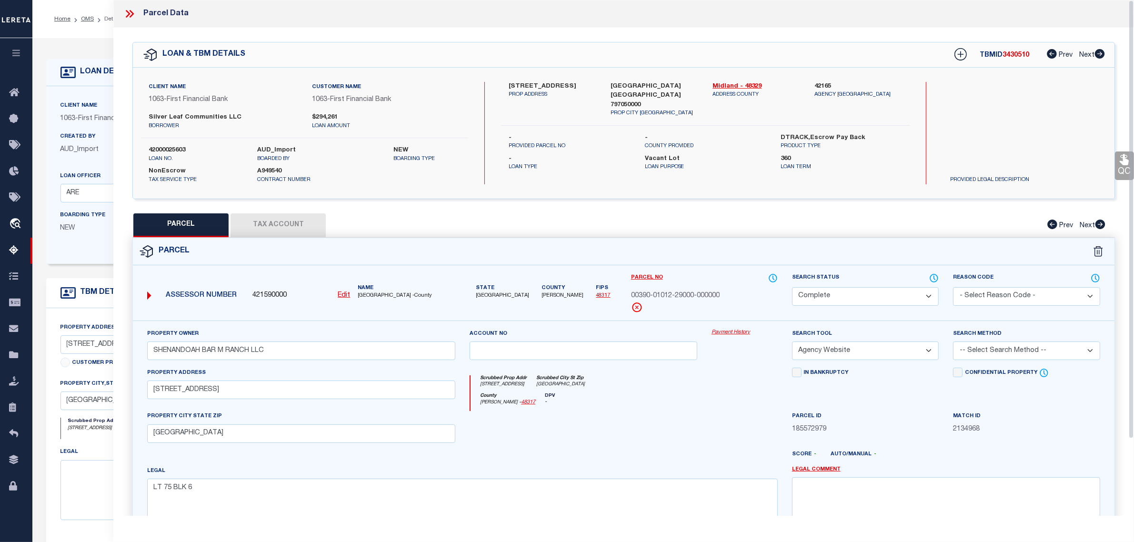
click at [728, 332] on link "Payment History" at bounding box center [745, 333] width 66 height 8
click at [104, 264] on div "Client Name 1063 - First Financial Bank Customer Name 1063 - First Financial Ba…" at bounding box center [447, 175] width 803 height 178
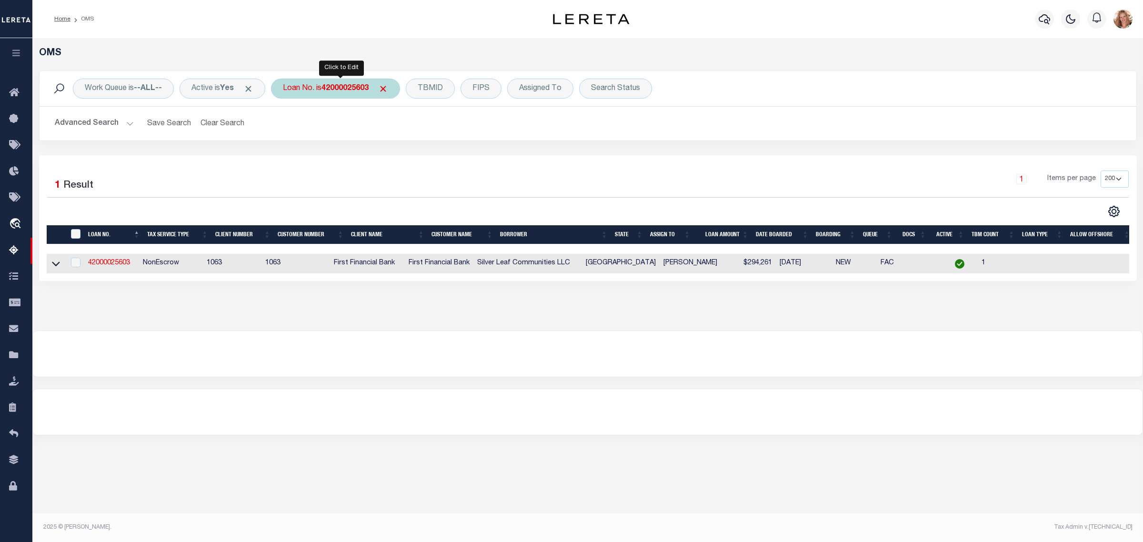
click at [355, 94] on div "Loan No. is 42000025603" at bounding box center [335, 89] width 129 height 20
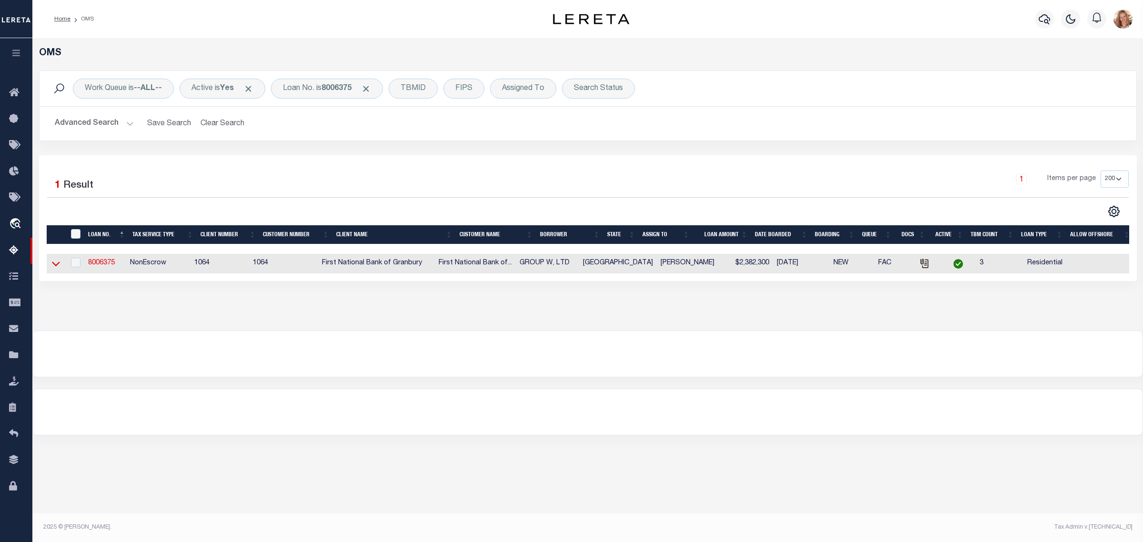
click at [52, 263] on icon at bounding box center [56, 264] width 8 height 10
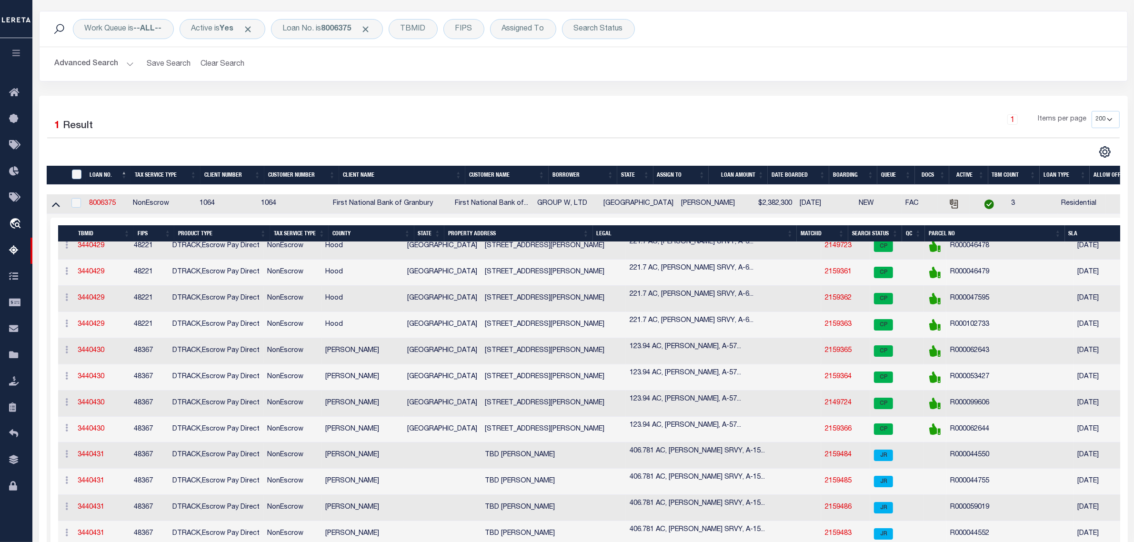
scroll to position [238, 0]
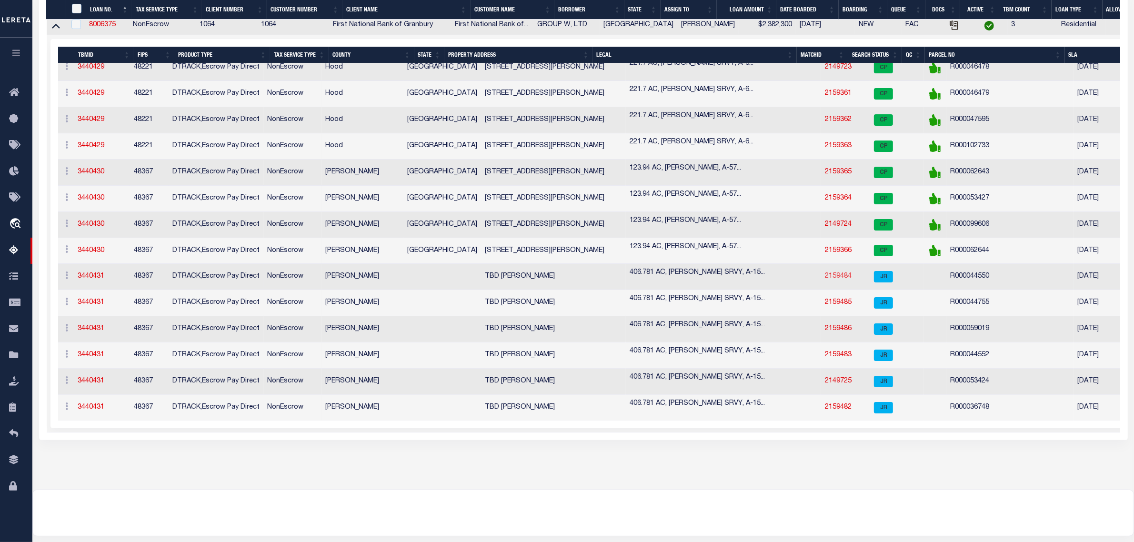
click at [825, 276] on link "2159484" at bounding box center [838, 276] width 27 height 7
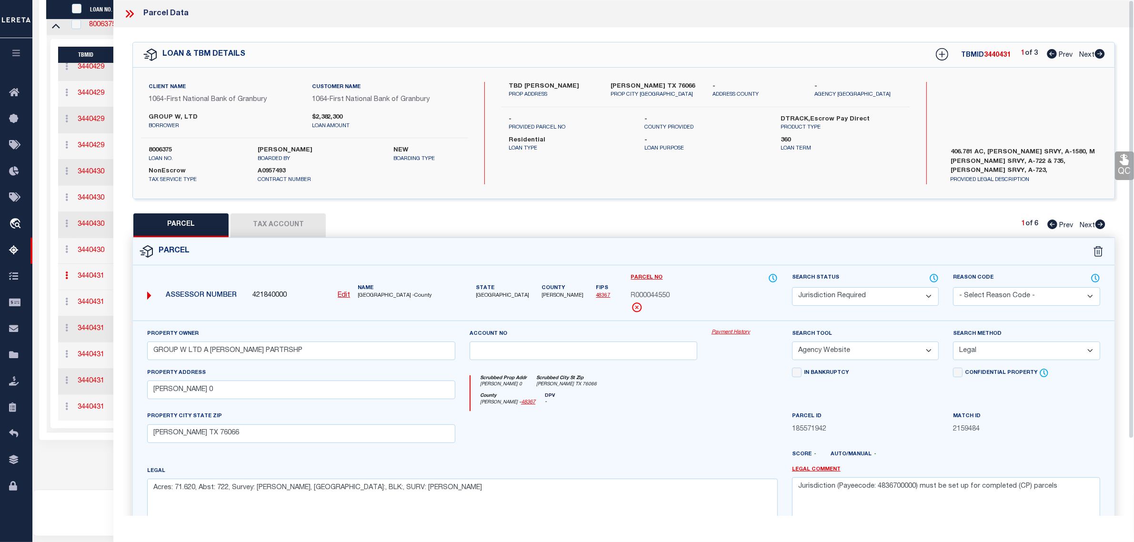
click at [298, 229] on button "Tax Account" at bounding box center [278, 225] width 95 height 24
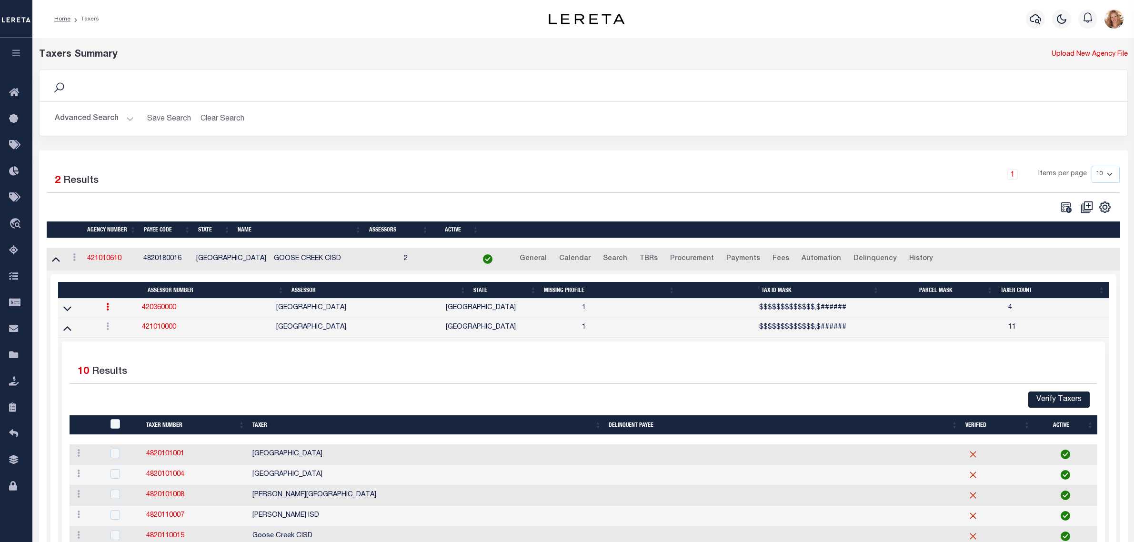
select select "[GEOGRAPHIC_DATA]"
click at [96, 122] on button "Advanced Search" at bounding box center [94, 119] width 79 height 19
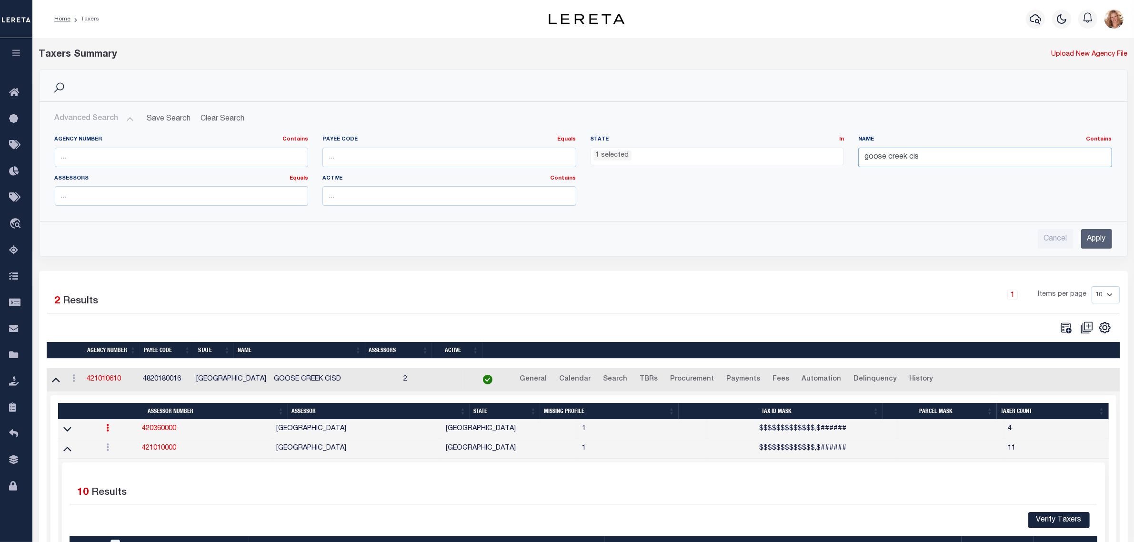
drag, startPoint x: 926, startPoint y: 162, endPoint x: 841, endPoint y: 162, distance: 85.3
click at [841, 162] on div "Agency Number Contains Contains Is Payee Code Equals Equals Is Not Equal To Is …" at bounding box center [584, 175] width 1072 height 78
click at [1099, 236] on input "Apply" at bounding box center [1096, 239] width 31 height 20
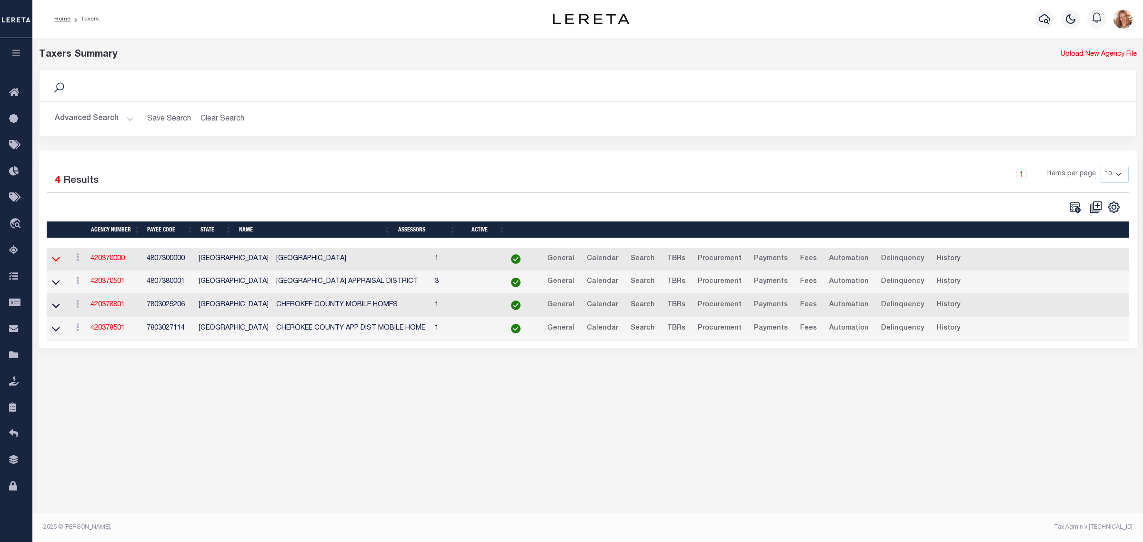
click at [56, 260] on icon at bounding box center [56, 259] width 8 height 10
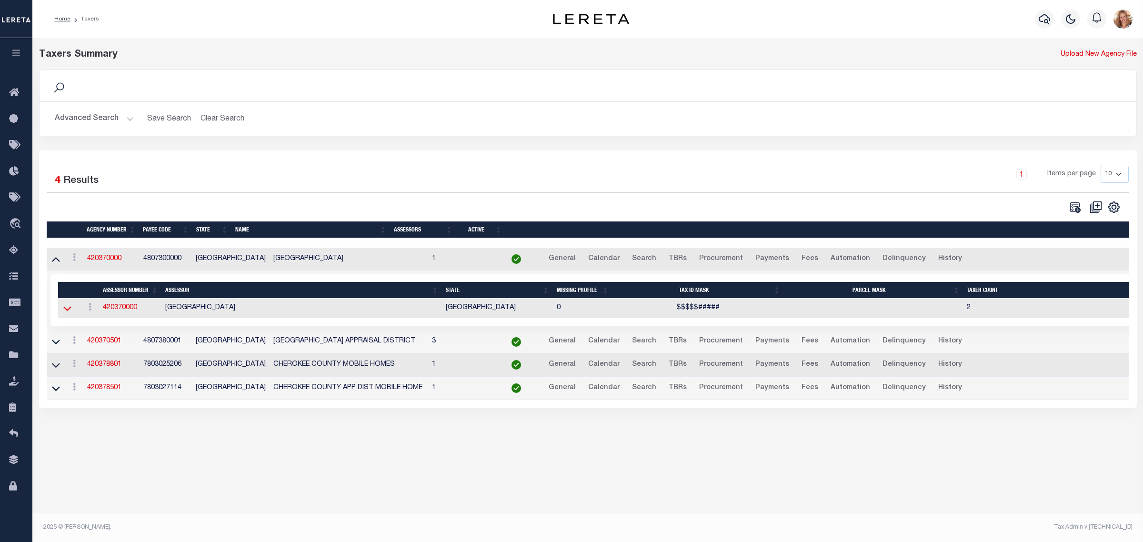
click at [63, 311] on icon at bounding box center [67, 308] width 8 height 10
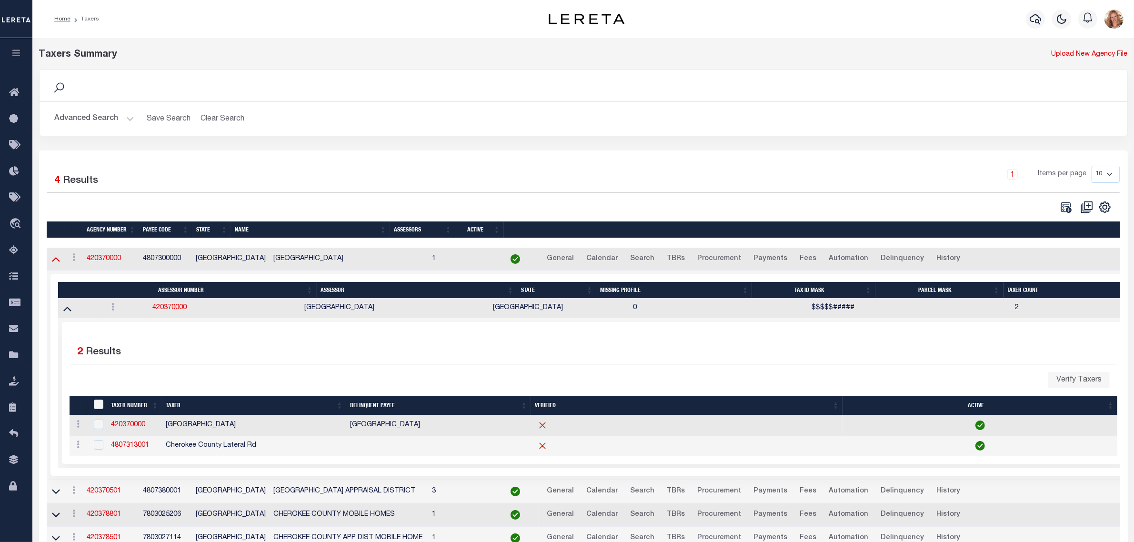
click at [60, 263] on icon at bounding box center [56, 259] width 8 height 10
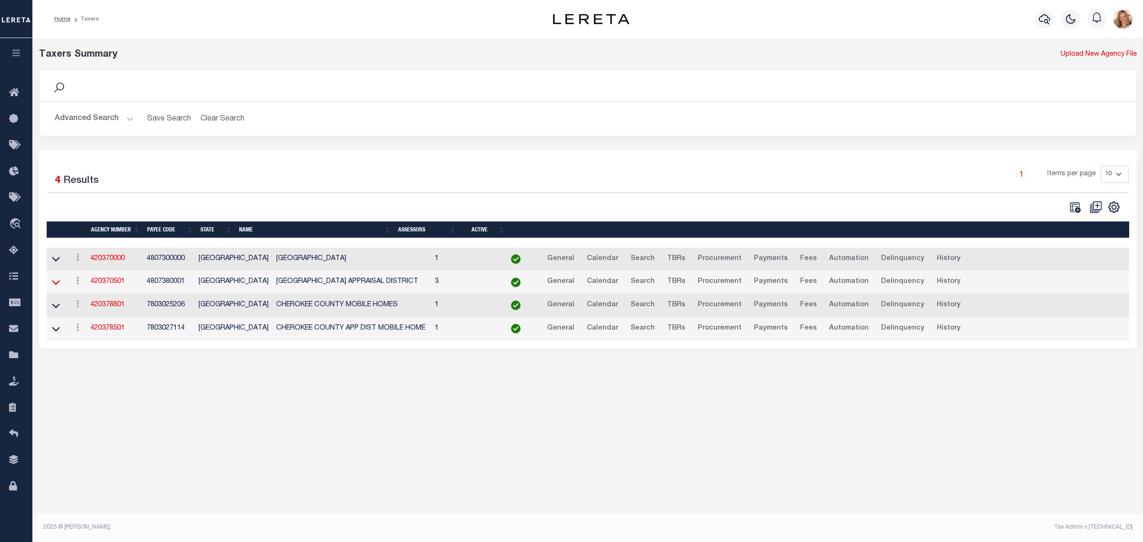
click at [59, 282] on icon at bounding box center [56, 282] width 8 height 10
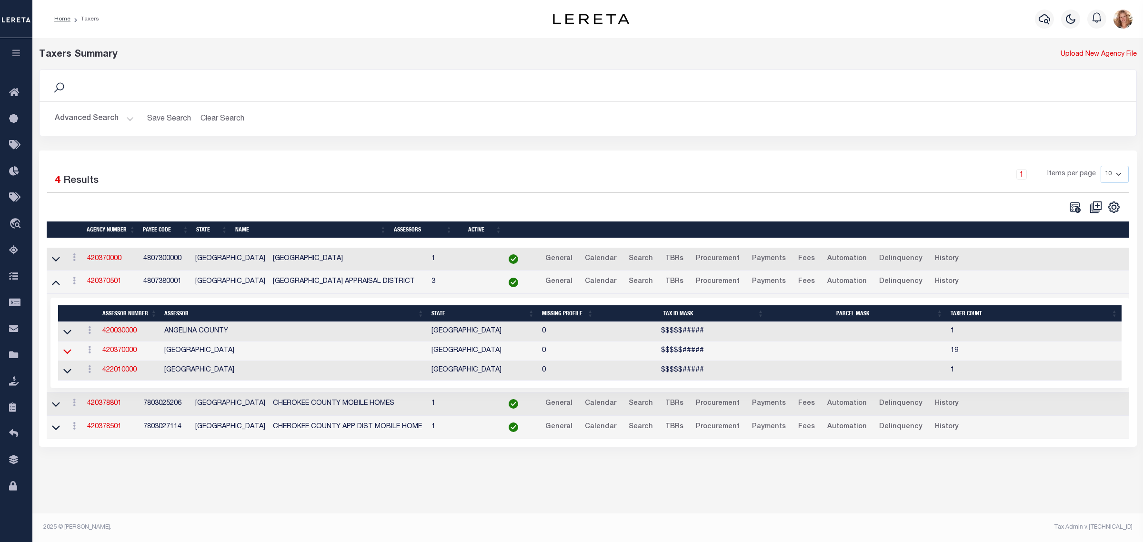
click at [63, 356] on icon at bounding box center [67, 351] width 8 height 10
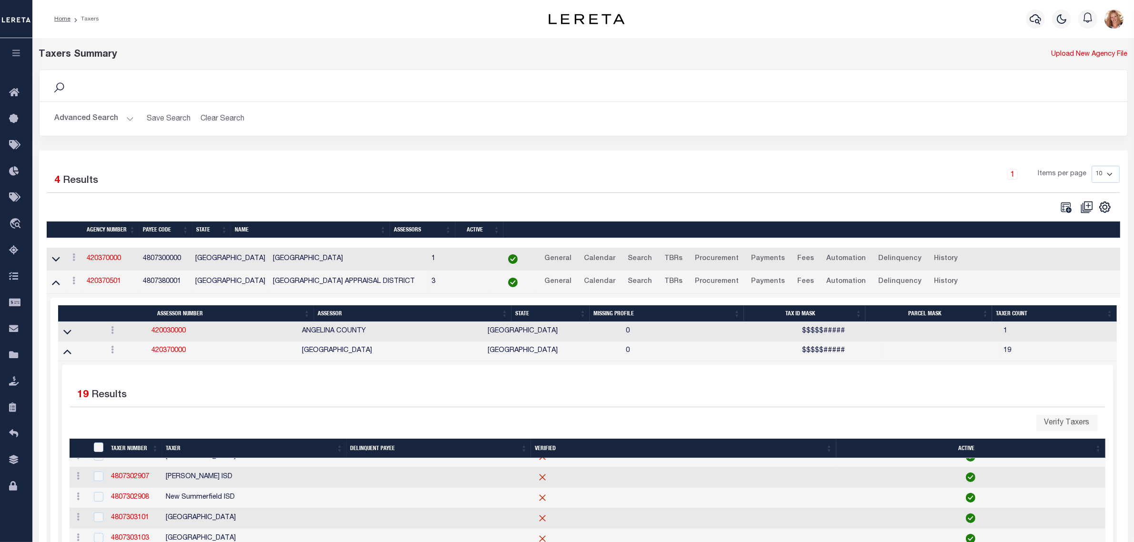
click at [113, 120] on button "Advanced Search" at bounding box center [94, 119] width 79 height 19
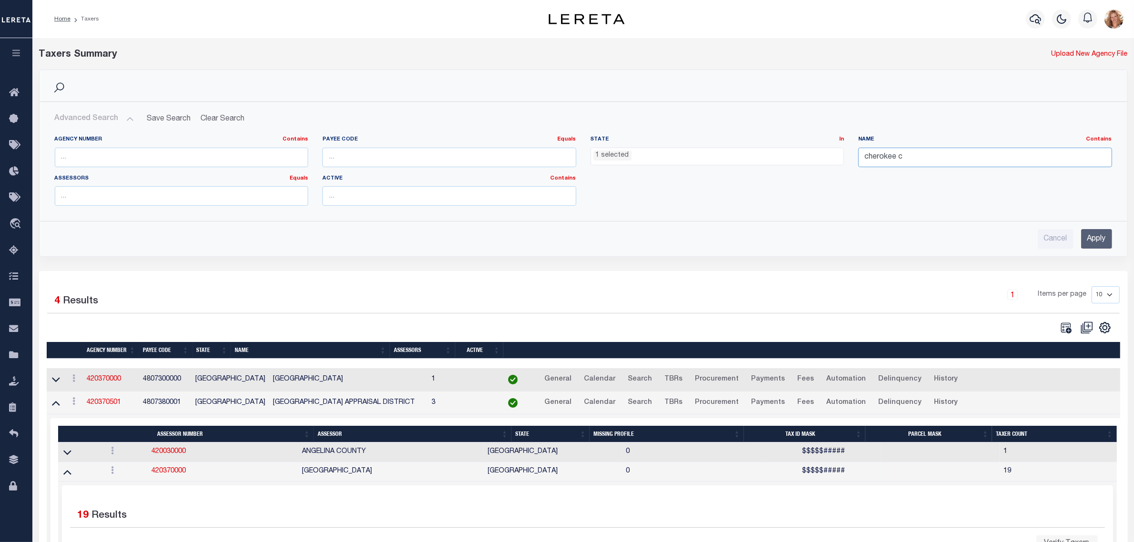
click at [882, 160] on input "cherokee c" at bounding box center [985, 158] width 254 height 20
click at [1093, 233] on input "Apply" at bounding box center [1096, 239] width 31 height 20
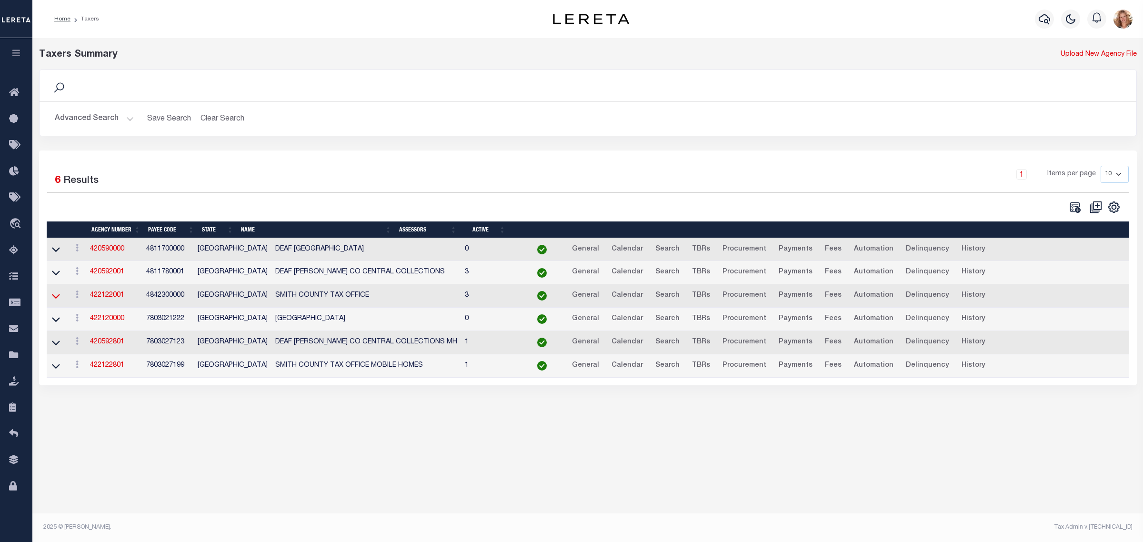
click at [59, 300] on icon at bounding box center [56, 296] width 8 height 10
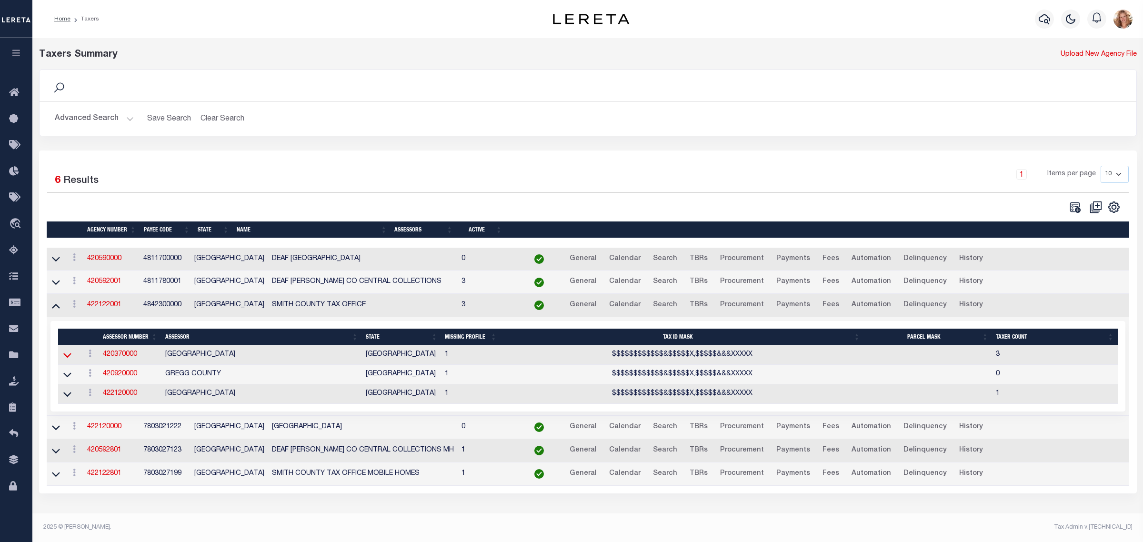
click at [70, 356] on icon at bounding box center [67, 355] width 8 height 10
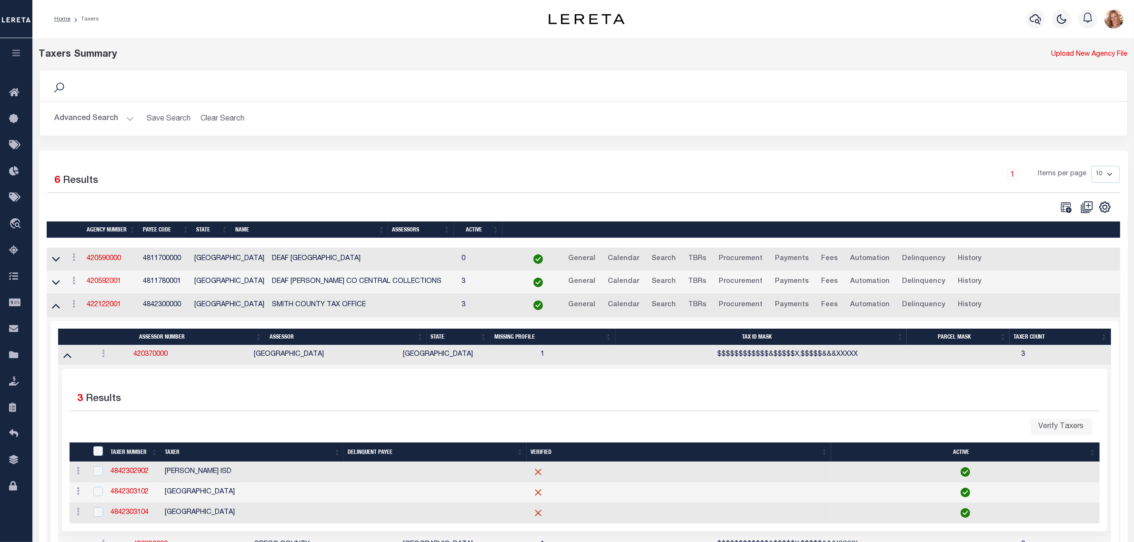
click at [75, 119] on button "Advanced Search" at bounding box center [94, 119] width 79 height 19
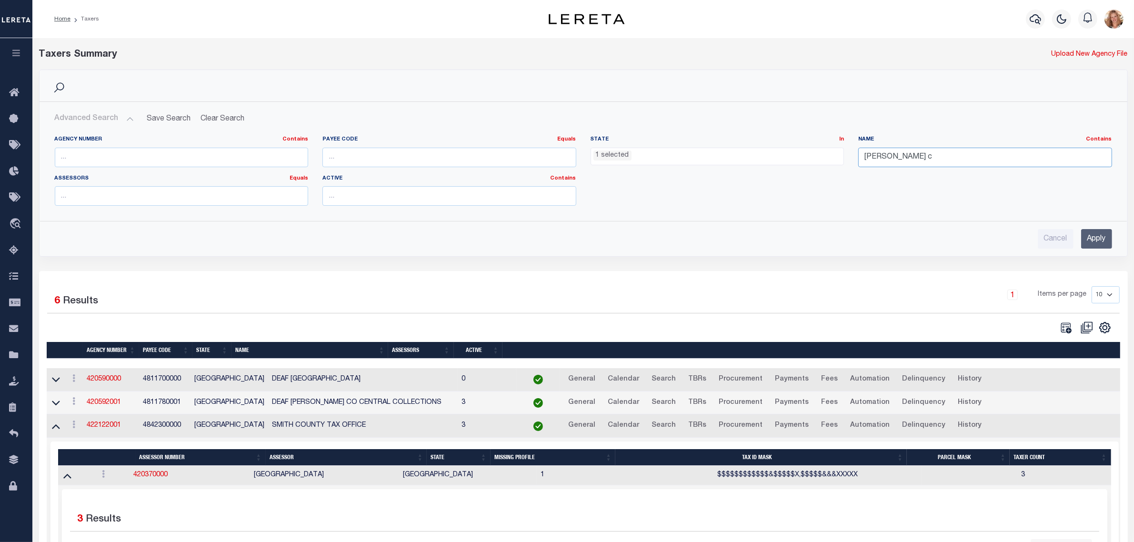
drag, startPoint x: 901, startPoint y: 158, endPoint x: 734, endPoint y: 163, distance: 167.3
click at [761, 158] on div "Agency Number Contains Contains Is Payee Code Equals Equals Is Not Equal To Is …" at bounding box center [584, 175] width 1072 height 78
type input "midland"
drag, startPoint x: 1101, startPoint y: 234, endPoint x: 1096, endPoint y: 233, distance: 5.3
click at [1101, 234] on input "Apply" at bounding box center [1096, 239] width 31 height 20
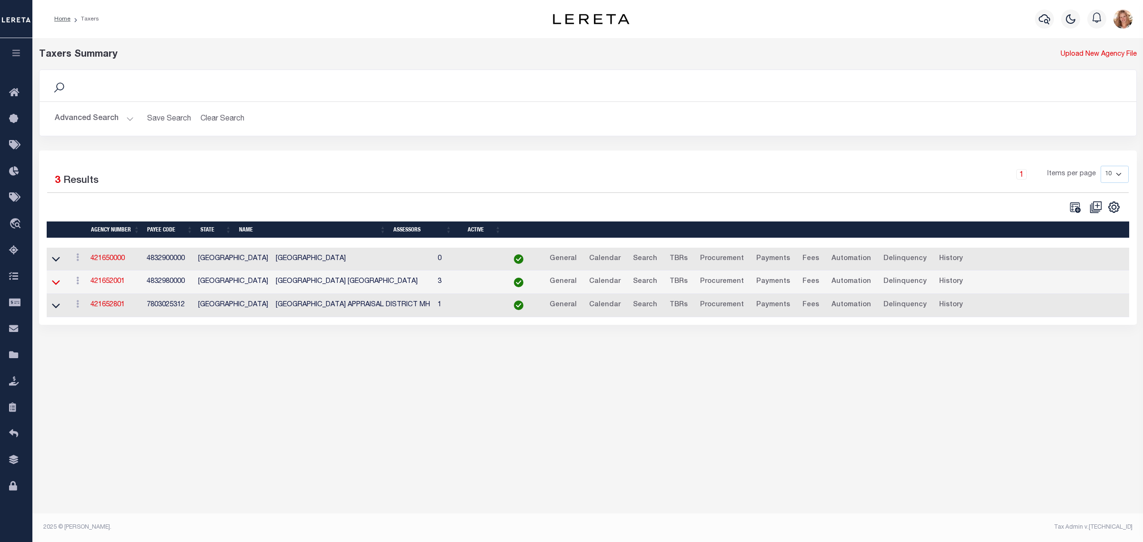
click at [56, 285] on icon at bounding box center [56, 283] width 8 height 5
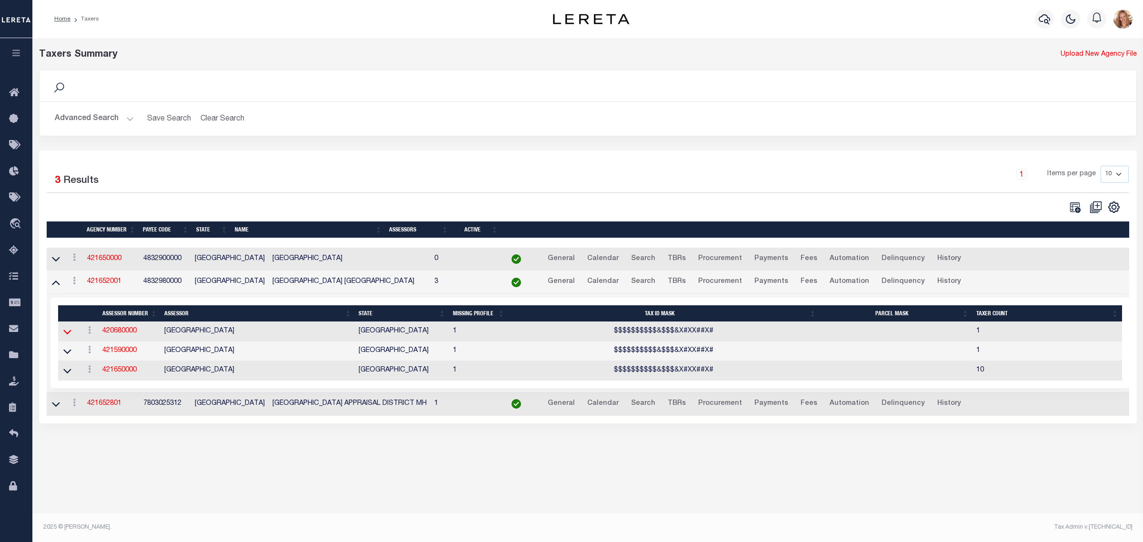
click at [63, 334] on icon at bounding box center [67, 332] width 8 height 5
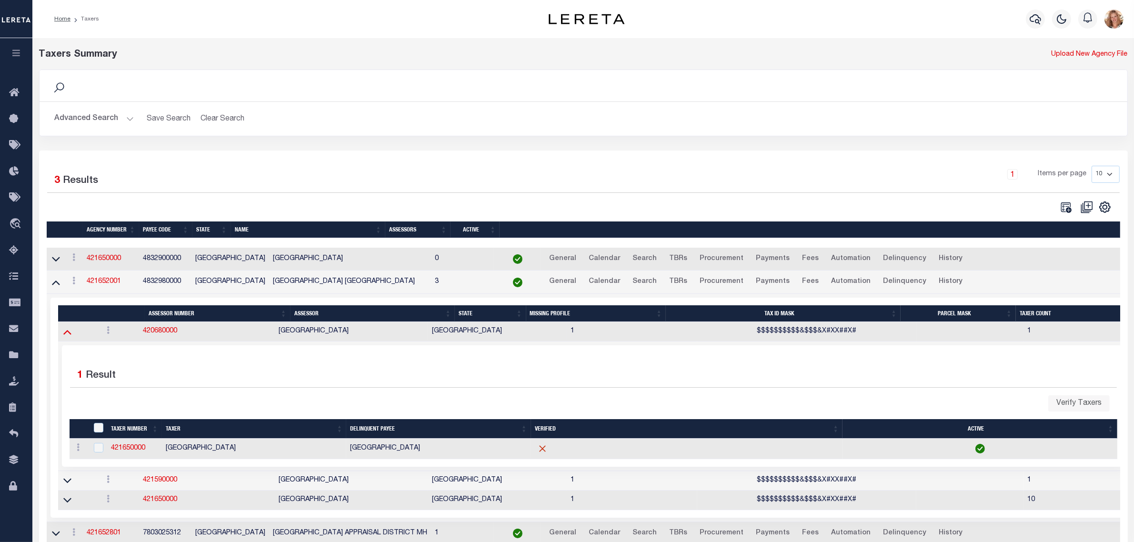
click at [65, 334] on icon at bounding box center [67, 332] width 8 height 10
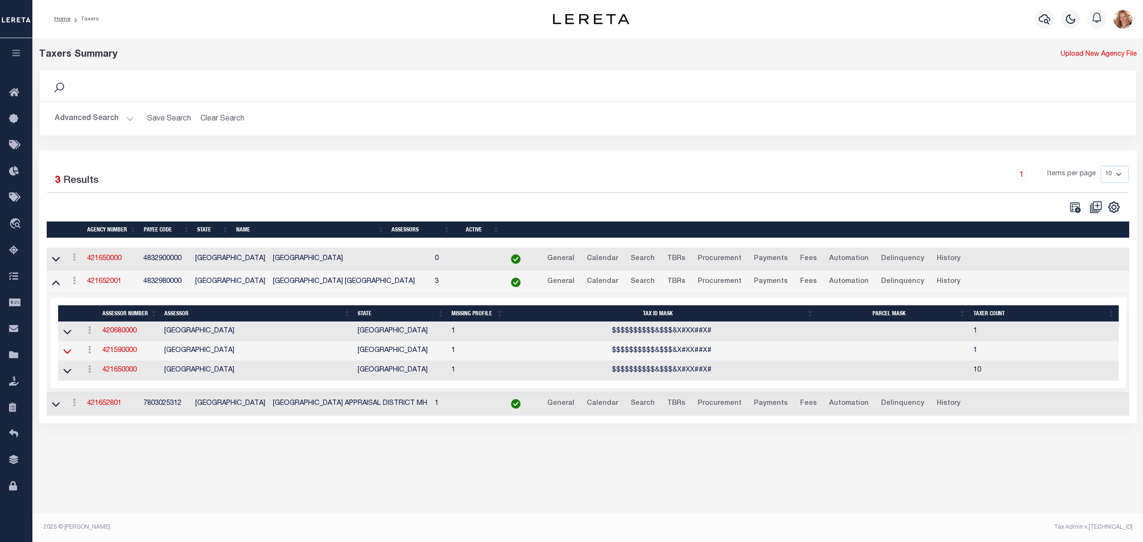
click at [67, 355] on icon at bounding box center [67, 351] width 8 height 10
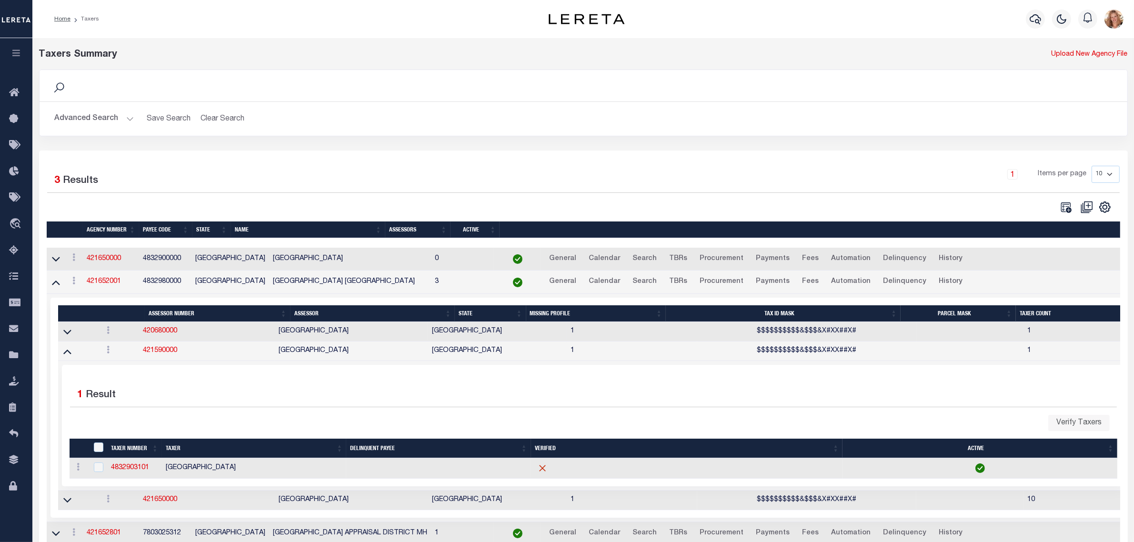
click at [67, 354] on icon at bounding box center [67, 352] width 8 height 5
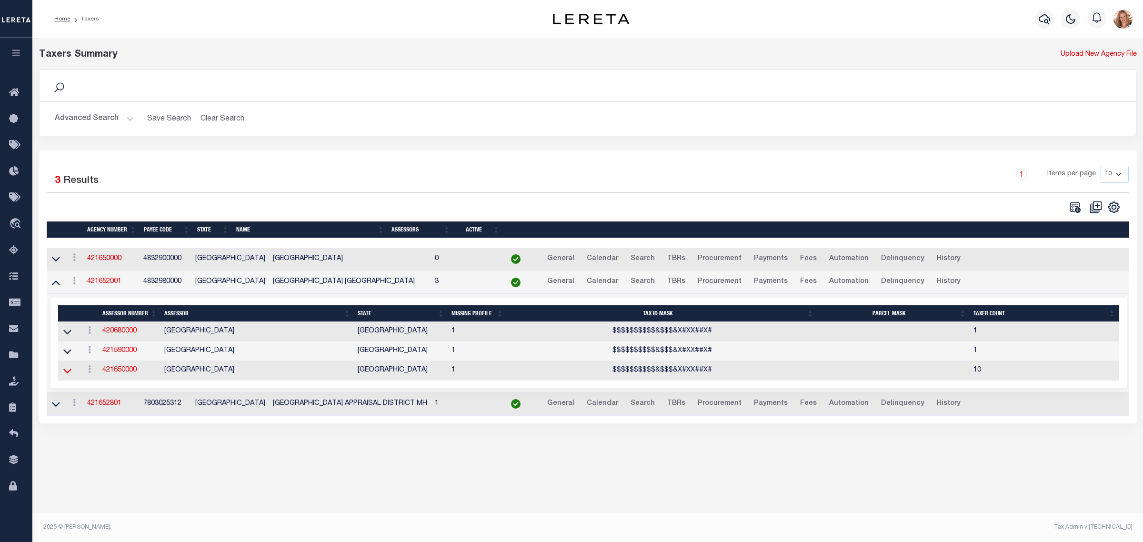
click at [66, 374] on icon at bounding box center [67, 371] width 8 height 10
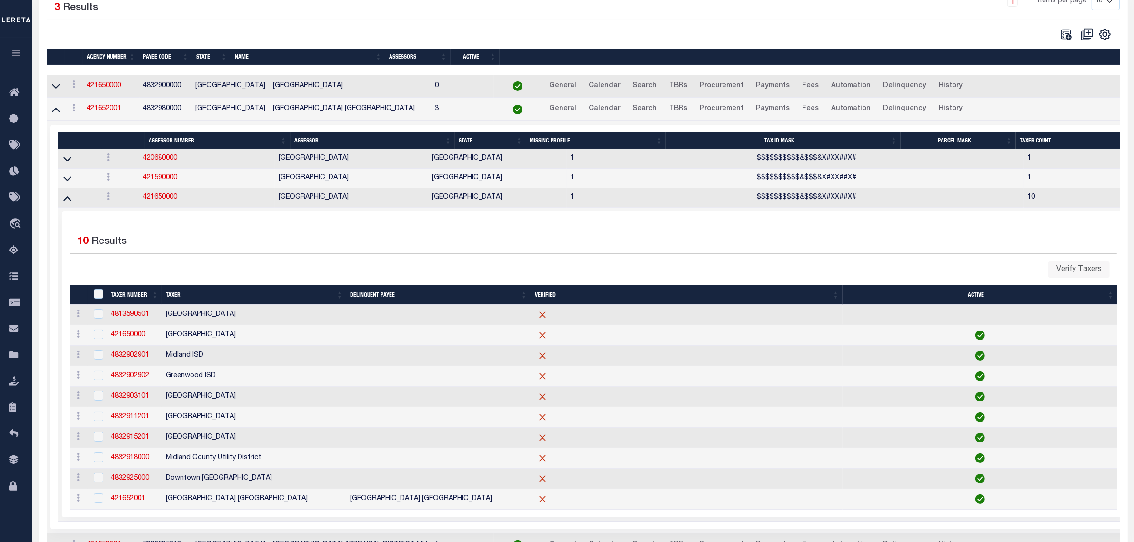
scroll to position [232, 0]
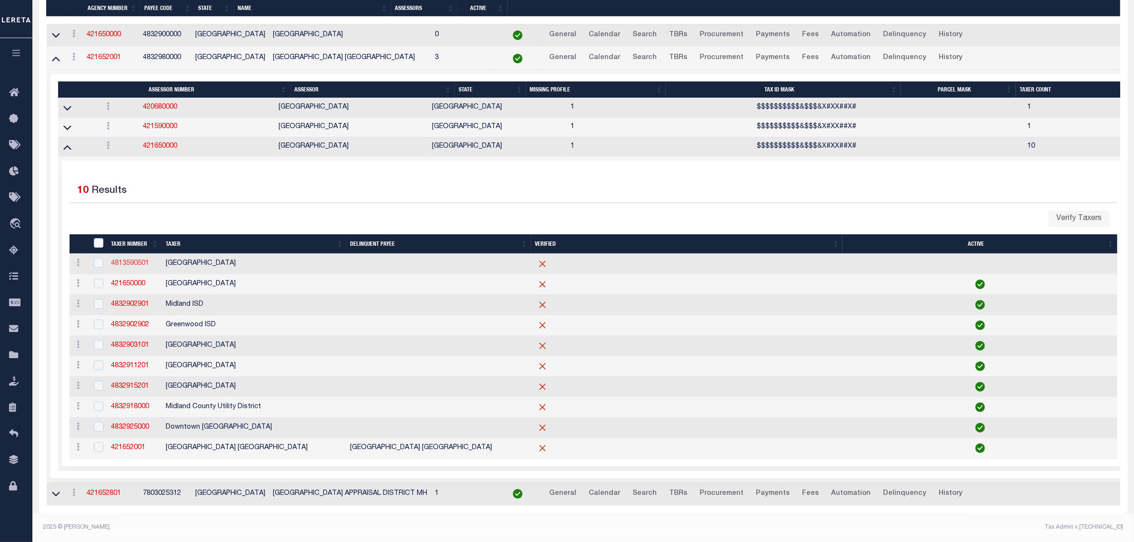
click at [136, 260] on link "4813590501" at bounding box center [130, 263] width 38 height 7
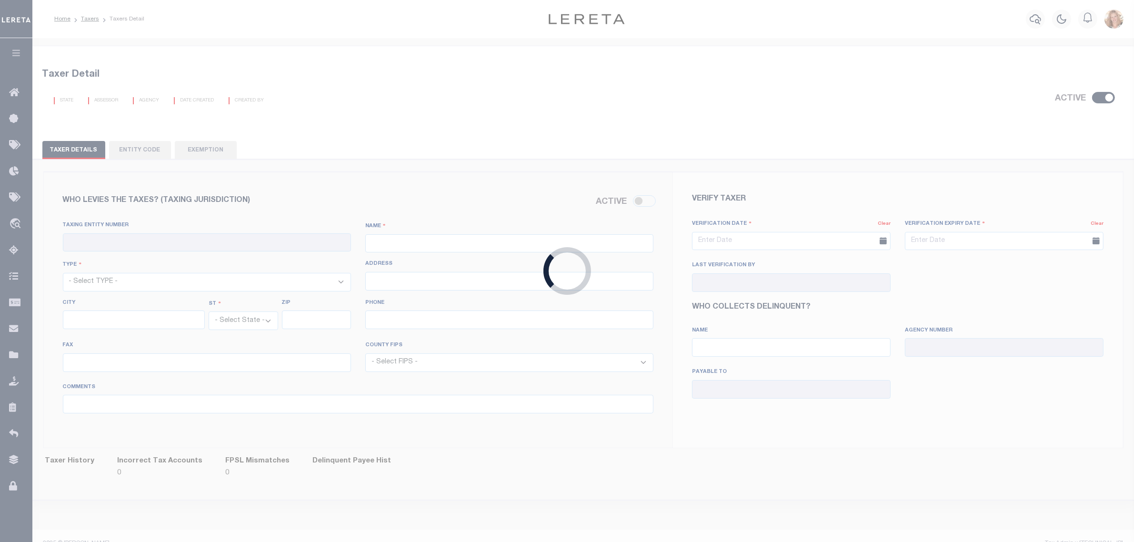
checkbox input "true"
type input "4813590501"
type input "Odessa City"
select select "4"
select select "[GEOGRAPHIC_DATA]"
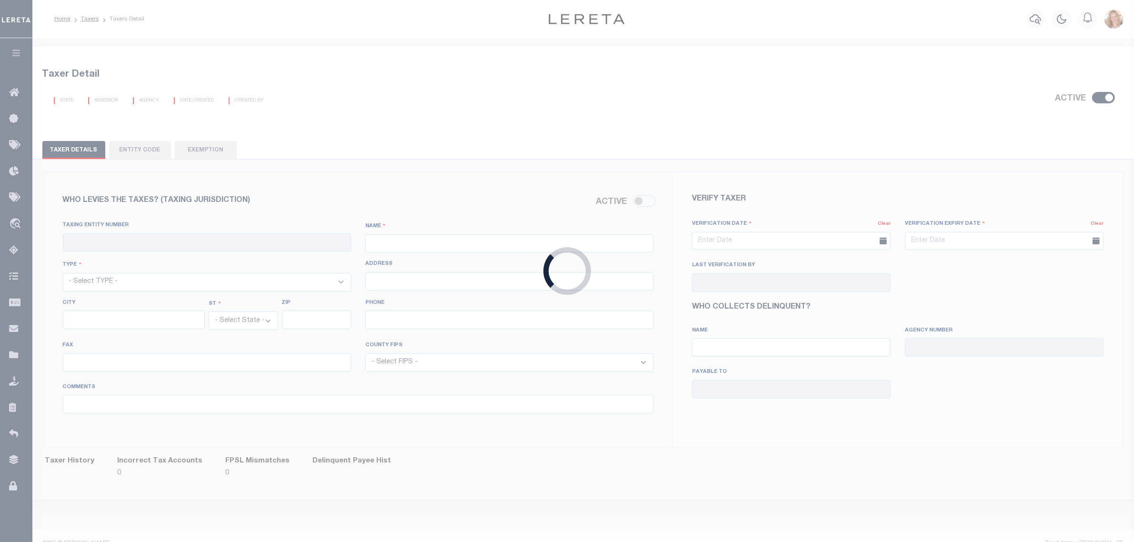
select select "48135"
type input "Odessa City is collected by Ector CAD. 3/27/19"
type input "07/16/2015"
type input "Mandy Combs"
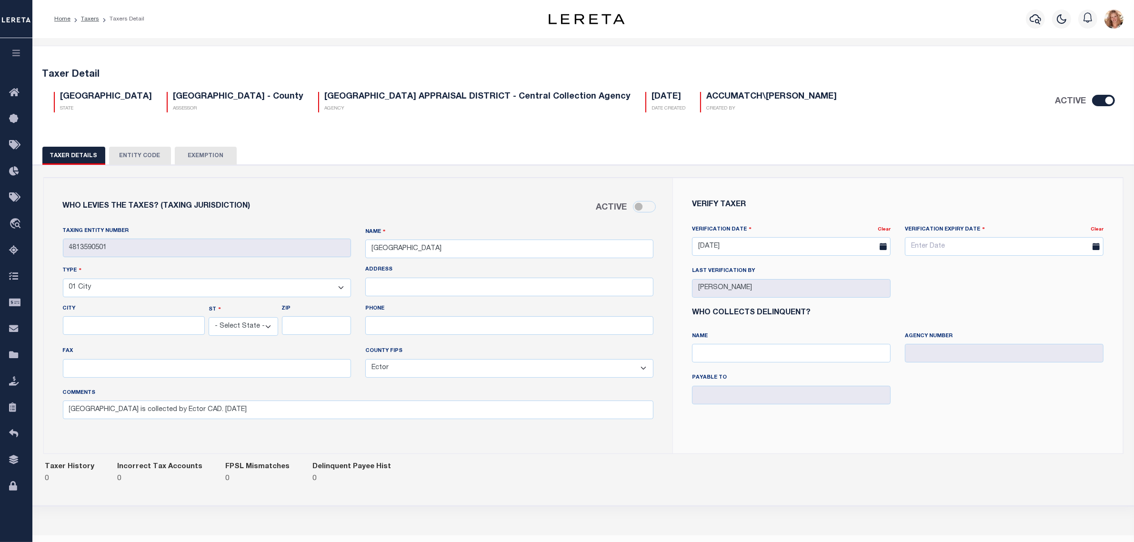
select select "[GEOGRAPHIC_DATA]"
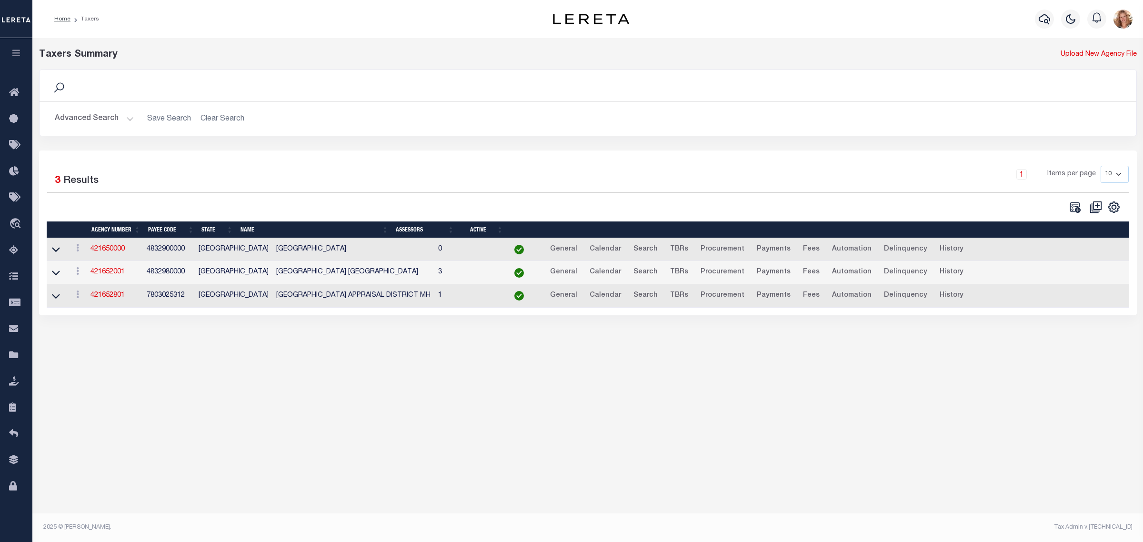
click at [91, 116] on button "Advanced Search" at bounding box center [94, 119] width 79 height 19
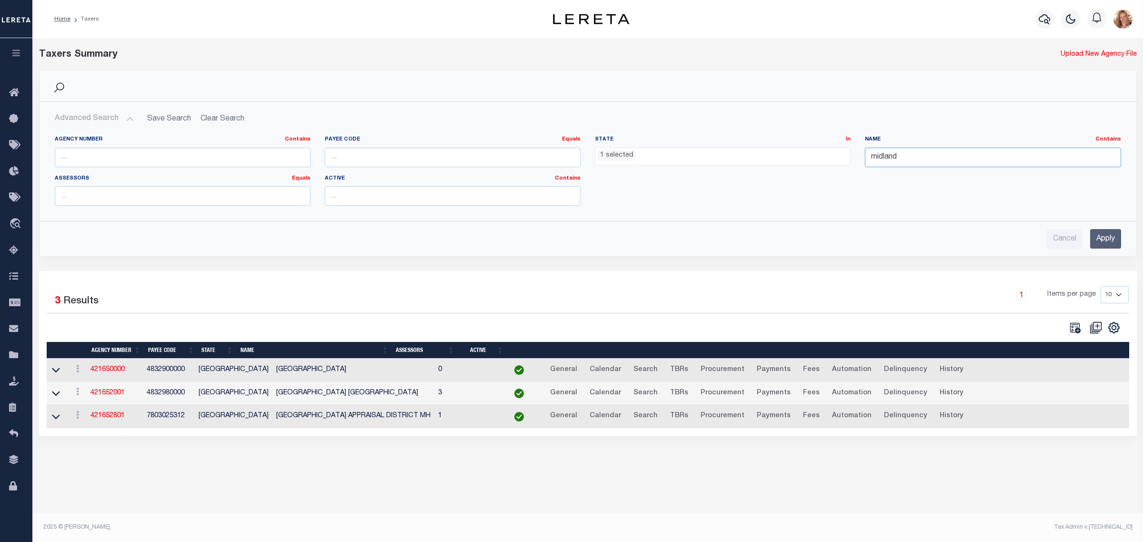
click at [909, 156] on input "midland" at bounding box center [993, 158] width 256 height 20
click at [1108, 234] on input "Apply" at bounding box center [1105, 239] width 31 height 20
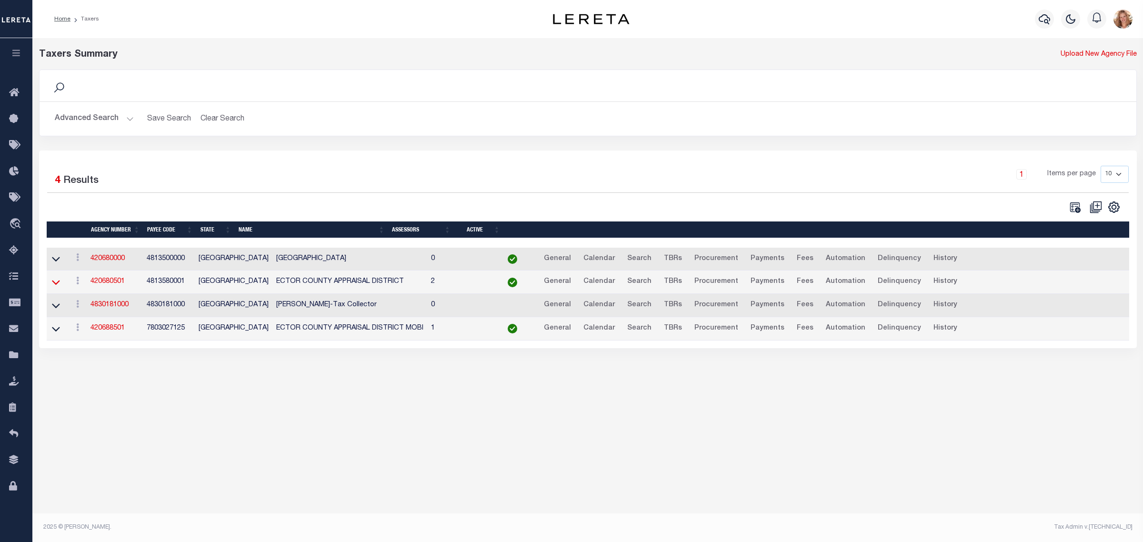
click at [57, 284] on icon at bounding box center [56, 282] width 8 height 10
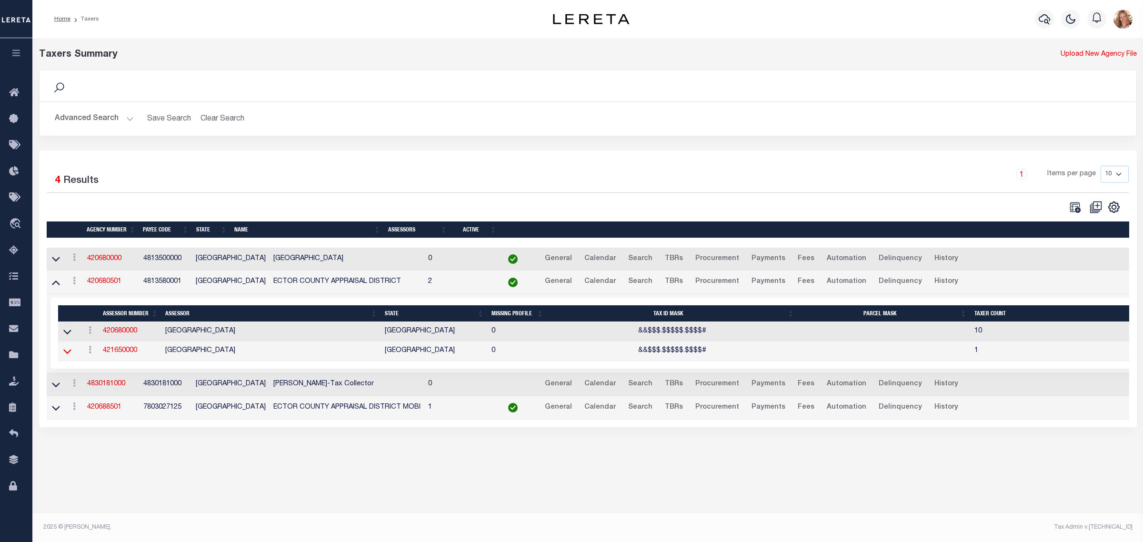
click at [70, 354] on icon at bounding box center [67, 351] width 8 height 5
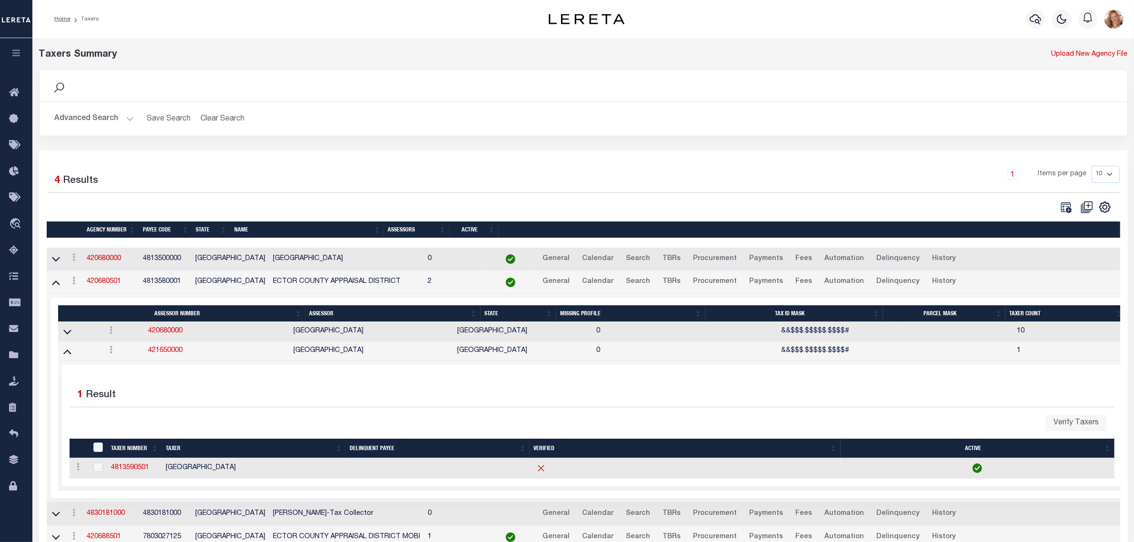
click at [70, 355] on icon at bounding box center [67, 351] width 8 height 10
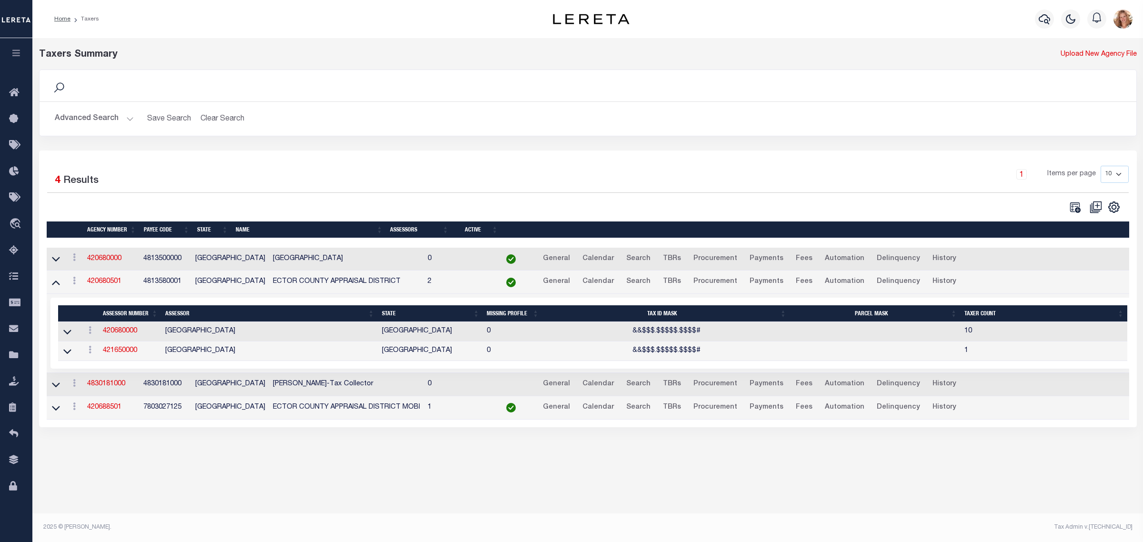
click at [77, 116] on button "Advanced Search" at bounding box center [94, 119] width 79 height 19
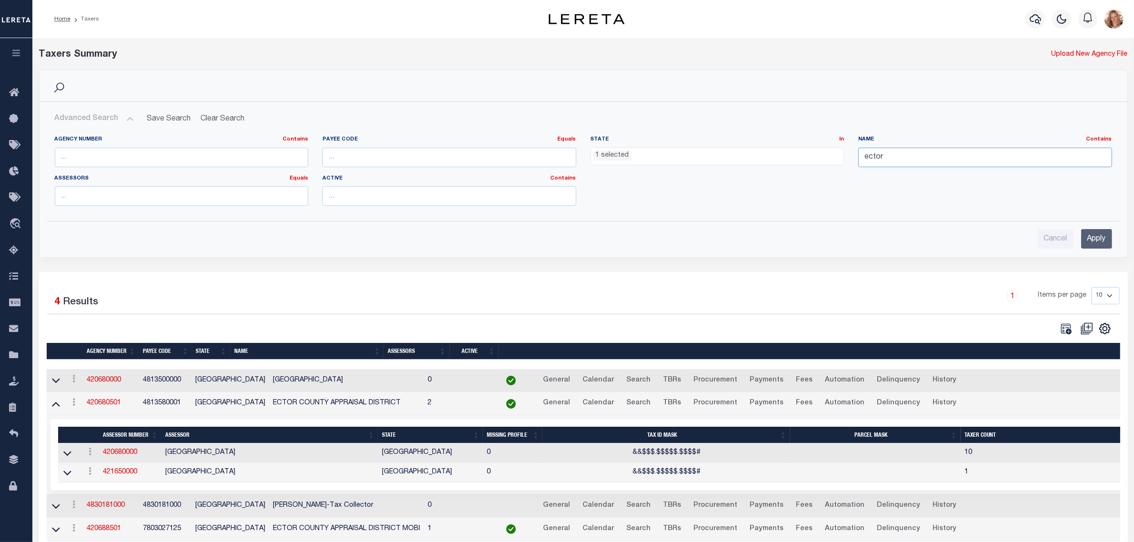
click at [884, 161] on input "ector" at bounding box center [985, 158] width 254 height 20
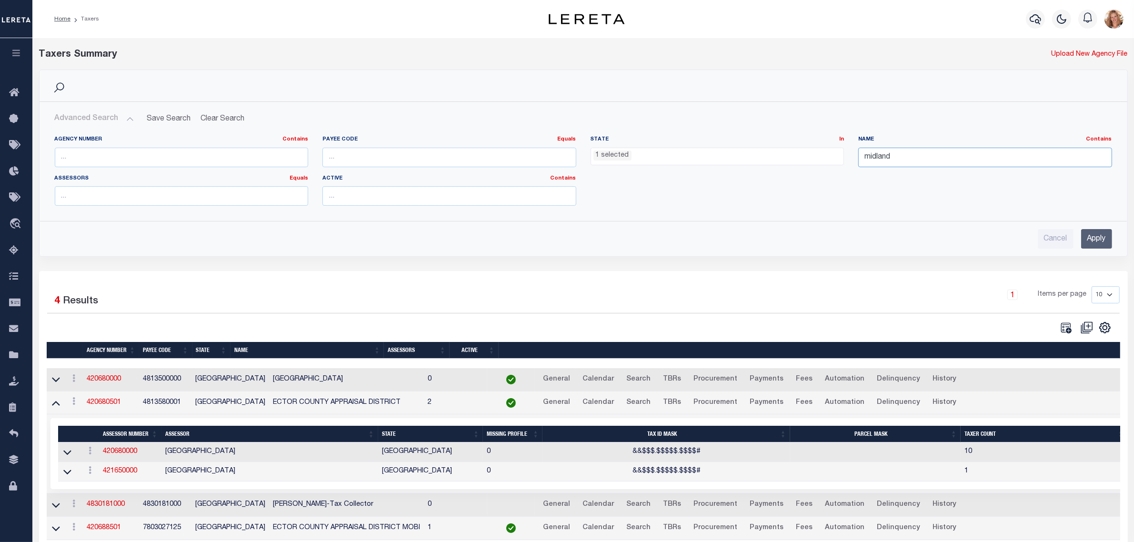
type input "midland"
click at [1094, 238] on input "Apply" at bounding box center [1096, 239] width 31 height 20
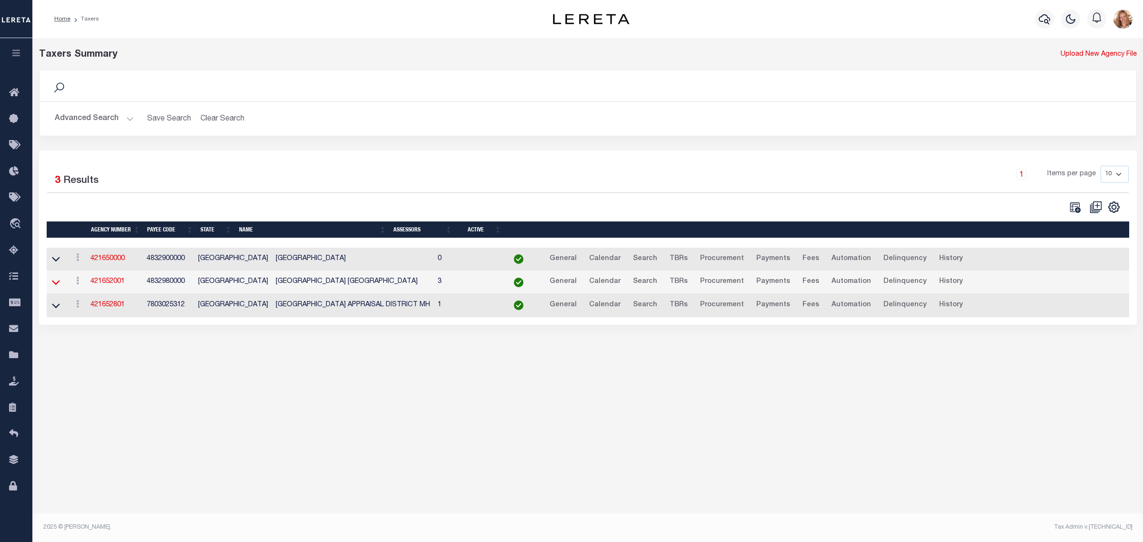
click at [53, 285] on icon at bounding box center [56, 283] width 8 height 5
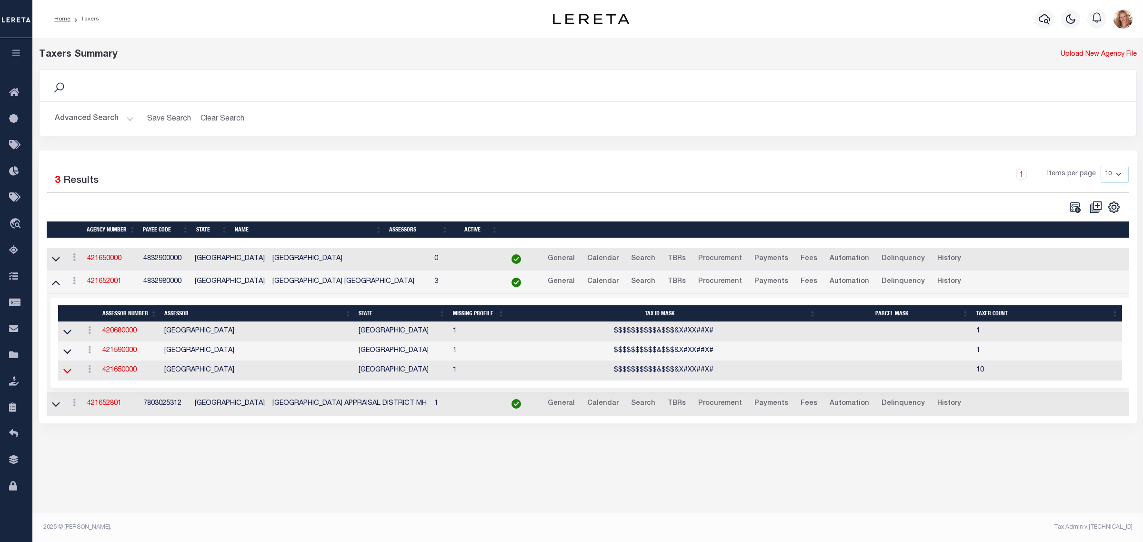
click at [63, 373] on icon at bounding box center [67, 371] width 8 height 10
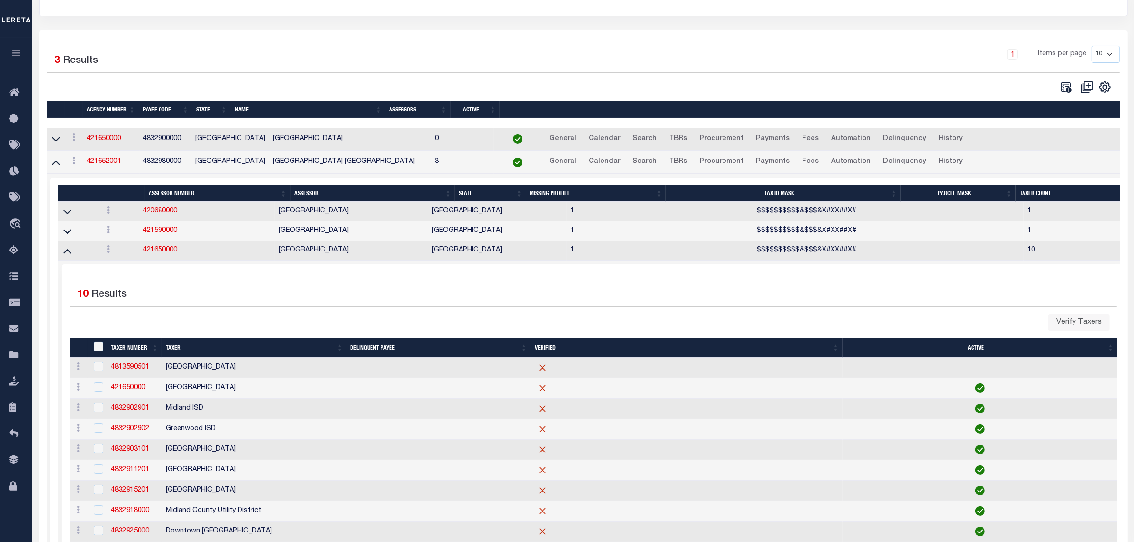
scroll to position [179, 0]
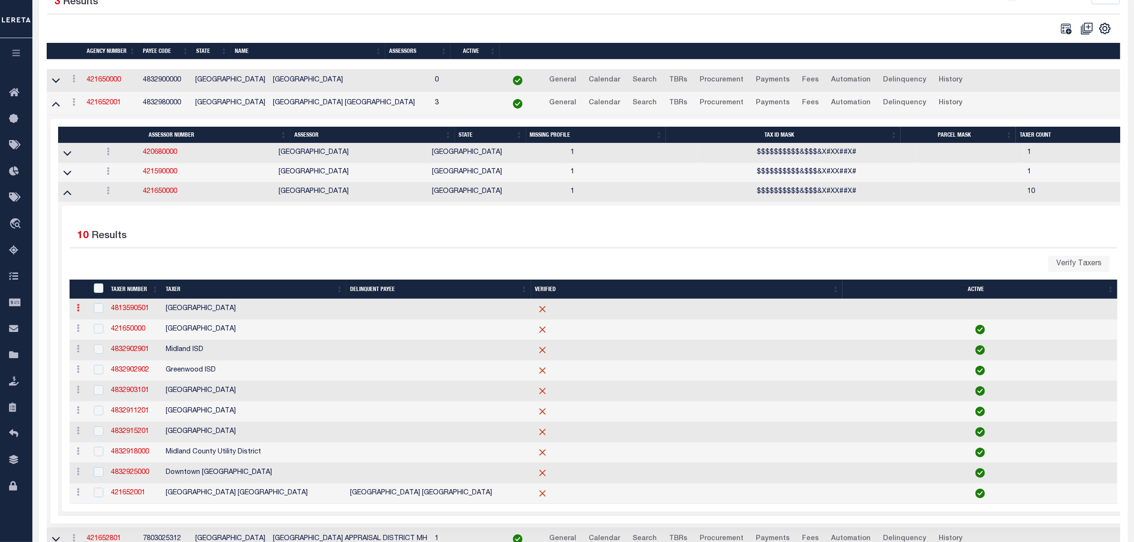
click at [75, 313] on link at bounding box center [78, 309] width 10 height 8
click at [89, 344] on link "Delete" at bounding box center [95, 340] width 43 height 16
checkbox input "true"
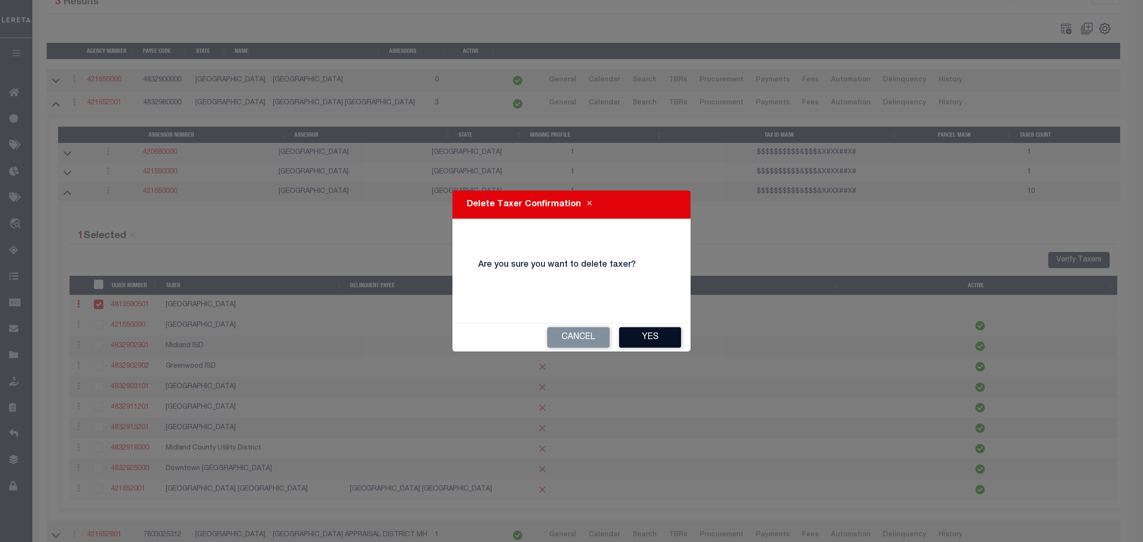
click at [656, 342] on button "Yes" at bounding box center [650, 337] width 62 height 20
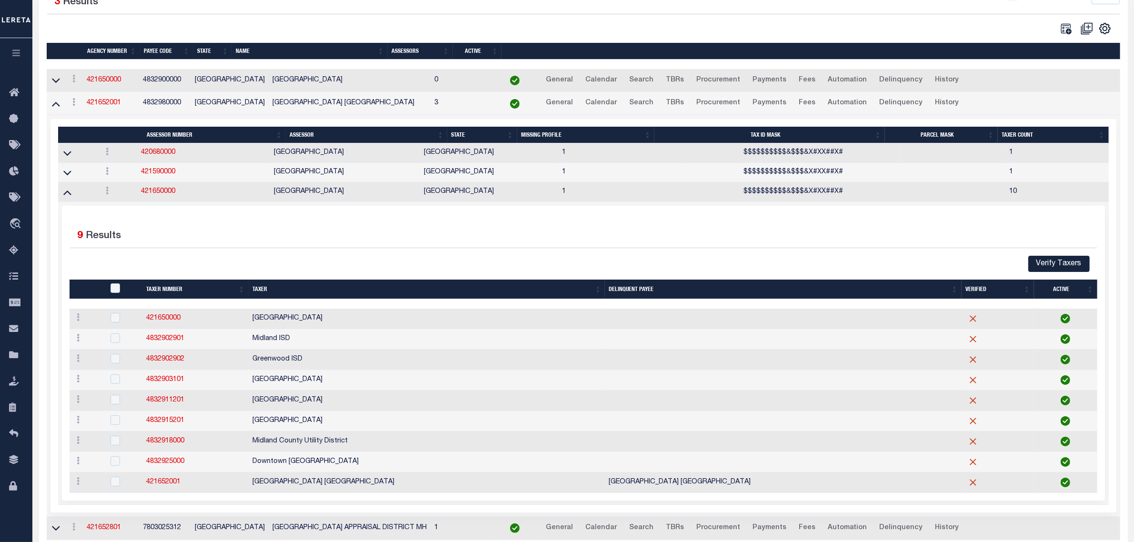
scroll to position [0, 0]
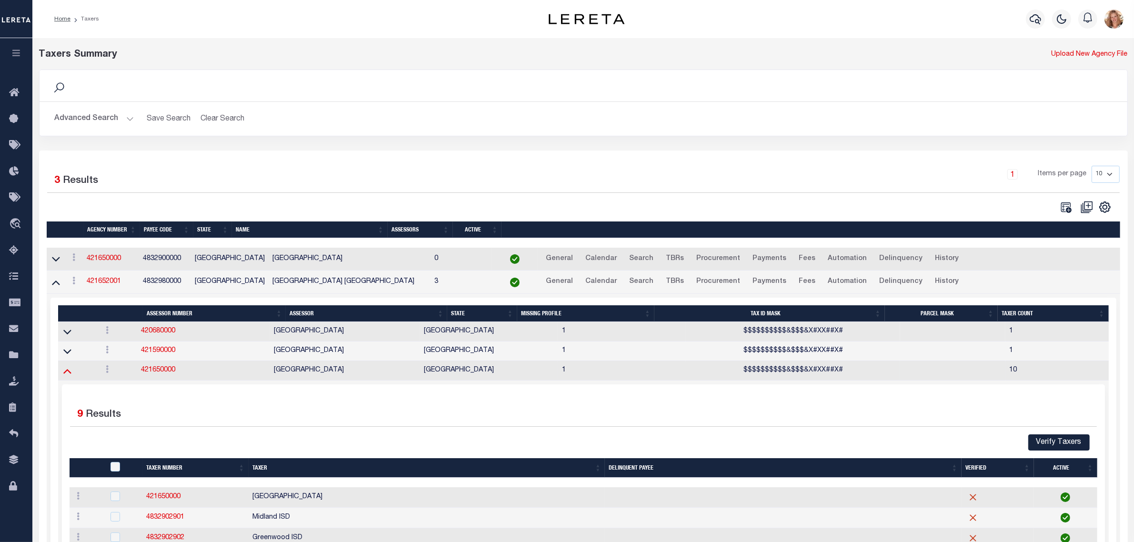
click at [63, 373] on icon at bounding box center [67, 371] width 8 height 10
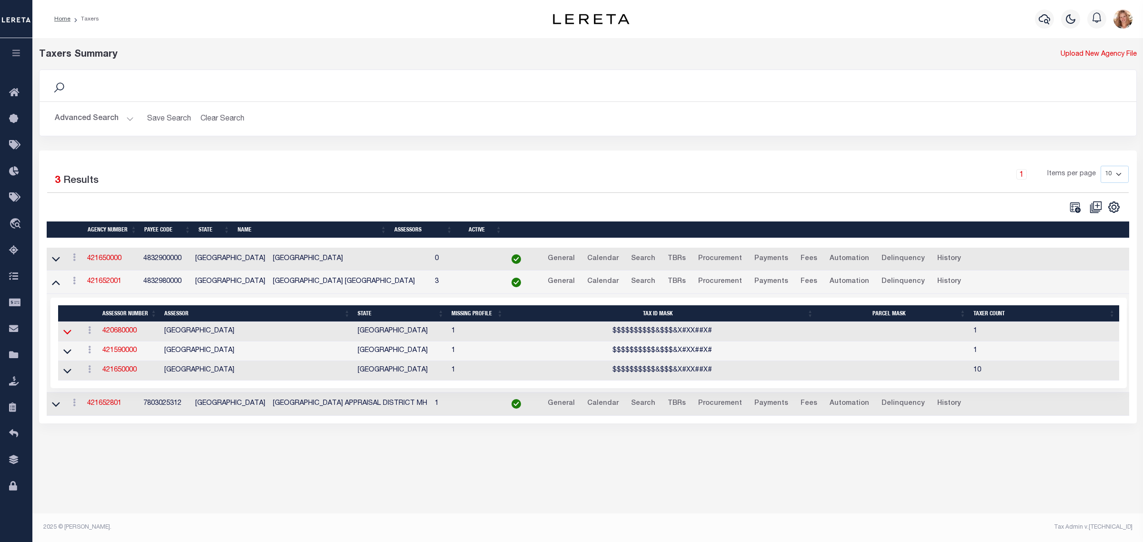
click at [65, 331] on icon at bounding box center [67, 332] width 8 height 10
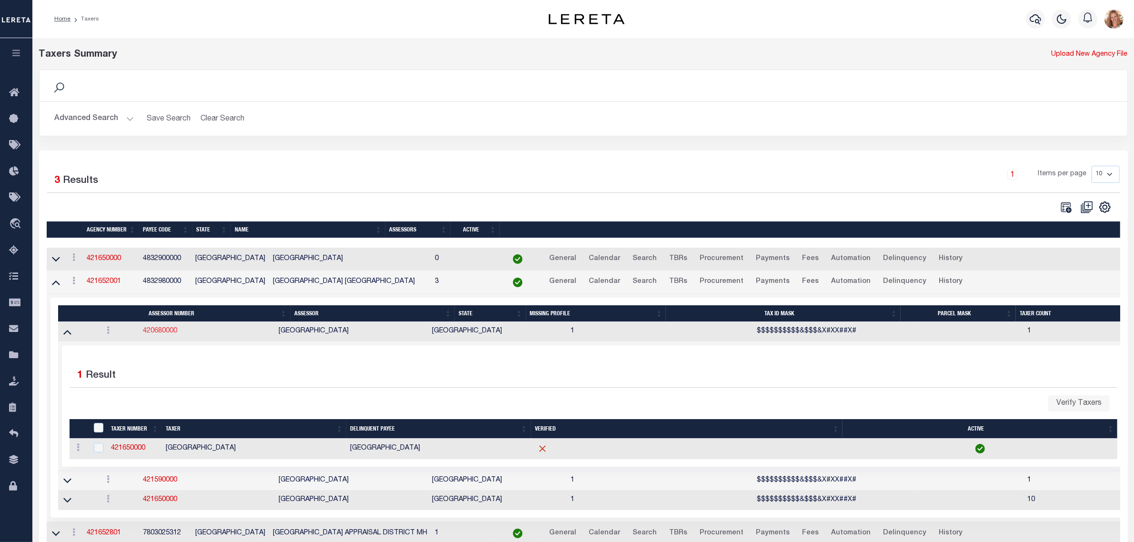
click at [158, 334] on link "420680000" at bounding box center [160, 331] width 34 height 7
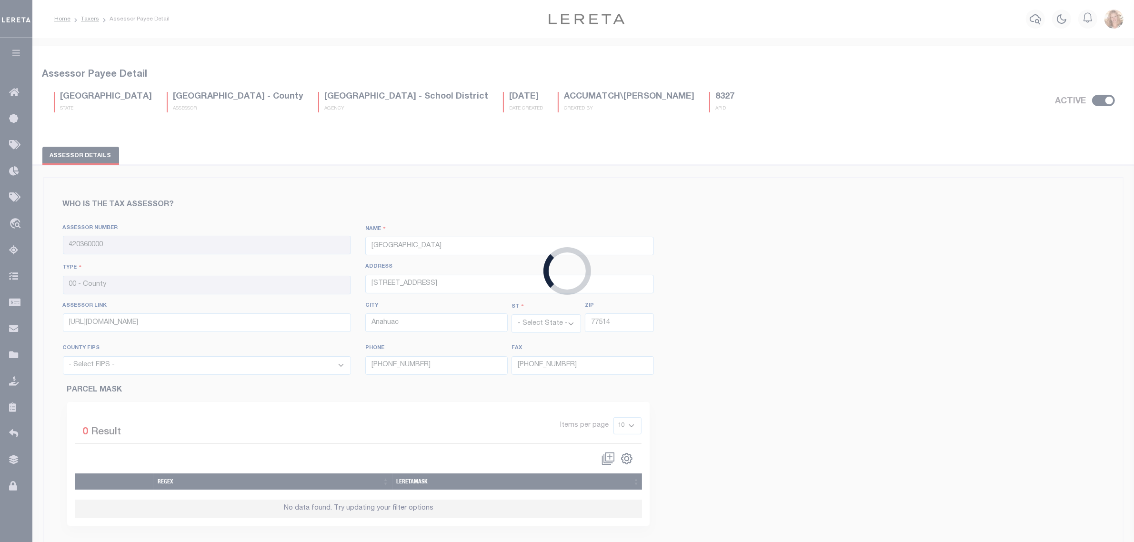
type input "420680000"
type input "ECTOR COUNTY"
type input "http://www.ectorcad.org/"
select select "48135"
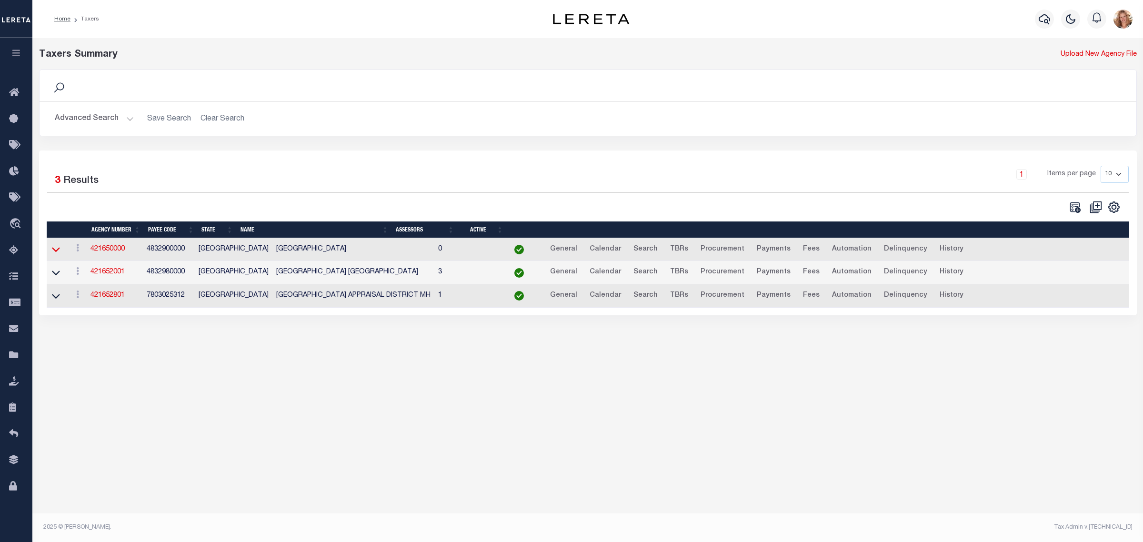
click at [55, 252] on icon at bounding box center [56, 250] width 8 height 5
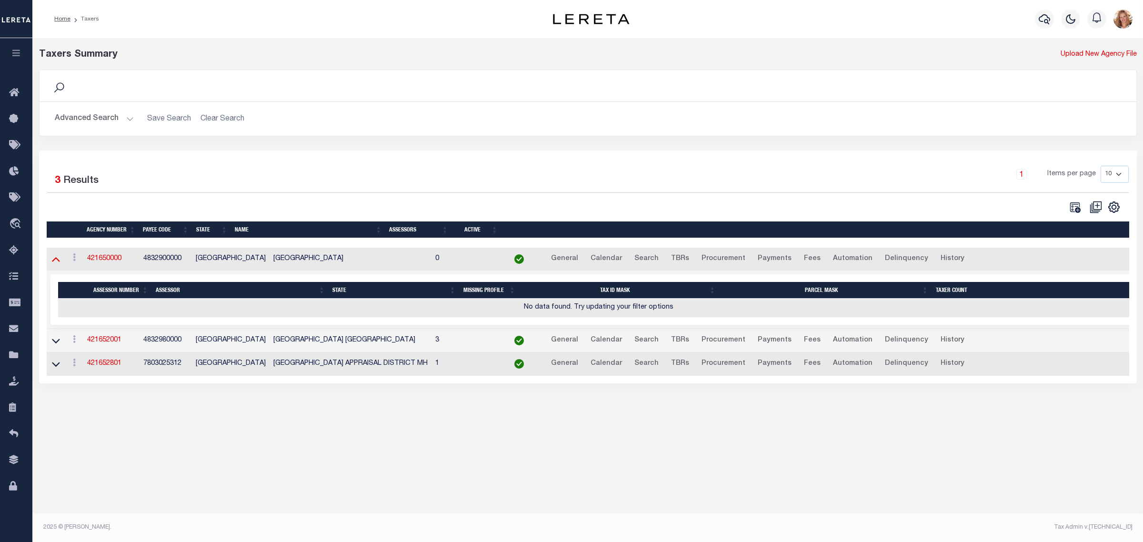
click at [53, 258] on icon at bounding box center [56, 259] width 8 height 10
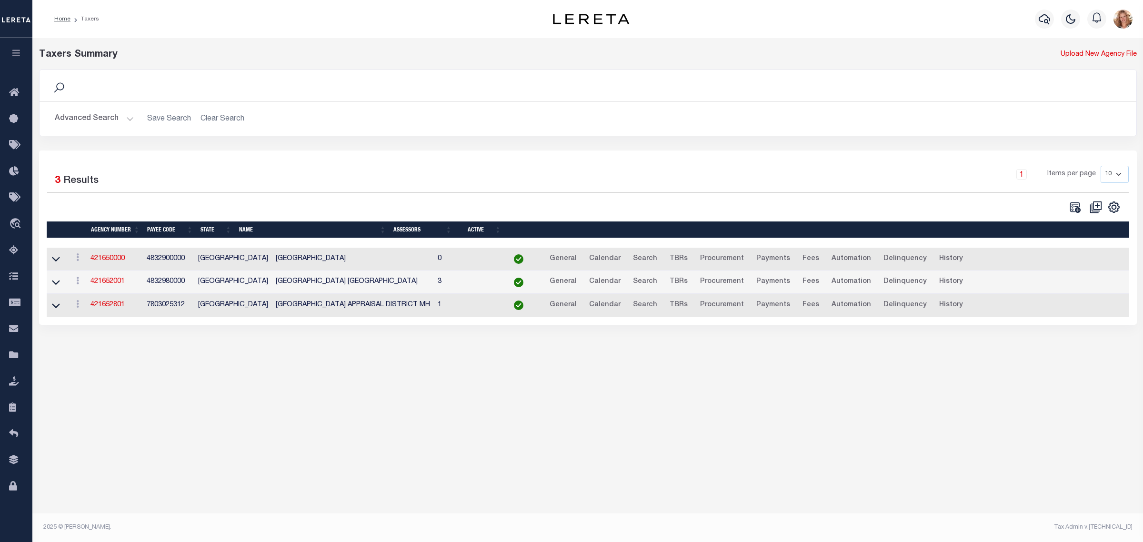
click at [75, 117] on button "Advanced Search" at bounding box center [94, 119] width 79 height 19
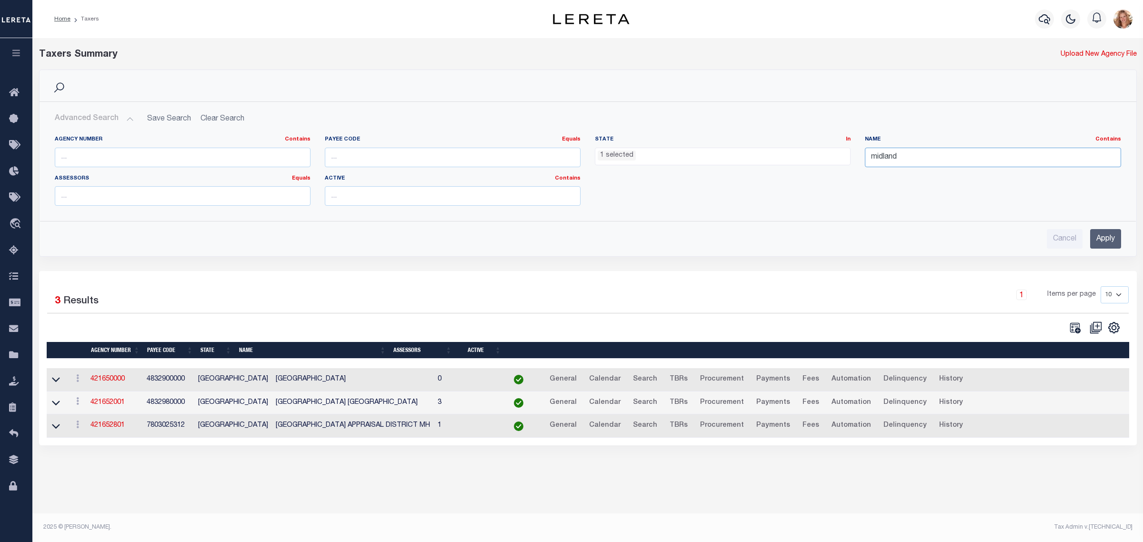
click at [877, 158] on input "midland" at bounding box center [993, 158] width 256 height 20
click at [1105, 241] on input "Apply" at bounding box center [1105, 239] width 31 height 20
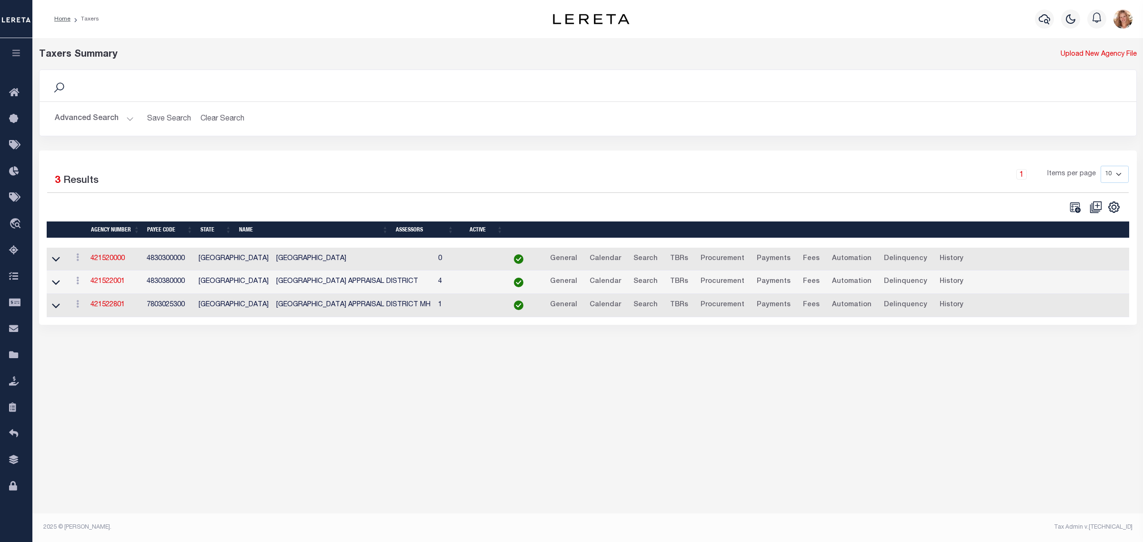
click at [77, 117] on button "Advanced Search" at bounding box center [94, 119] width 79 height 19
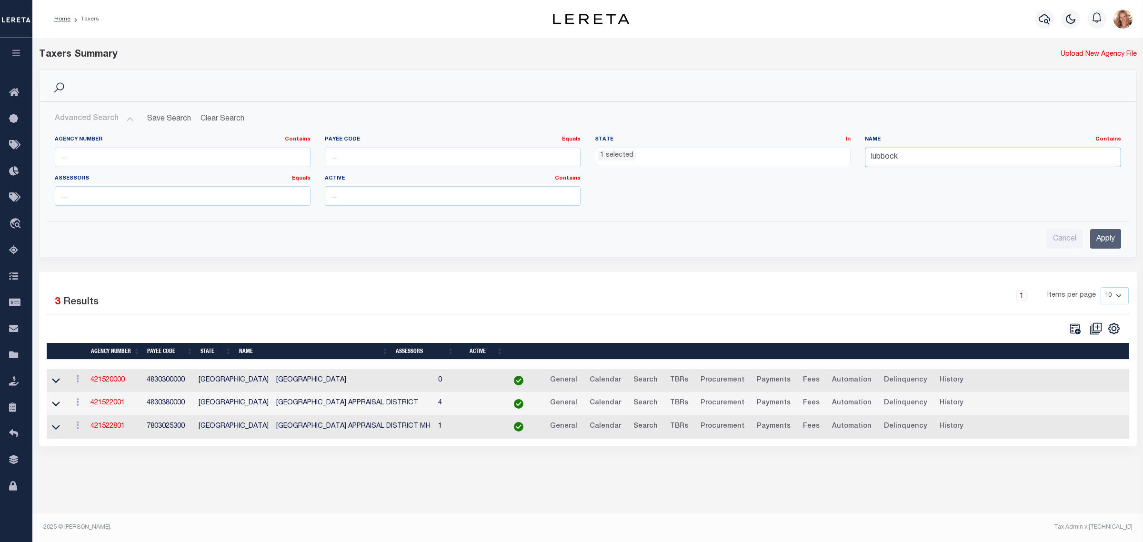
click at [949, 163] on input "lubbock" at bounding box center [993, 158] width 256 height 20
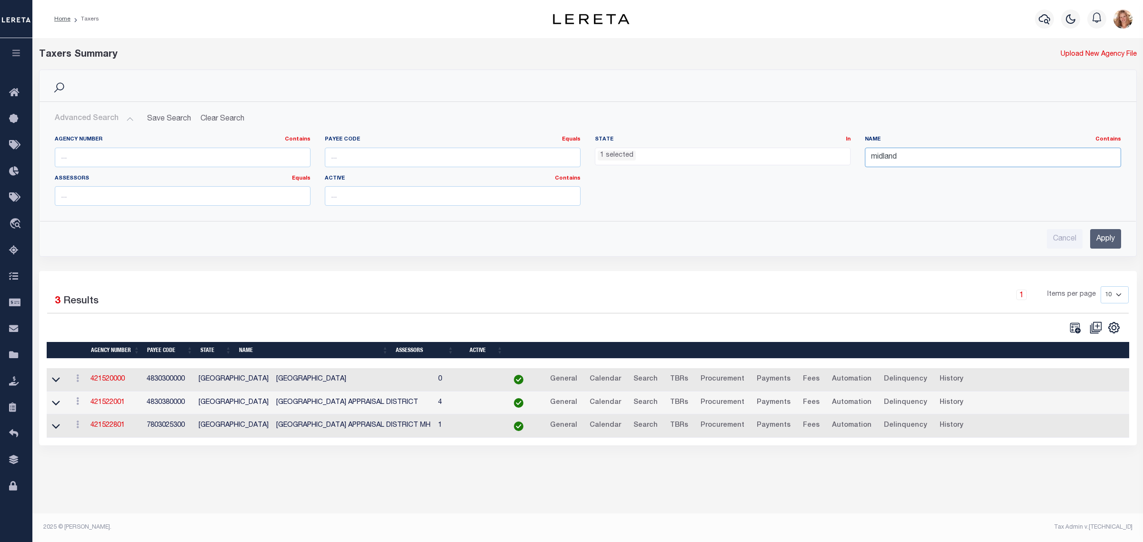
type input "midland"
click at [1110, 238] on input "Apply" at bounding box center [1105, 239] width 31 height 20
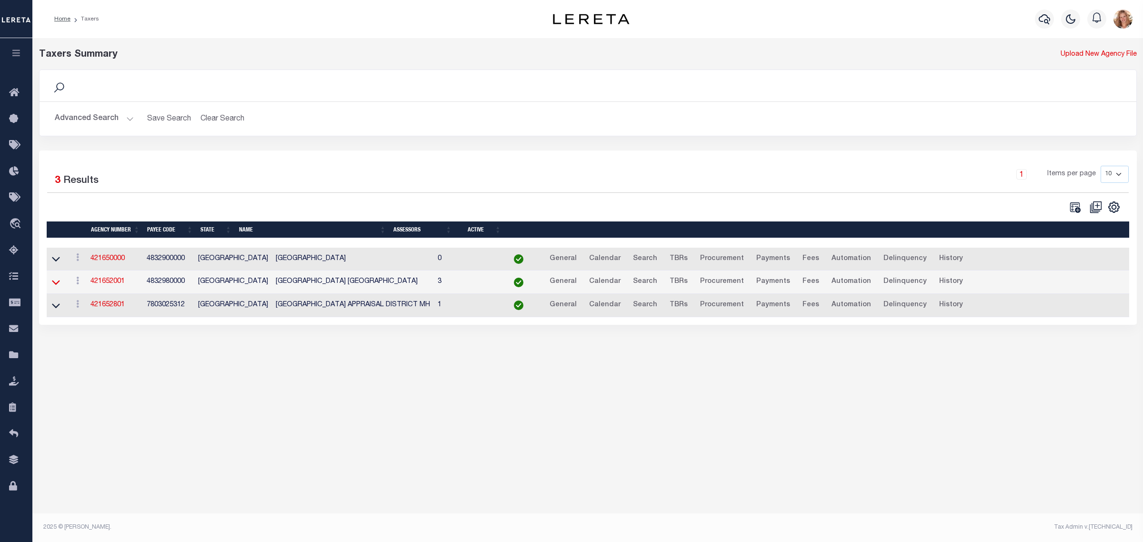
click at [56, 284] on icon at bounding box center [56, 282] width 8 height 10
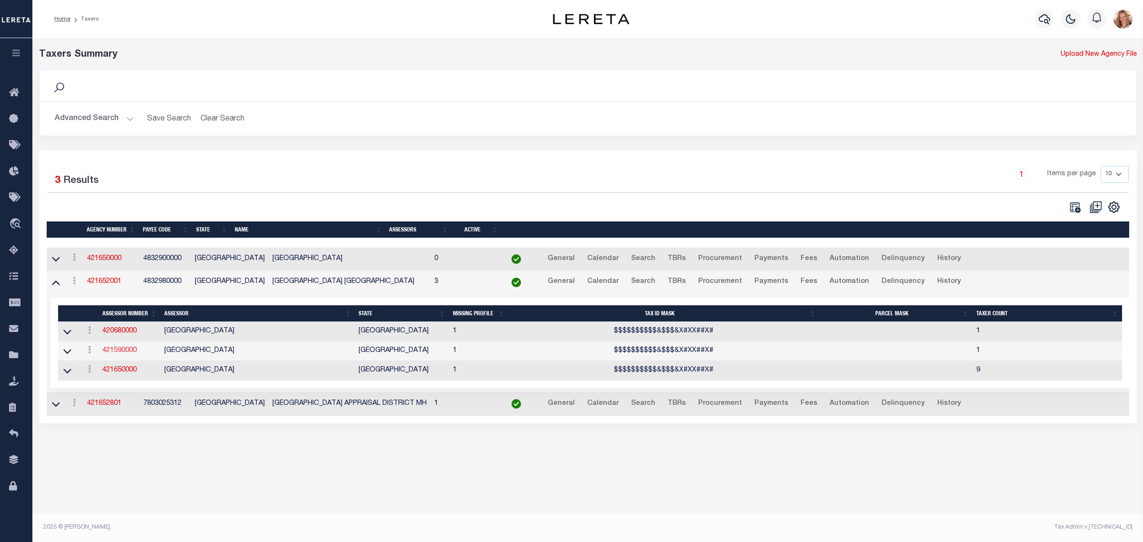
click at [120, 354] on link "421590000" at bounding box center [119, 350] width 34 height 7
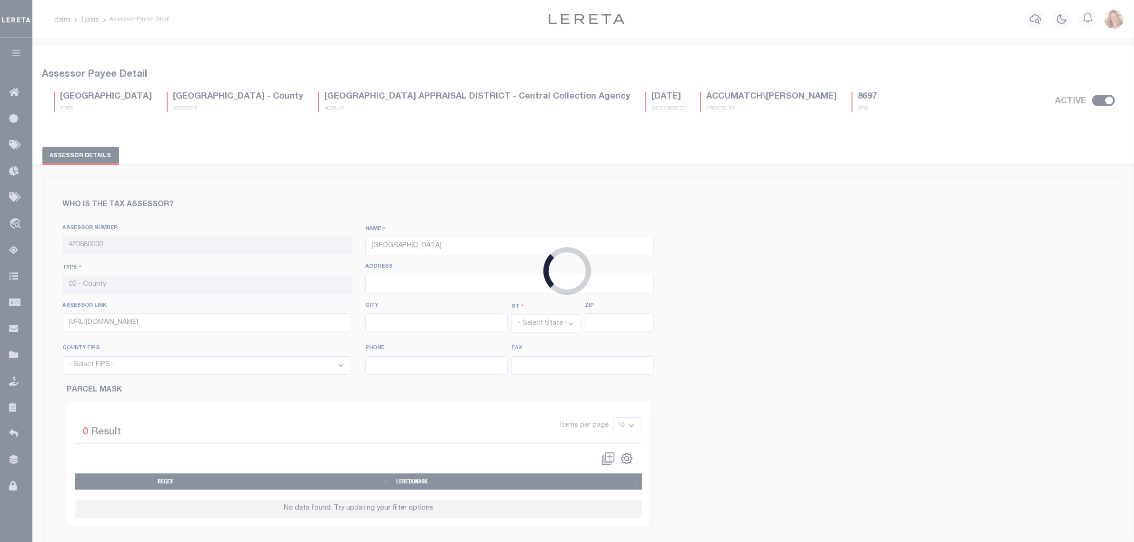
type input "421590000"
type input "[GEOGRAPHIC_DATA]"
type input "301 North St Peter"
type input "https://www.martincad.org"
type input "[PERSON_NAME]"
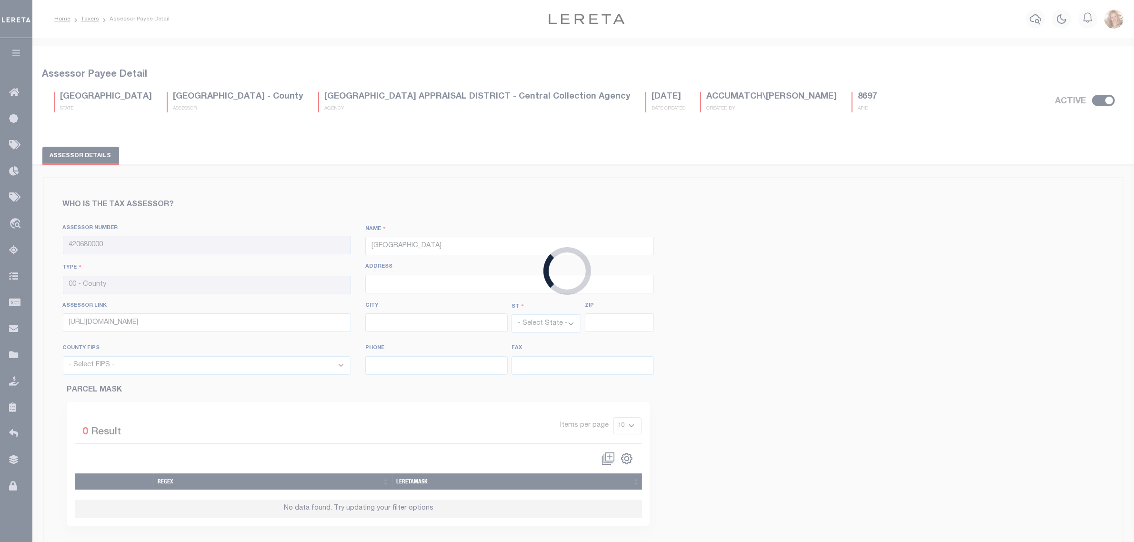
type input "79782"
select select "48317"
type input "432-756-2823"
type input "432-756-2992"
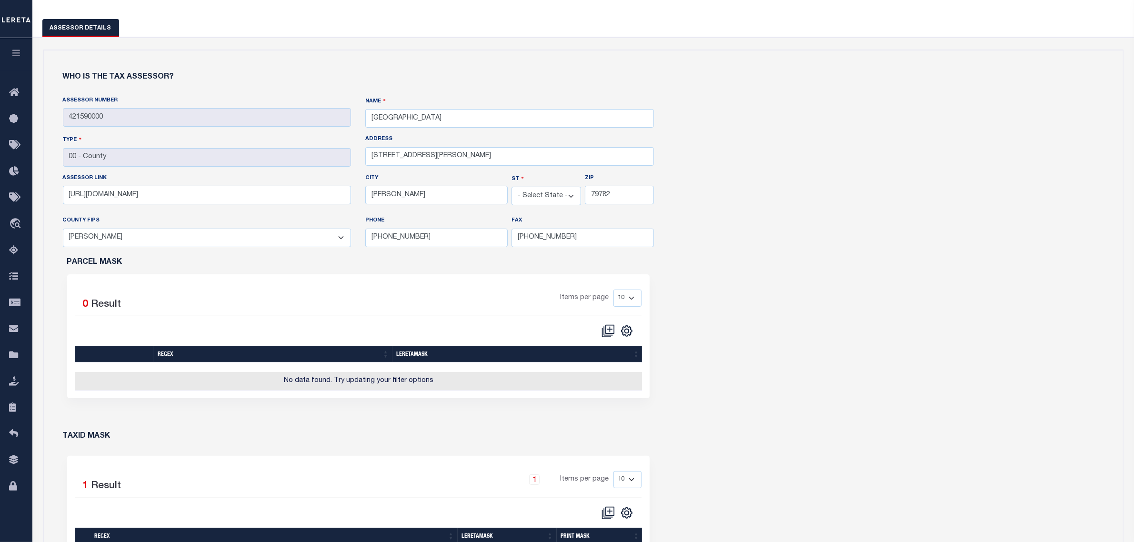
scroll to position [298, 0]
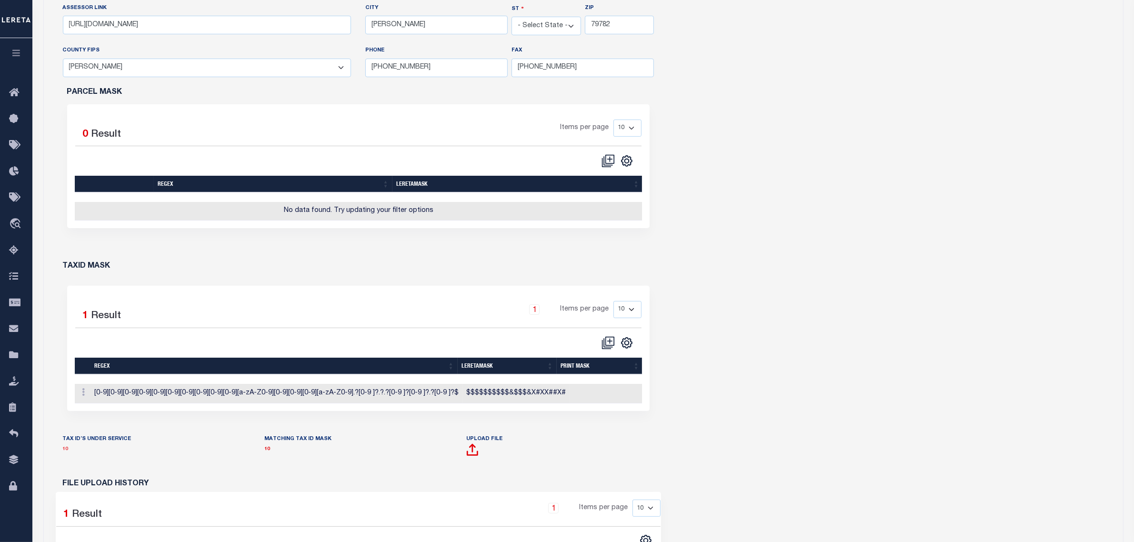
click at [63, 452] on link "10" at bounding box center [66, 449] width 6 height 5
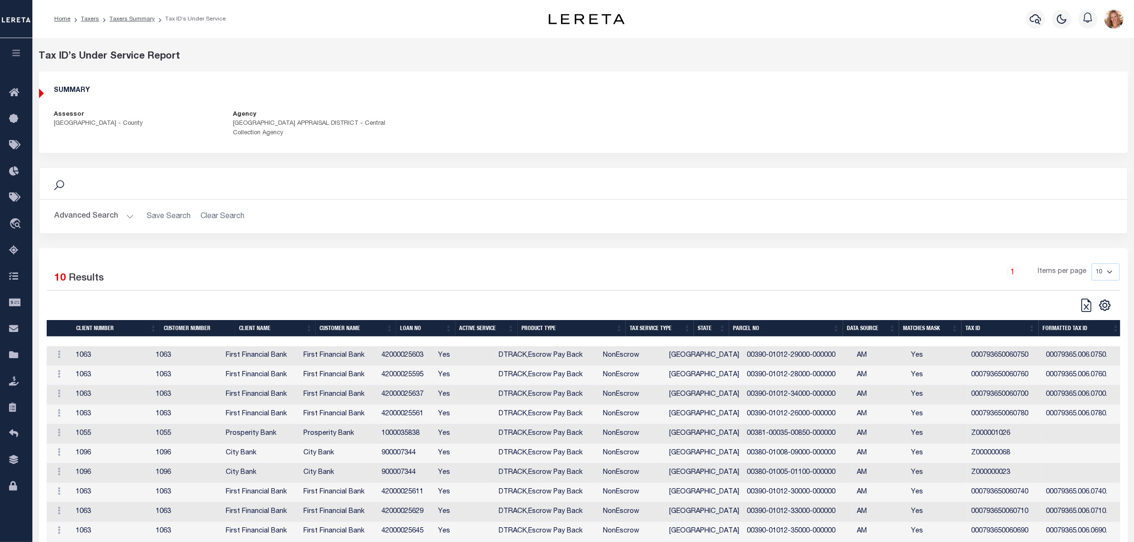
click at [426, 358] on td "42000025603" at bounding box center [406, 356] width 57 height 20
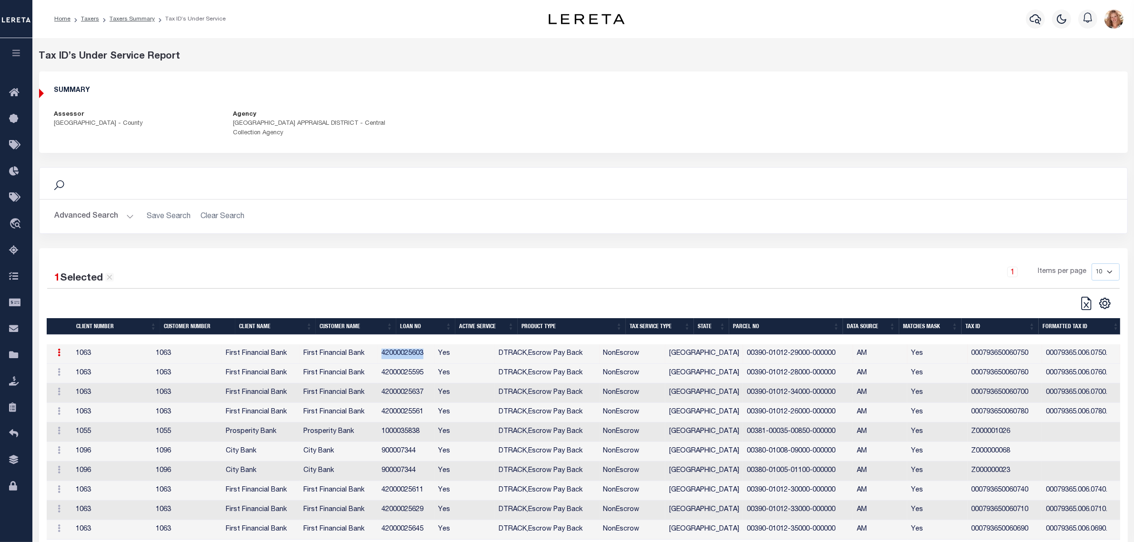
click at [426, 358] on td "42000025603" at bounding box center [406, 354] width 57 height 20
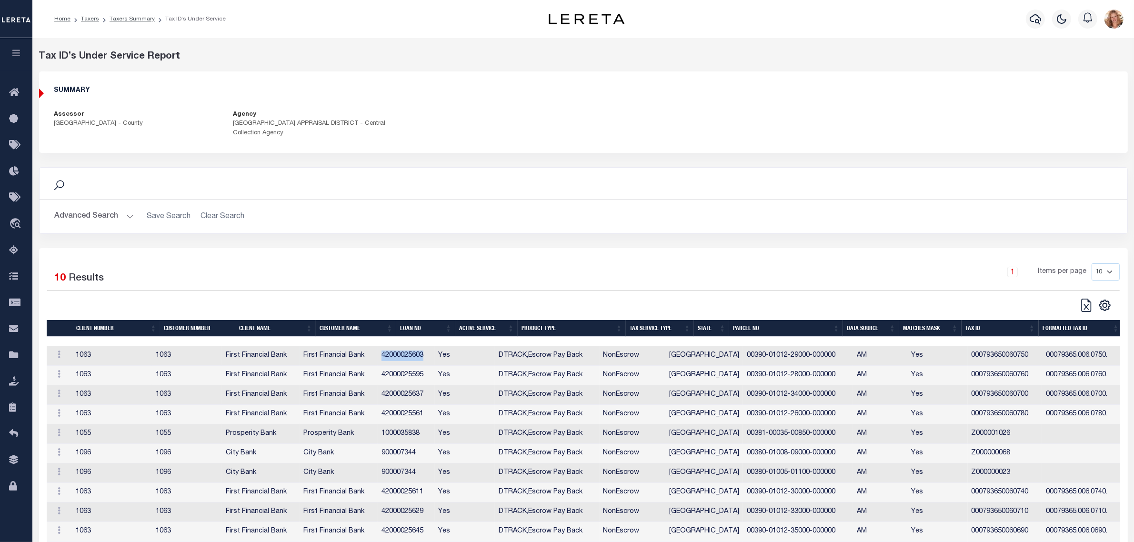
copy td "42000025603"
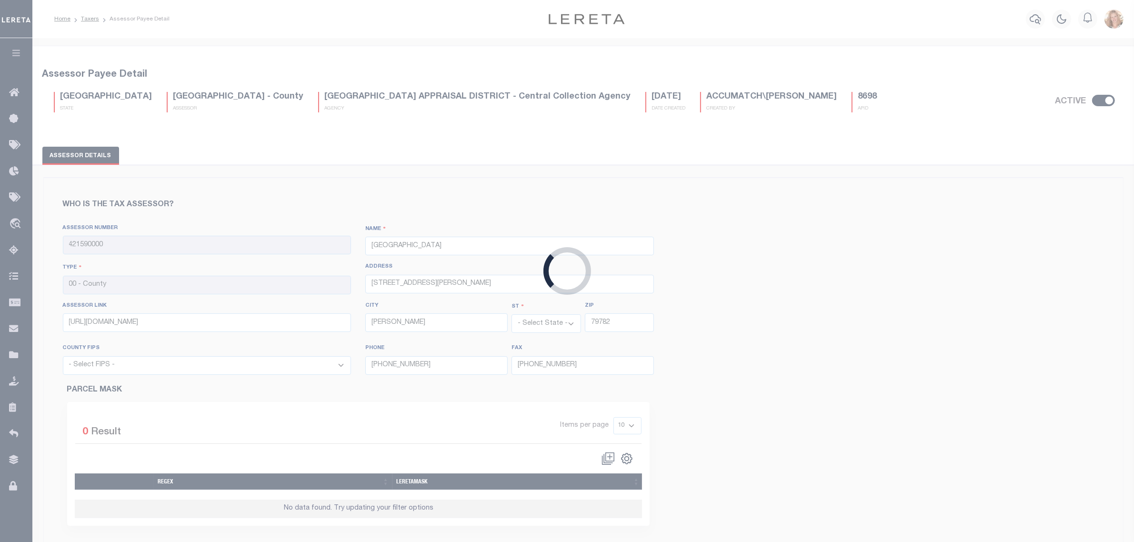
select select "48317"
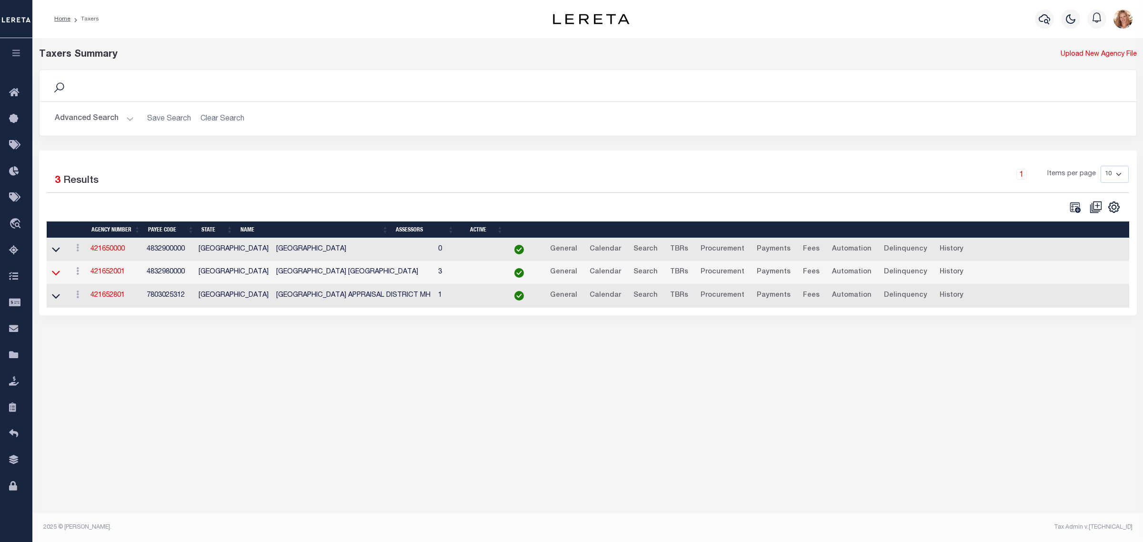
click at [53, 272] on icon at bounding box center [56, 273] width 8 height 10
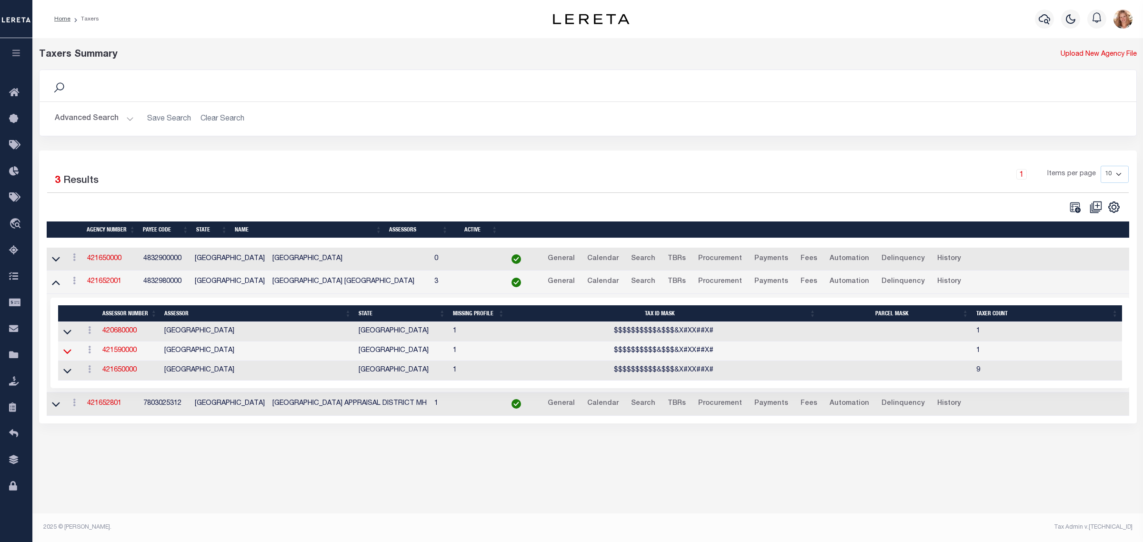
click at [68, 354] on icon at bounding box center [67, 351] width 8 height 5
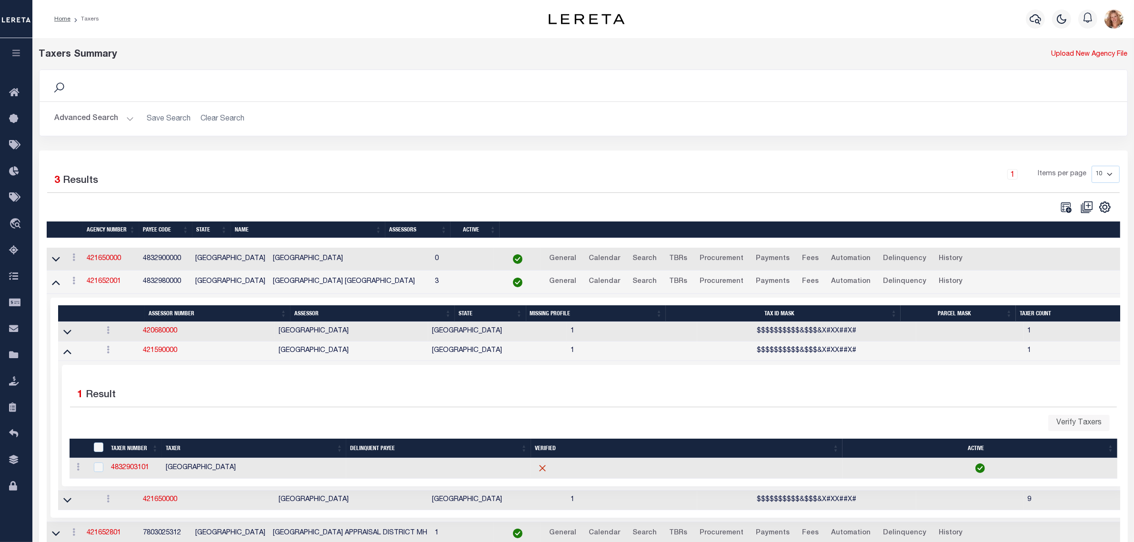
click at [68, 356] on icon at bounding box center [67, 351] width 8 height 10
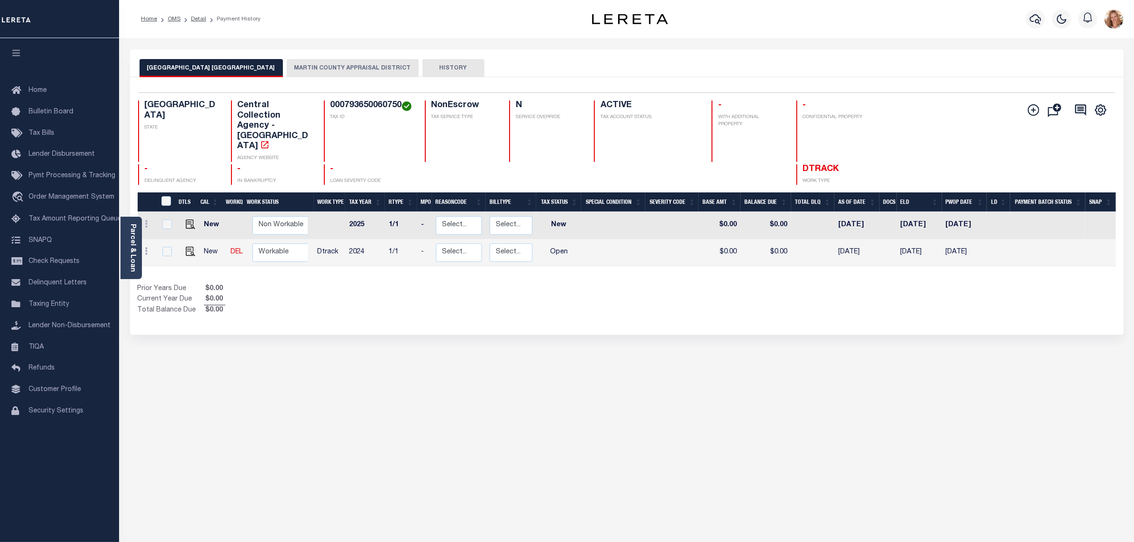
click at [332, 63] on button "MARTIN COUNTY APPRAISAL DISTRICT" at bounding box center [353, 68] width 132 height 18
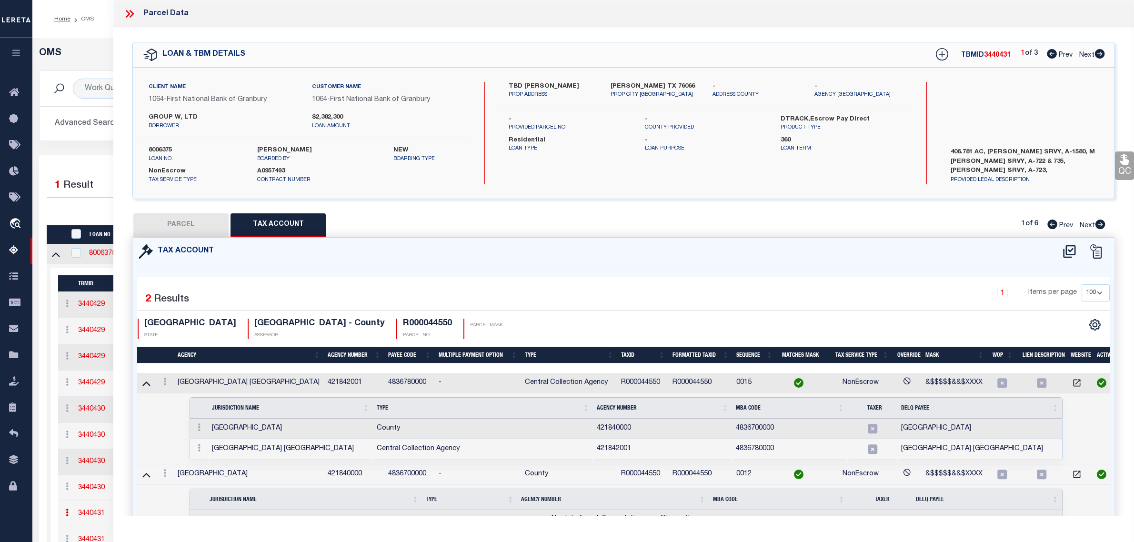
select select "200"
select select "100"
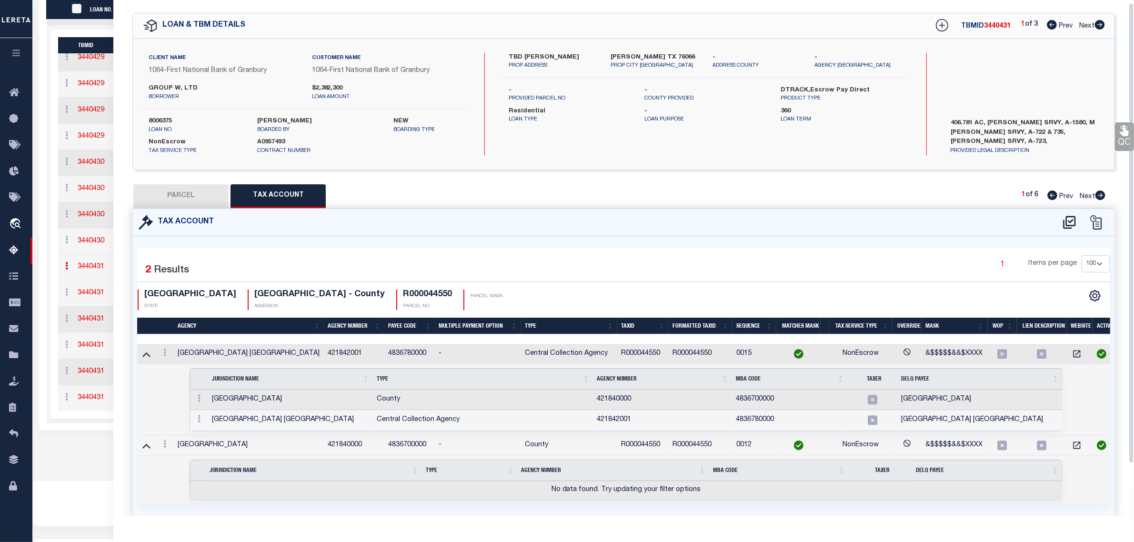
scroll to position [62, 0]
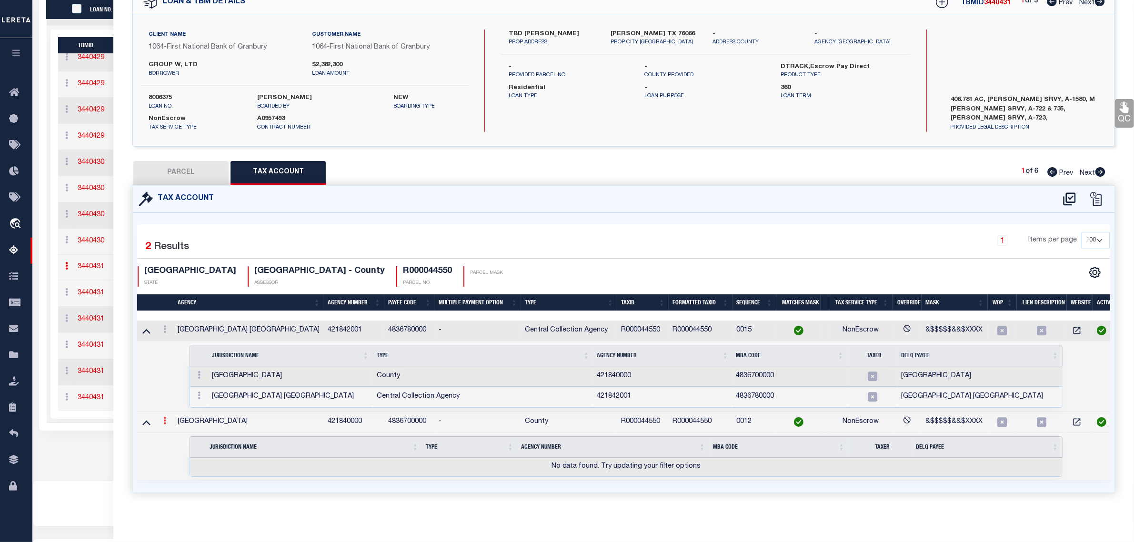
click at [164, 417] on icon at bounding box center [164, 421] width 3 height 8
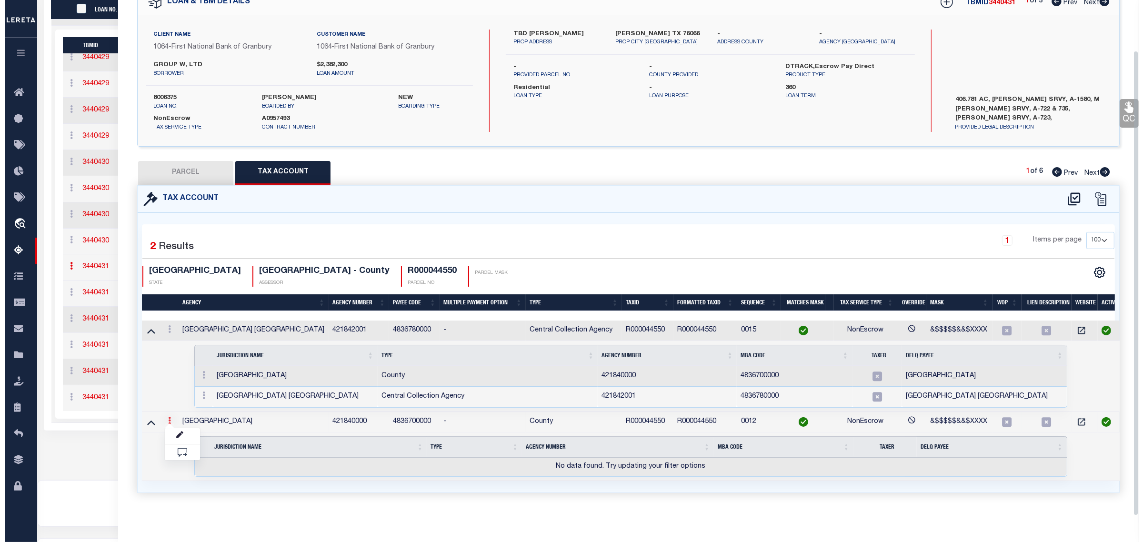
scroll to position [56, 0]
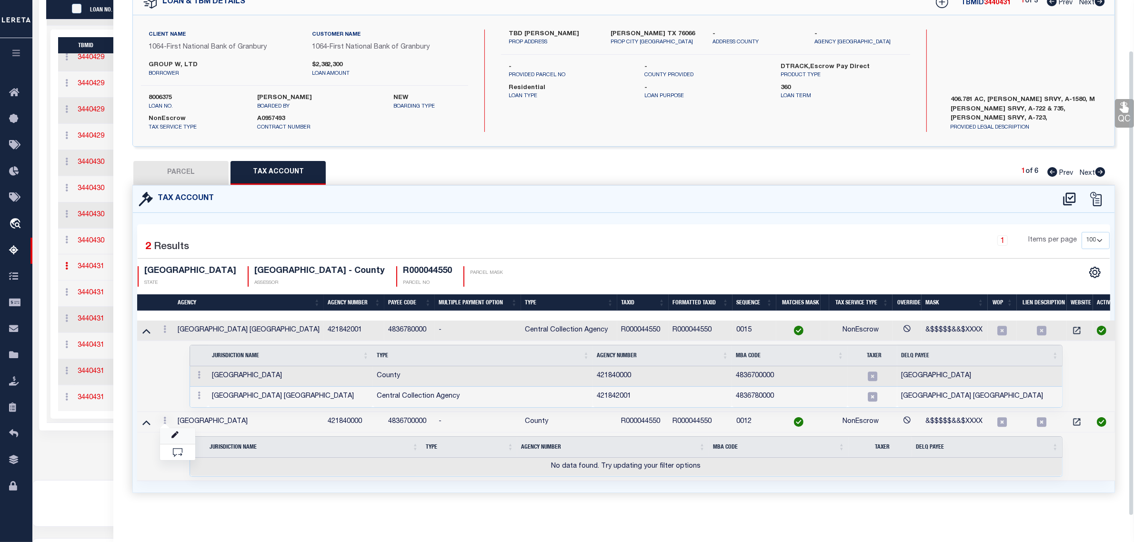
click at [170, 435] on link at bounding box center [177, 436] width 35 height 16
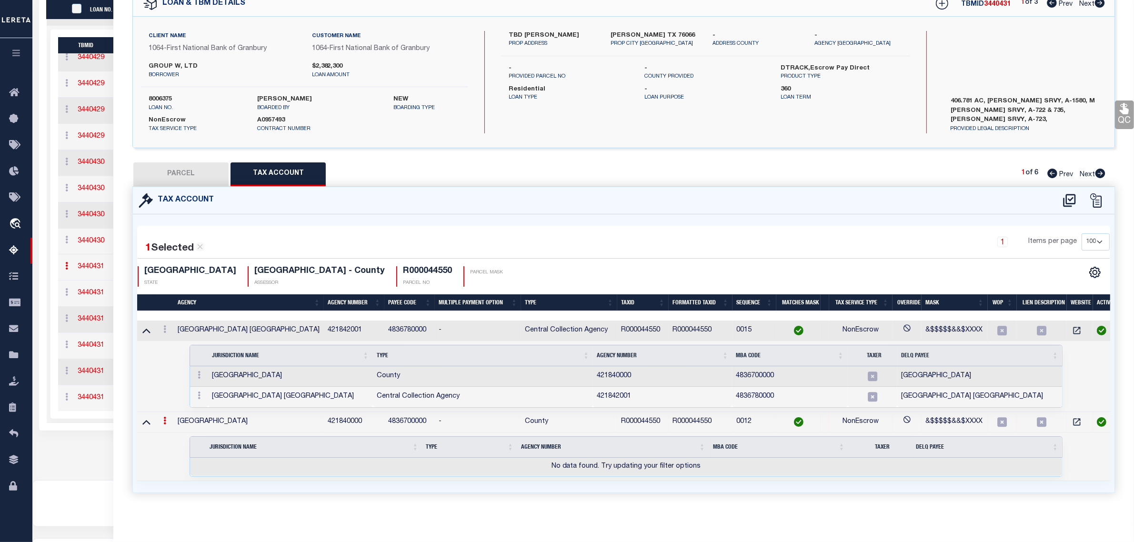
type input "R000044550"
type textarea "&$$$$$&&$XXXX"
select select
type input "XXXXXXXXXXXXXXXX*"
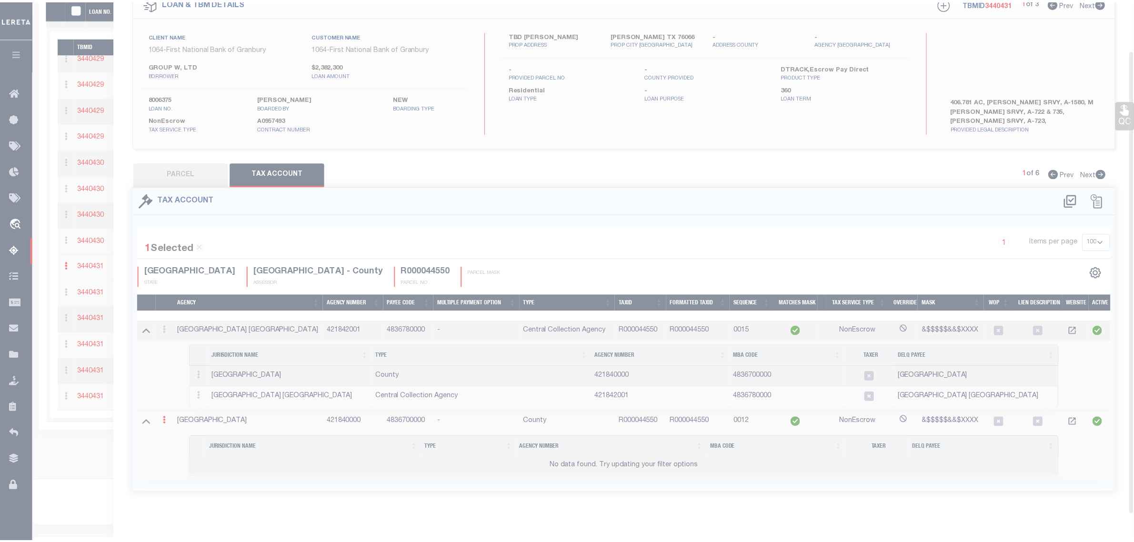
scroll to position [55, 0]
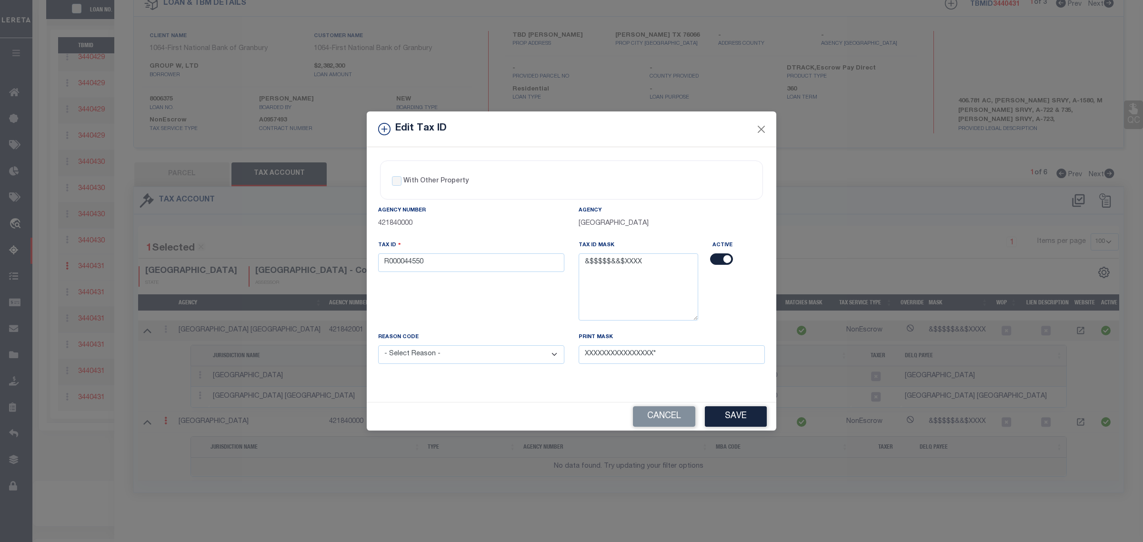
click at [725, 257] on input "checkbox" at bounding box center [721, 258] width 23 height 11
checkbox input "false"
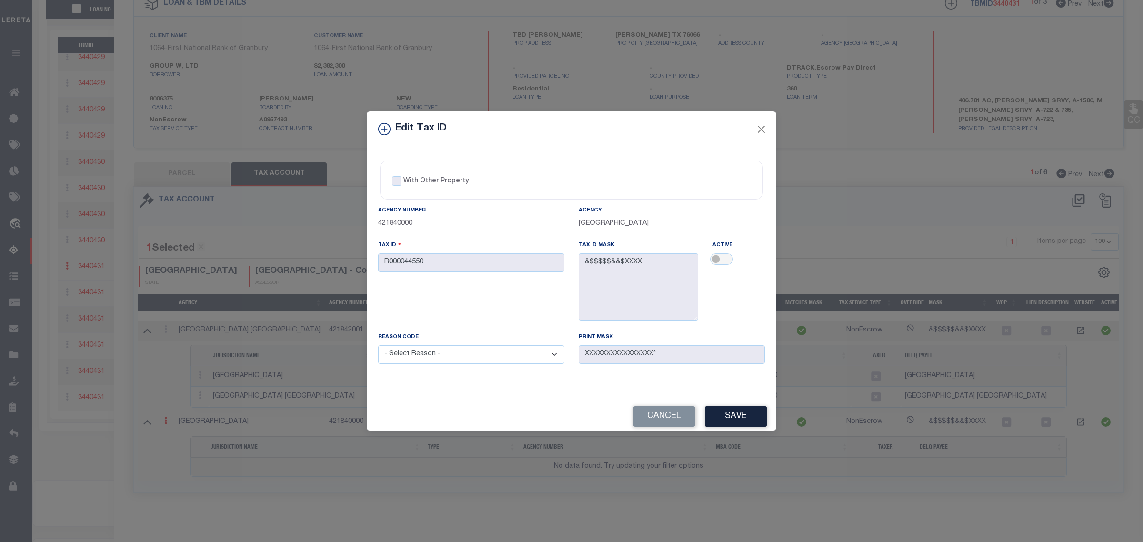
drag, startPoint x: 503, startPoint y: 355, endPoint x: 498, endPoint y: 358, distance: 5.3
click at [503, 355] on select "- Select Reason - 099 - Other (Provide additional detail) ACT - Agency Changed …" at bounding box center [471, 354] width 186 height 19
select select "099"
click at [378, 347] on select "- Select Reason - 099 - Other (Provide additional detail) ACT - Agency Changed …" at bounding box center [471, 354] width 186 height 19
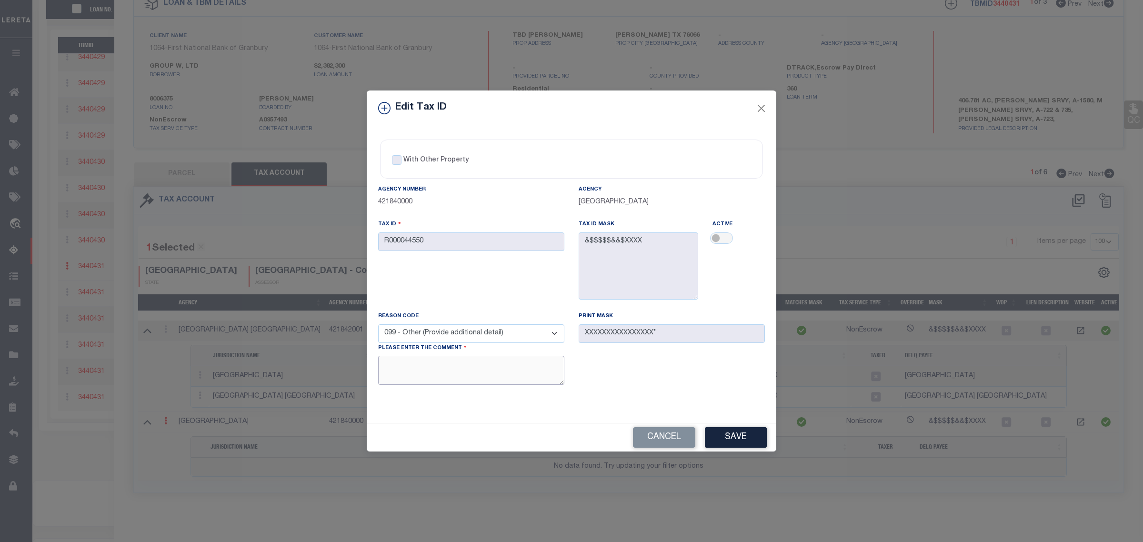
click at [515, 370] on textarea at bounding box center [471, 370] width 186 height 29
click at [496, 379] on textarea at bounding box center [471, 370] width 186 height 29
paste textarea "Jurisdiction (Payeecode: 4836700000) must be set up for completed (CP) parcels"
type textarea "Jurisdiction (Payeecode: 4836700000) must be set up for completed (CP) parcels"
click at [748, 441] on button "Save" at bounding box center [736, 437] width 62 height 20
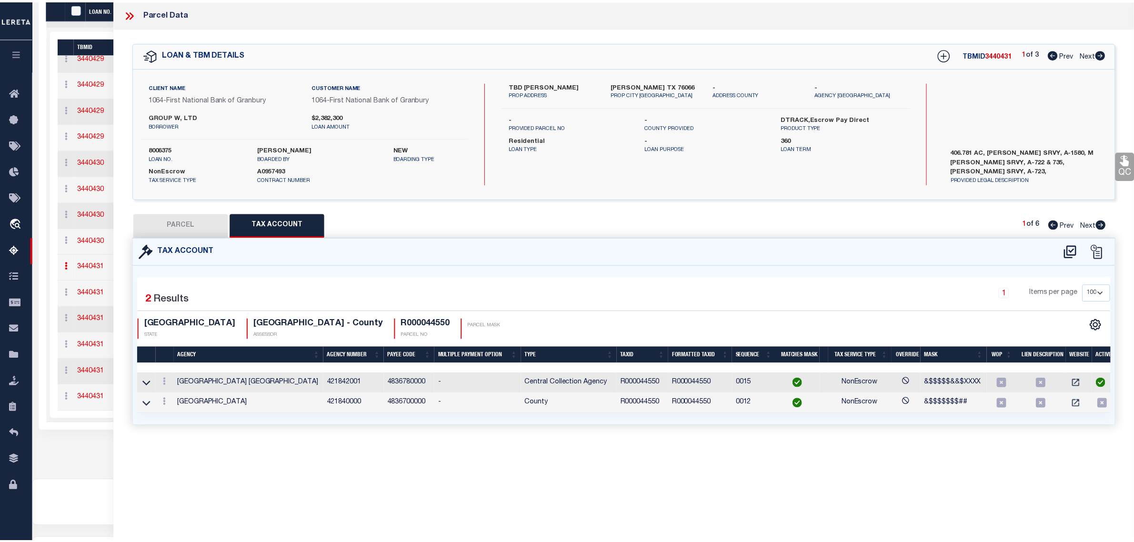
scroll to position [0, 0]
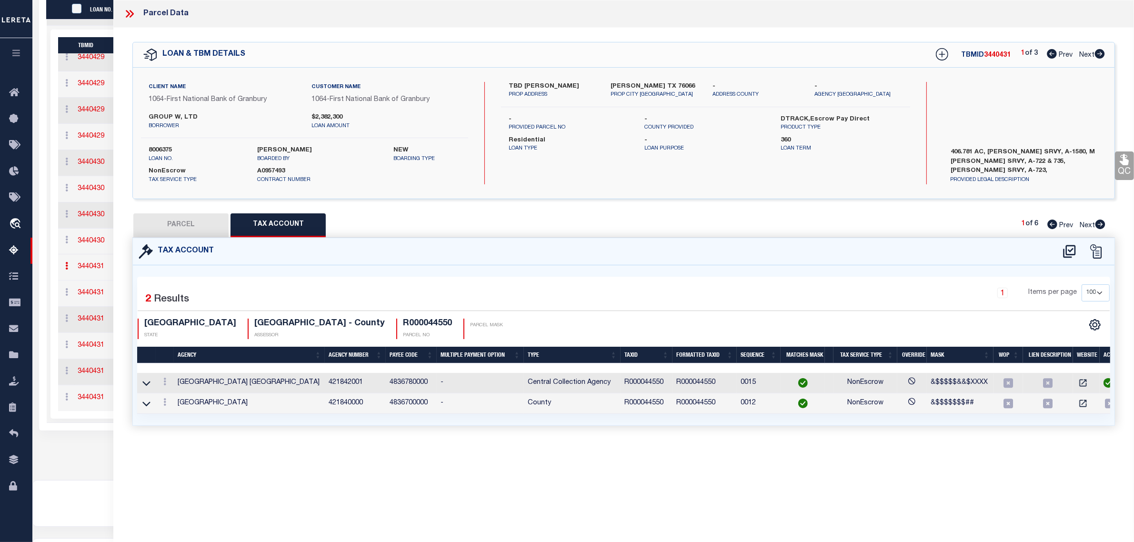
click at [208, 227] on button "PARCEL" at bounding box center [180, 225] width 95 height 24
select select "AS"
select select
checkbox input "false"
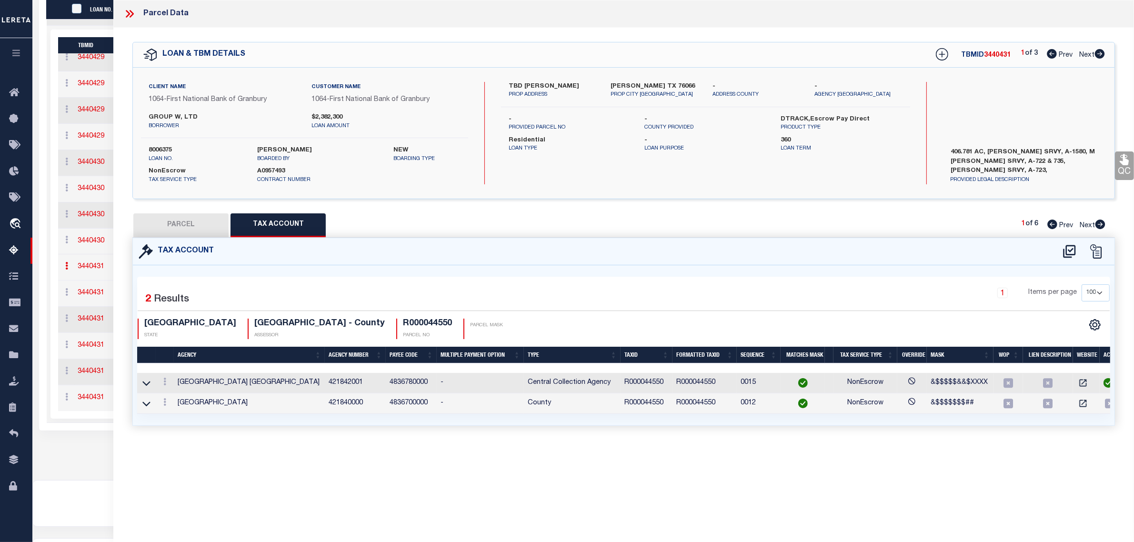
checkbox input "false"
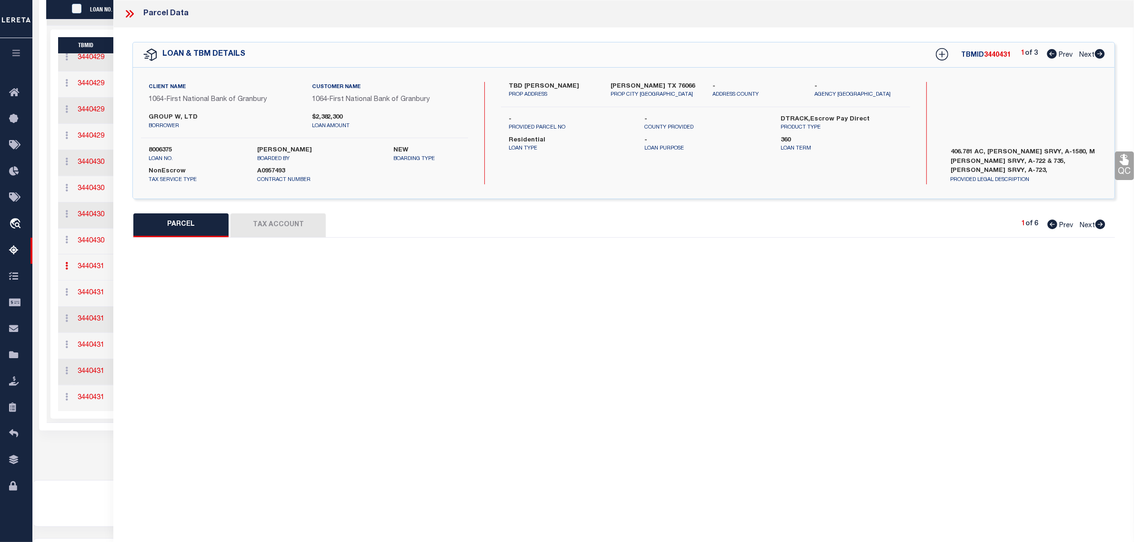
select select "JR"
type input "GROUP W LTD A [PERSON_NAME] PARTRSHP"
select select "AGW"
select select "LEG"
type input "[PERSON_NAME] 0"
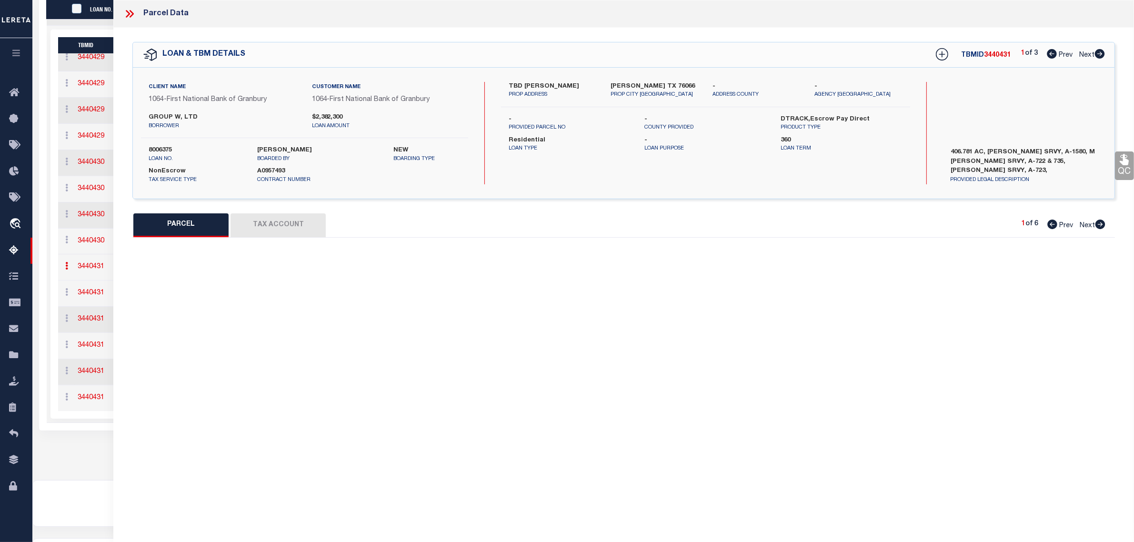
type input "[PERSON_NAME] TX 76066"
type textarea "Acres: 71.620, Abst: 722, Survey: [PERSON_NAME], [GEOGRAPHIC_DATA]:, BLK:, SURV…"
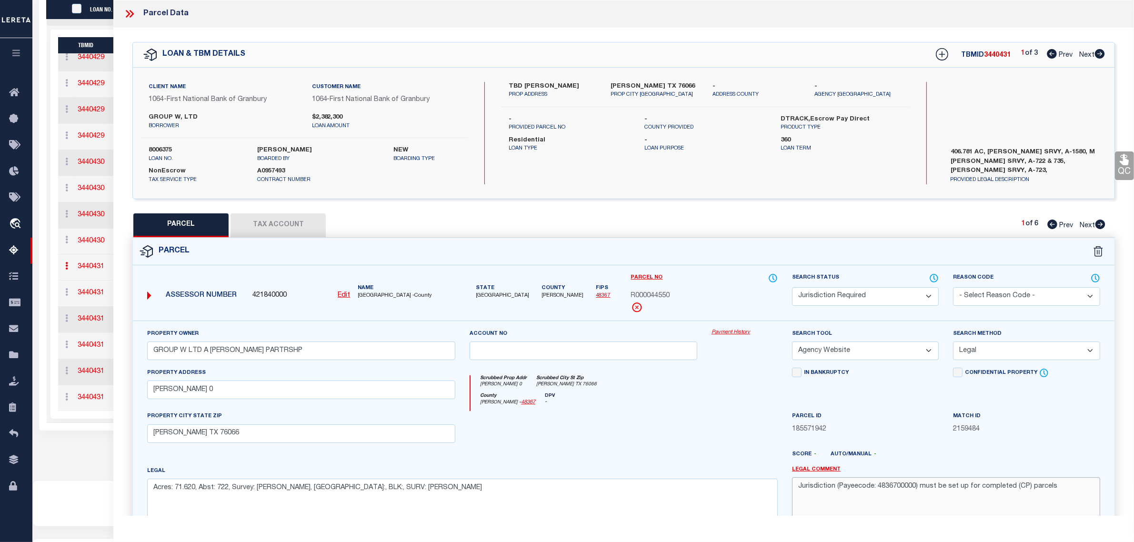
click at [899, 486] on textarea "Jurisdiction (Payeecode: 4836700000) must be set up for completed (CP) parcels" at bounding box center [946, 507] width 308 height 60
type textarea "Inactivated agency below, should be able to CP now. MLC [DATE] Jurisdiction (Pa…"
click at [754, 427] on div at bounding box center [745, 430] width 81 height 39
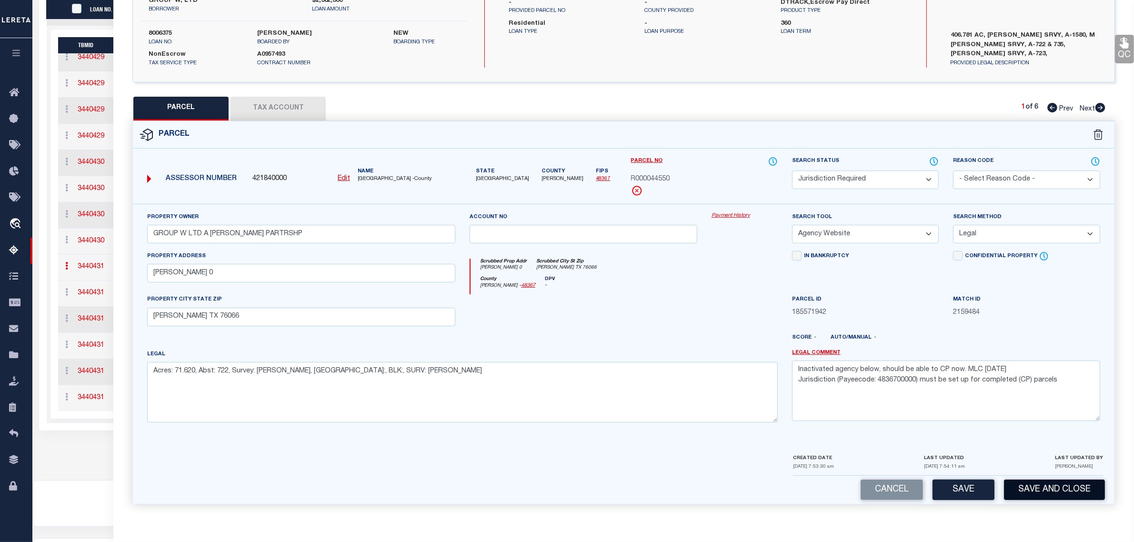
click at [1032, 493] on button "Save and Close" at bounding box center [1054, 490] width 101 height 20
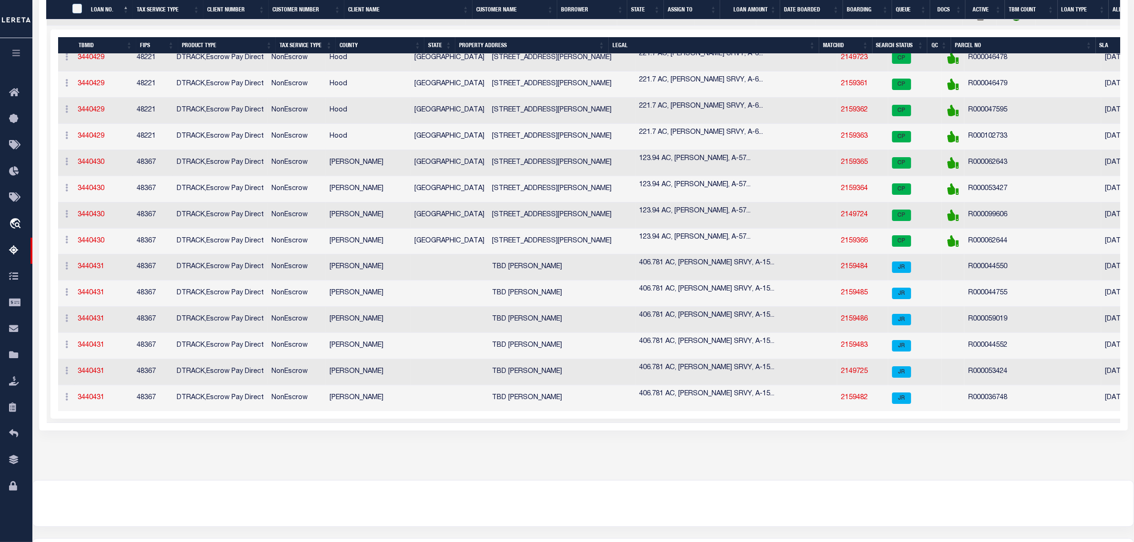
scroll to position [0, 0]
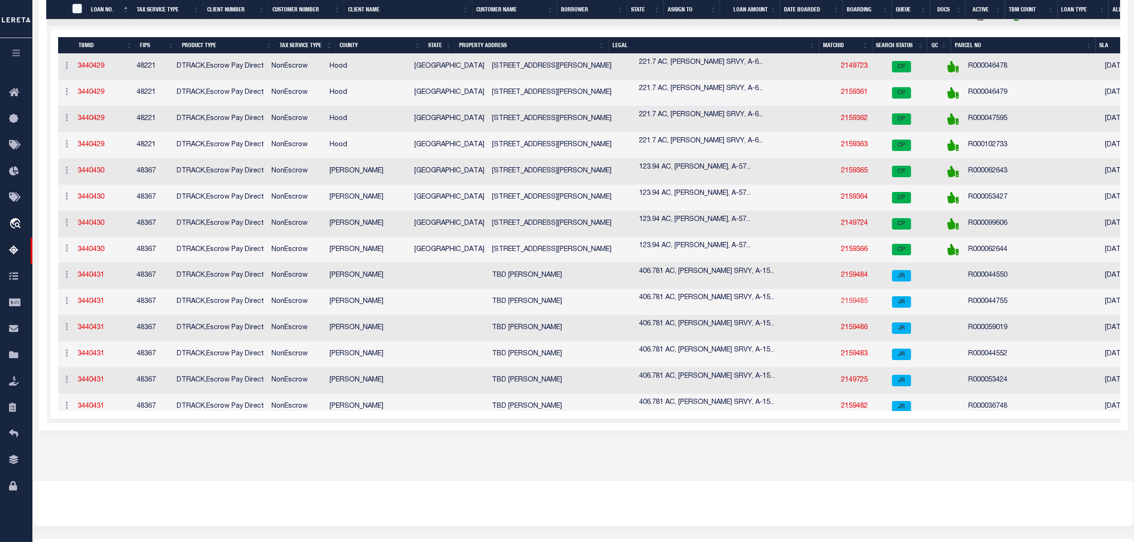
click at [841, 302] on link "2159485" at bounding box center [854, 301] width 27 height 7
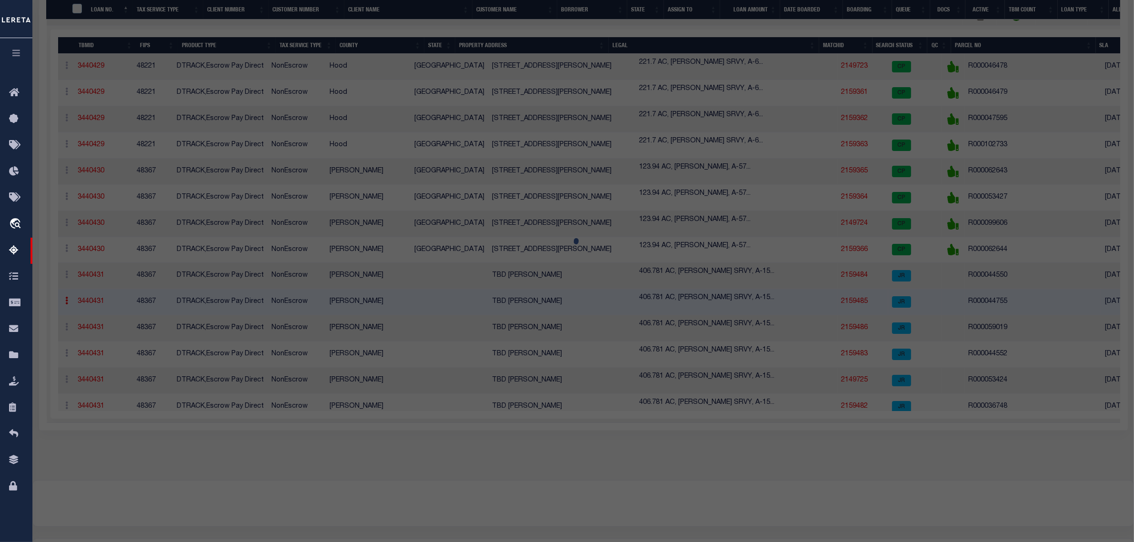
select select "AS"
select select
checkbox input "false"
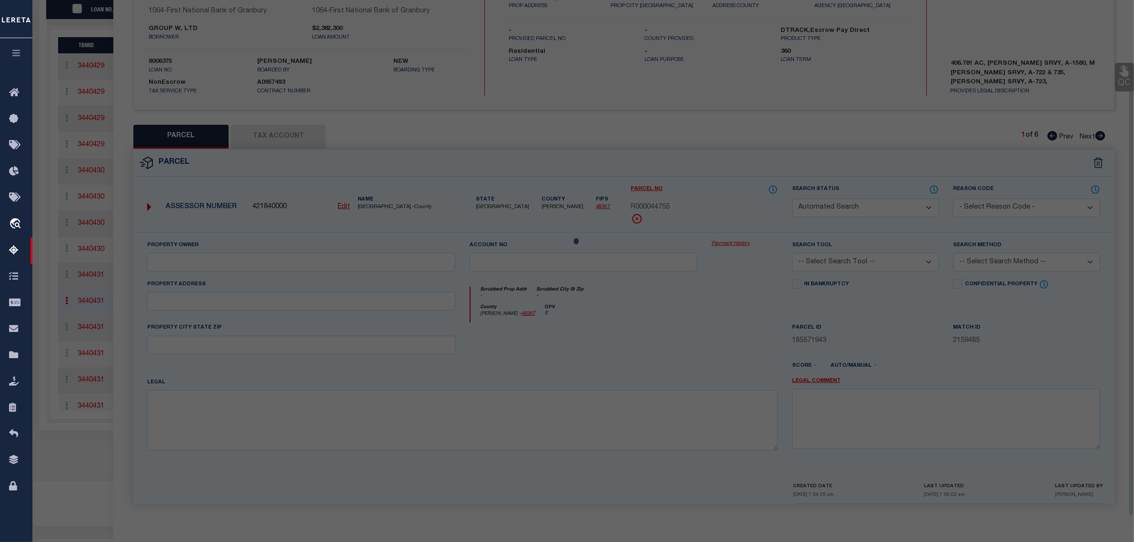
select select "JR"
type input "GROUP W LTD A [PERSON_NAME] PARTRSHP"
select select "AGW"
select select "LEG"
type input "[PERSON_NAME] TX 76066"
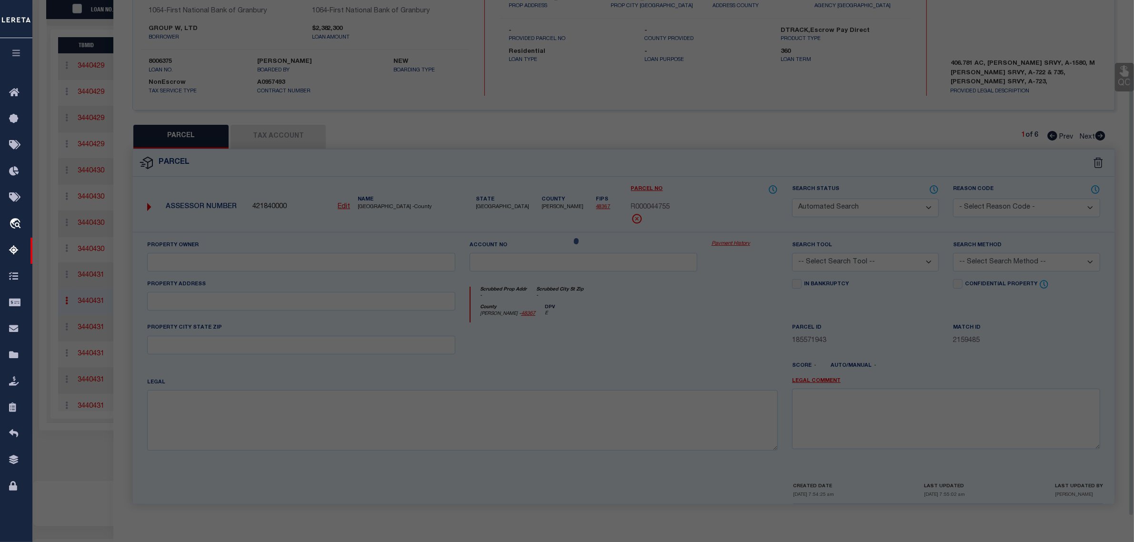
type textarea "Acres: 5.000, Abst: 735, Survey: IKARD MILTON, TR:, BLK:, SURV: MILTON IKARD"
type textarea "Jurisdiction (Payeecode: 4836700000) must be set up for completed (CP) parcels"
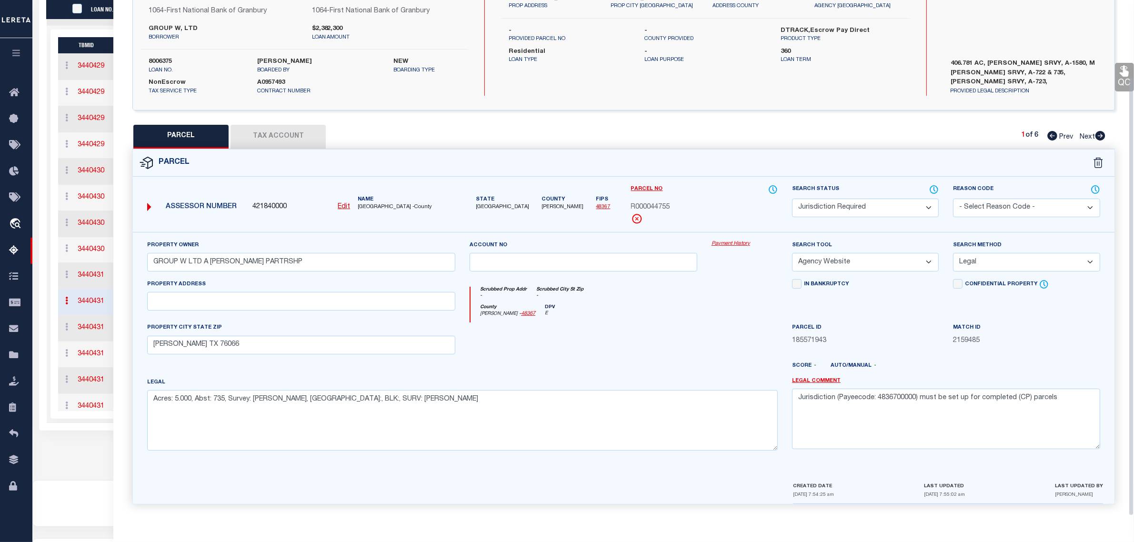
click at [256, 132] on button "Tax Account" at bounding box center [278, 137] width 95 height 24
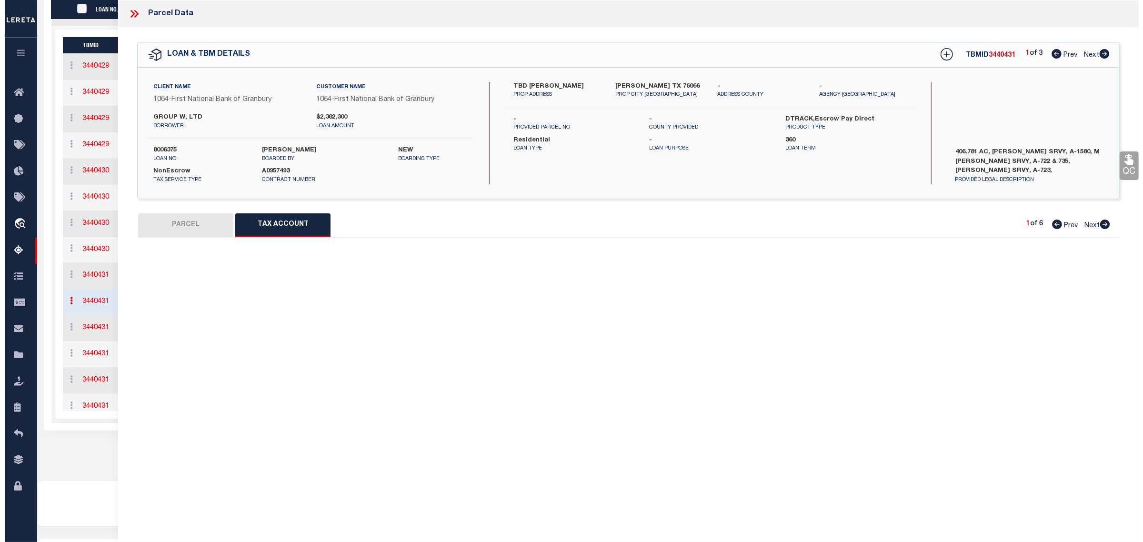
scroll to position [0, 0]
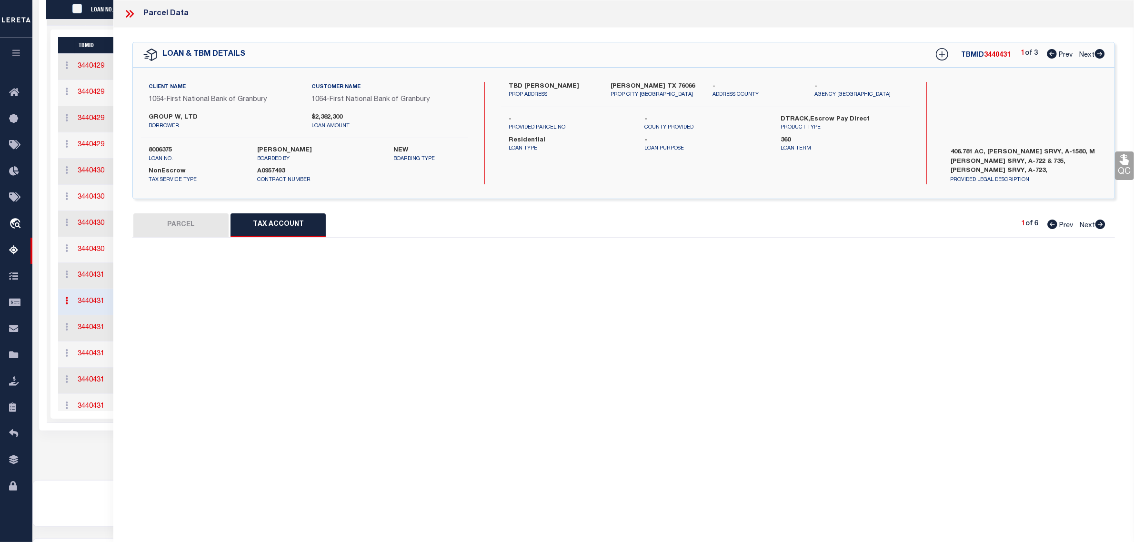
select select "100"
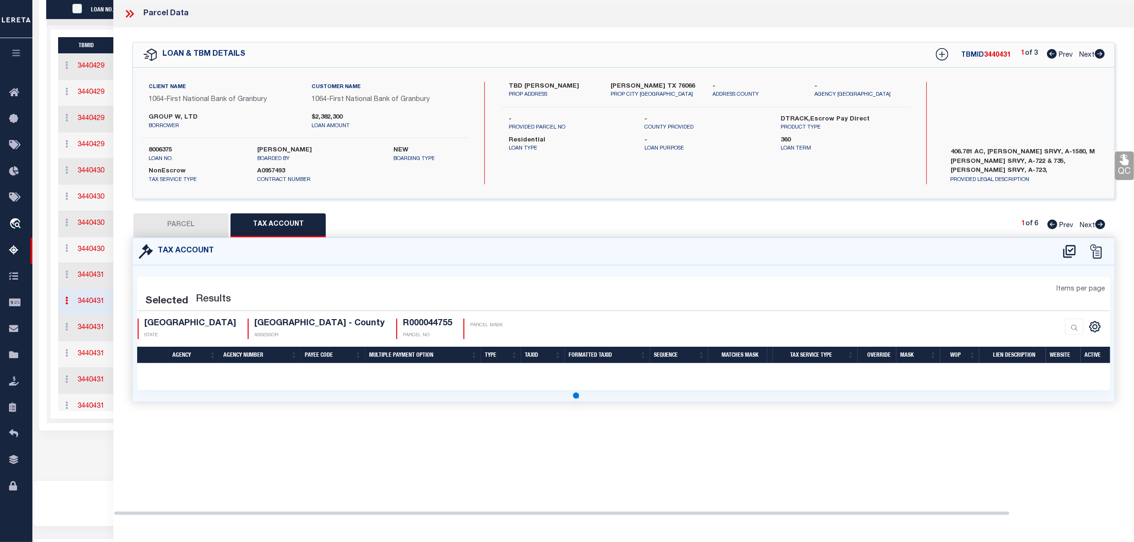
select select "100"
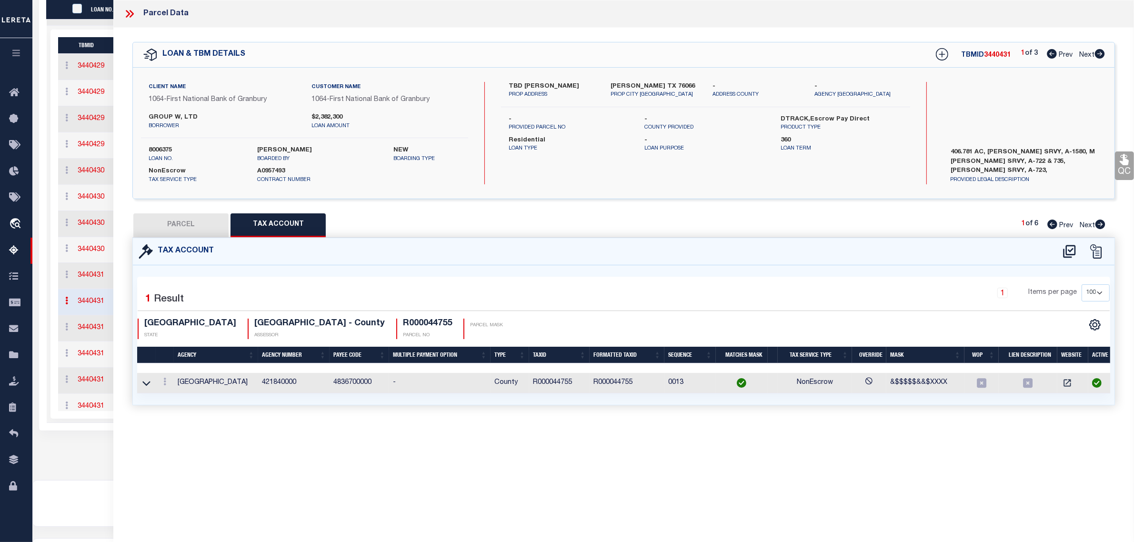
click at [1070, 249] on icon at bounding box center [1070, 251] width 16 height 15
select select "100"
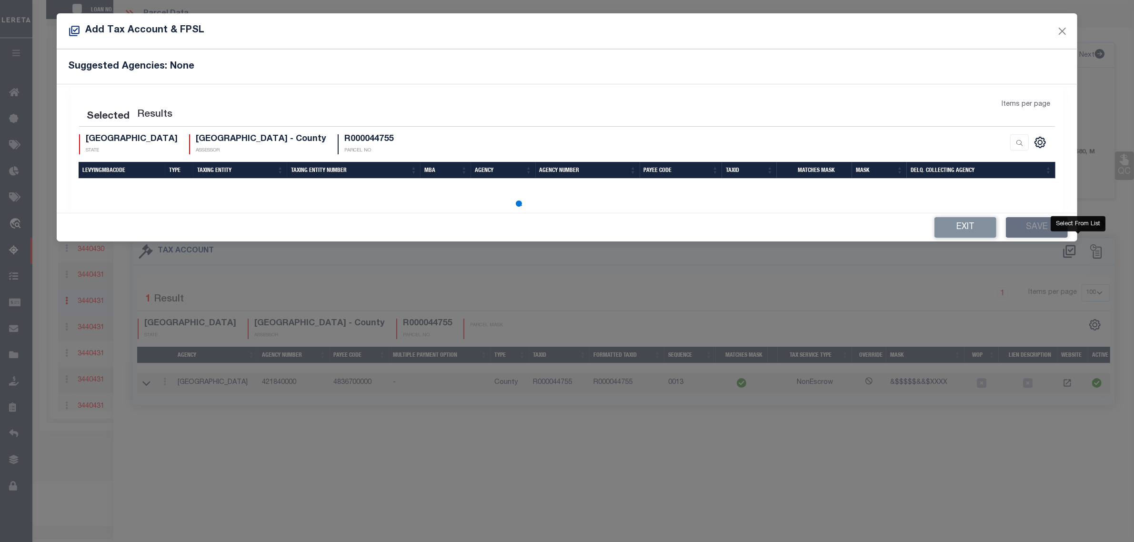
select select "100"
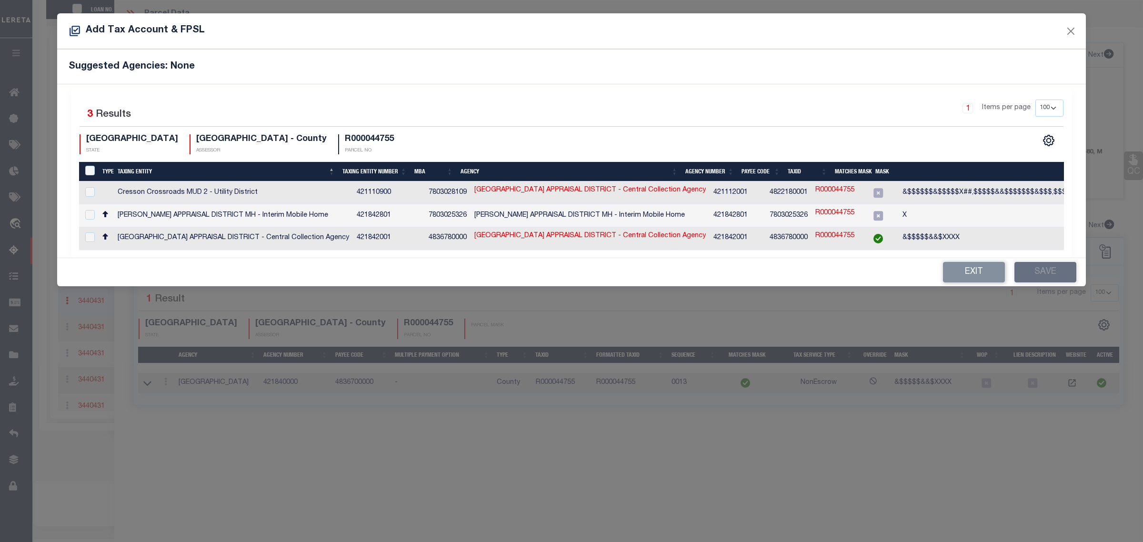
click at [201, 236] on td "PARKER COUNTY APPRAISAL DISTRICT - Central Collection Agency" at bounding box center [233, 238] width 239 height 23
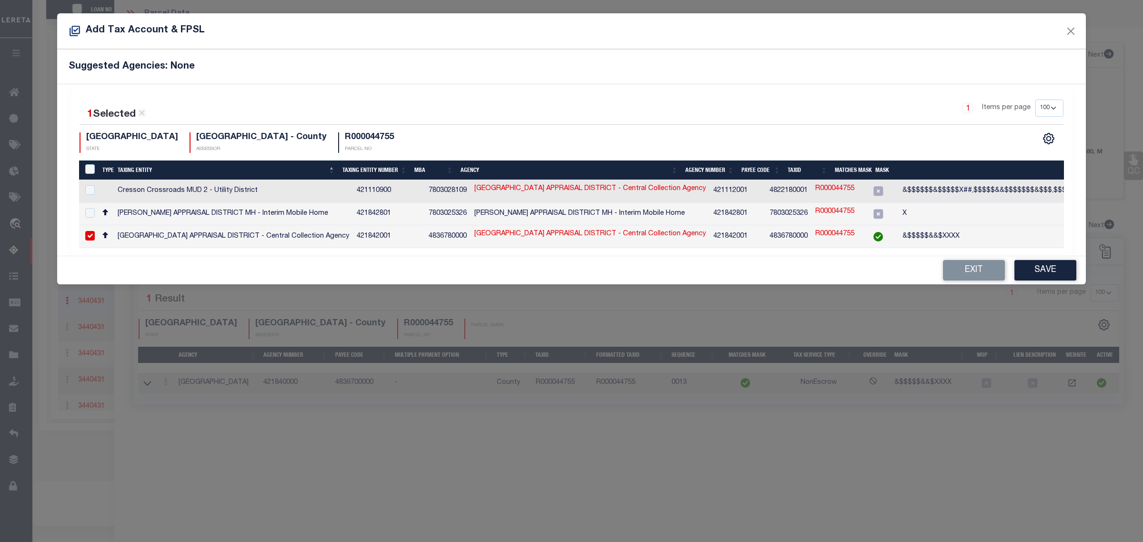
checkbox input "true"
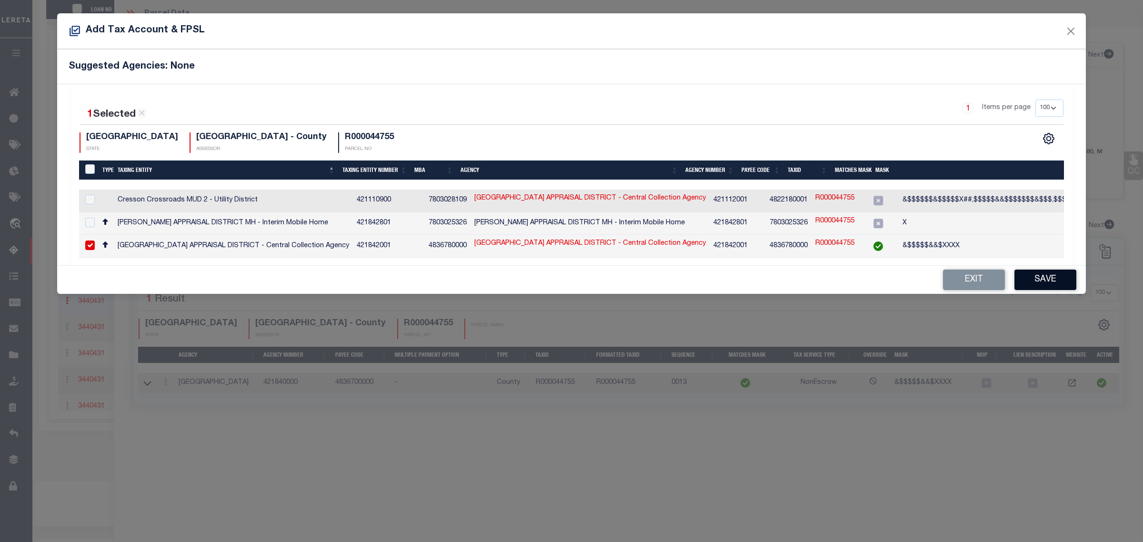
click at [1046, 283] on button "Save" at bounding box center [1046, 280] width 62 height 20
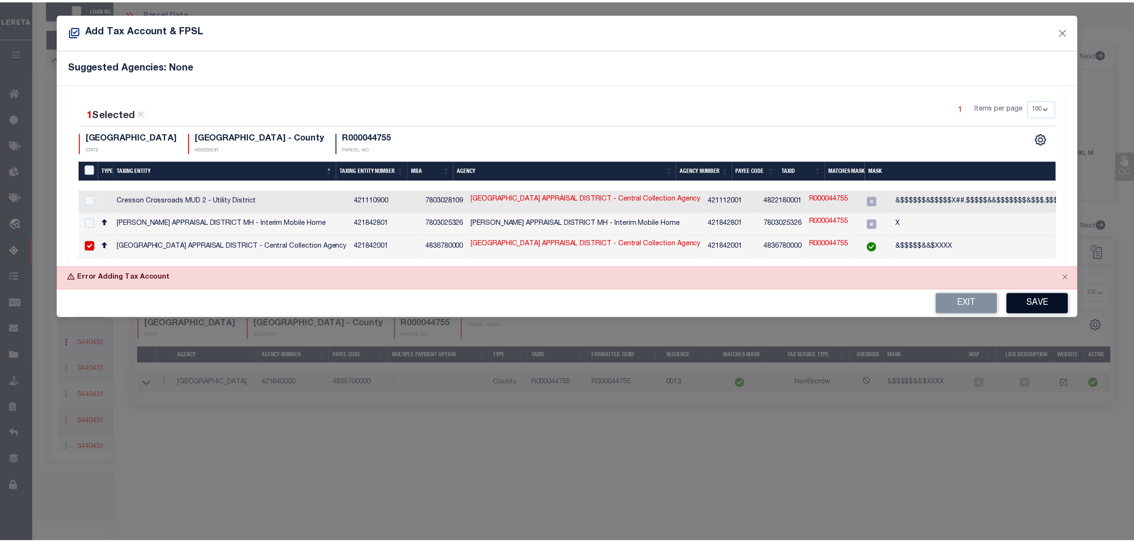
scroll to position [280, 0]
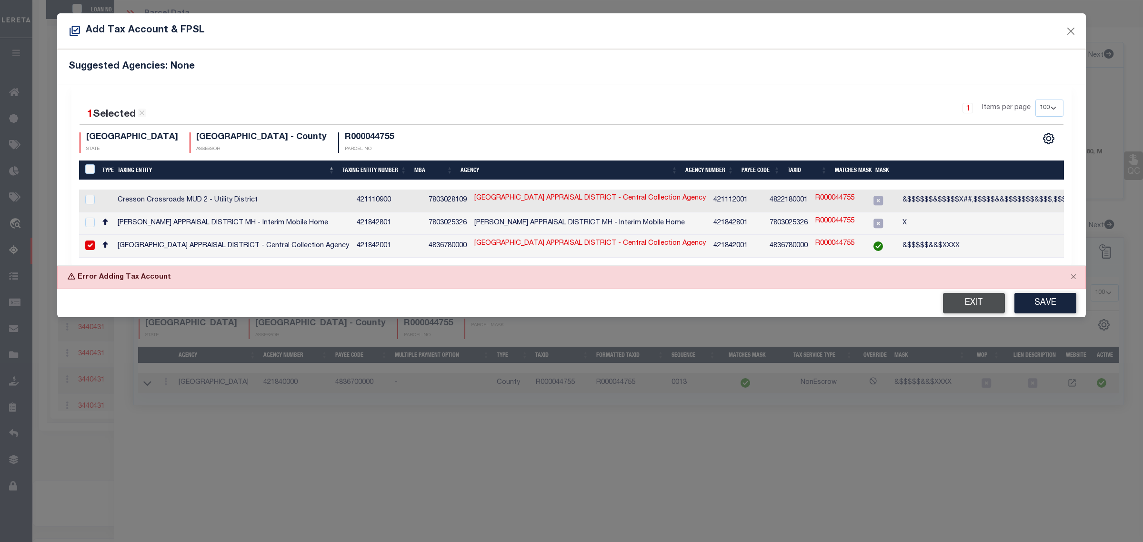
click at [981, 306] on button "Exit" at bounding box center [974, 303] width 62 height 20
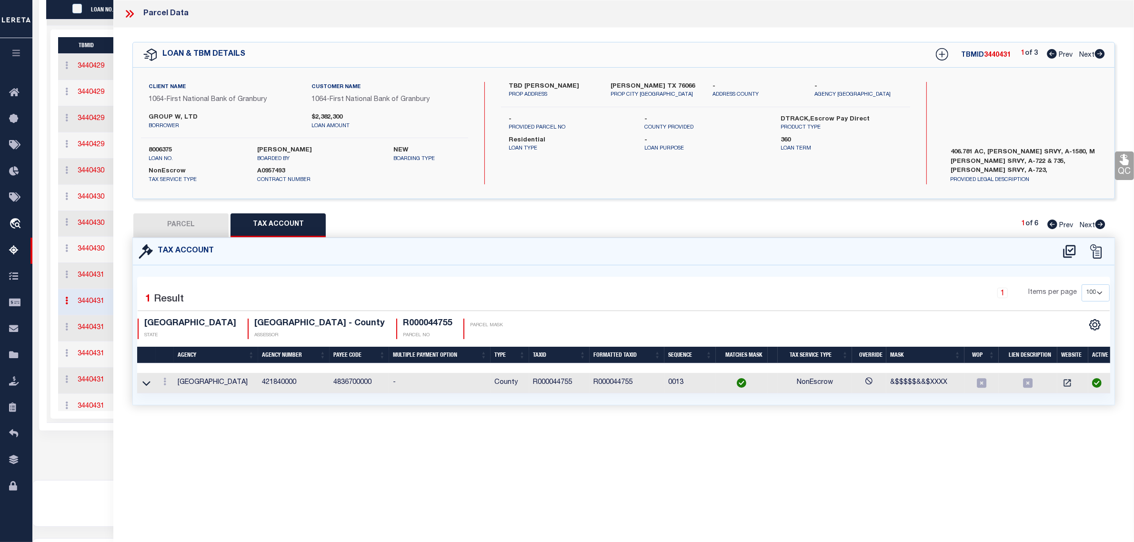
click at [198, 221] on button "PARCEL" at bounding box center [180, 225] width 95 height 24
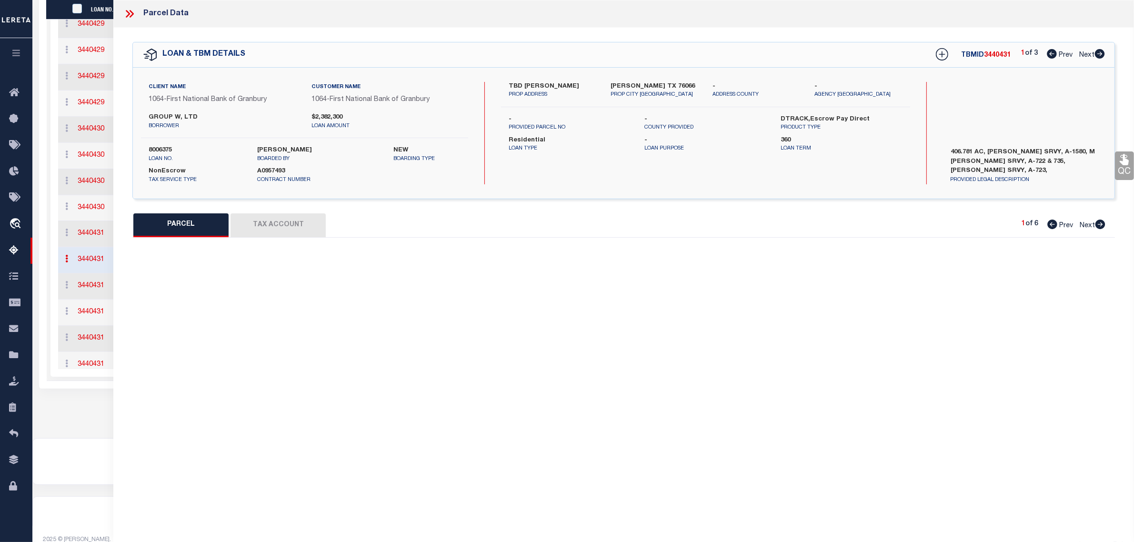
select select "AS"
select select
checkbox input "false"
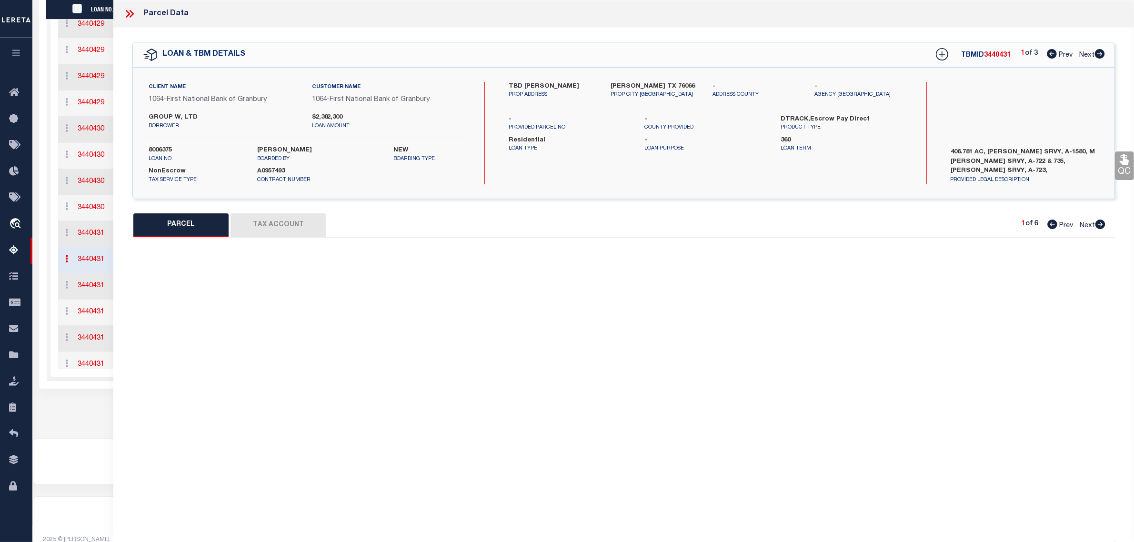
select select "JR"
type input "GROUP W LTD A [PERSON_NAME] PARTRSHP"
select select "AGW"
select select "LEG"
type input "[PERSON_NAME] TX 76066"
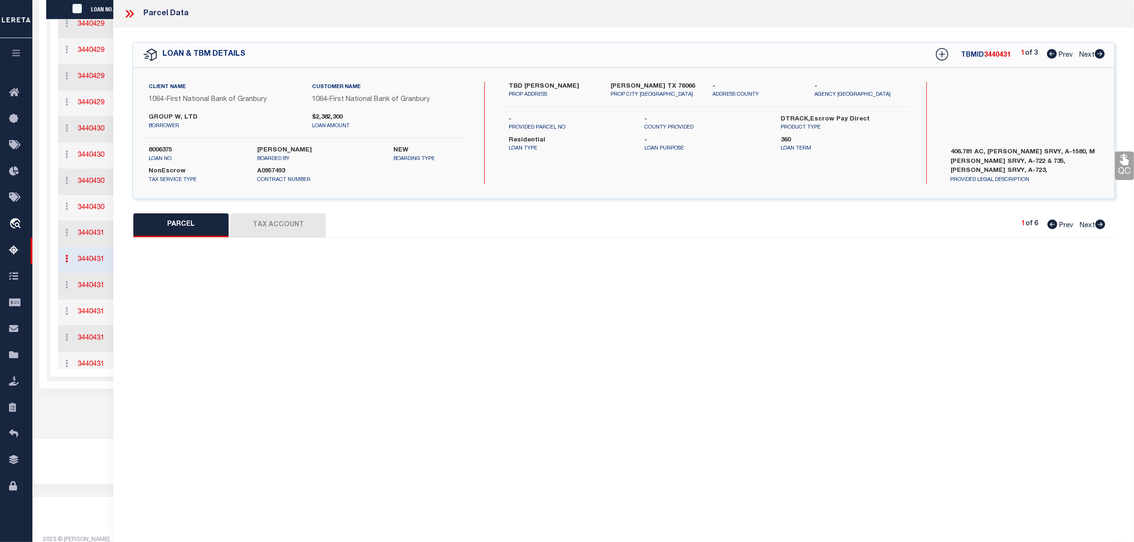
type textarea "Acres: 5.000, Abst: 735, Survey: IKARD MILTON, TR:, BLK:, SURV: MILTON IKARD"
type textarea "Jurisdiction (Payeecode: 4836700000) must be set up for completed (CP) parcels"
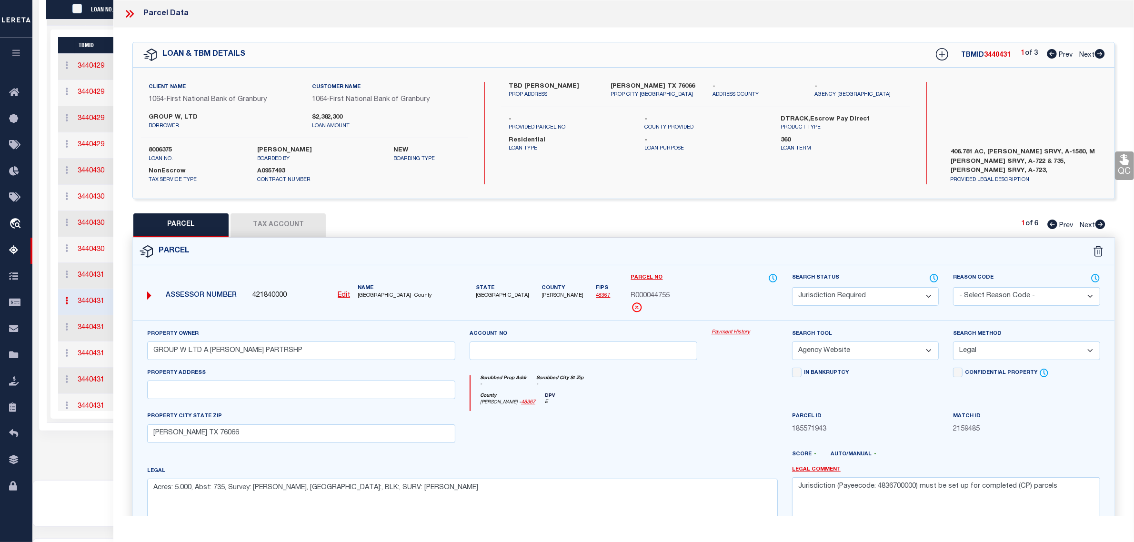
click at [270, 222] on button "Tax Account" at bounding box center [278, 225] width 95 height 24
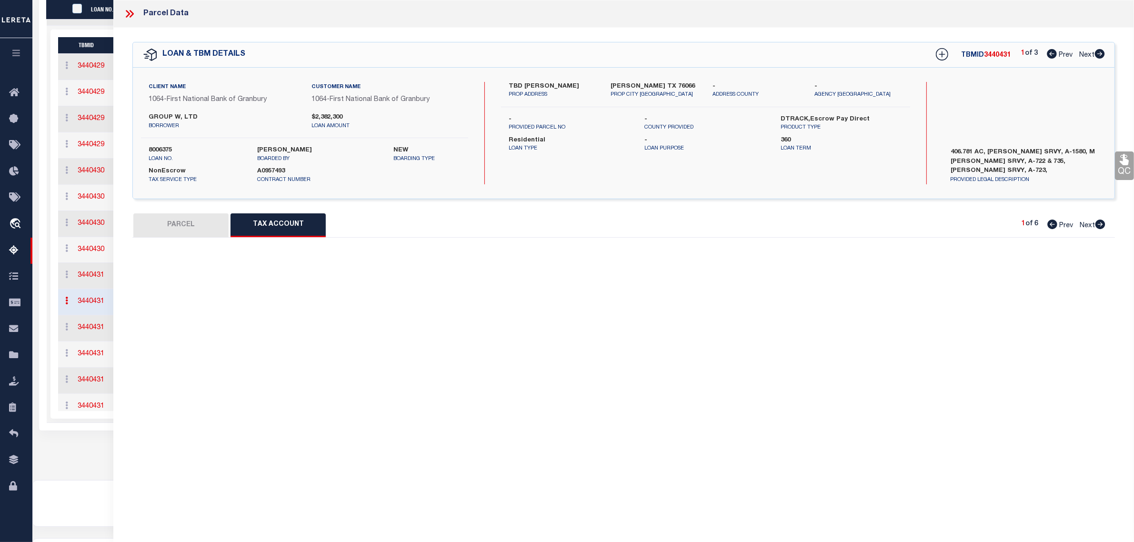
select select "100"
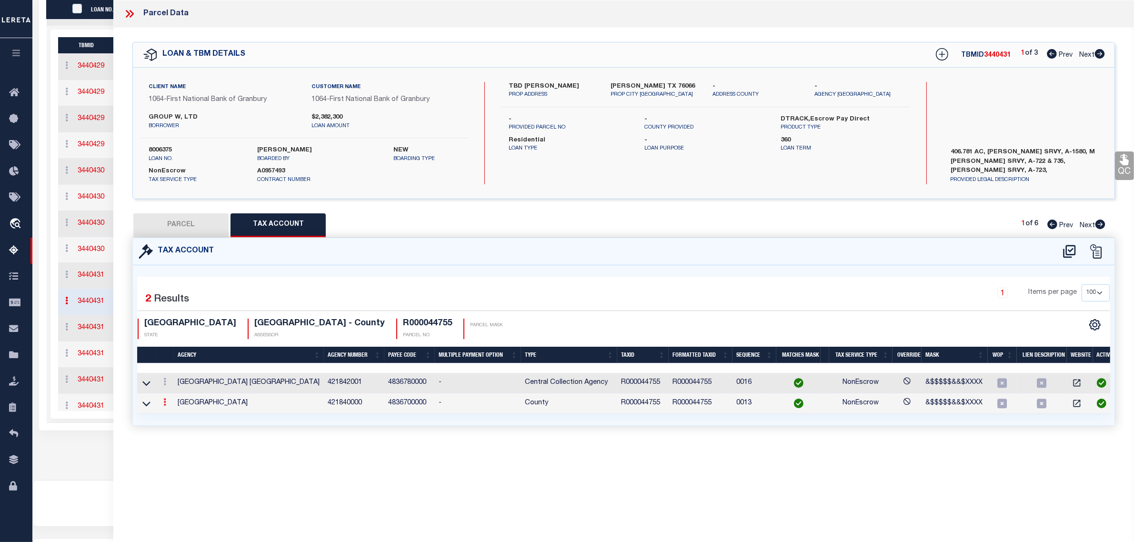
click at [164, 405] on icon at bounding box center [164, 402] width 3 height 8
click at [176, 415] on icon "" at bounding box center [174, 416] width 7 height 7
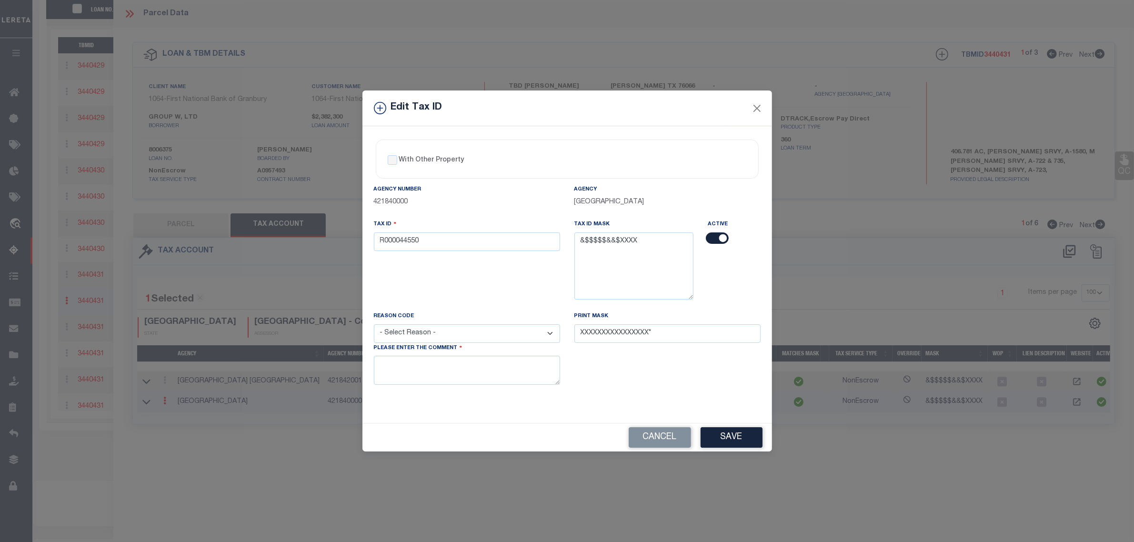
type input "R000044755"
type textarea "Jurisdiction (Payeecode: 4836700000) must be set up for completed (CP) parcels"
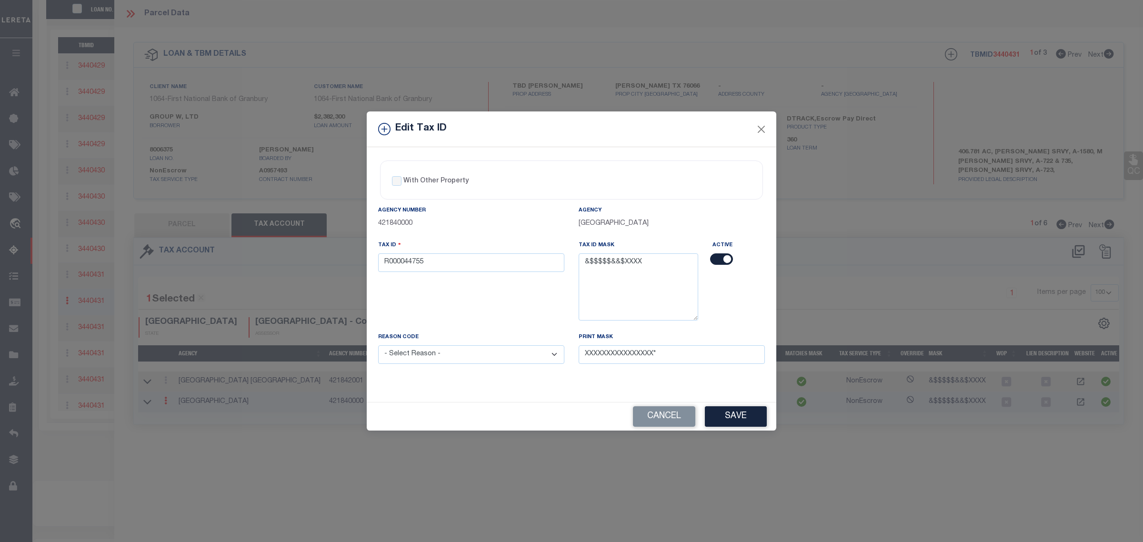
click at [722, 256] on input "checkbox" at bounding box center [721, 258] width 23 height 11
checkbox input "false"
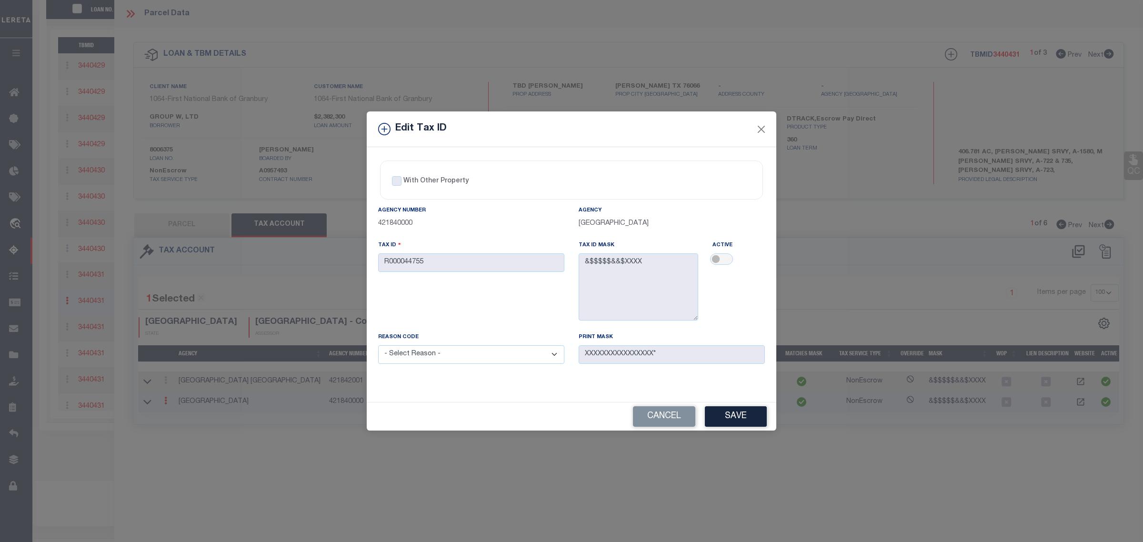
click at [451, 361] on select "- Select Reason - 099 - Other (Provide additional detail) ACT - Agency Changed …" at bounding box center [471, 354] width 186 height 19
select select "099"
click at [378, 347] on select "- Select Reason - 099 - Other (Provide additional detail) ACT - Agency Changed …" at bounding box center [471, 354] width 186 height 19
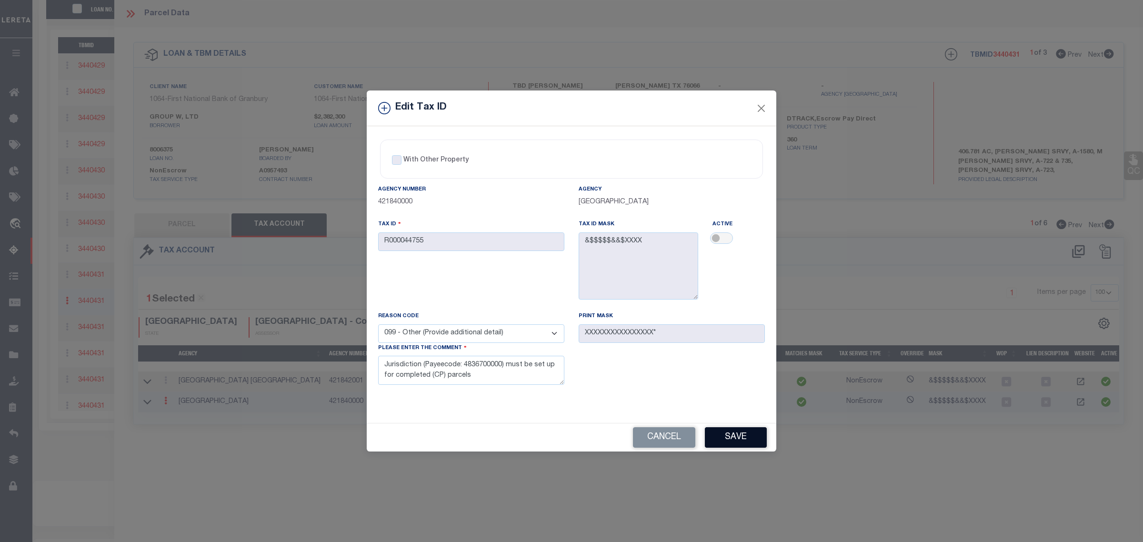
click at [734, 441] on button "Save" at bounding box center [736, 437] width 62 height 20
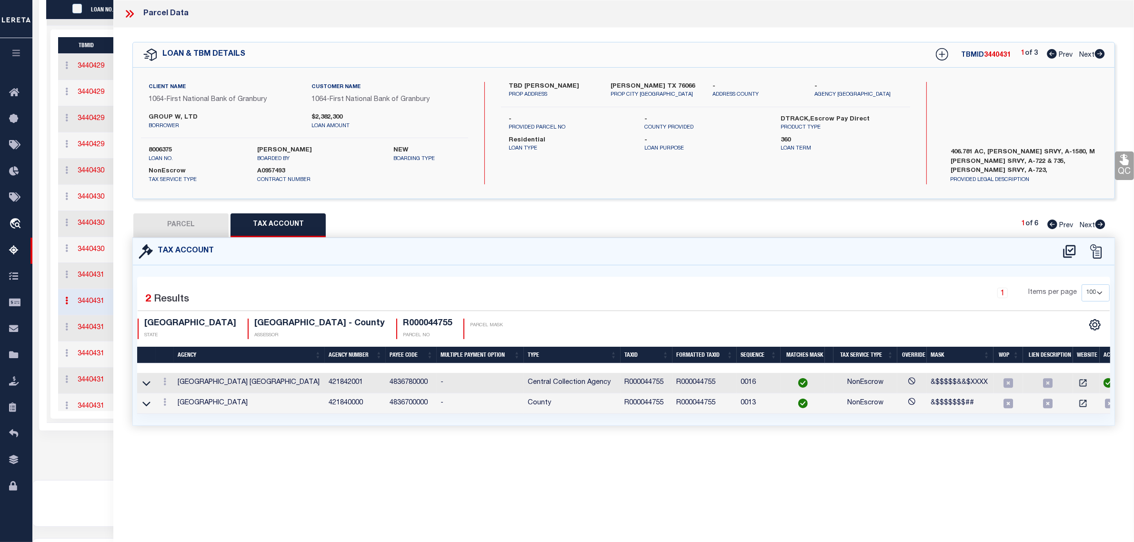
click at [199, 224] on button "PARCEL" at bounding box center [180, 225] width 95 height 24
select select "AS"
select select
checkbox input "false"
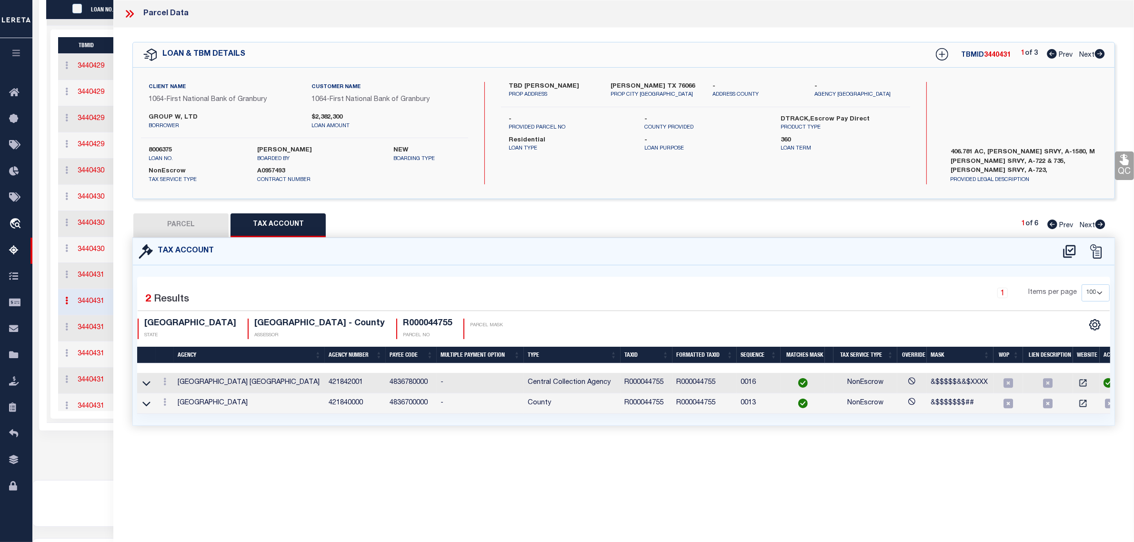
checkbox input "false"
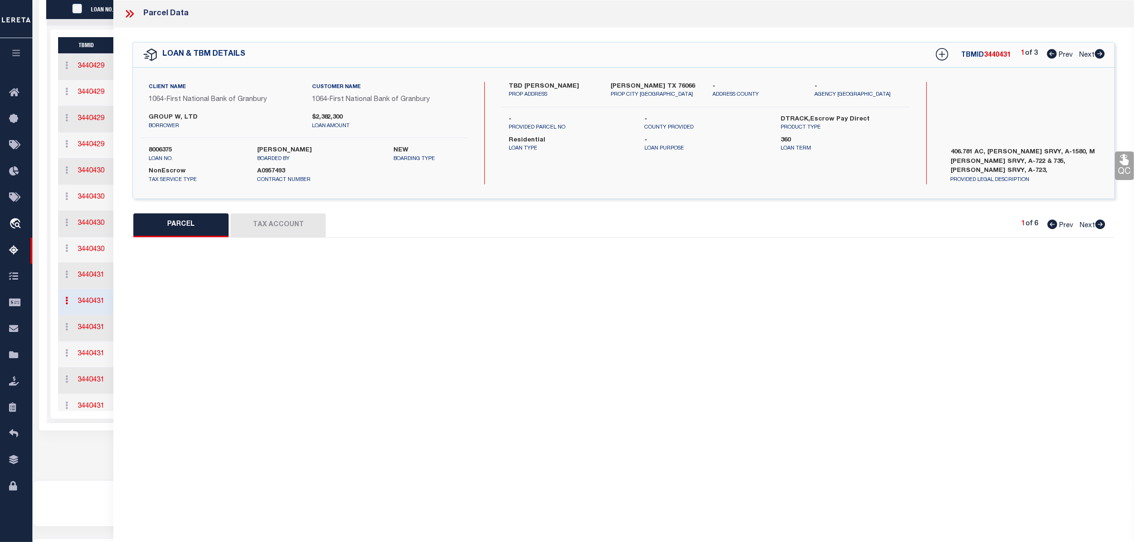
select select "JR"
type input "GROUP W LTD A [PERSON_NAME] PARTRSHP"
select select "AGW"
select select "LEG"
type input "[PERSON_NAME] TX 76066"
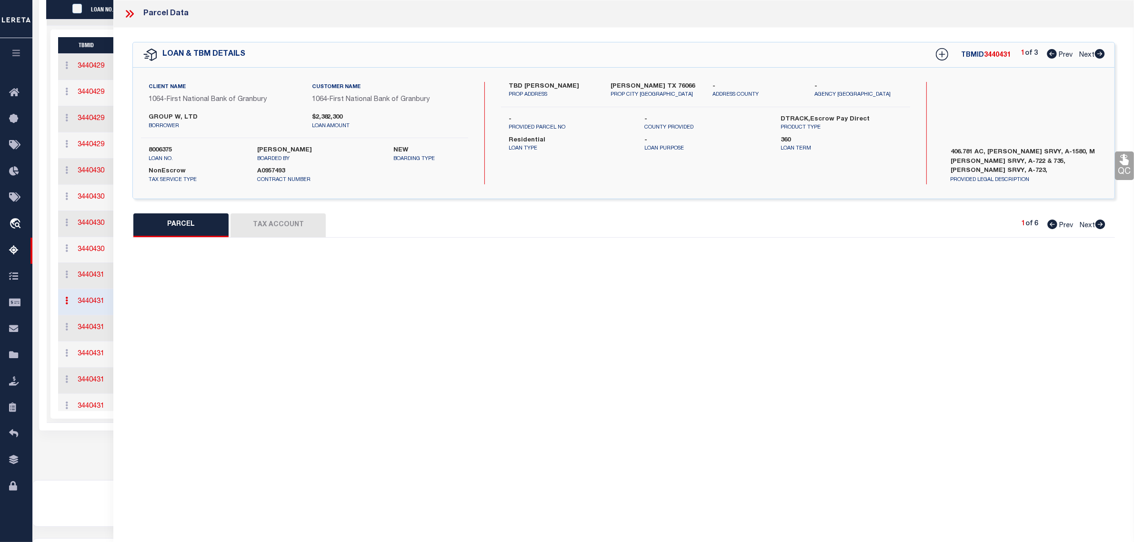
type textarea "Acres: 5.000, Abst: 735, Survey: IKARD MILTON, TR:, BLK:, SURV: MILTON IKARD"
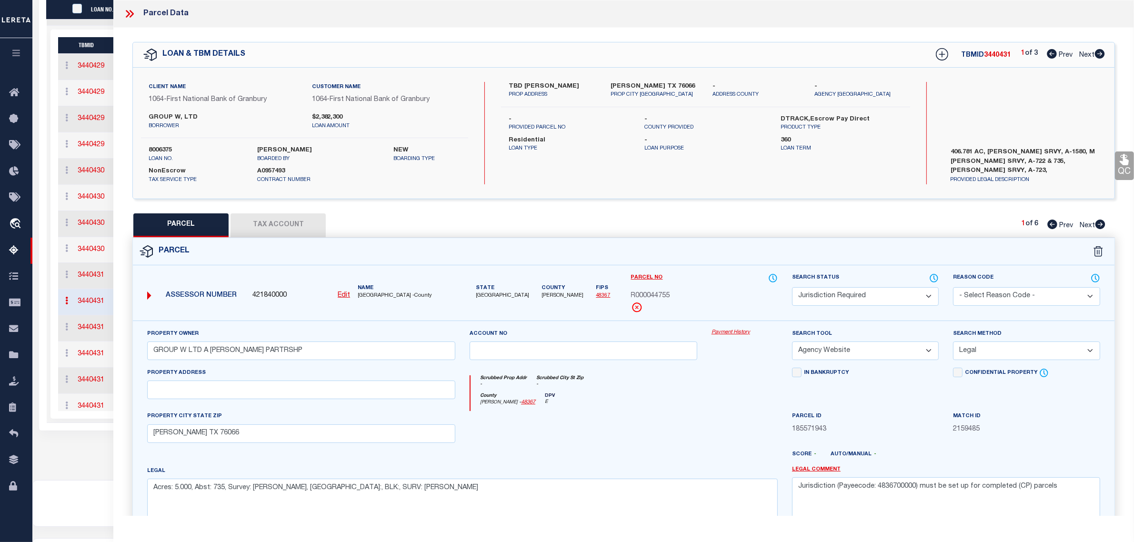
click at [929, 299] on select "Automated Search Bad Parcel Complete Duplicate Parcel High Dollar Reporting In …" at bounding box center [865, 296] width 147 height 19
click at [908, 486] on textarea "Jurisdiction (Payeecode: 4836700000) must be set up for completed (CP) parcels" at bounding box center [946, 507] width 308 height 60
paste textarea "Inactivated agency below, should be able to CP now. MLC 8/28/2025"
type textarea "Inactivated agency below, should be able to CP now. MLC [DATE] Jurisdiction (Pa…"
click at [901, 421] on div "Parcel ID 185571943" at bounding box center [865, 422] width 147 height 23
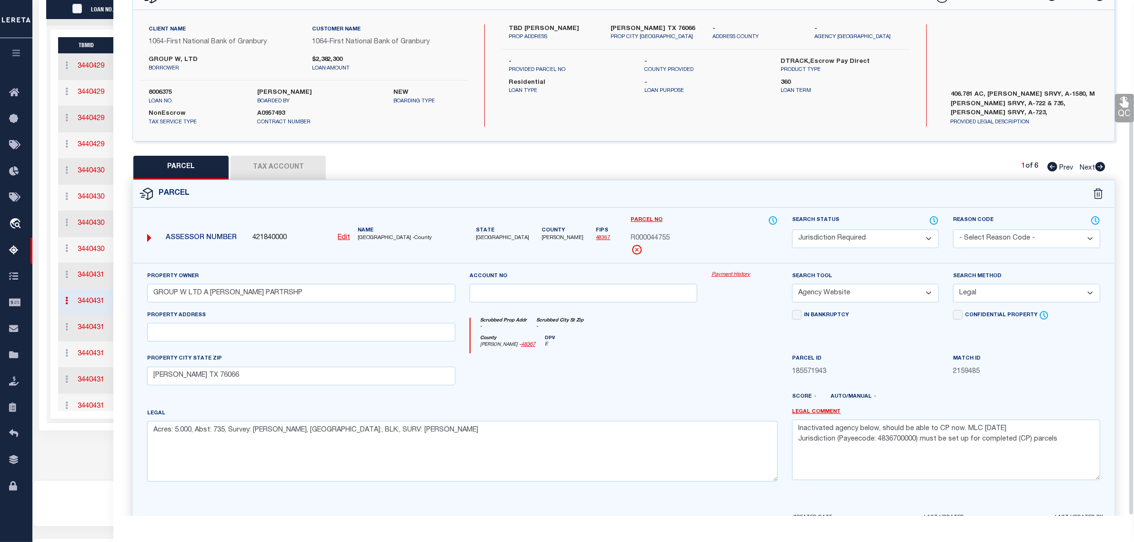
scroll to position [119, 0]
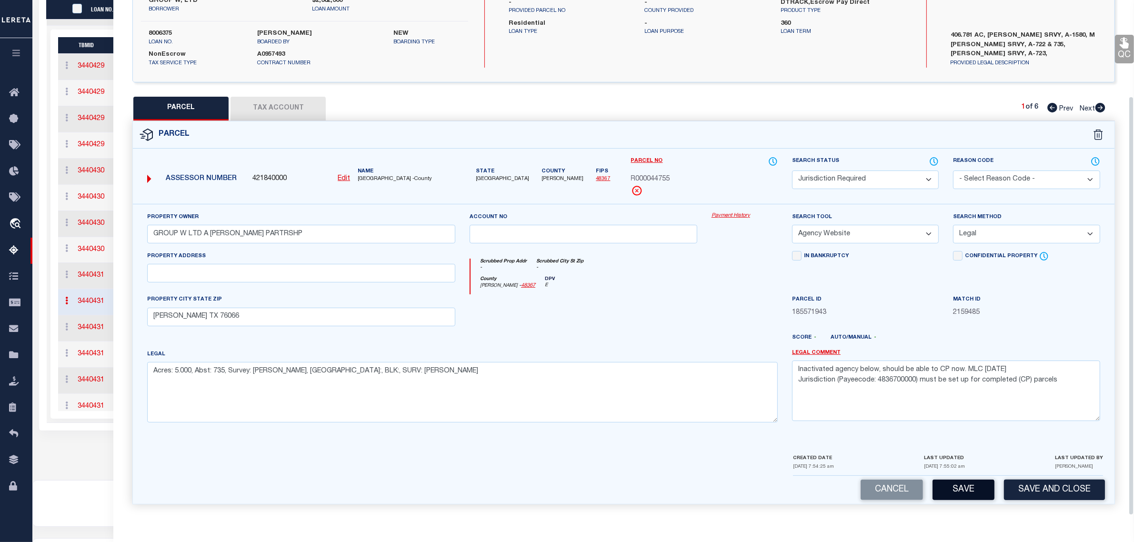
click at [975, 489] on button "Save" at bounding box center [964, 490] width 62 height 20
select select "AS"
select select
checkbox input "false"
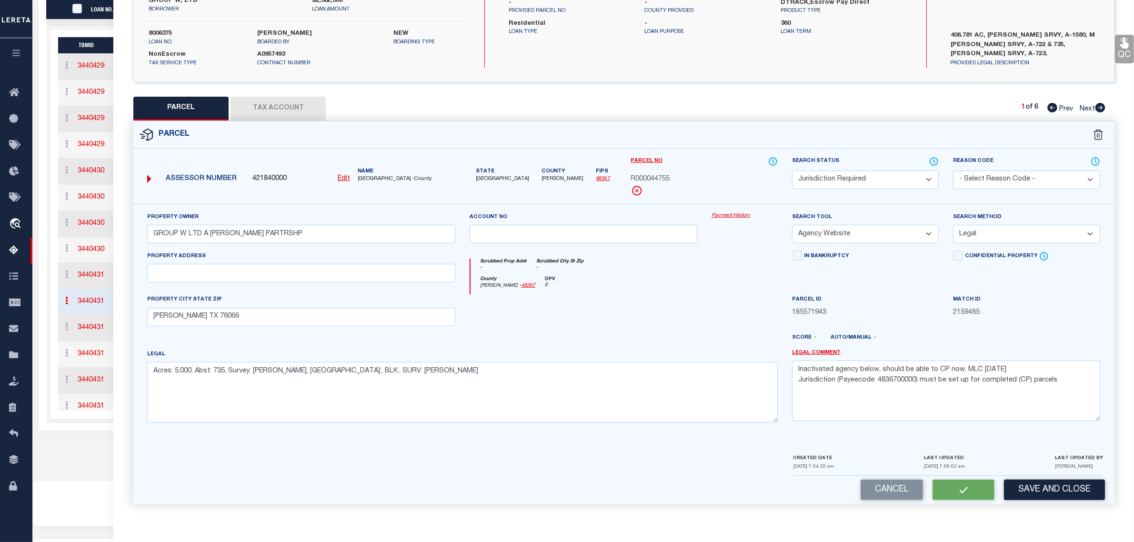
checkbox input "false"
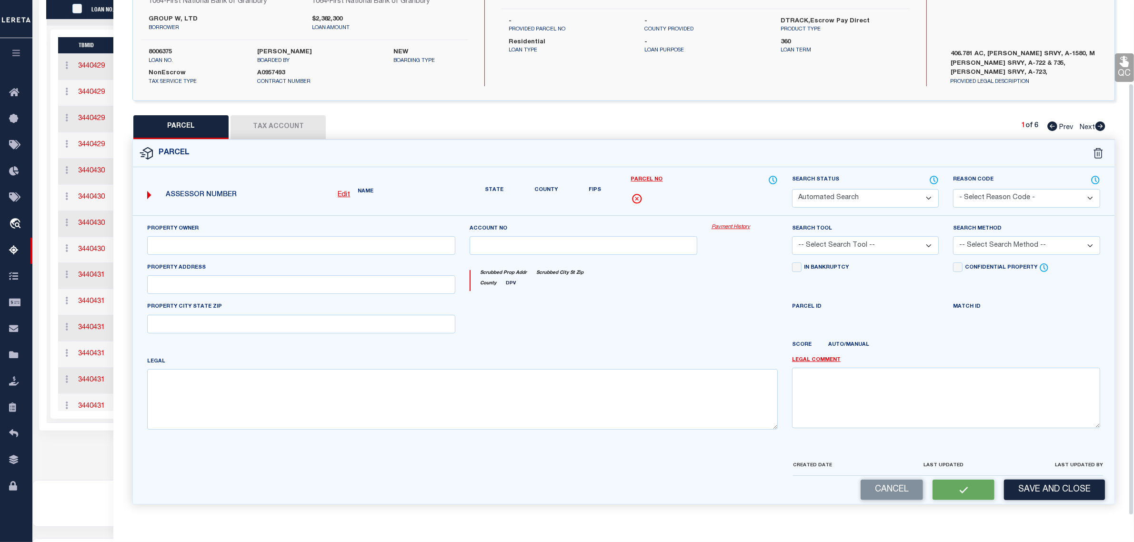
select select "JR"
type input "GROUP W LTD A [PERSON_NAME] PARTRSHP"
select select "AGW"
select select "LEG"
type input "[PERSON_NAME] TX 76066"
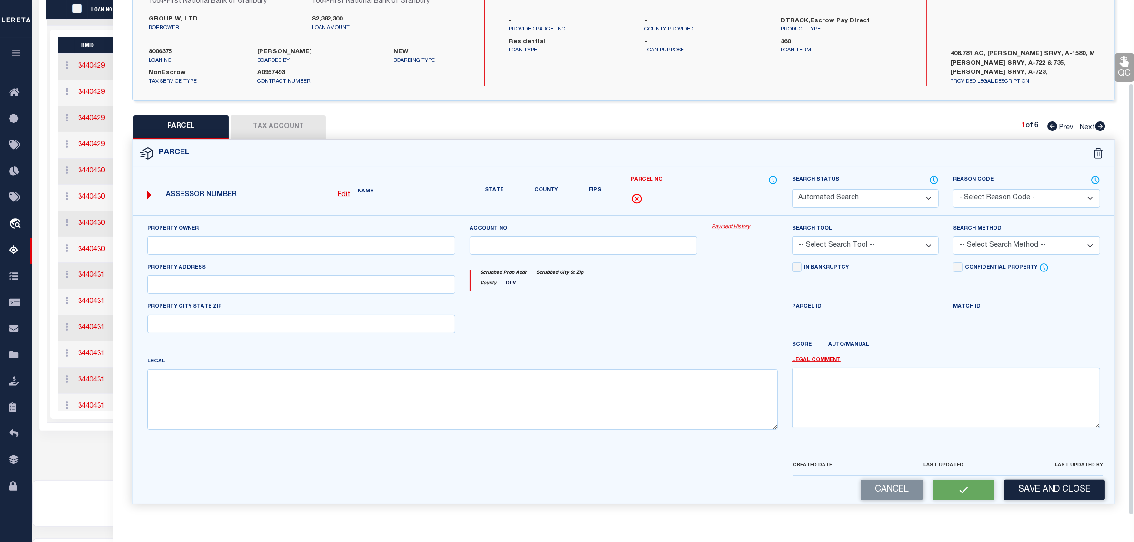
type textarea "Acres: 5.000, Abst: 735, Survey: IKARD MILTON, TR:, BLK:, SURV: MILTON IKARD"
type textarea "Inactivated agency below, should be able to CP now. MLC [DATE] Jurisdiction (Pa…"
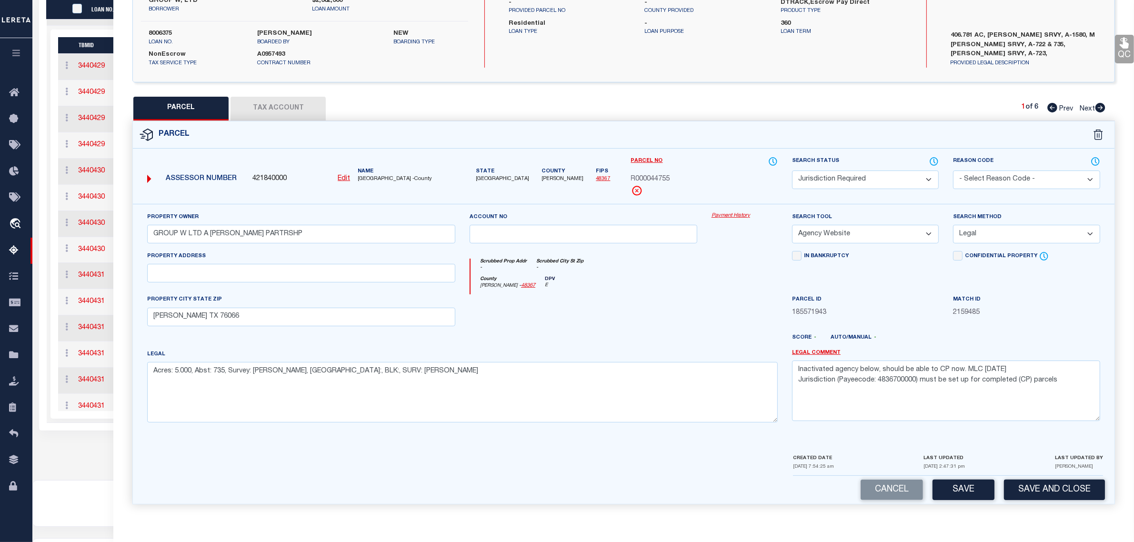
click at [65, 449] on div "OMS Work Queue is --ALL-- Active is Yes Loan No. is 8006375 TBMID FIPS Assigned…" at bounding box center [583, 130] width 1096 height 642
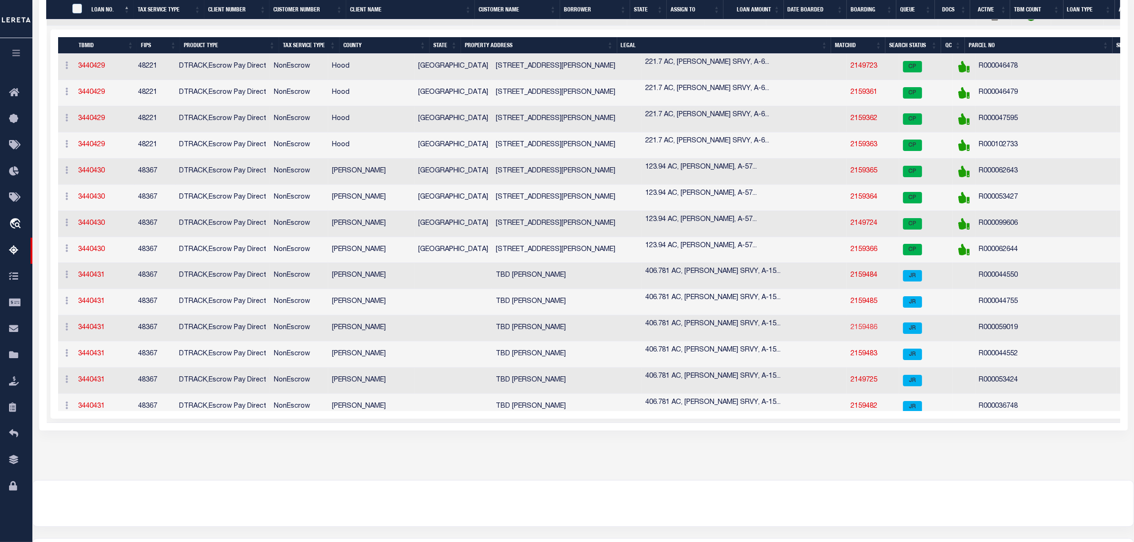
click at [851, 331] on link "2159486" at bounding box center [864, 327] width 27 height 7
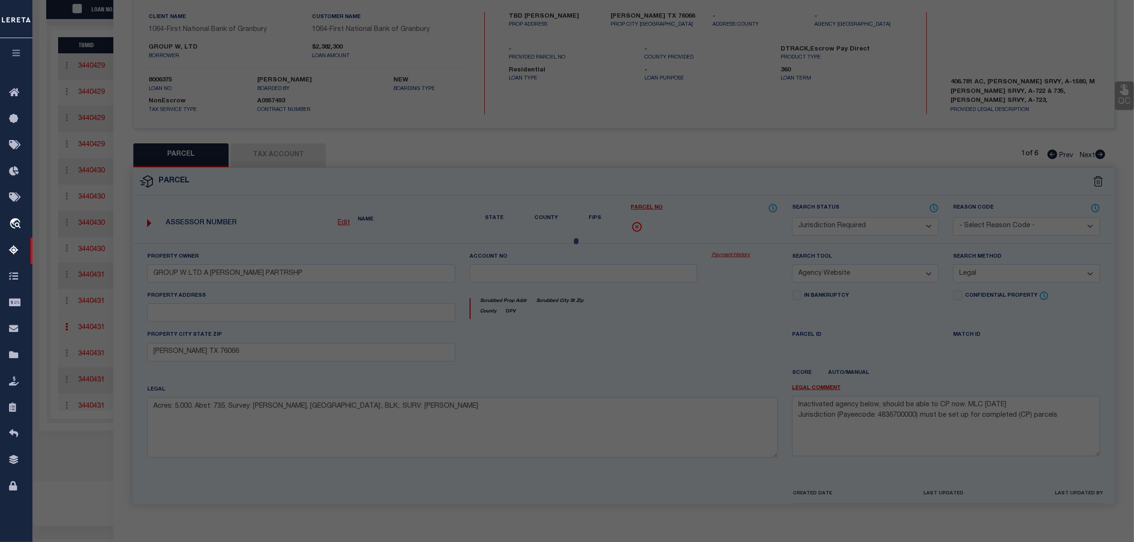
select select "AS"
select select
checkbox input "false"
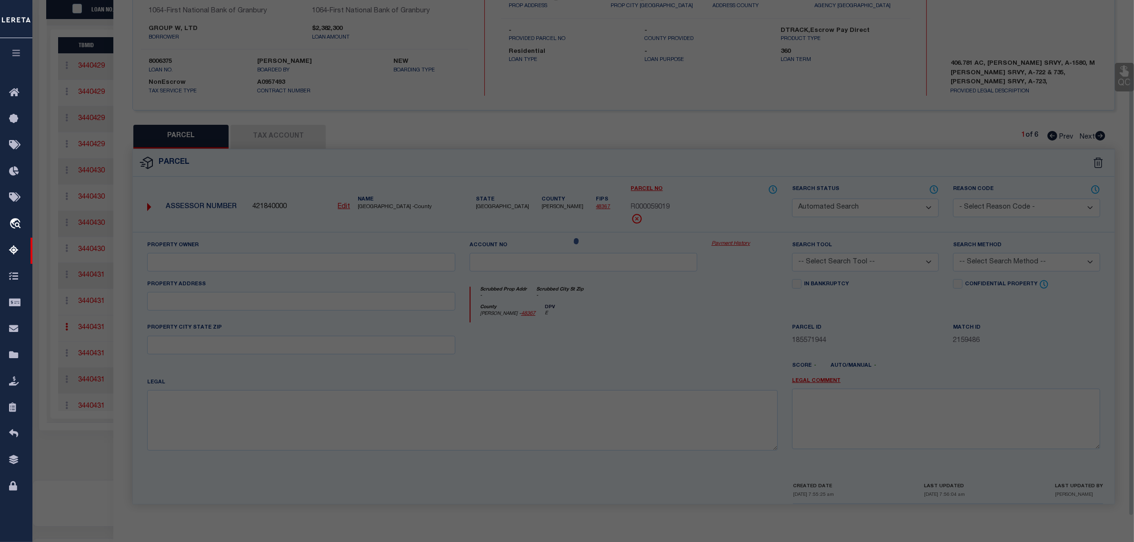
select select "JR"
type input "GROUP W LTD A TEX LIM PRTNRSHP"
select select "AGW"
select select "LEG"
type input "[PERSON_NAME] TX 76066"
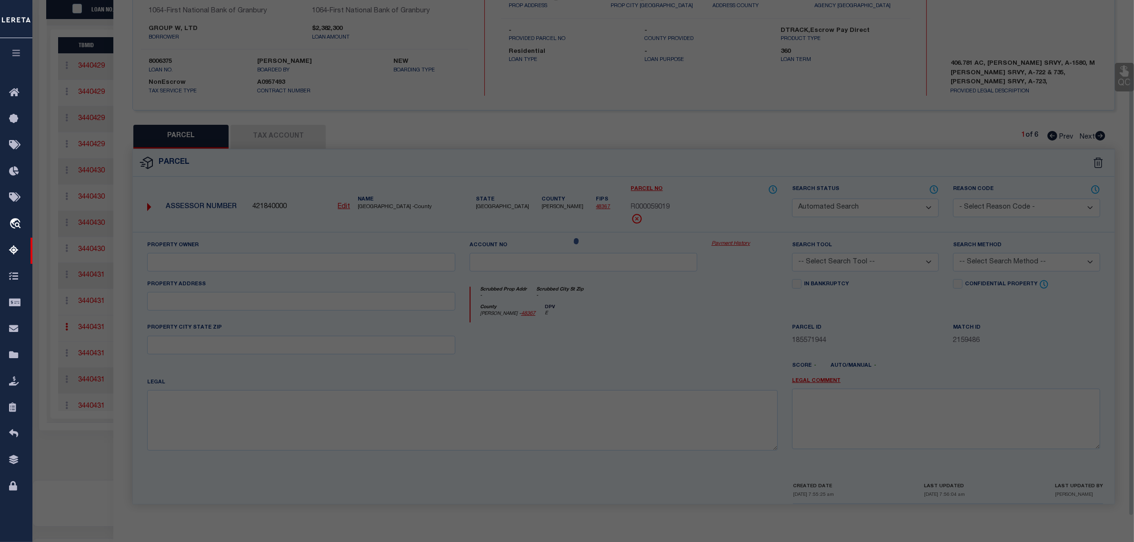
type textarea "Acres: 160.000, TR:, BLK:, SURV: MONROE UPTON"
type textarea "Jurisdiction (Payeecode: 4836700000) must be set up for completed (CP) parcels"
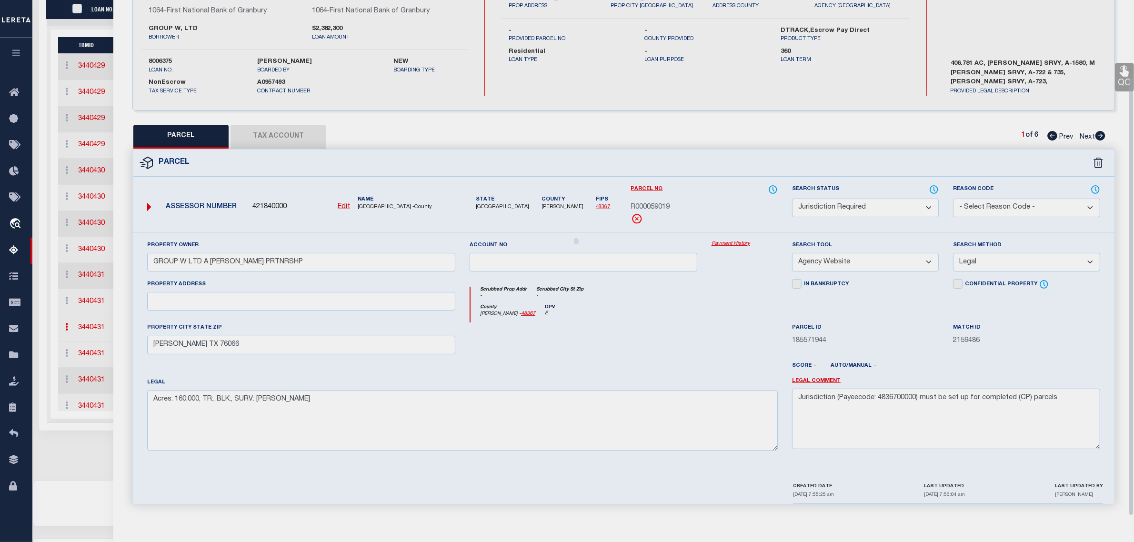
scroll to position [91, 0]
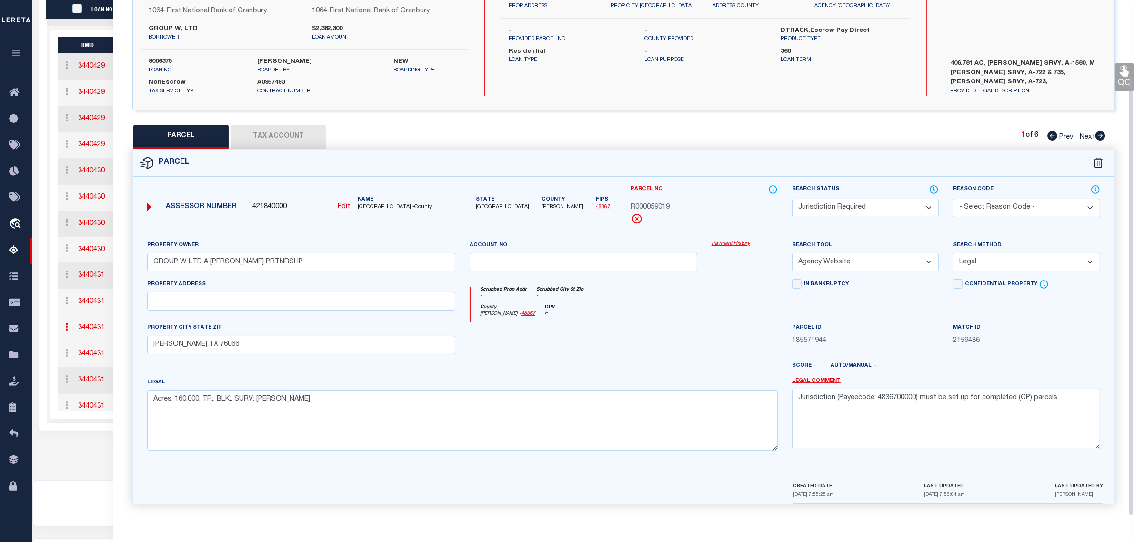
click at [259, 134] on button "Tax Account" at bounding box center [278, 137] width 95 height 24
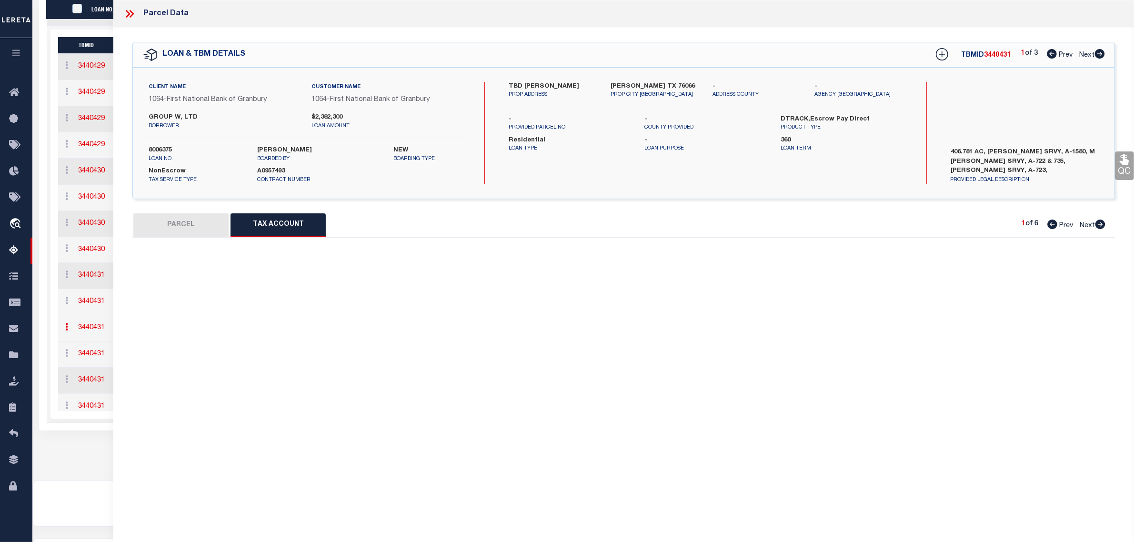
select select "100"
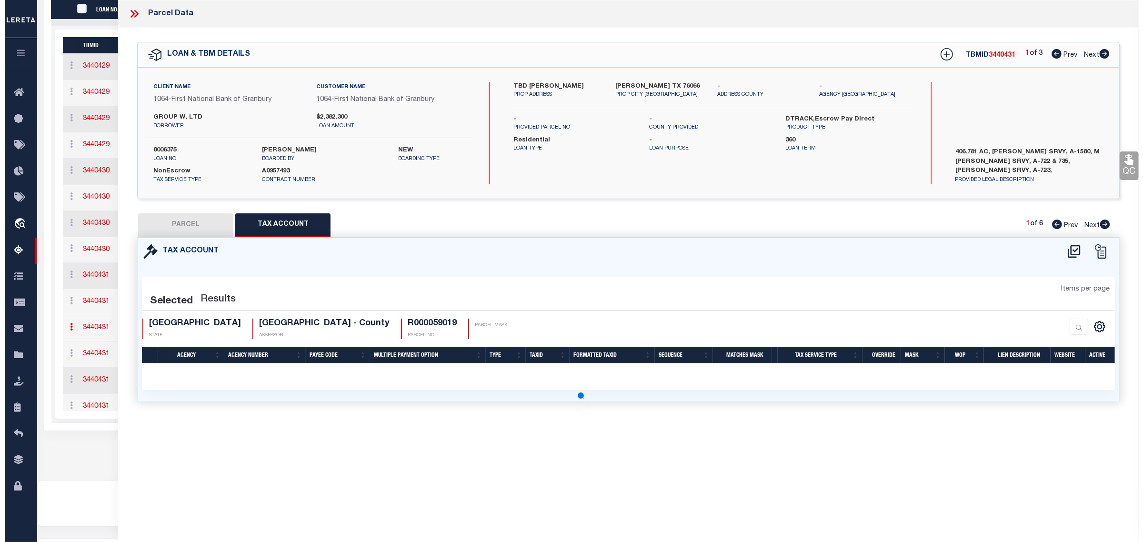
scroll to position [0, 0]
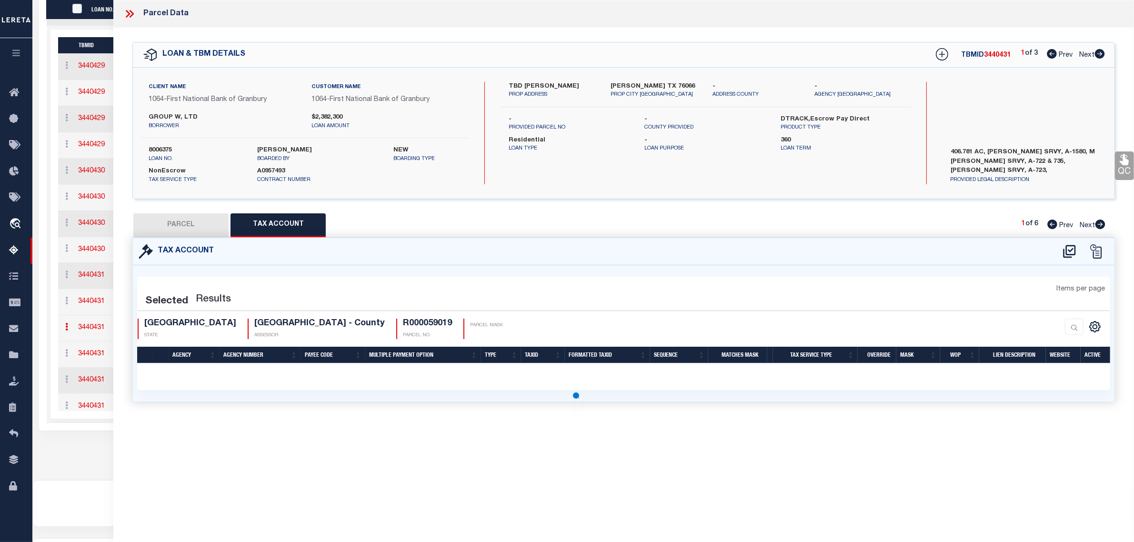
select select "100"
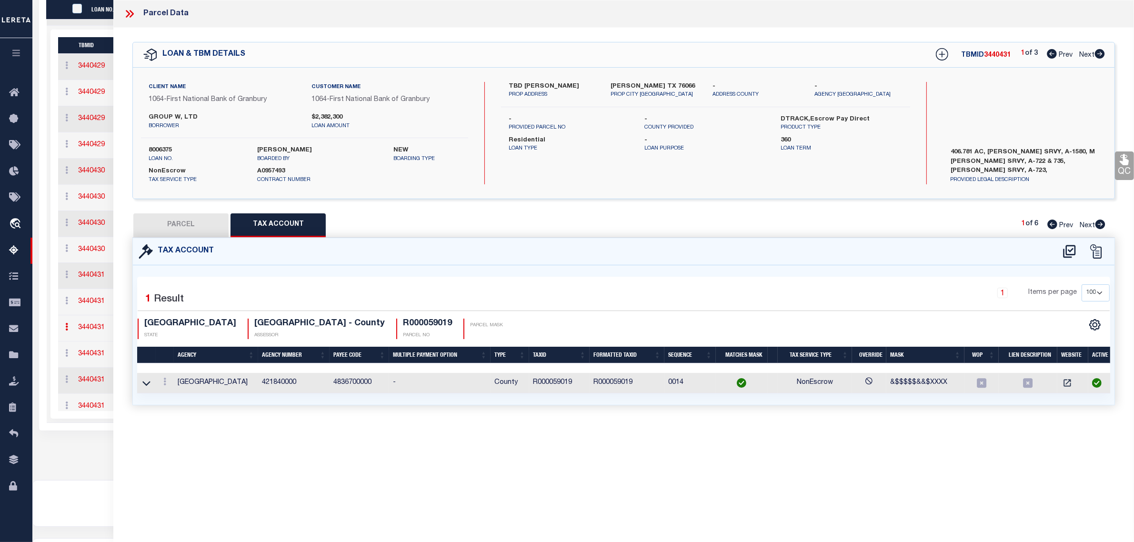
click at [1071, 248] on icon at bounding box center [1070, 251] width 16 height 15
select select "100"
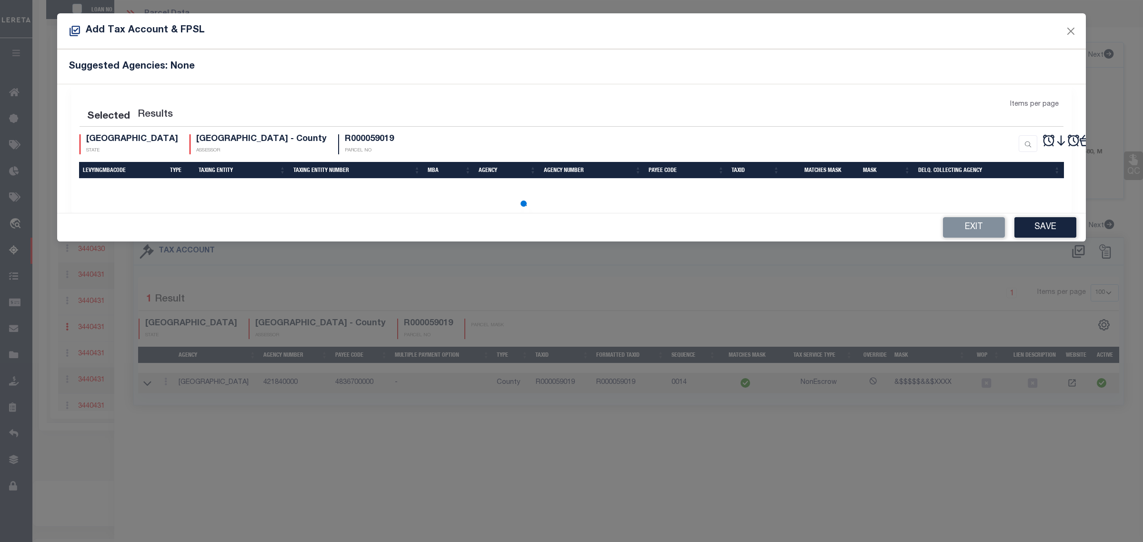
select select "100"
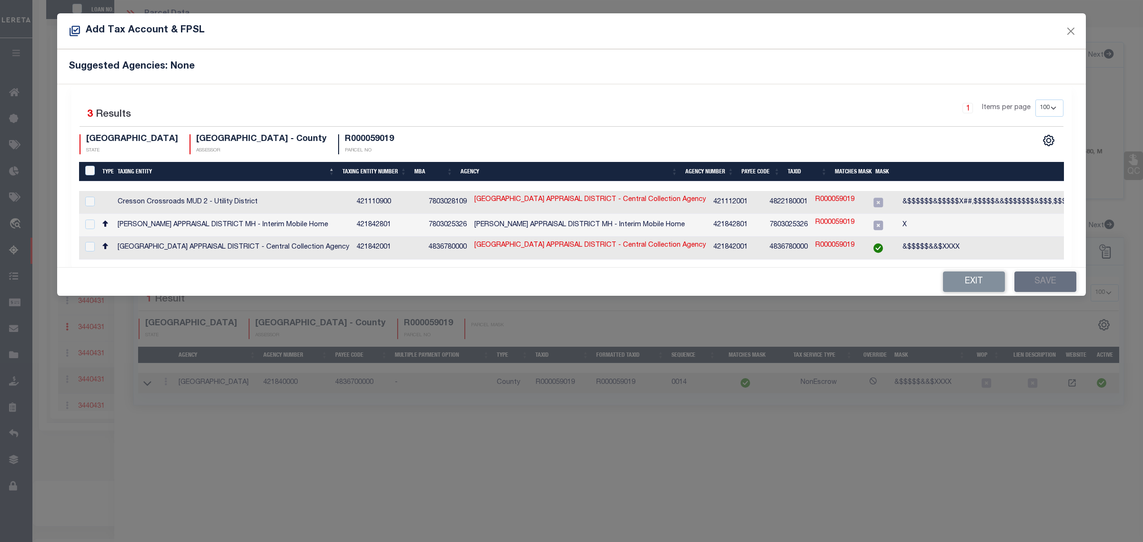
click at [766, 212] on td "4822180001" at bounding box center [789, 202] width 46 height 23
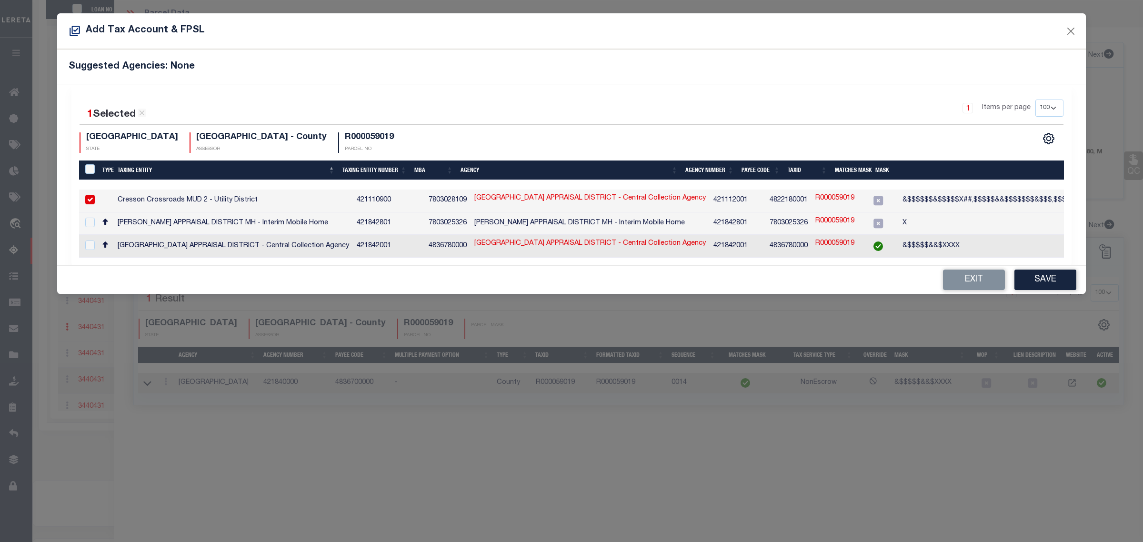
click at [766, 200] on td "4822180001" at bounding box center [789, 201] width 46 height 23
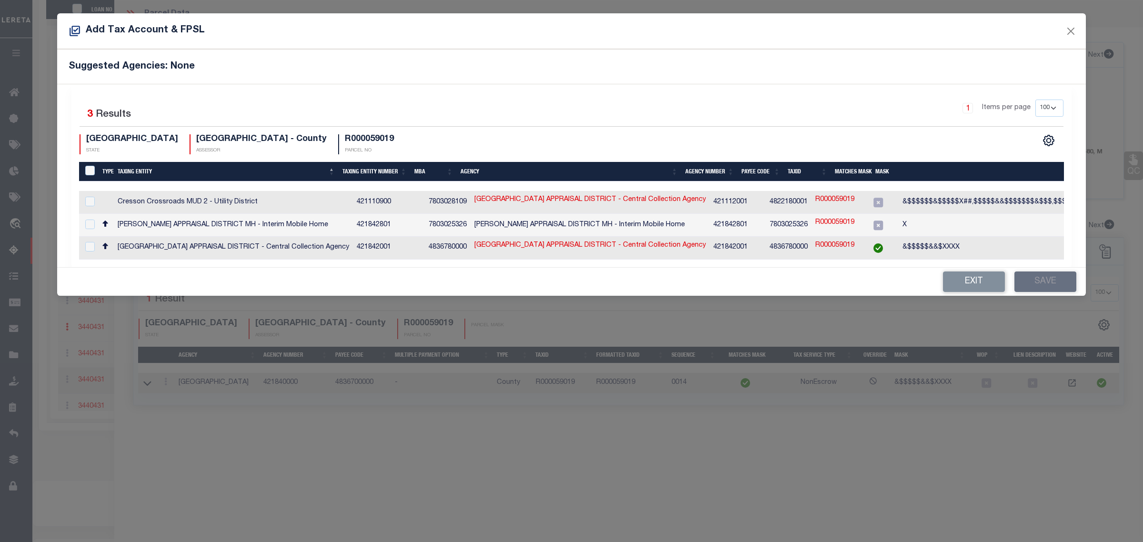
checkbox input "false"
click at [766, 222] on td "7803025326" at bounding box center [789, 225] width 46 height 23
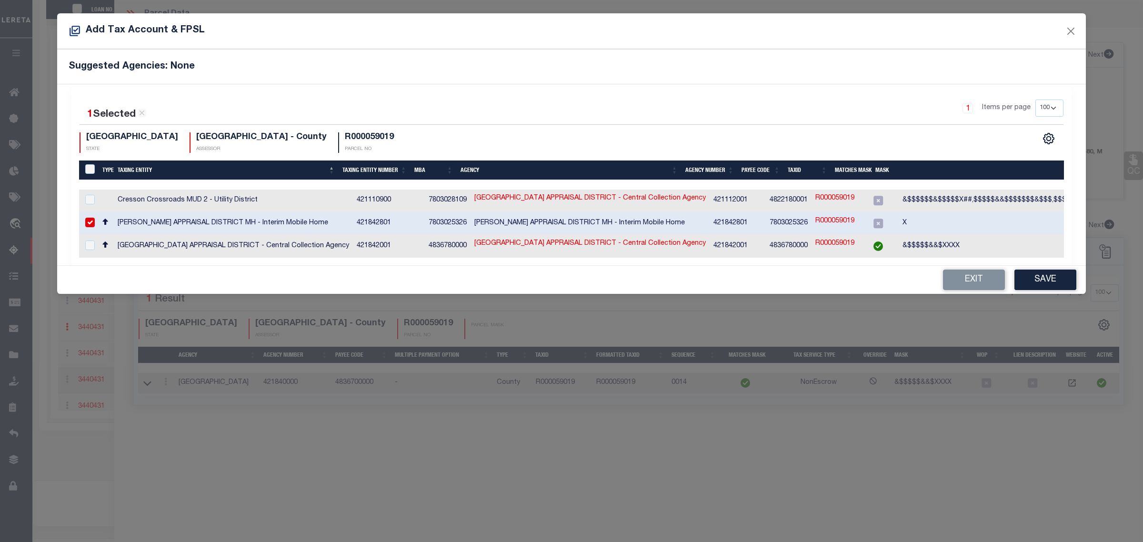
click at [605, 222] on td "PARKER APPRAISAL DISTRICT MH - Interim Mobile Home" at bounding box center [590, 223] width 239 height 23
checkbox input "false"
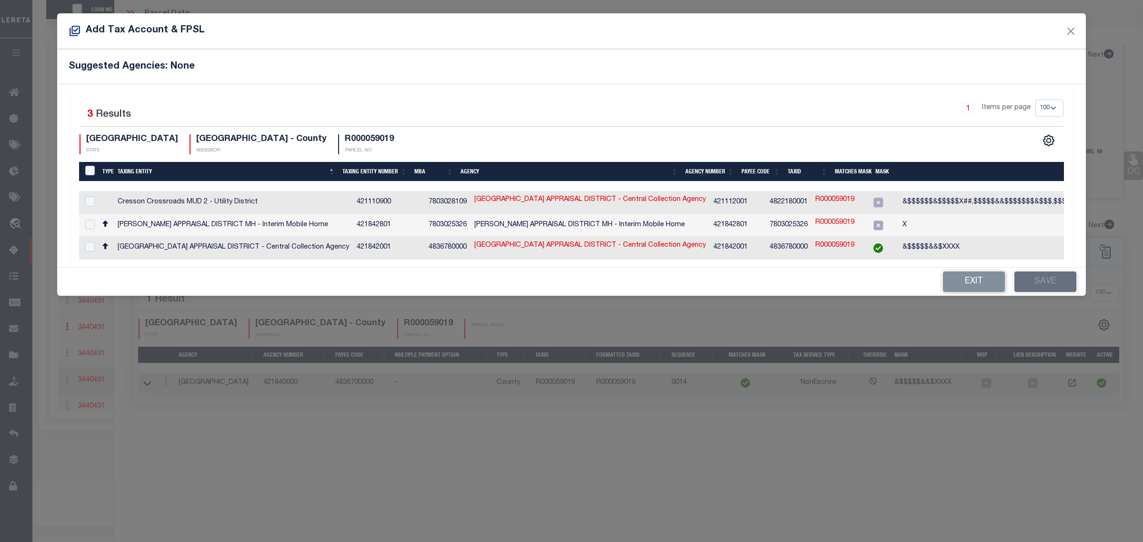
click at [766, 243] on td "4836780000" at bounding box center [789, 248] width 46 height 23
checkbox input "true"
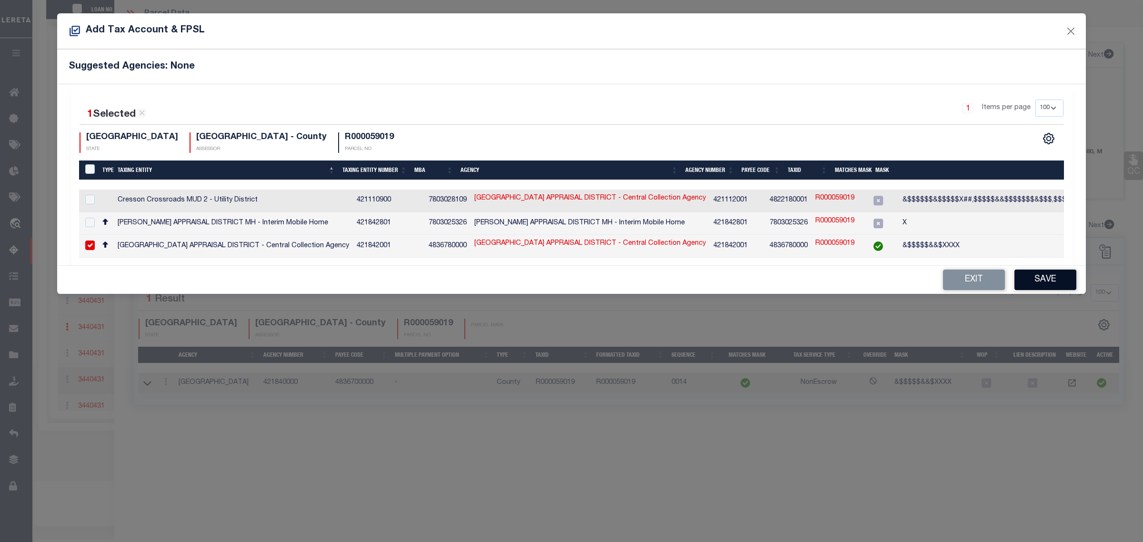
click at [1018, 282] on button "Save" at bounding box center [1046, 280] width 62 height 20
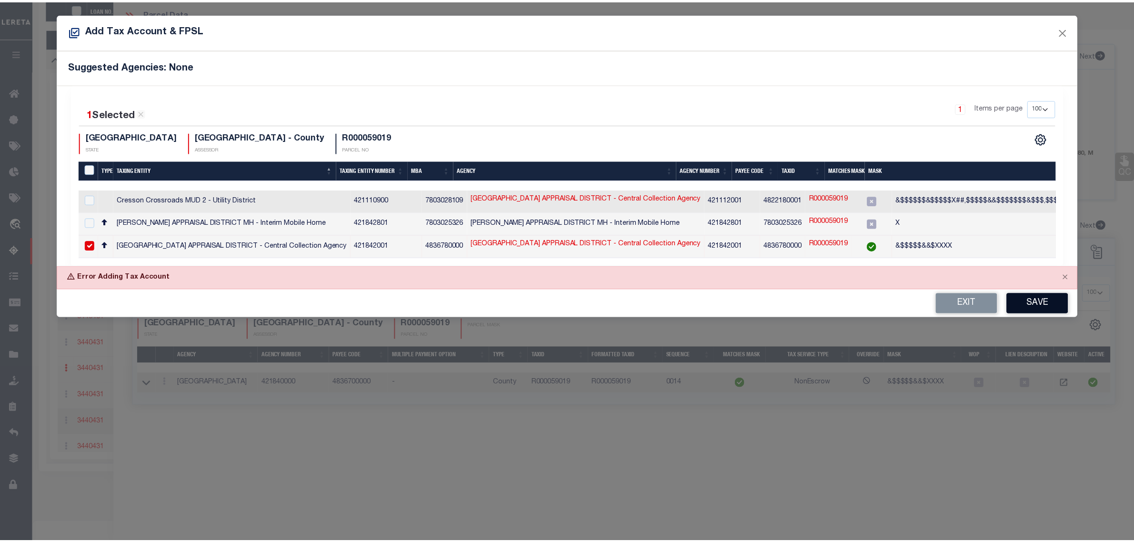
scroll to position [280, 0]
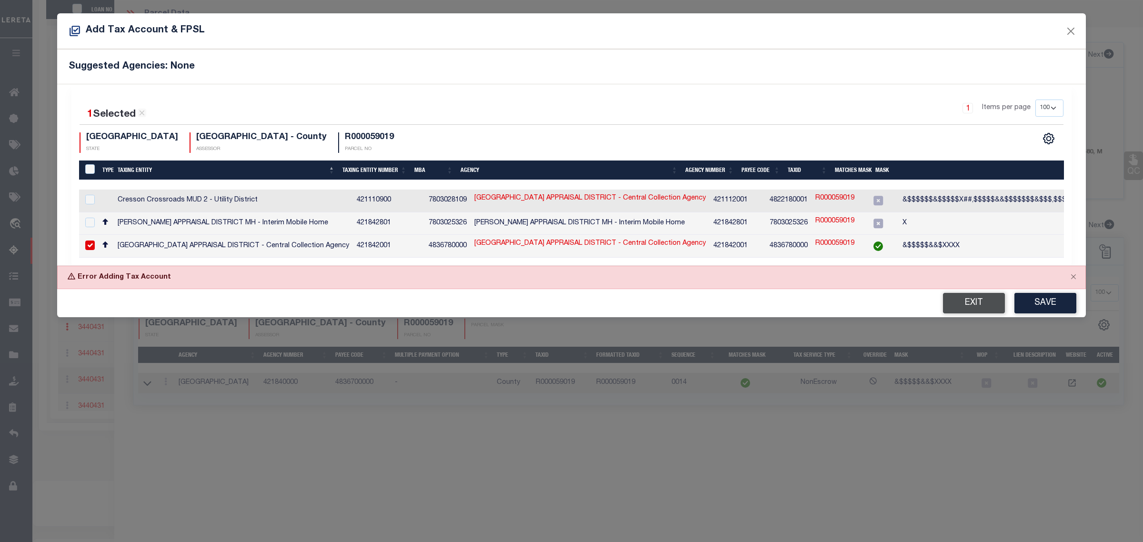
click at [977, 313] on button "Exit" at bounding box center [974, 303] width 62 height 20
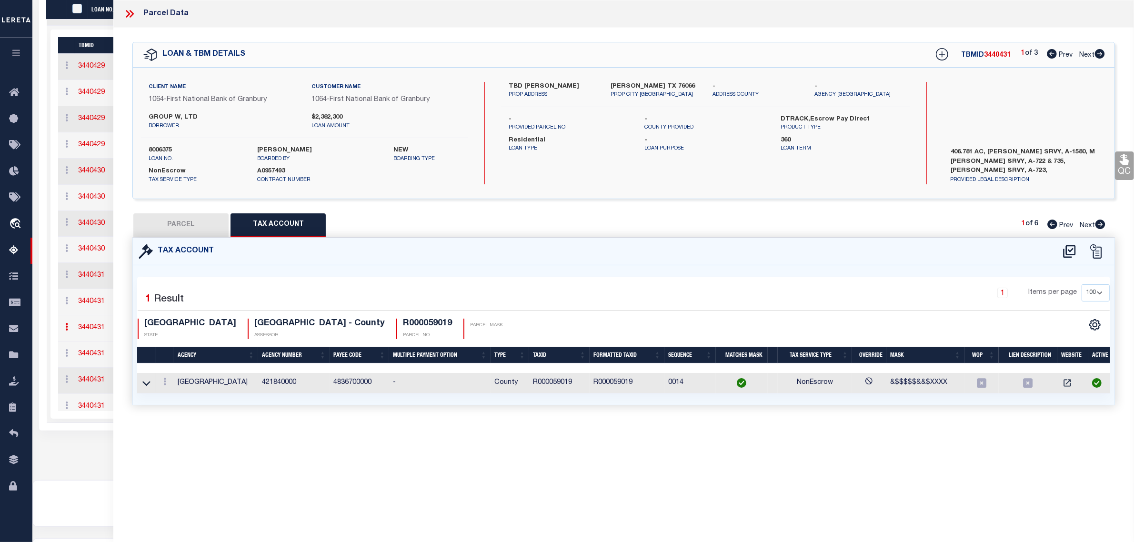
click at [176, 224] on button "PARCEL" at bounding box center [180, 225] width 95 height 24
select select "AS"
select select
checkbox input "false"
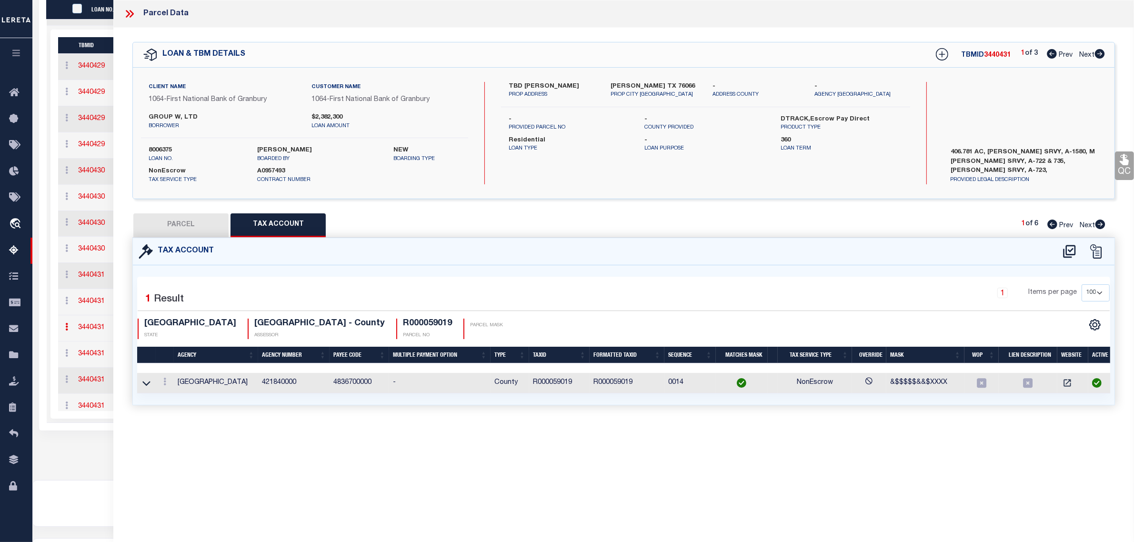
checkbox input "false"
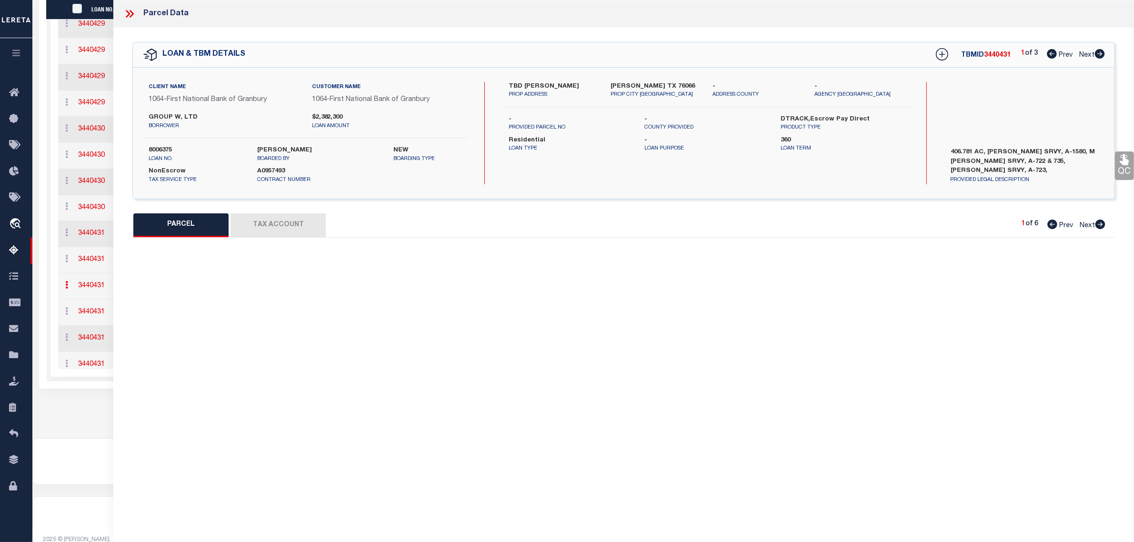
select select "JR"
type input "GROUP W LTD A TEX LIM PRTNRSHP"
select select "AGW"
select select "LEG"
type input "[PERSON_NAME] TX 76066"
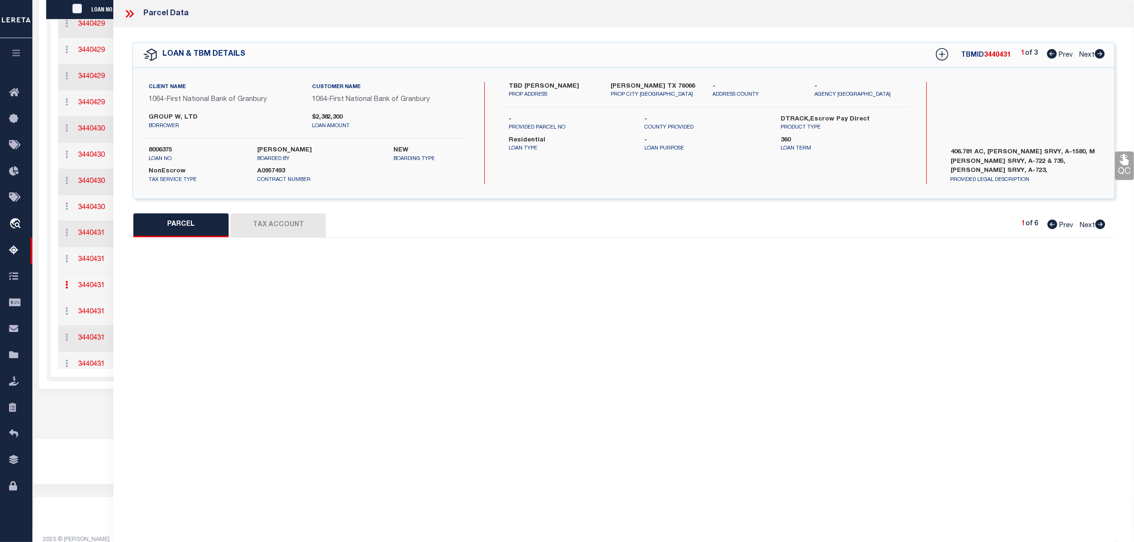
type textarea "Acres: 160.000, TR:, BLK:, SURV: MONROE UPTON"
type textarea "Jurisdiction (Payeecode: 4836700000) must be set up for completed (CP) parcels"
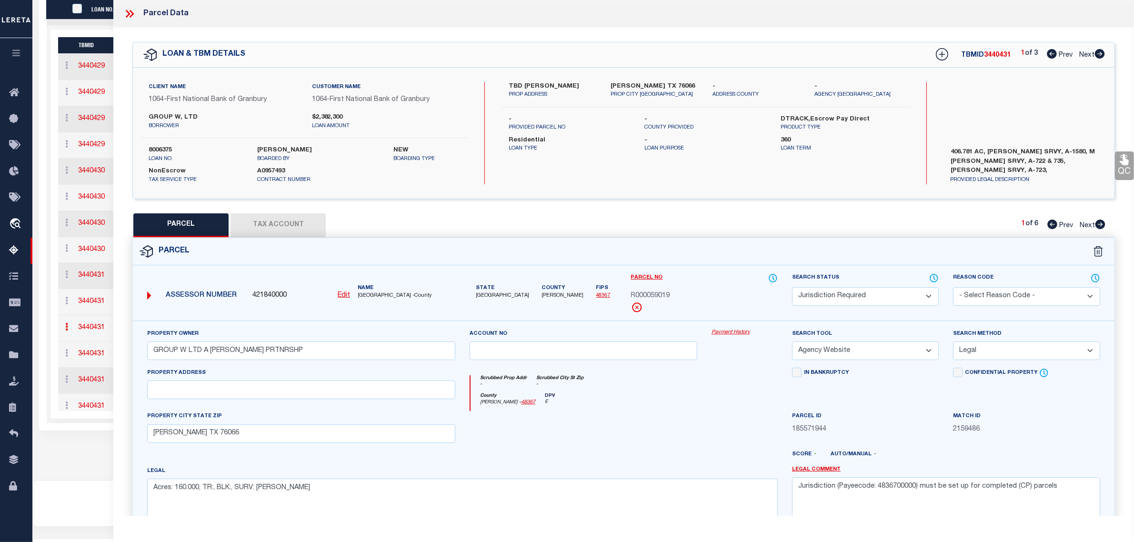
click at [596, 293] on link "48367" at bounding box center [603, 295] width 14 height 5
click at [596, 298] on link "48367" at bounding box center [603, 295] width 14 height 5
